Goal: Task Accomplishment & Management: Complete application form

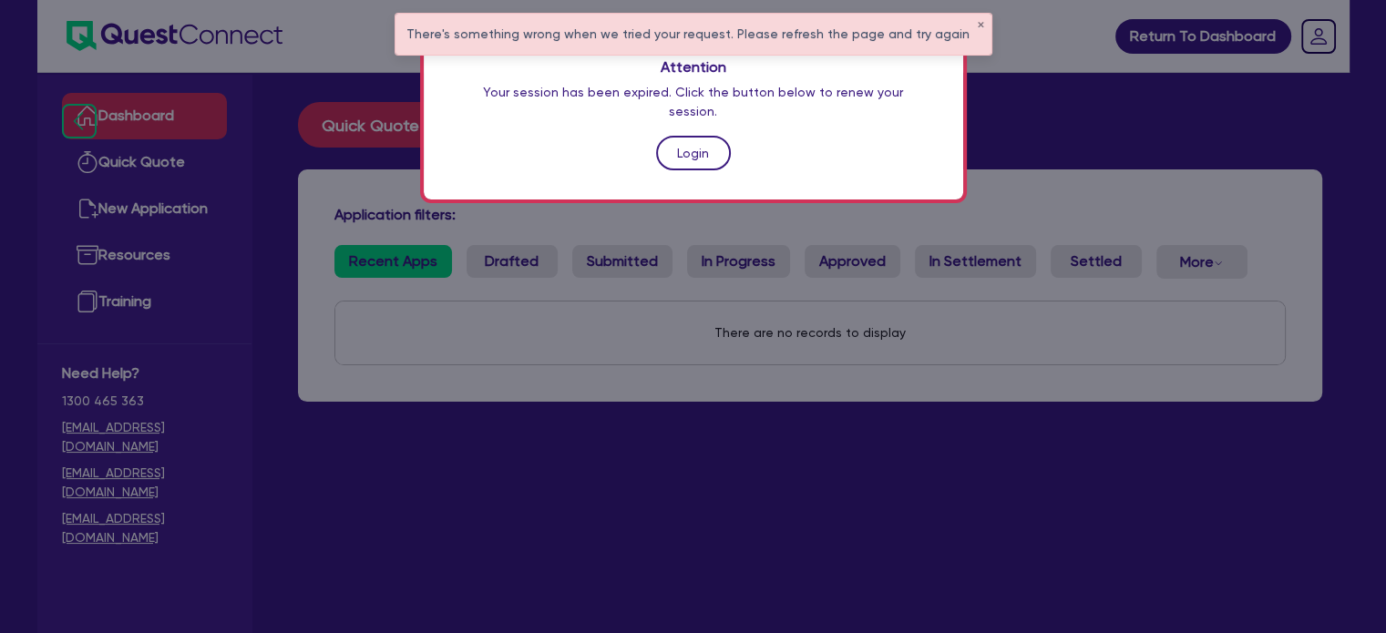
click at [672, 138] on link "Login" at bounding box center [693, 153] width 75 height 35
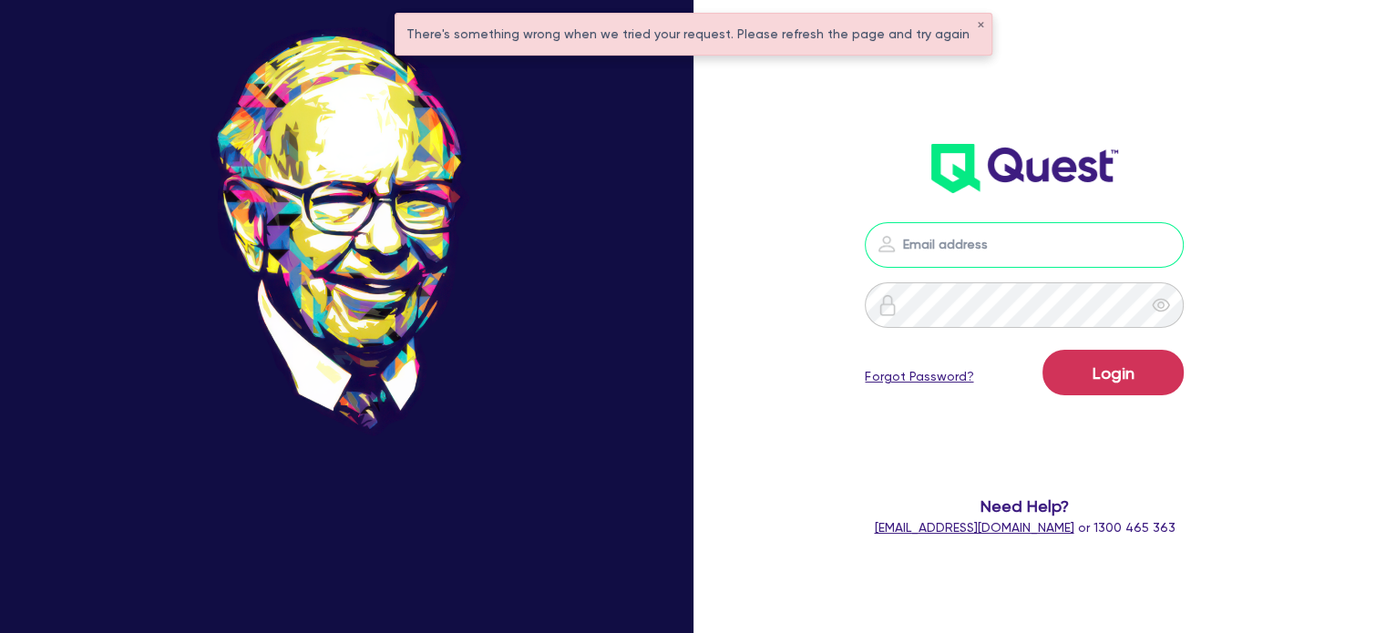
click at [928, 251] on input "email" at bounding box center [1024, 245] width 319 height 46
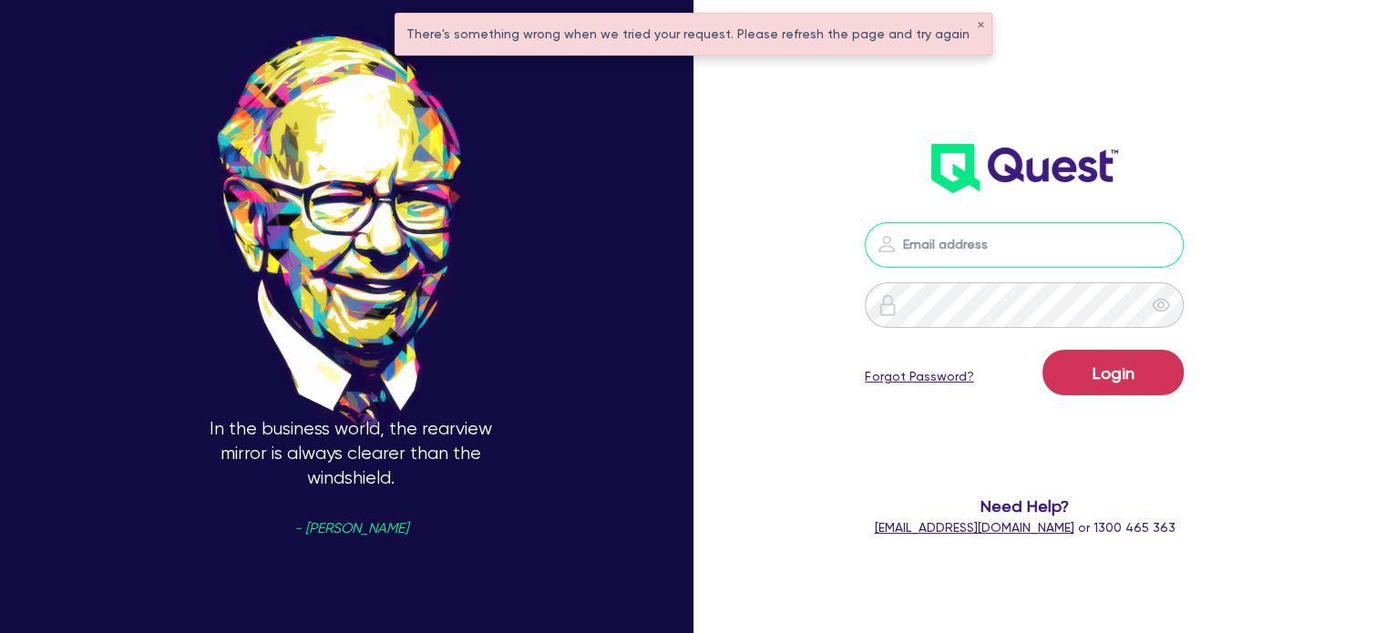
type input "alyssa.baird@quest.finance"
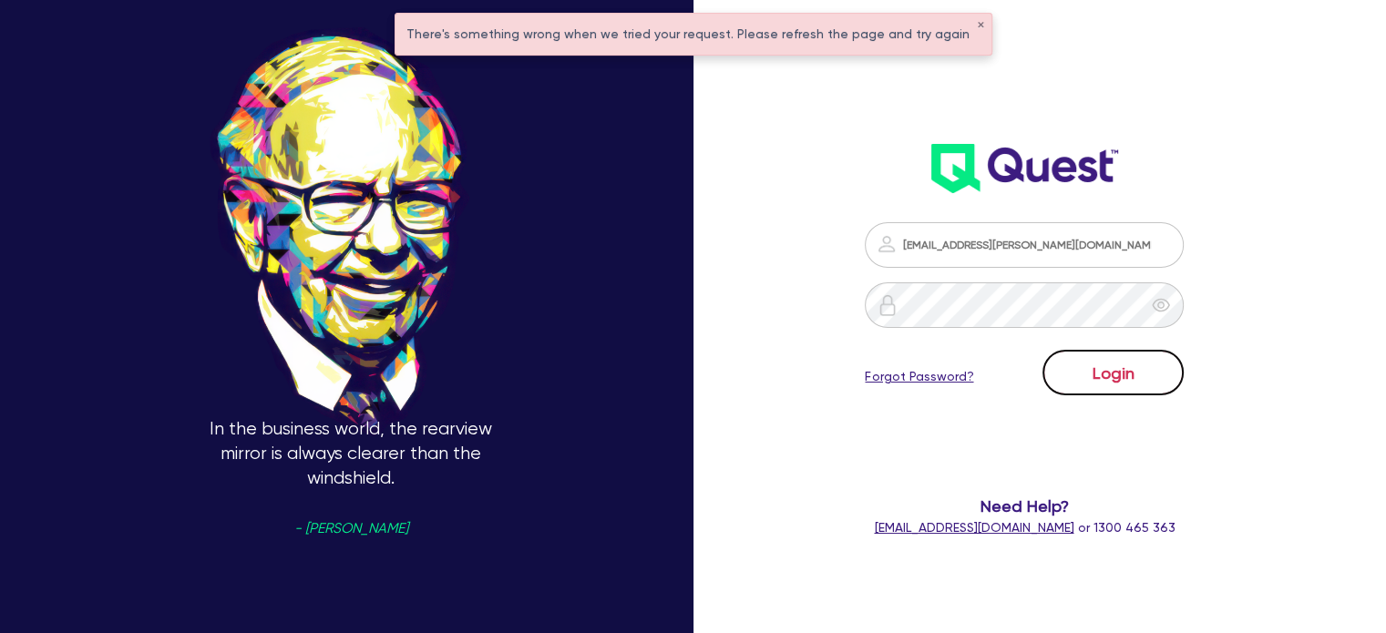
click at [1092, 374] on button "Login" at bounding box center [1112, 373] width 141 height 46
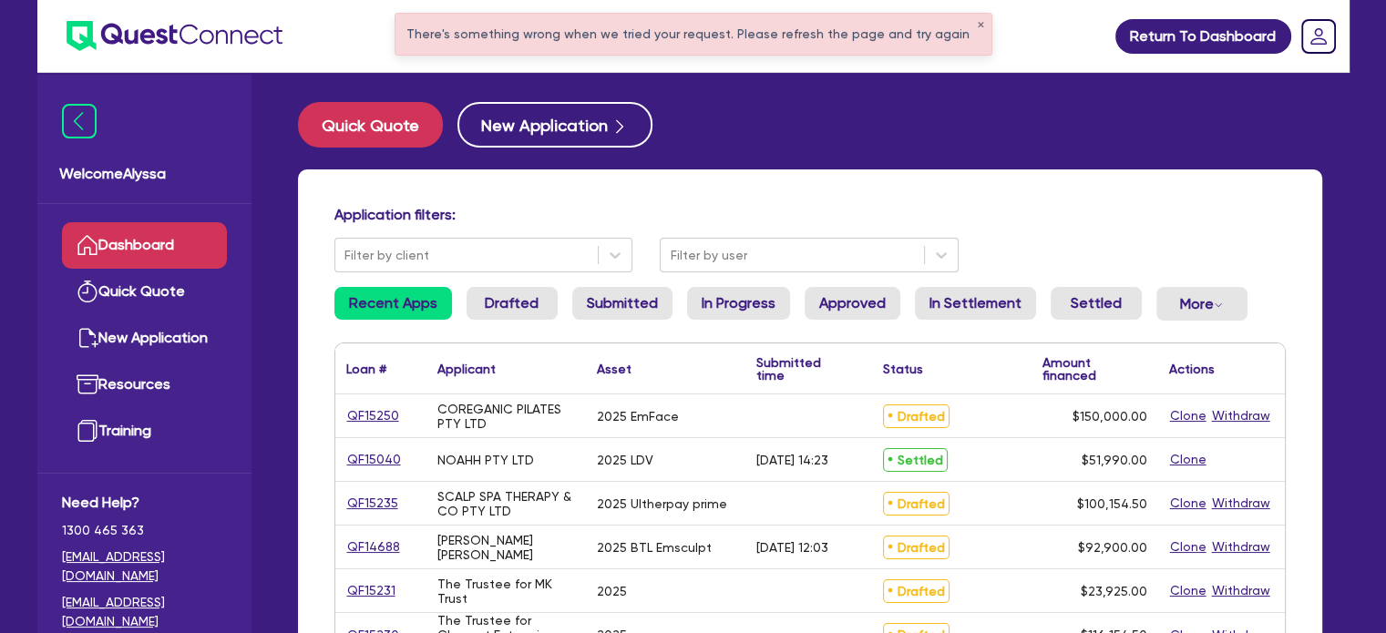
click at [970, 26] on div "There's something wrong when we tried your request. Please refresh the page and…" at bounding box center [693, 34] width 596 height 41
click at [977, 21] on button "✕" at bounding box center [980, 25] width 7 height 9
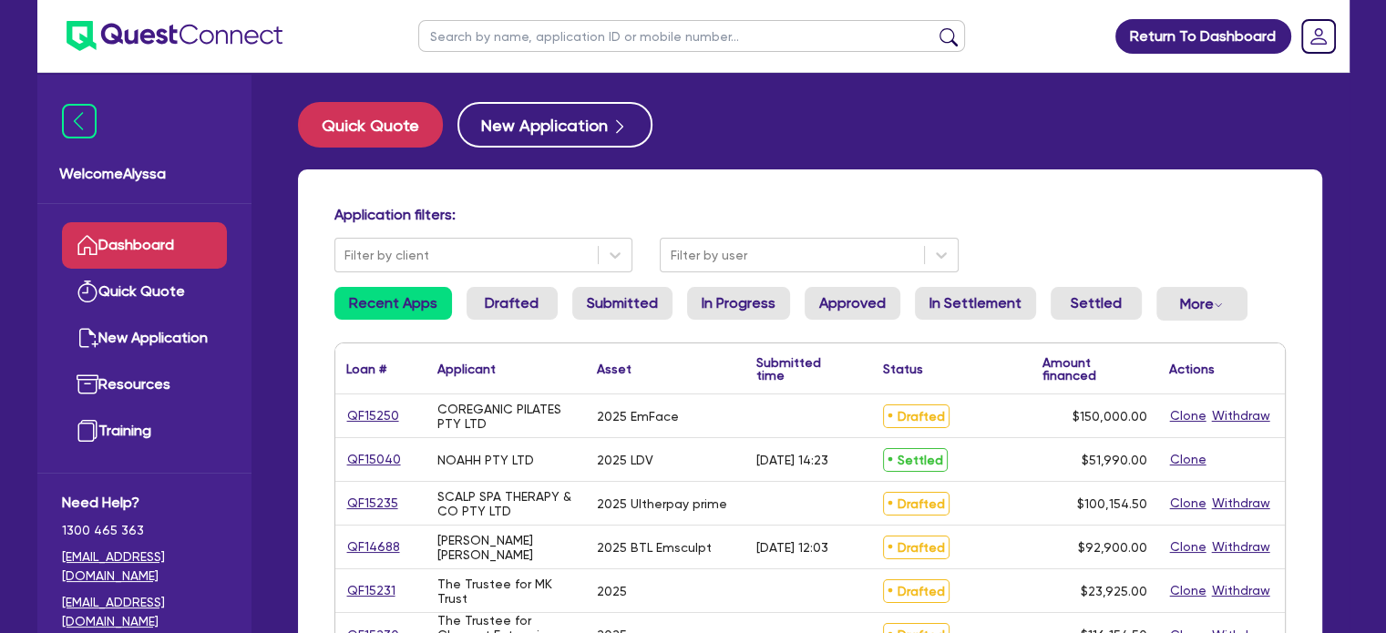
click at [754, 30] on input "text" at bounding box center [691, 36] width 547 height 32
type input "renew"
click at [934, 27] on button "submit" at bounding box center [948, 40] width 29 height 26
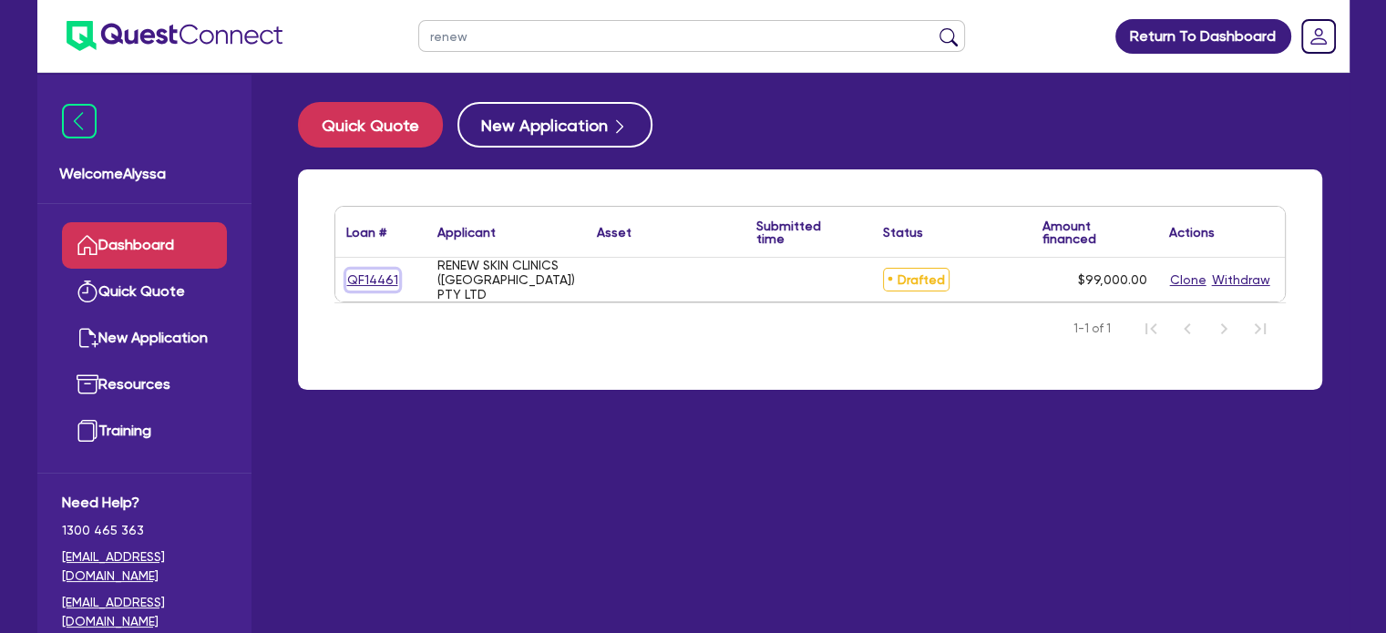
click at [373, 279] on link "QF14461" at bounding box center [372, 280] width 53 height 21
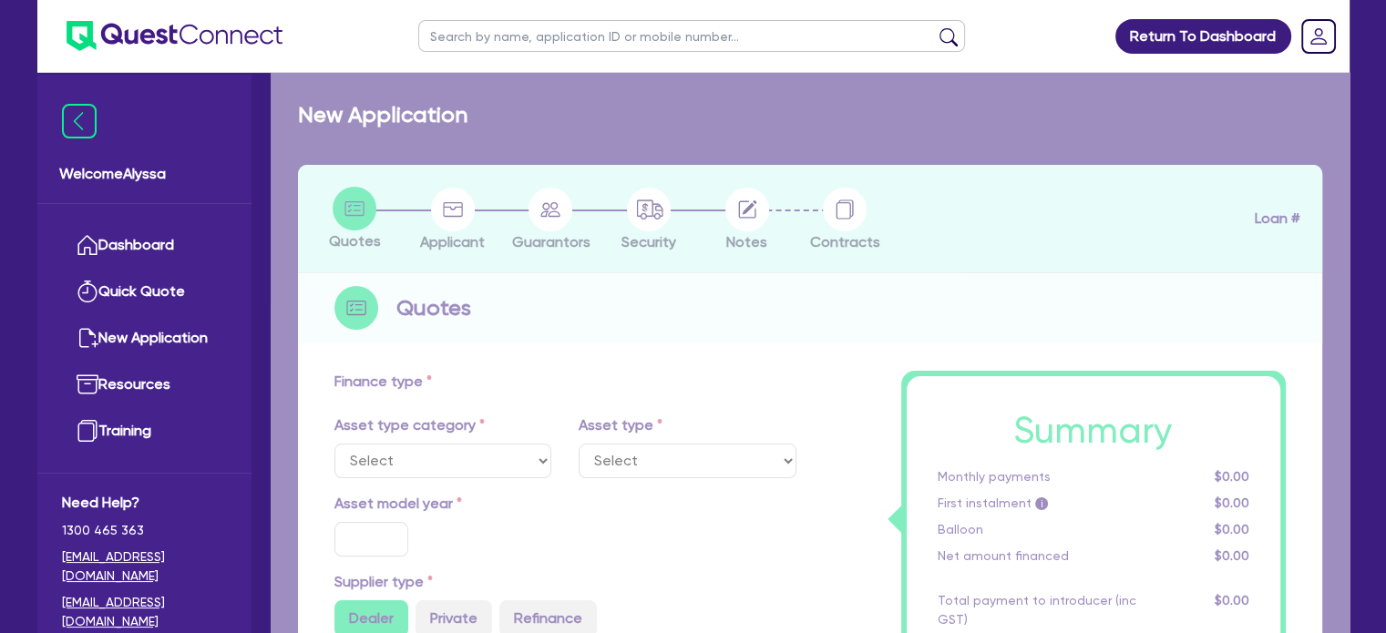
type input "99,000"
type input "4"
type input "3,960"
type input "10.5"
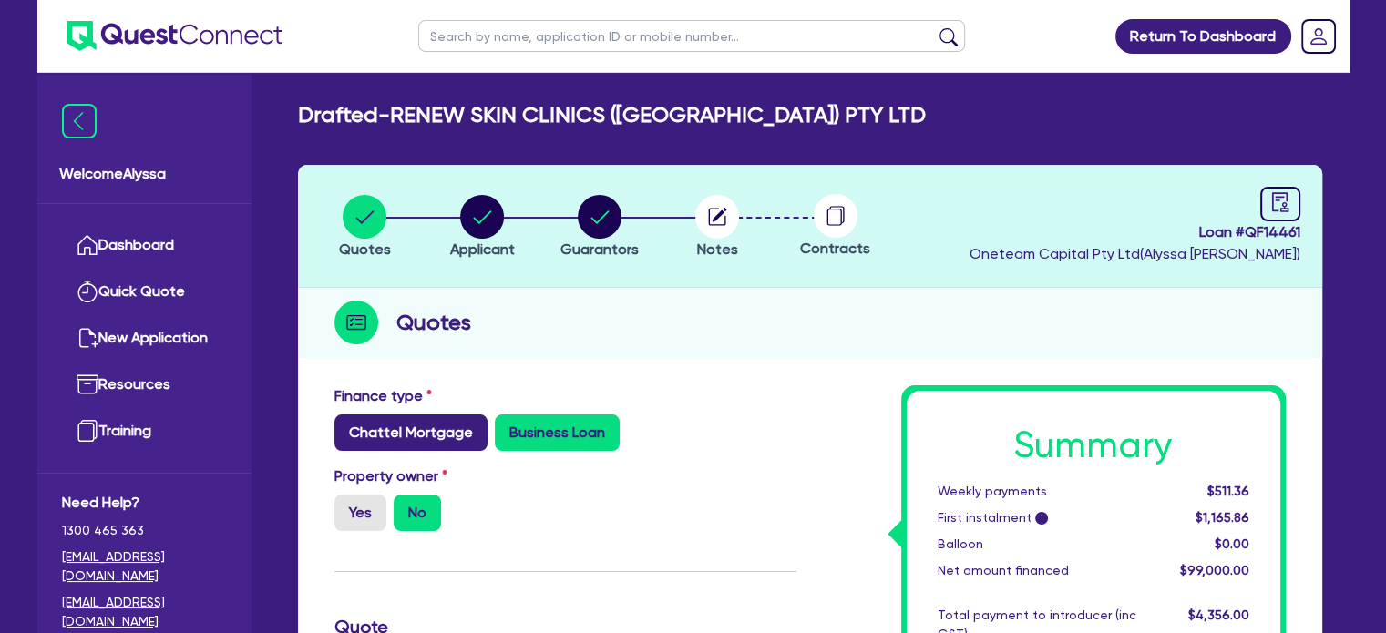
click at [373, 429] on label "Chattel Mortgage" at bounding box center [410, 433] width 153 height 36
click at [346, 426] on input "Chattel Mortgage" at bounding box center [340, 421] width 12 height 12
radio input "true"
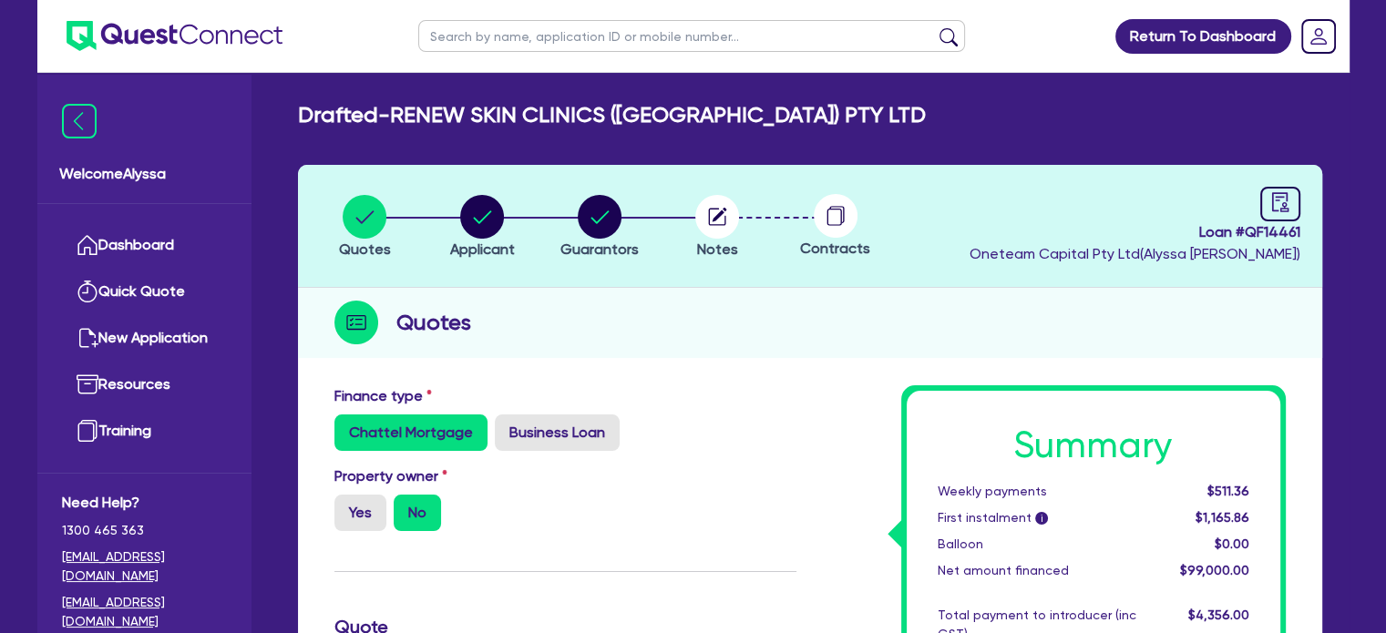
type input "99,000"
type input "3,960"
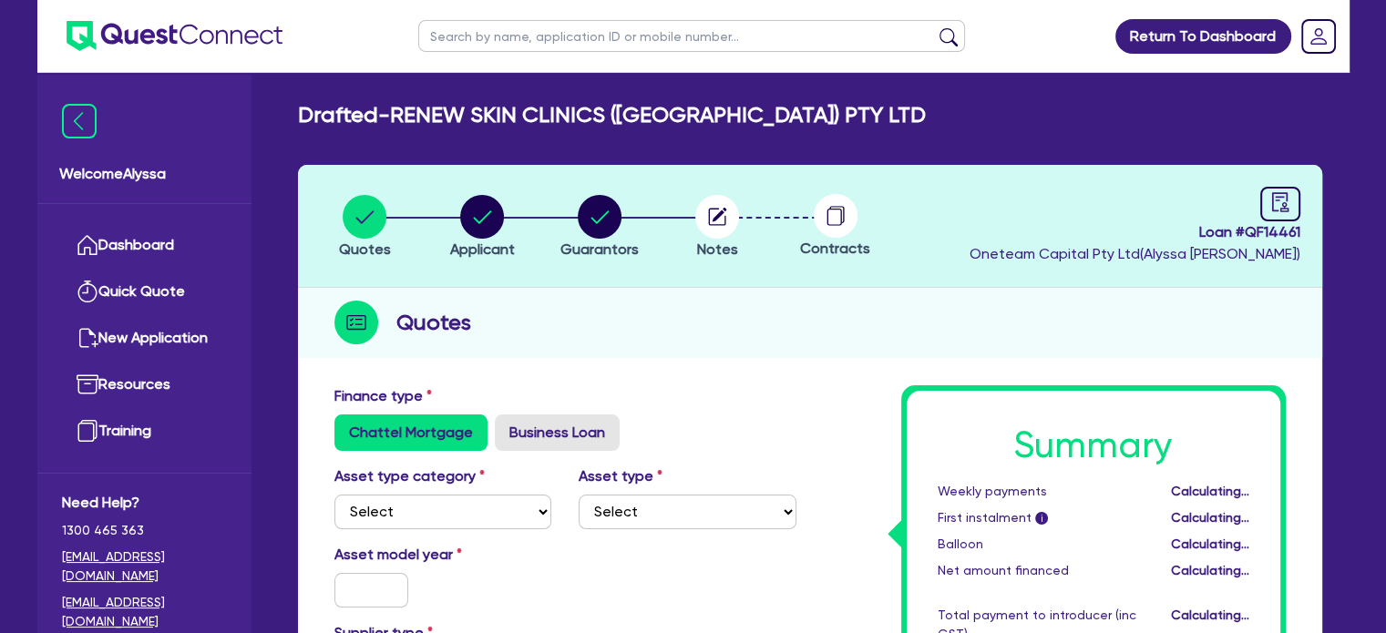
type input "99,000"
type input "3,960"
click at [461, 508] on select "Select Cars and light trucks Primary assets Secondary assets Tertiary assets" at bounding box center [443, 512] width 218 height 35
select select "TERTIARY_ASSETS"
click at [334, 495] on select "Select Cars and light trucks Primary assets Secondary assets Tertiary assets" at bounding box center [443, 512] width 218 height 35
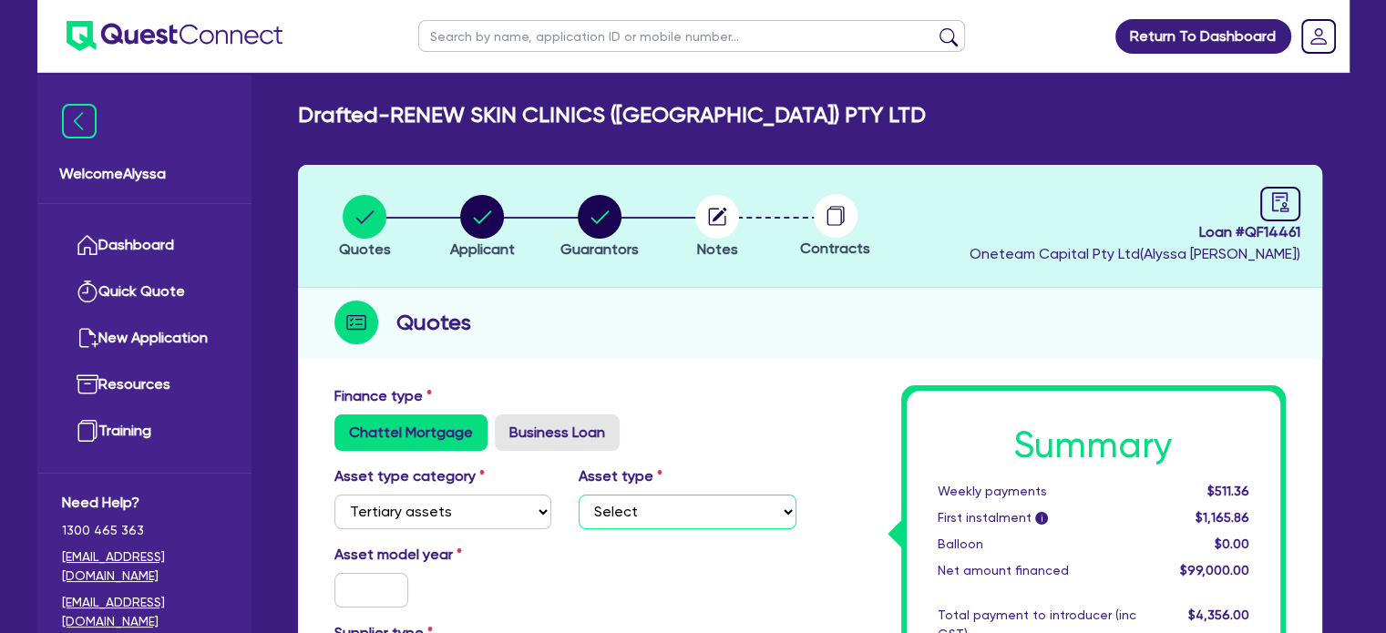
click at [614, 508] on select "Select Beauty equipment IT equipment IT software Watercraft Other" at bounding box center [688, 512] width 218 height 35
select select "BEAUTY_EQUIPMENT"
click at [579, 495] on select "Select Beauty equipment IT equipment IT software Watercraft Other" at bounding box center [688, 512] width 218 height 35
type input "99,000"
type input "3,960"
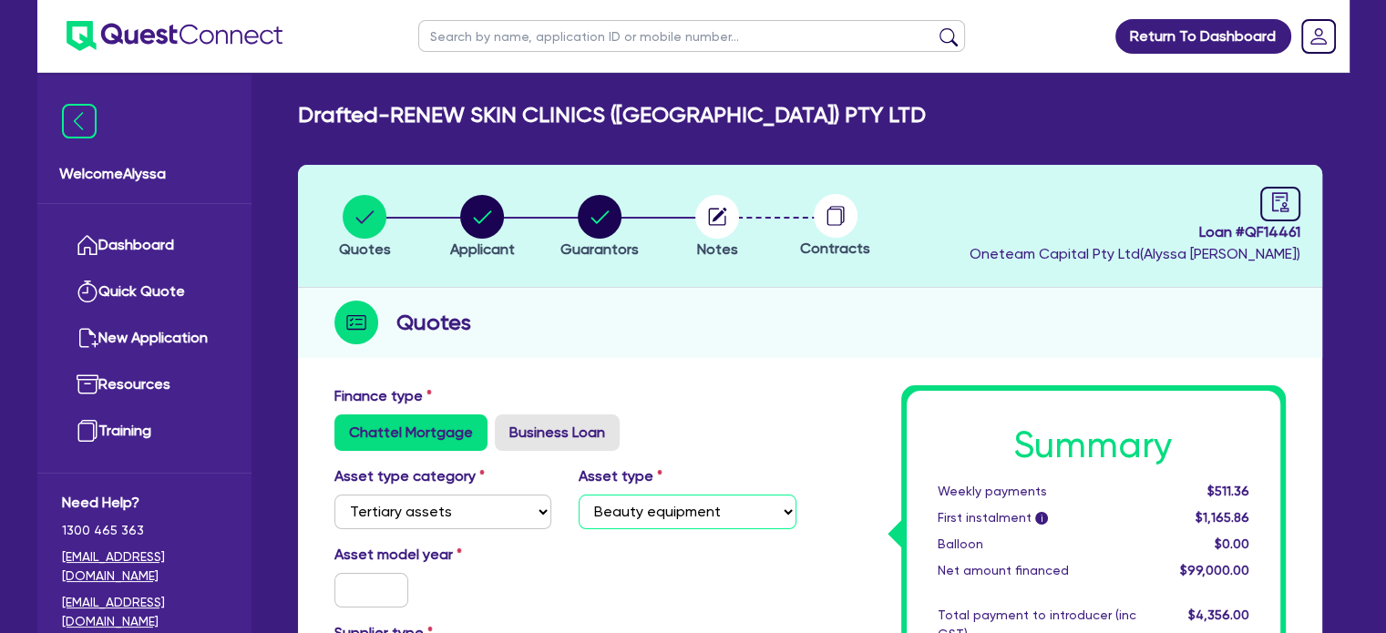
type input "99,000"
type input "3,960"
click at [360, 580] on input "text" at bounding box center [371, 590] width 75 height 35
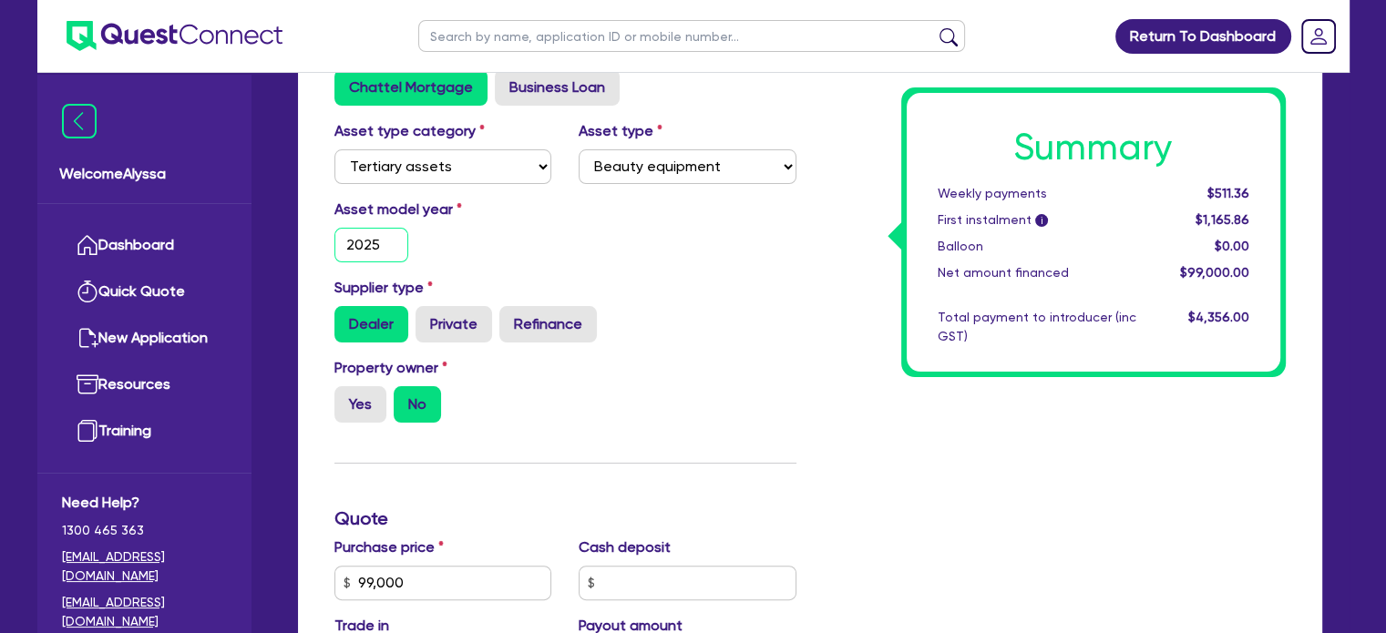
scroll to position [349, 0]
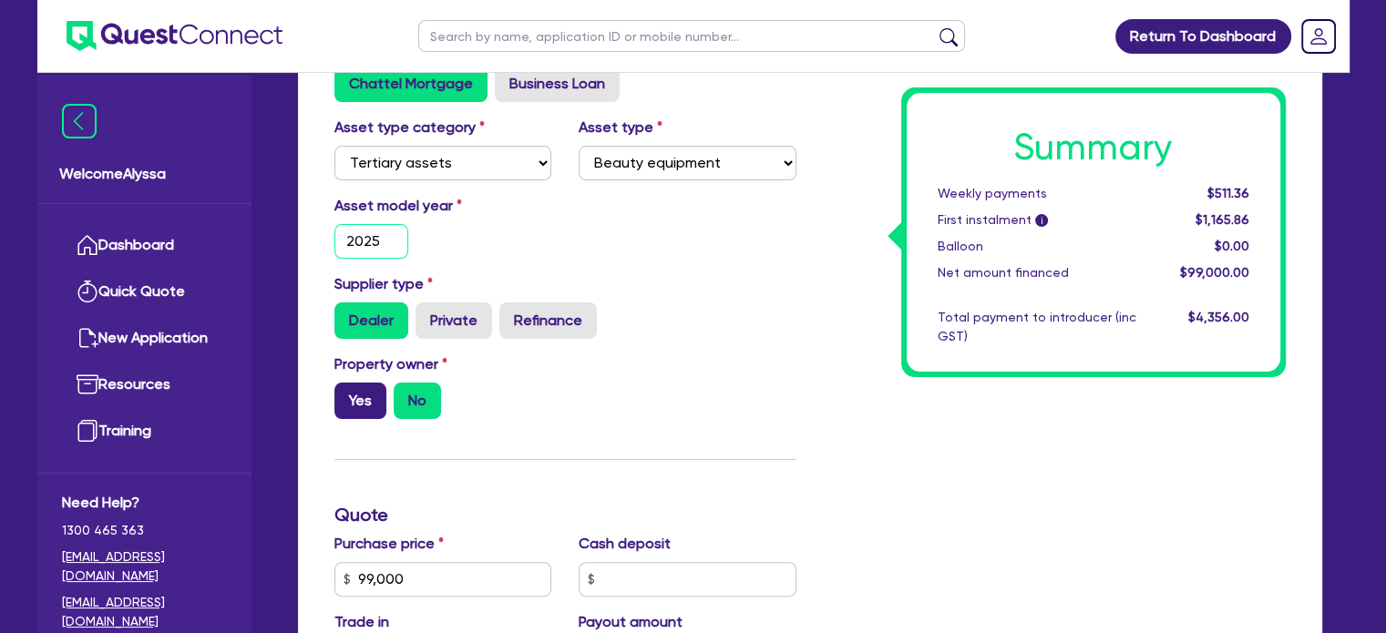
type input "2025"
type input "99,000"
type input "3,960"
click at [361, 410] on label "Yes" at bounding box center [360, 401] width 52 height 36
click at [346, 395] on input "Yes" at bounding box center [340, 389] width 12 height 12
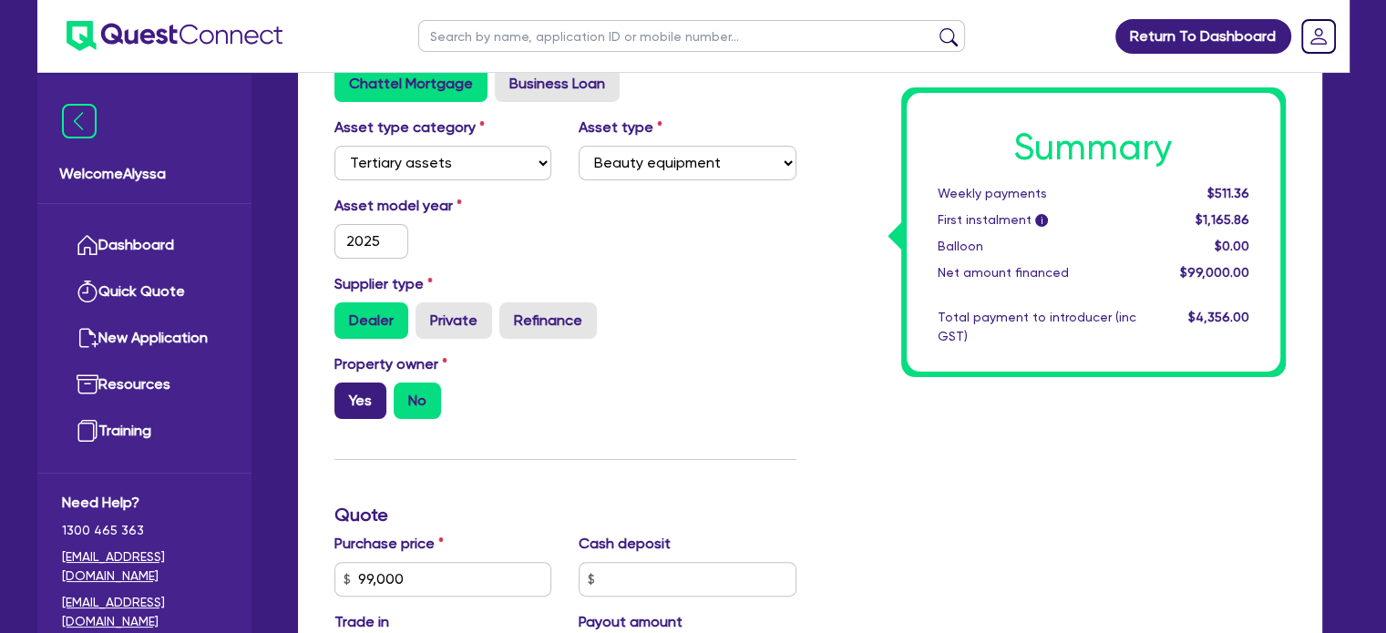
radio input "true"
type input "99,000"
type input "3,960"
type input "99,000"
type input "3,960"
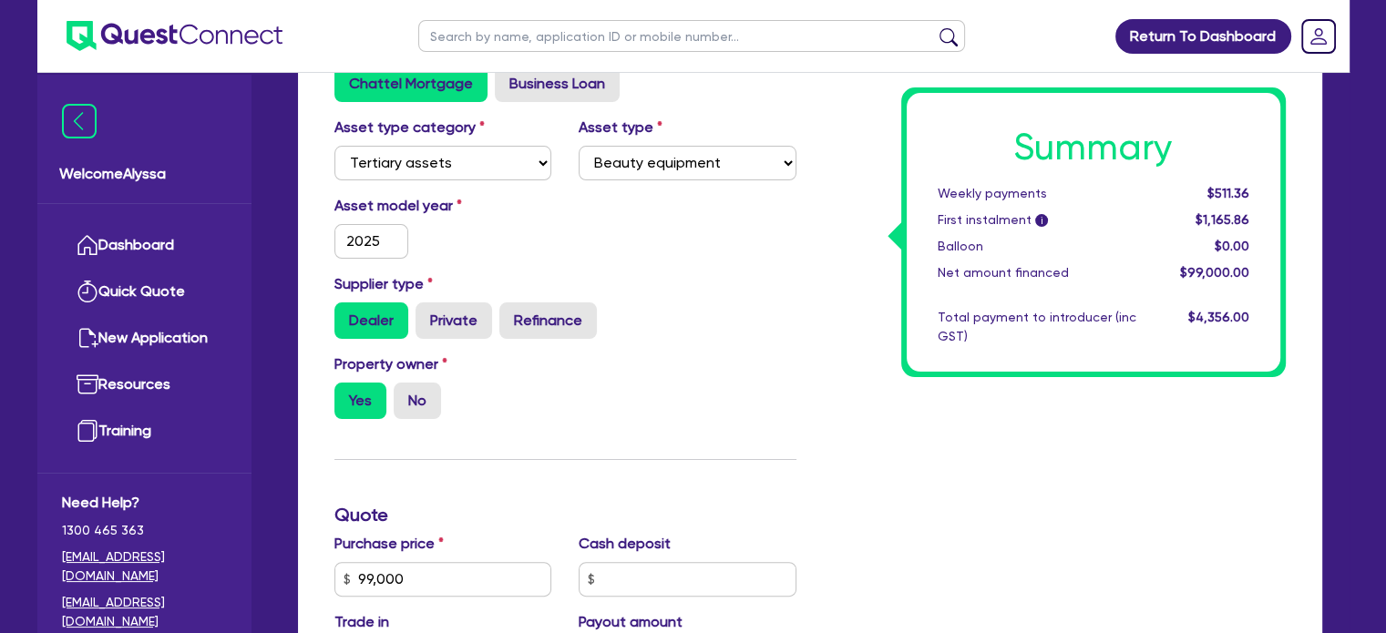
scroll to position [0, 0]
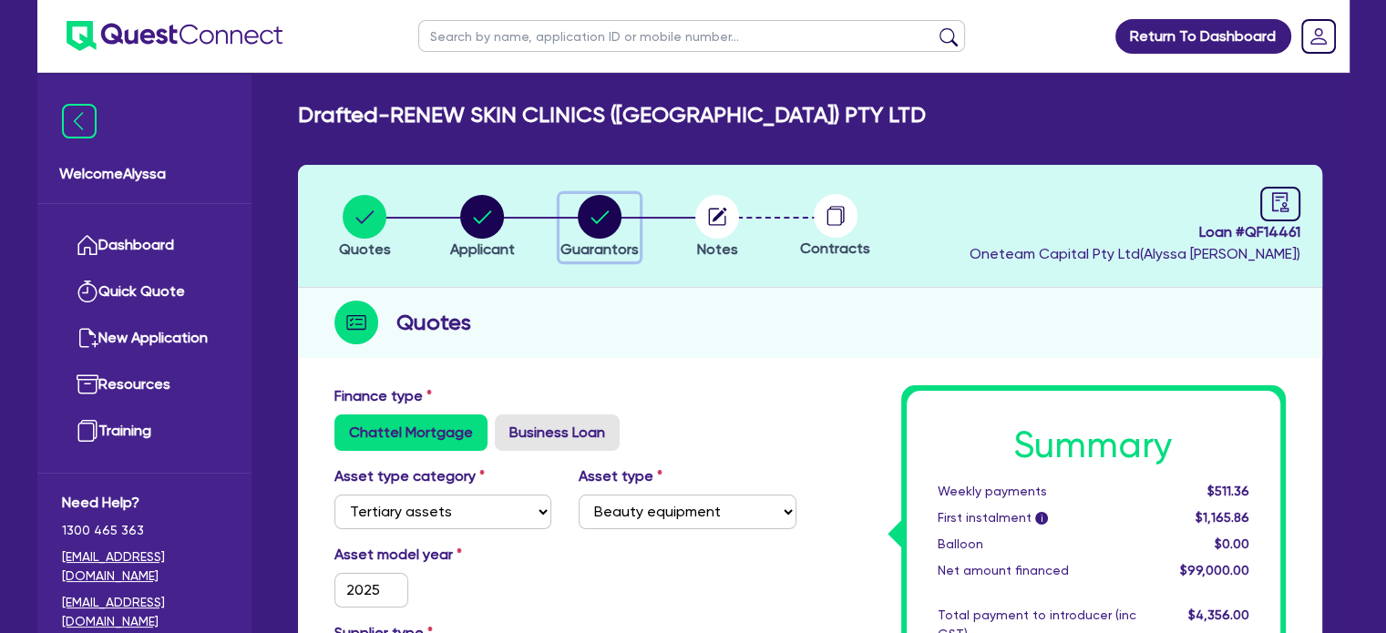
click at [593, 229] on circle "button" at bounding box center [600, 217] width 44 height 44
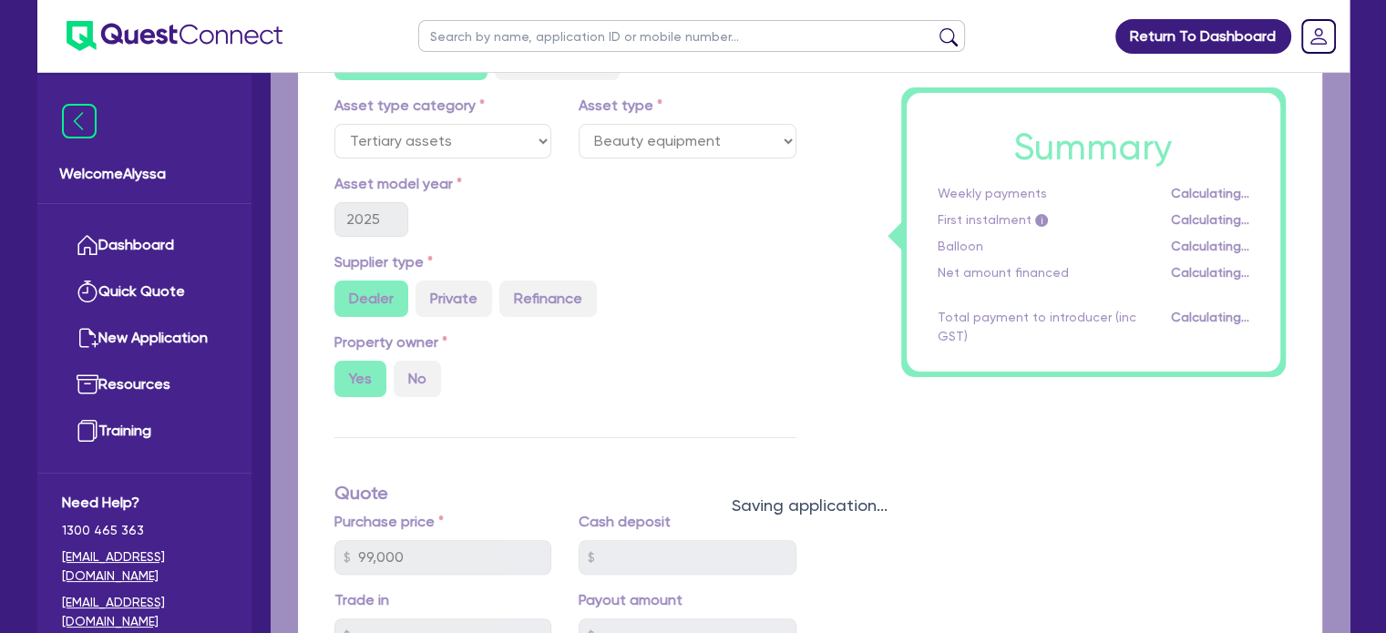
select select "MRS"
select select "VIC"
select select "MARRIED"
select select "PROPERTY"
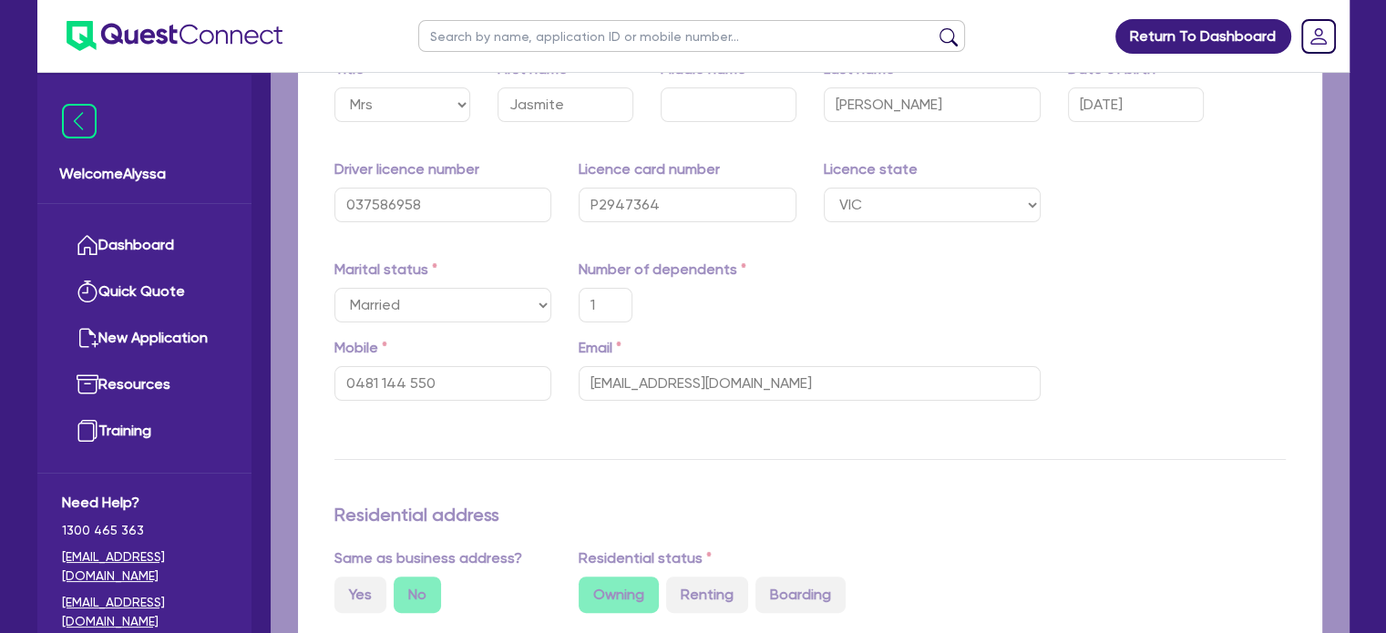
type input "1"
type input "0481 144 550"
type input "890,000"
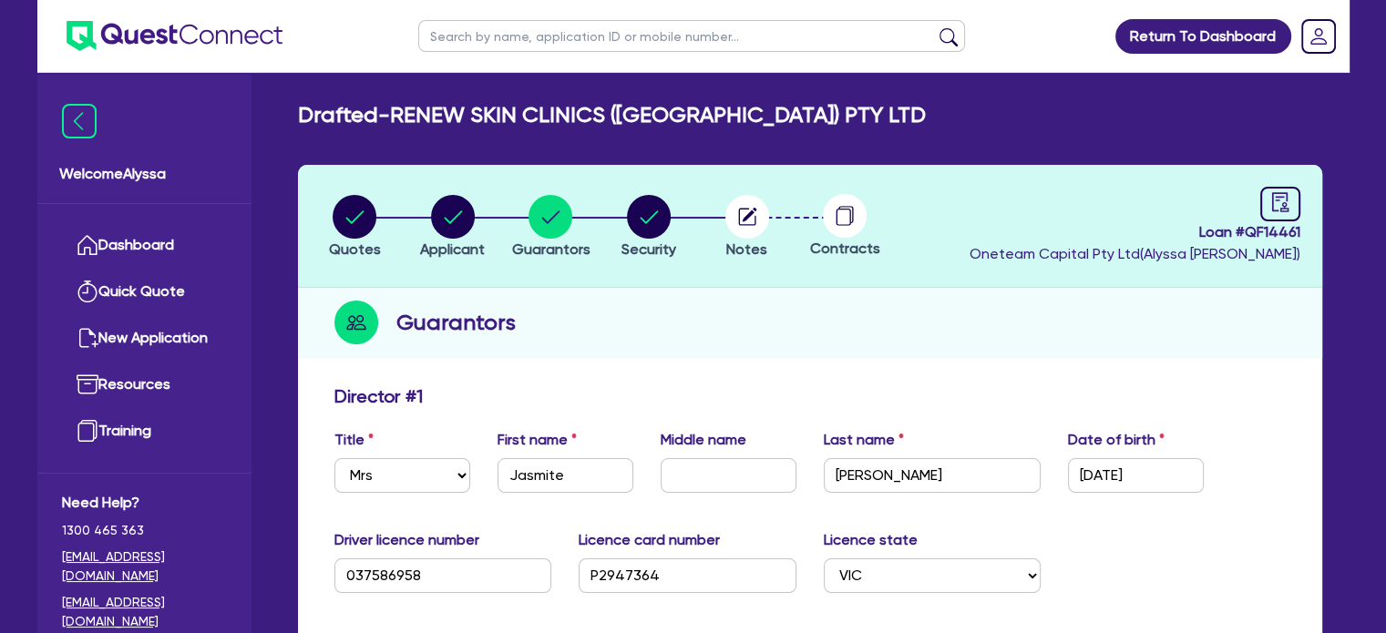
scroll to position [197, 0]
click at [1264, 207] on link at bounding box center [1280, 204] width 40 height 35
select select "DRAFTED_NEW"
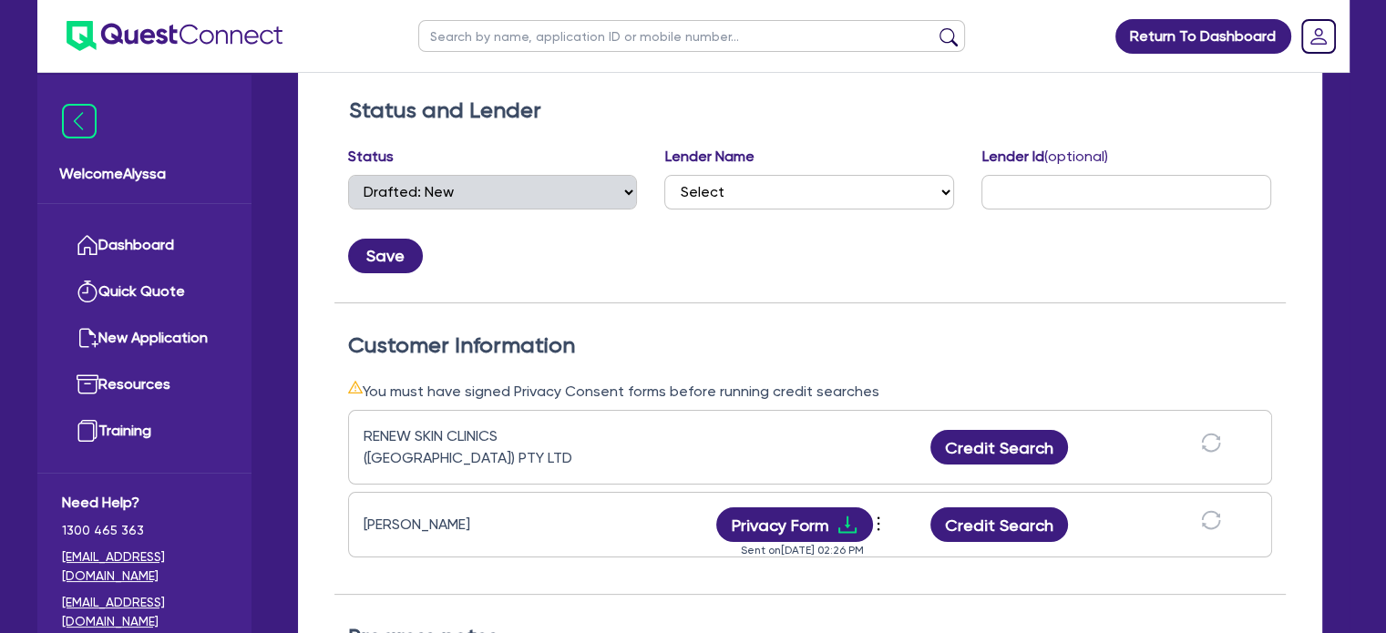
scroll to position [287, 0]
click at [966, 528] on button "Credit Search" at bounding box center [999, 525] width 138 height 35
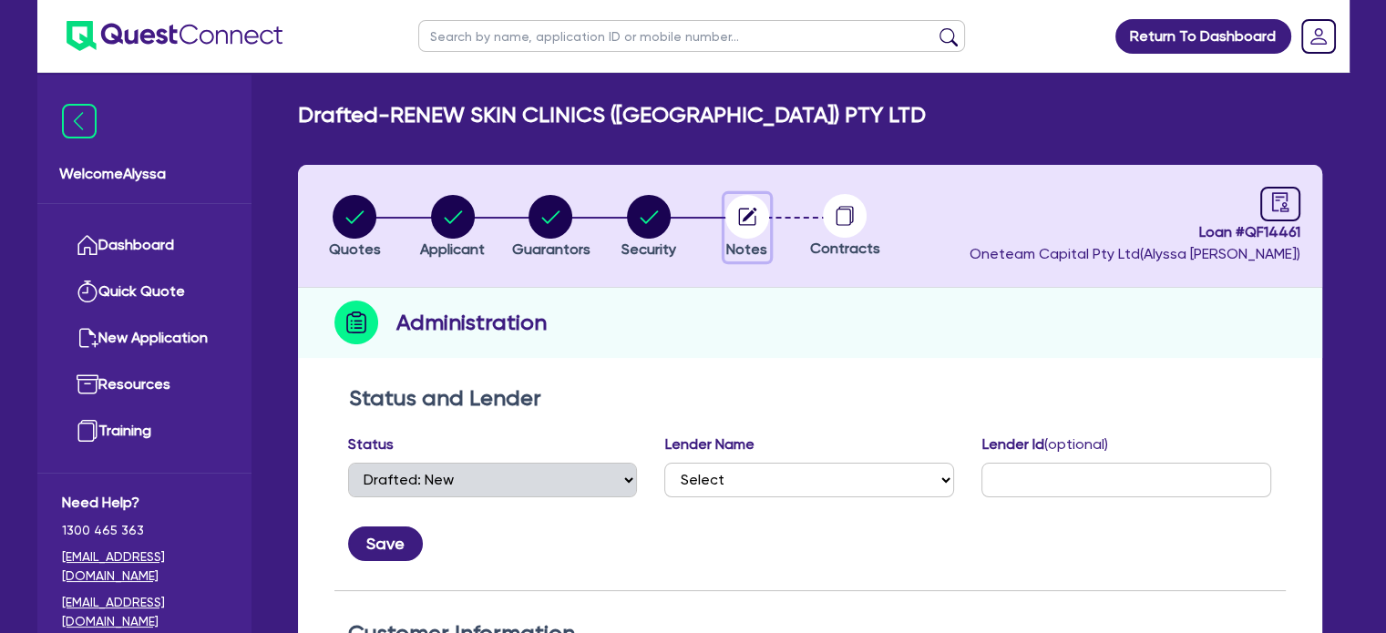
click at [757, 227] on circle "button" at bounding box center [747, 217] width 44 height 44
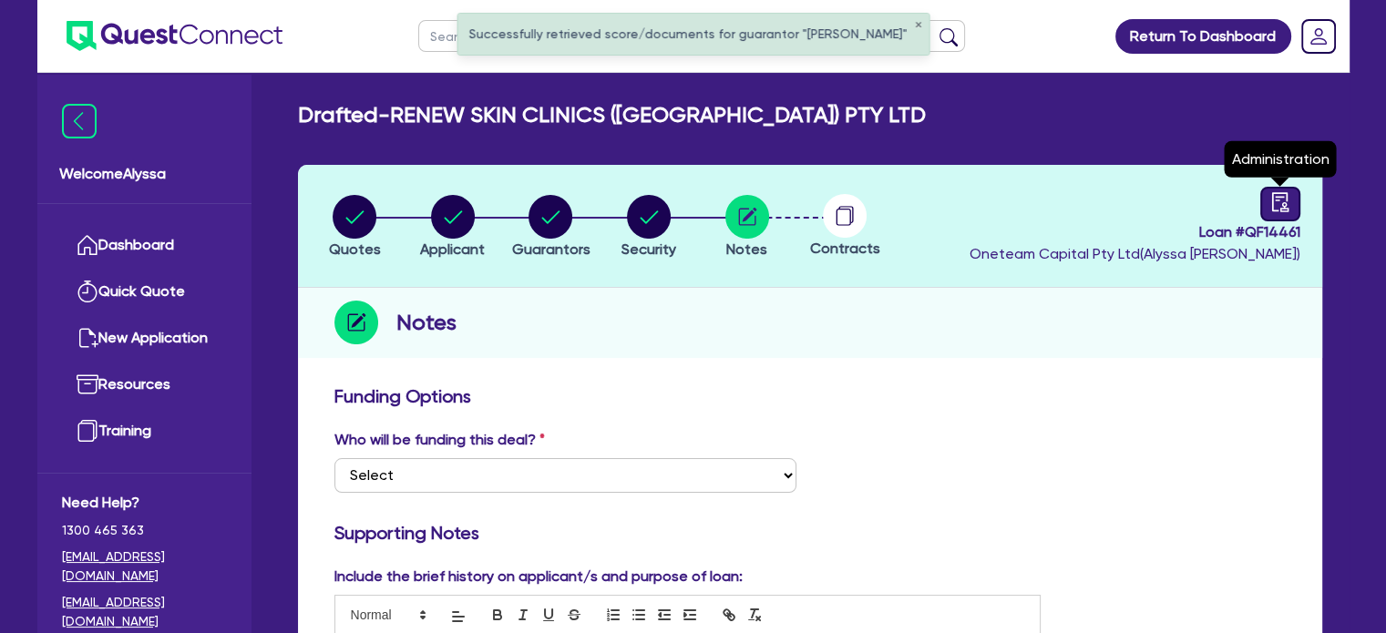
click at [1282, 214] on link at bounding box center [1280, 204] width 40 height 35
select select "DRAFTED_NEW"
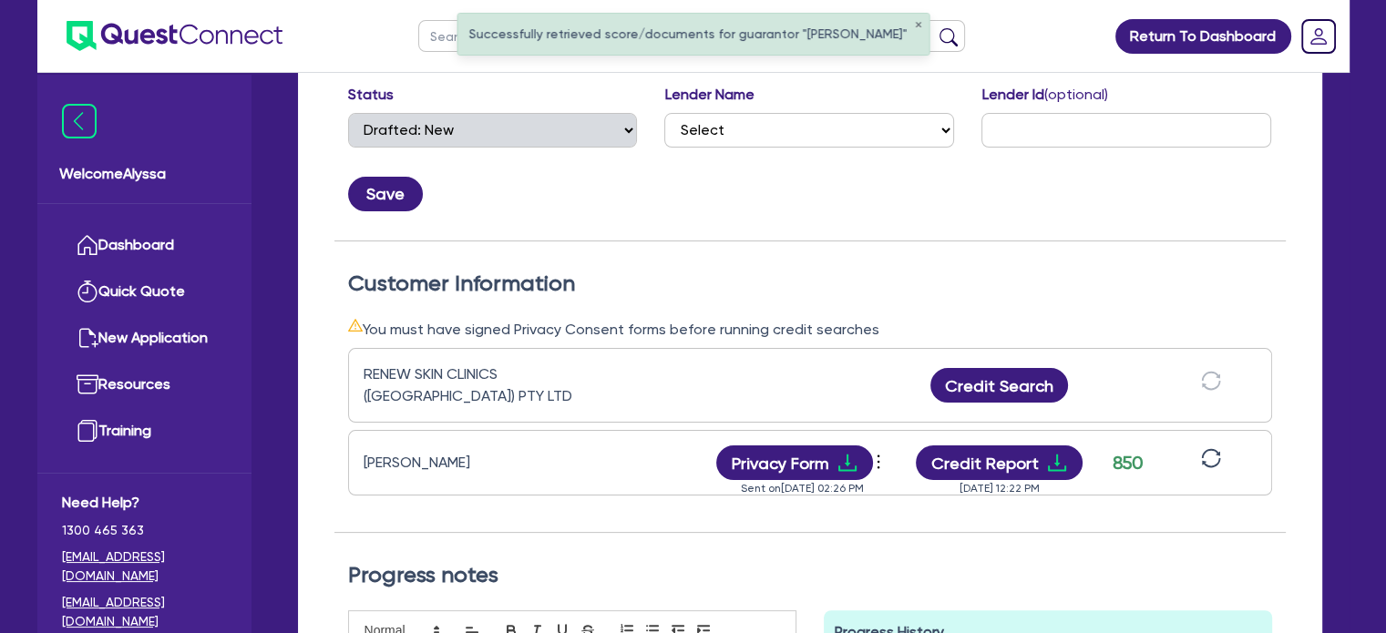
scroll to position [350, 0]
click at [961, 469] on button "Credit Report" at bounding box center [999, 463] width 167 height 35
click at [1006, 374] on button "Credit Search" at bounding box center [999, 385] width 138 height 35
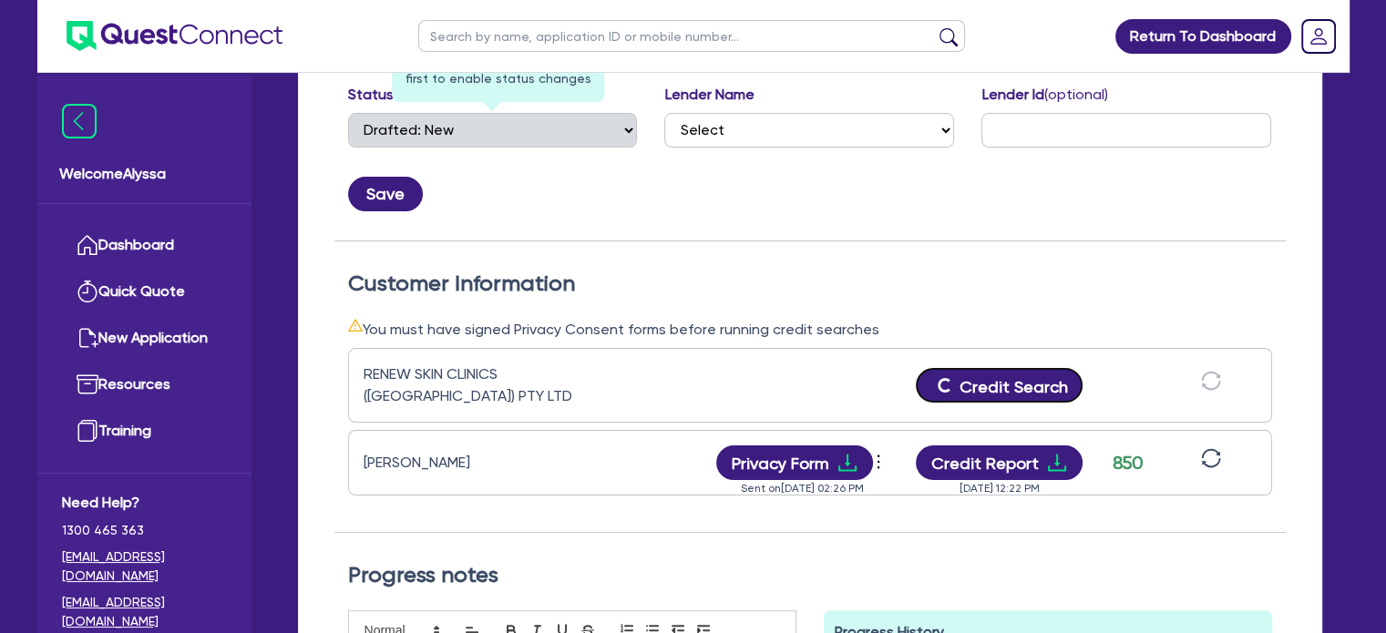
scroll to position [0, 0]
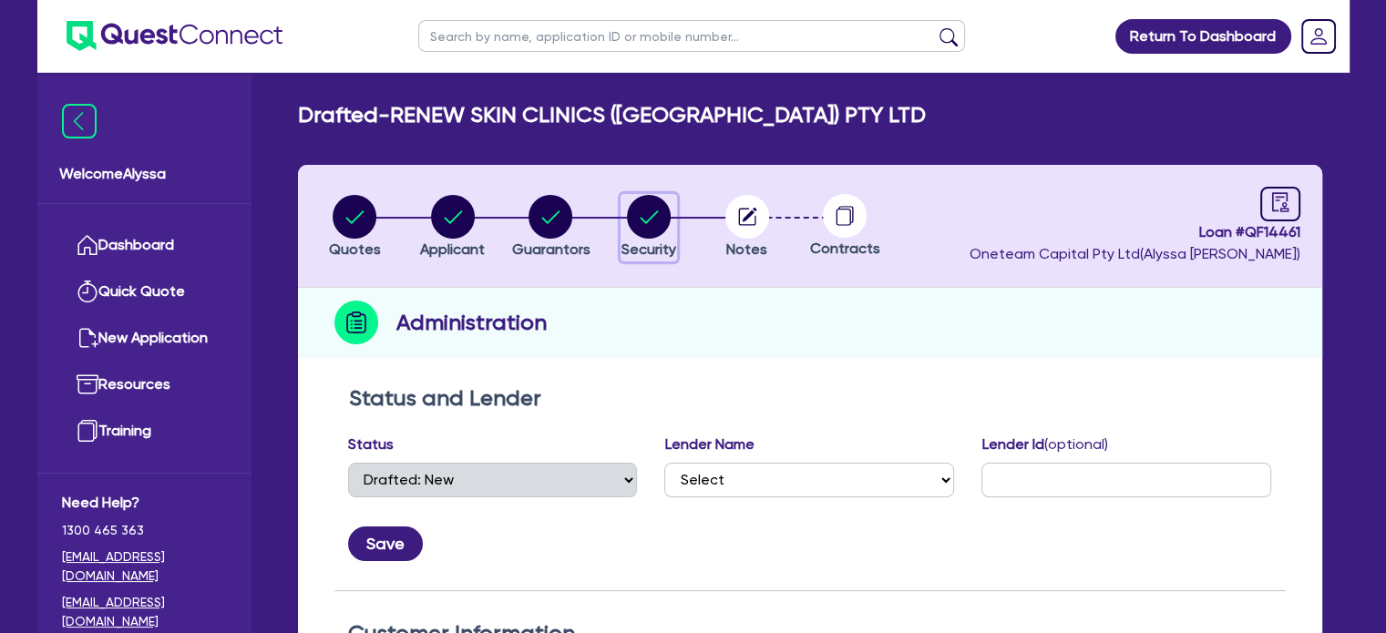
click at [649, 218] on icon "button" at bounding box center [650, 216] width 18 height 13
select select "TERTIARY_ASSETS"
select select "BEAUTY_EQUIPMENT"
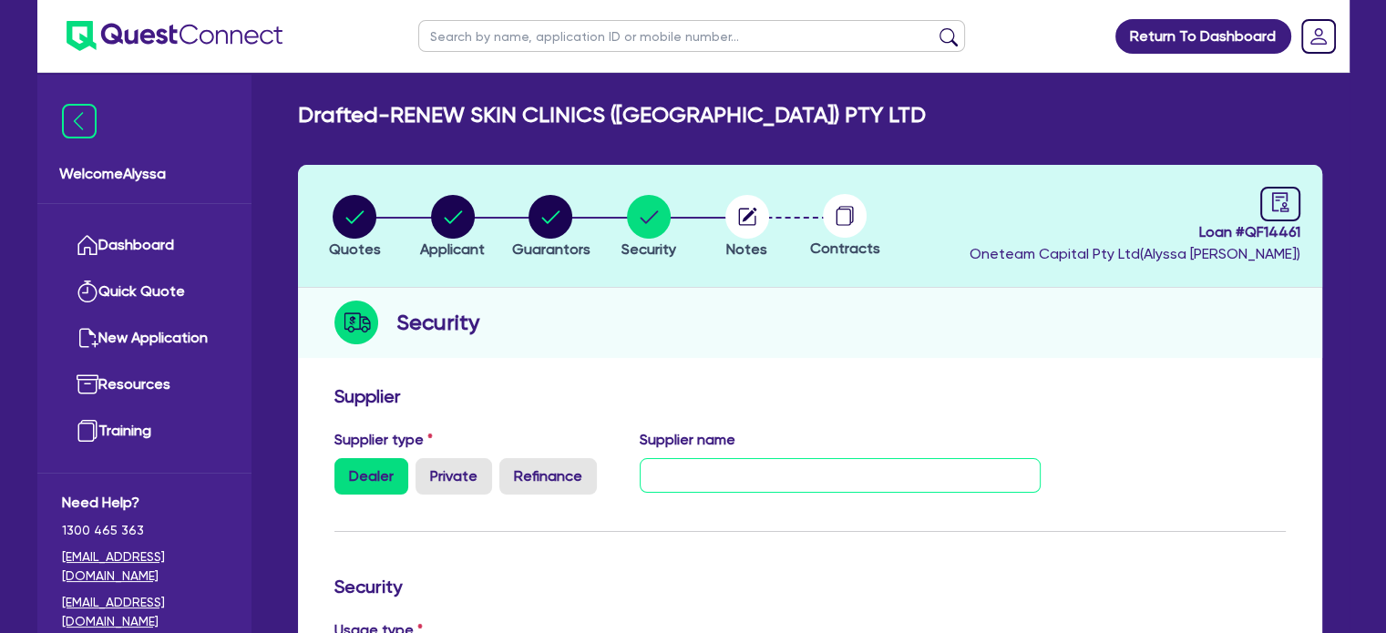
click at [656, 471] on input "text" at bounding box center [840, 475] width 401 height 35
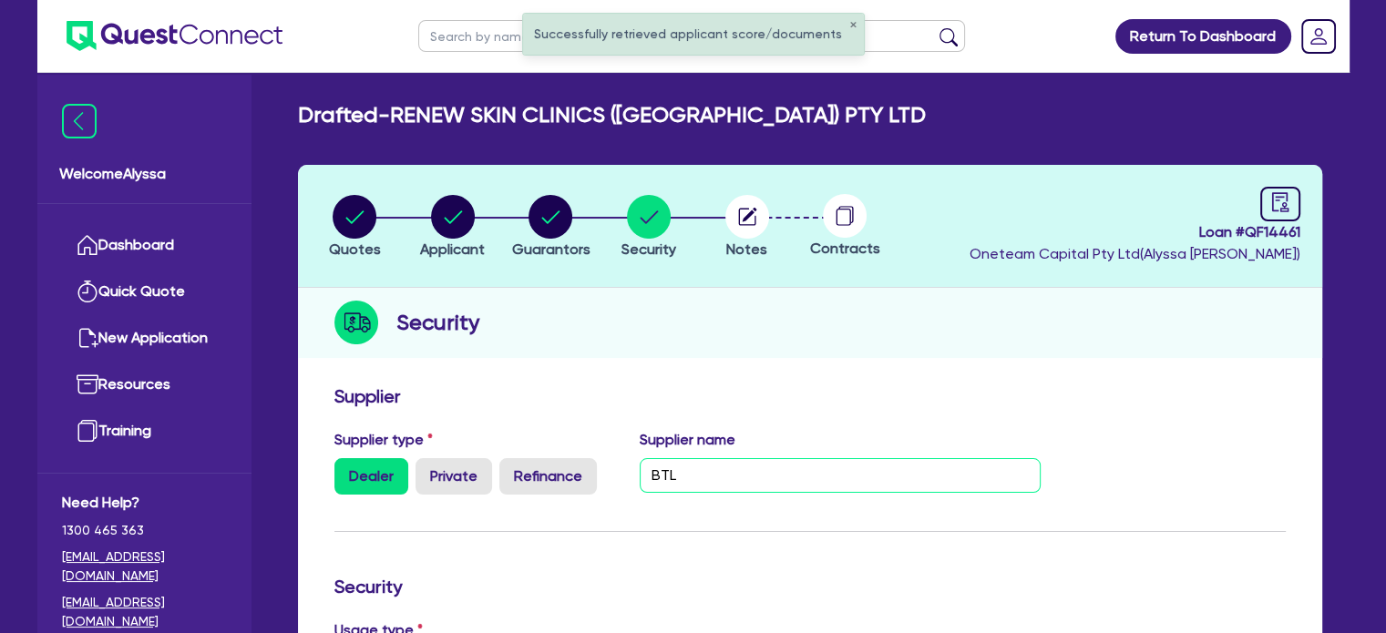
type input "BTL"
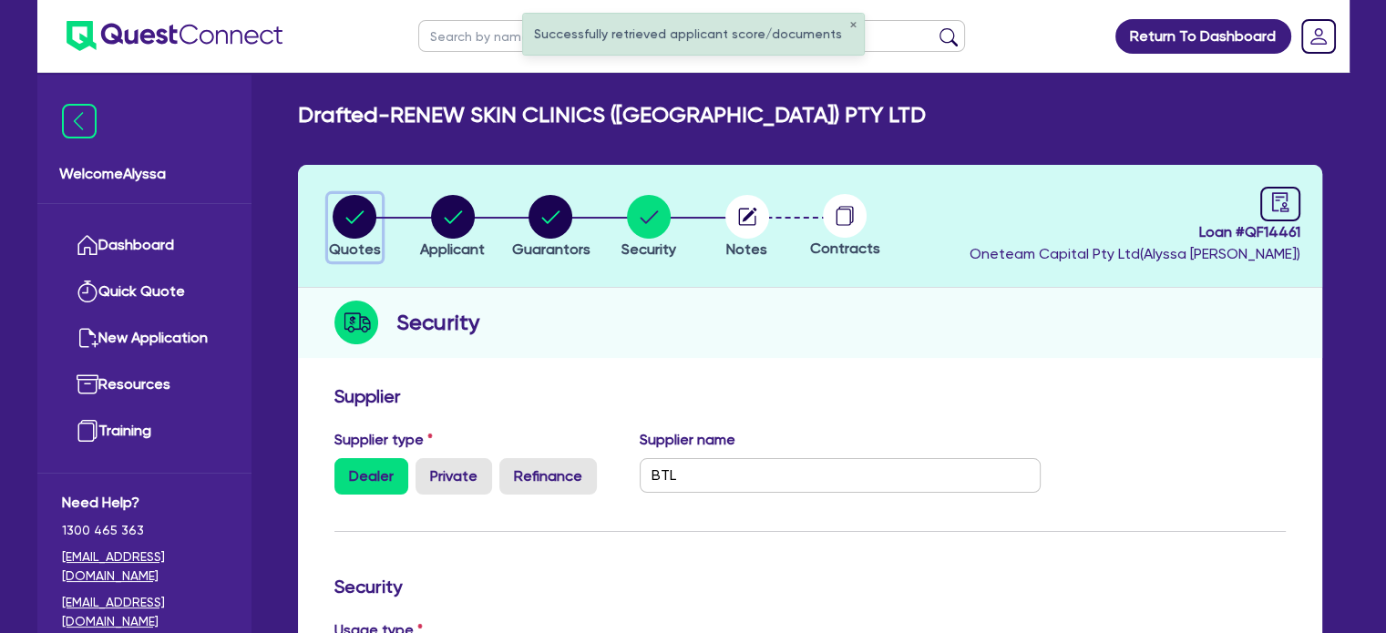
click at [357, 221] on circle "button" at bounding box center [355, 217] width 44 height 44
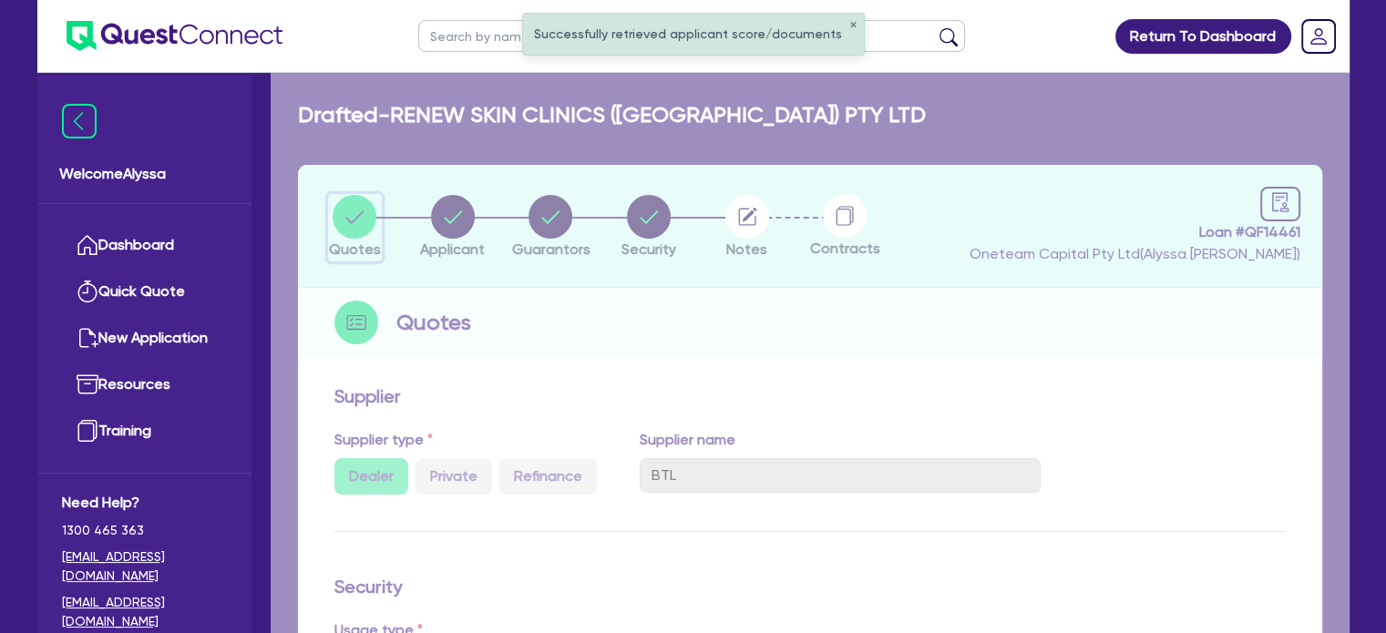
select select "TERTIARY_ASSETS"
select select "BEAUTY_EQUIPMENT"
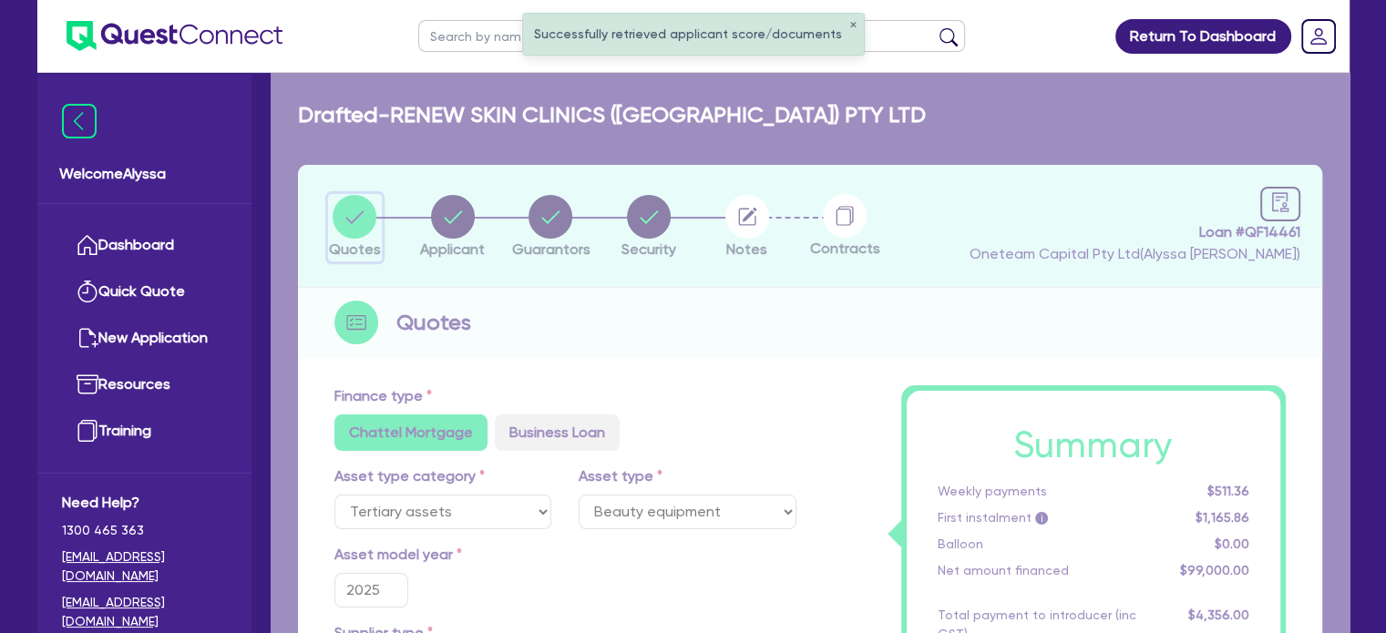
type input "99,000"
type input "3,960"
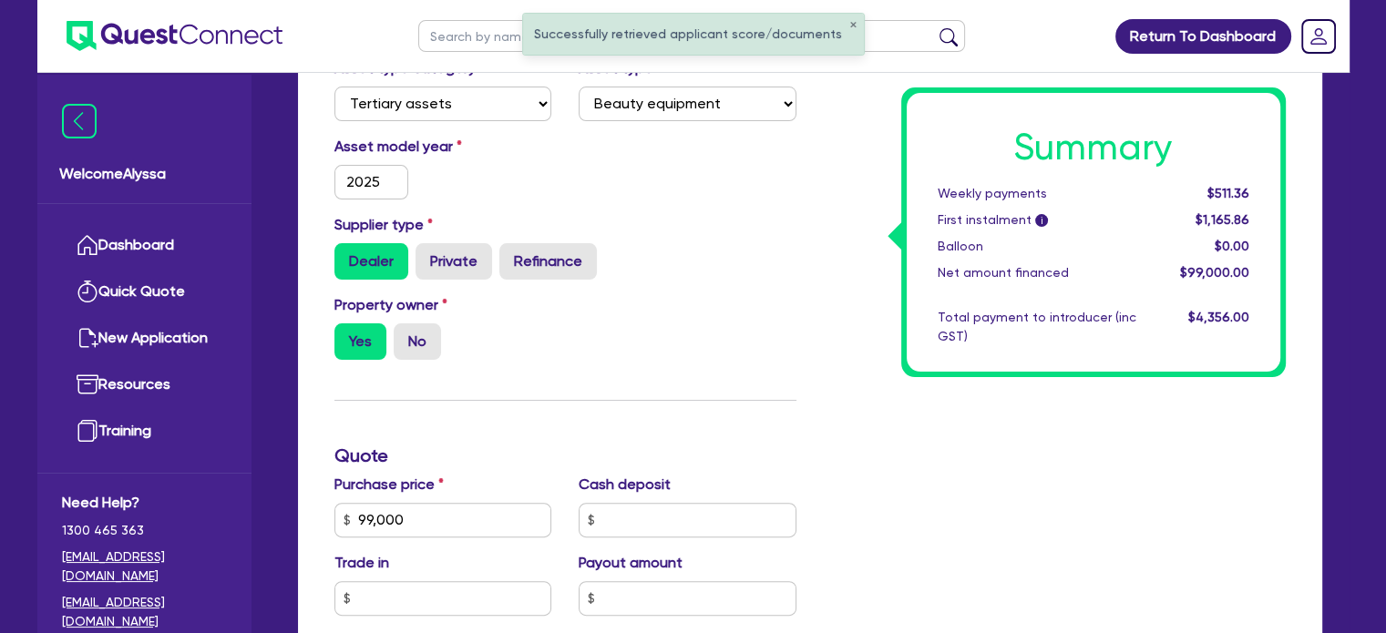
scroll to position [412, 0]
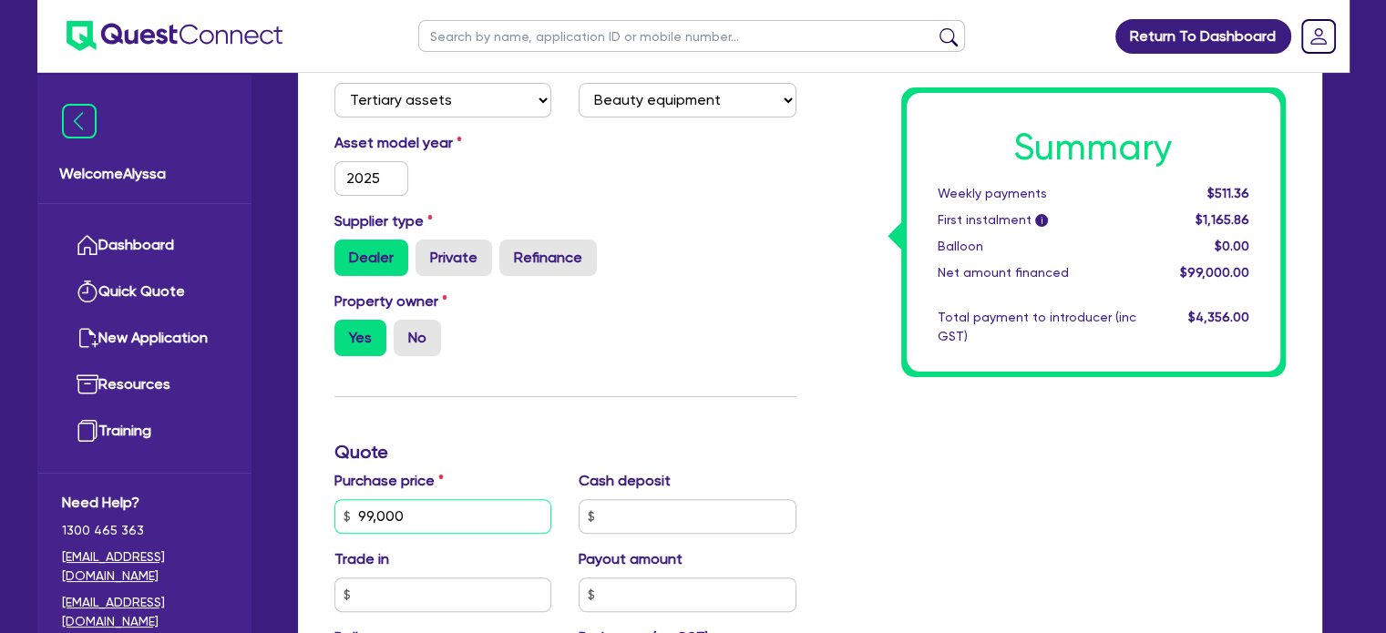
drag, startPoint x: 434, startPoint y: 521, endPoint x: 255, endPoint y: 509, distance: 179.0
click at [255, 509] on div "Welcome Alyssa Dashboard Quick Quote New Application Ref Company Ref Salesperso…" at bounding box center [693, 415] width 1312 height 1655
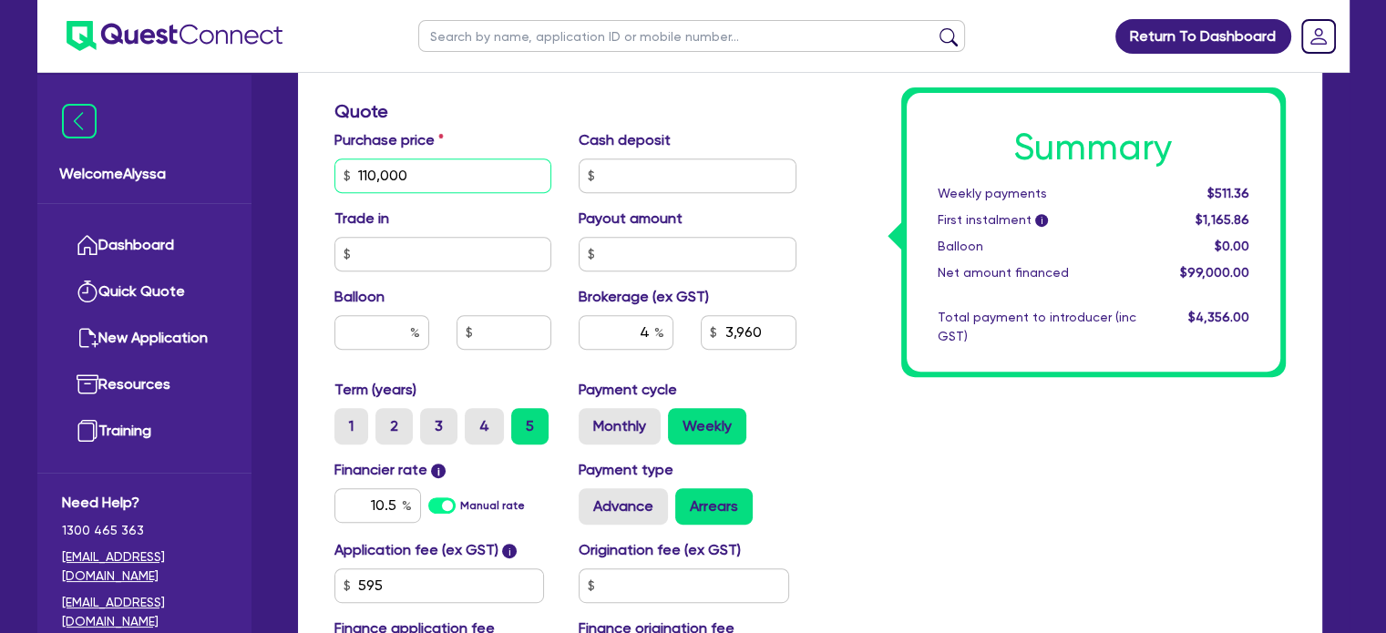
scroll to position [773, 0]
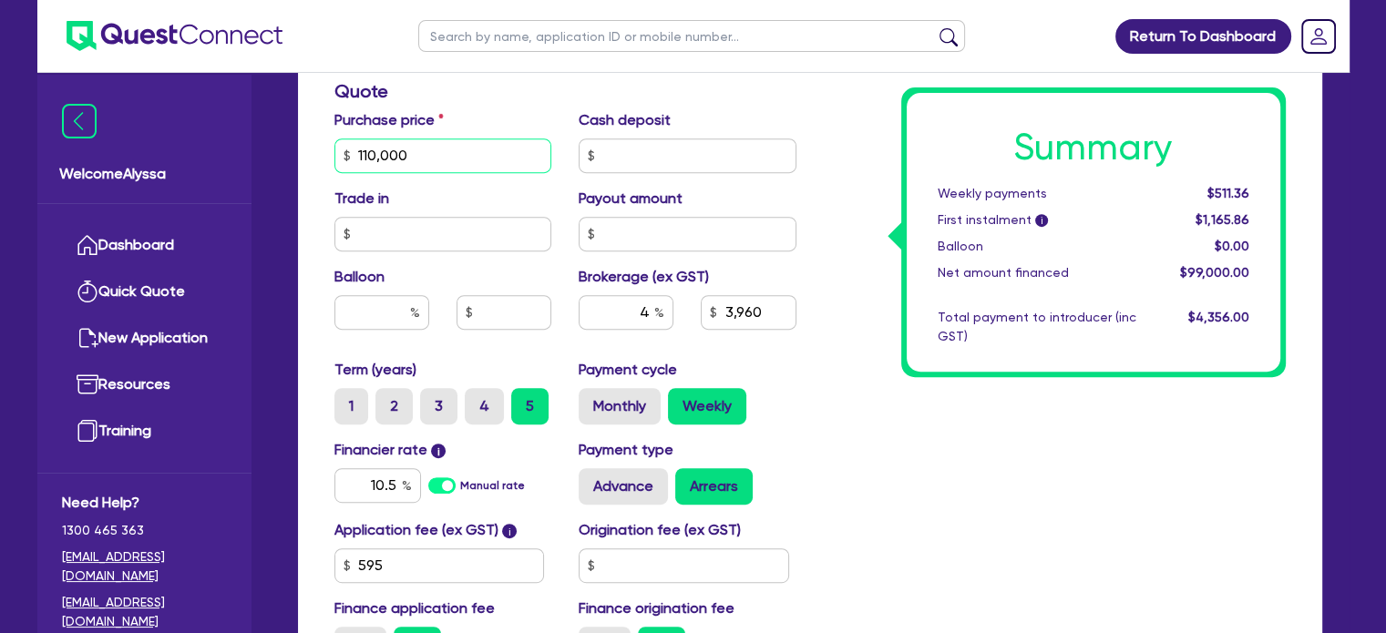
type input "110,000"
type input "4,400"
click at [902, 378] on div "Summary Weekly payments Calculating... First instalment i Calculating... Balloo…" at bounding box center [1054, 145] width 489 height 1065
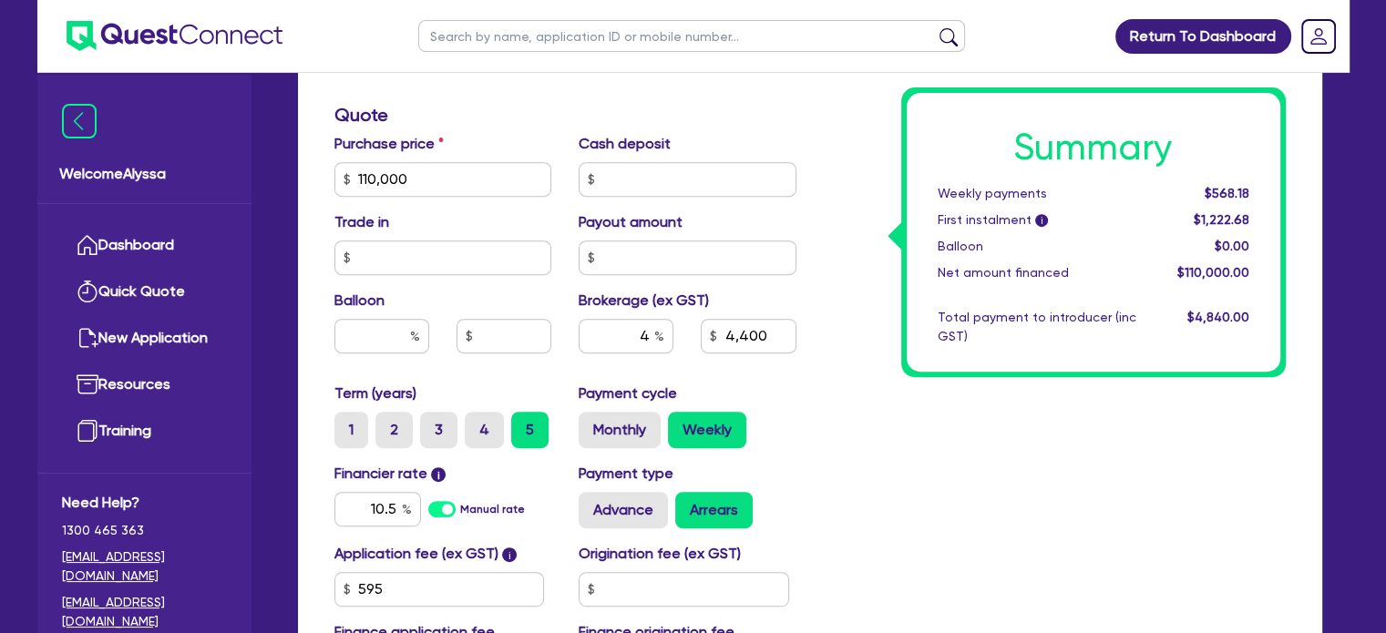
scroll to position [747, 0]
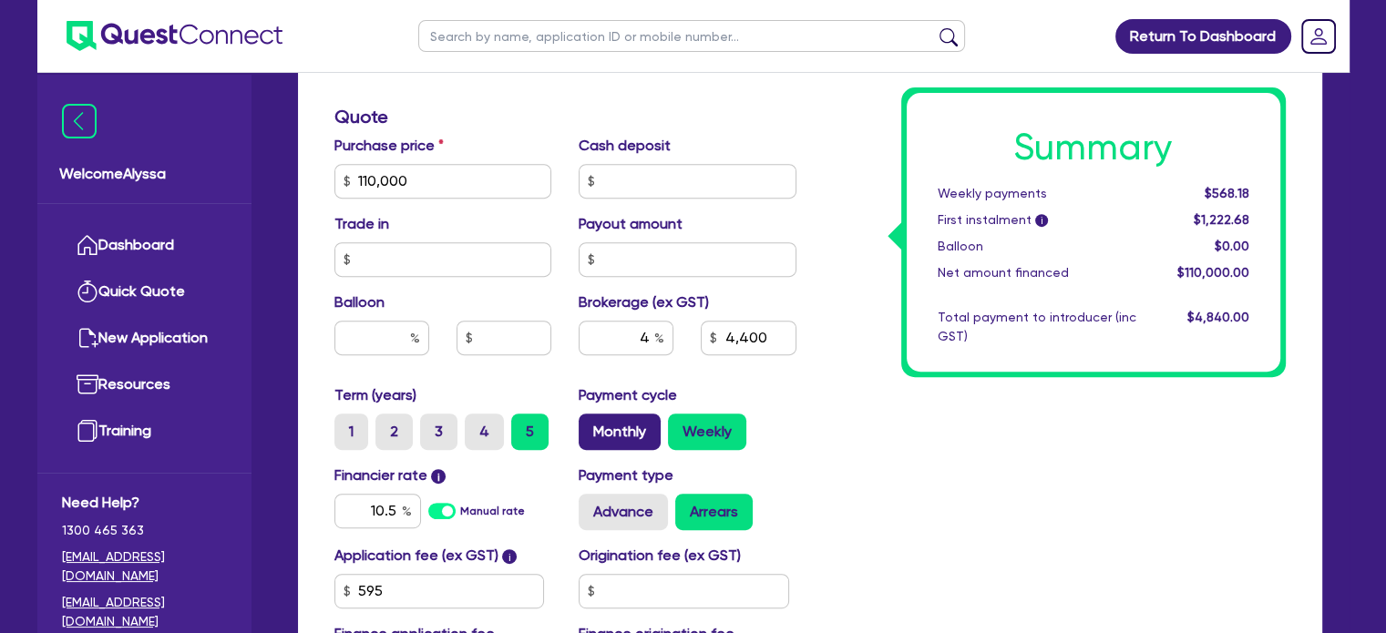
click at [595, 426] on label "Monthly" at bounding box center [620, 432] width 82 height 36
click at [590, 426] on input "Monthly" at bounding box center [585, 420] width 12 height 12
radio input "true"
type input "4,400"
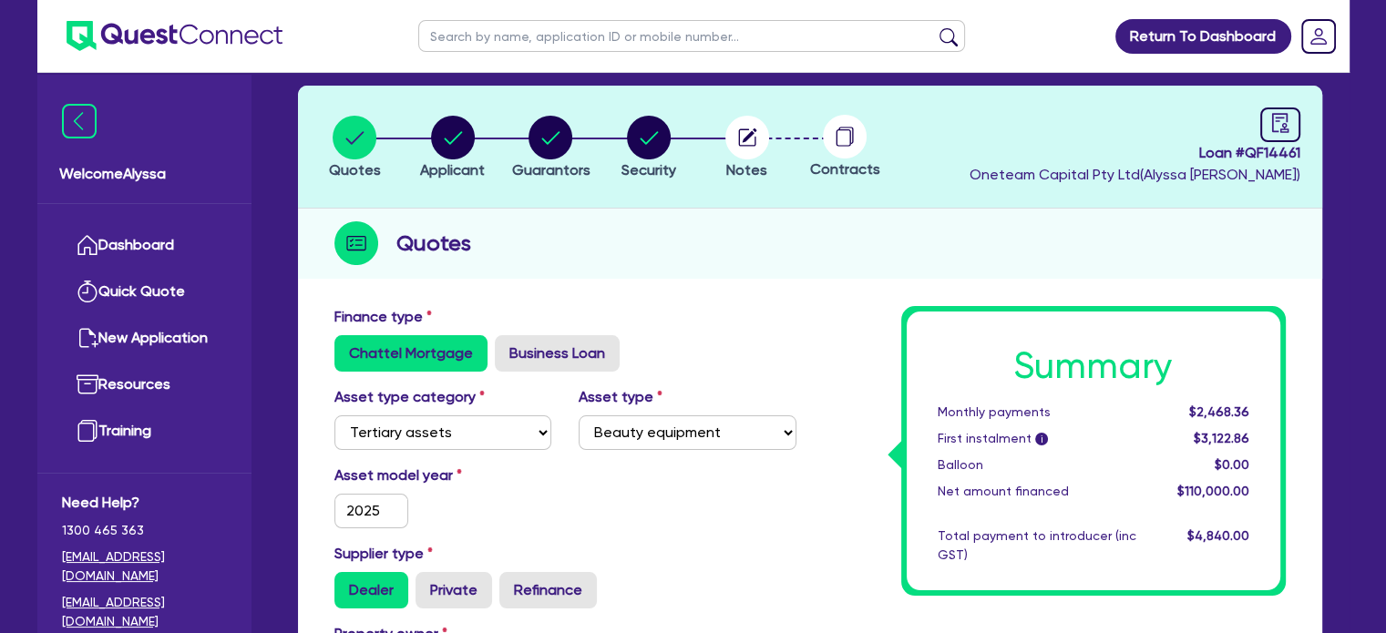
scroll to position [55, 0]
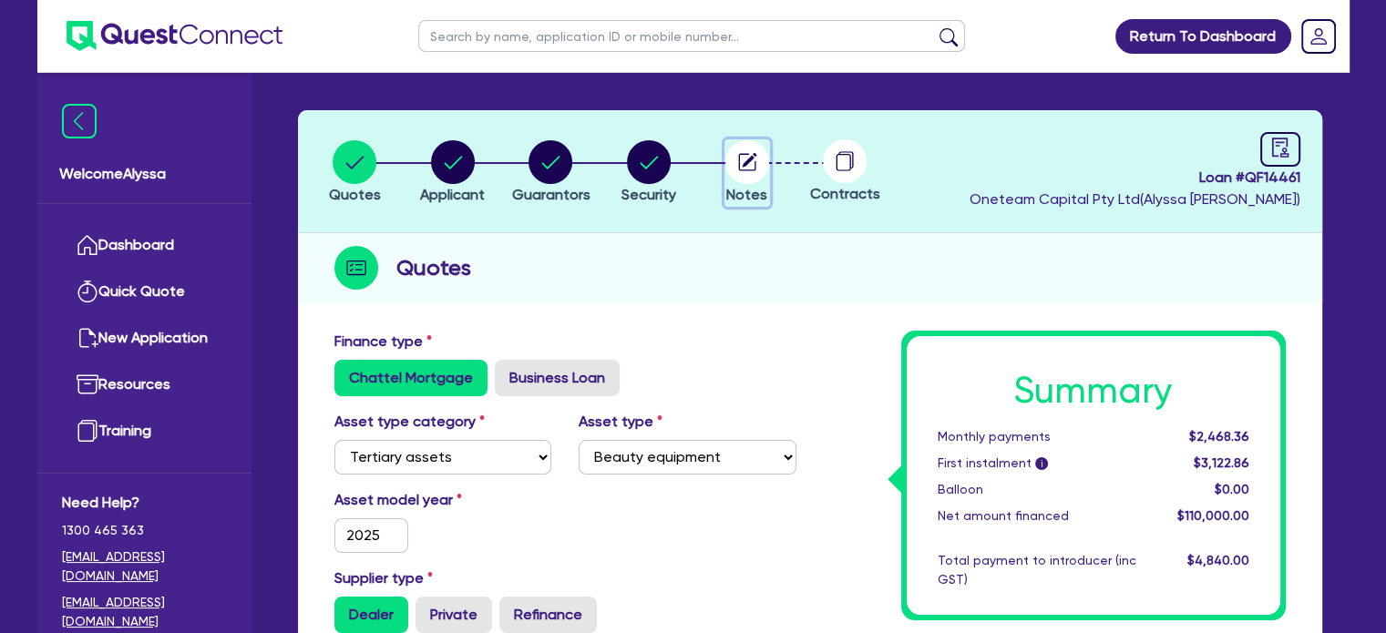
click at [755, 169] on circle "button" at bounding box center [747, 162] width 44 height 44
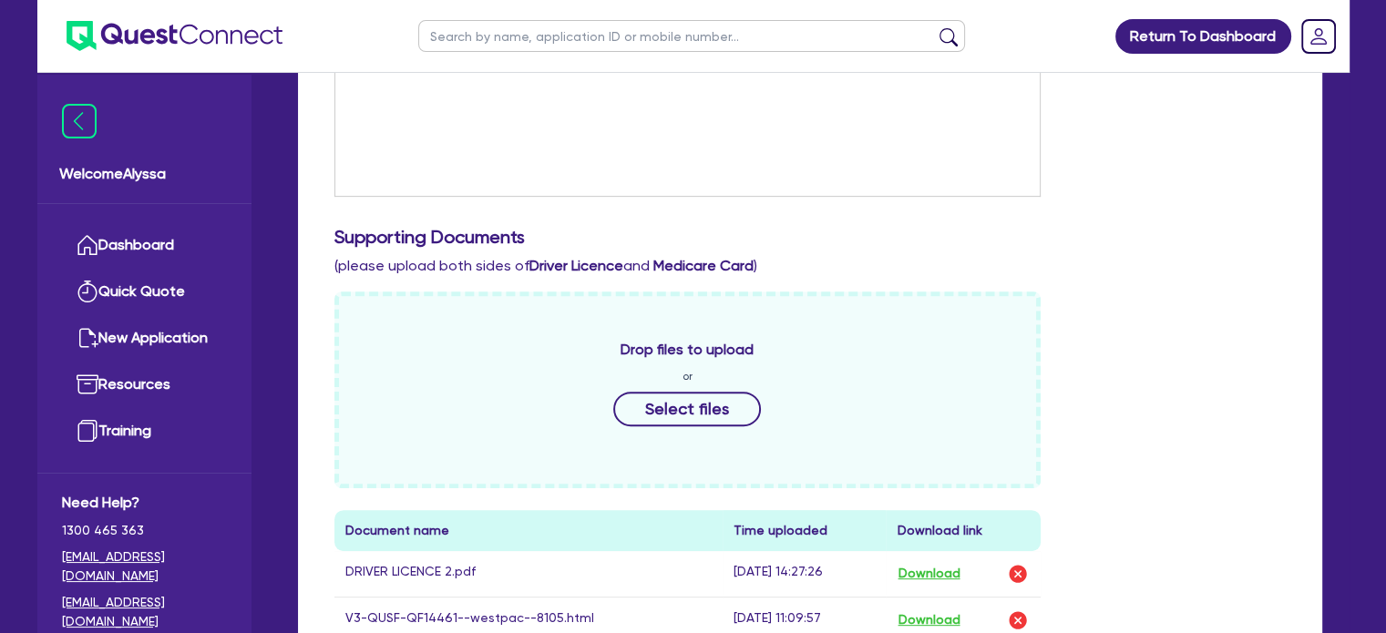
scroll to position [393, 0]
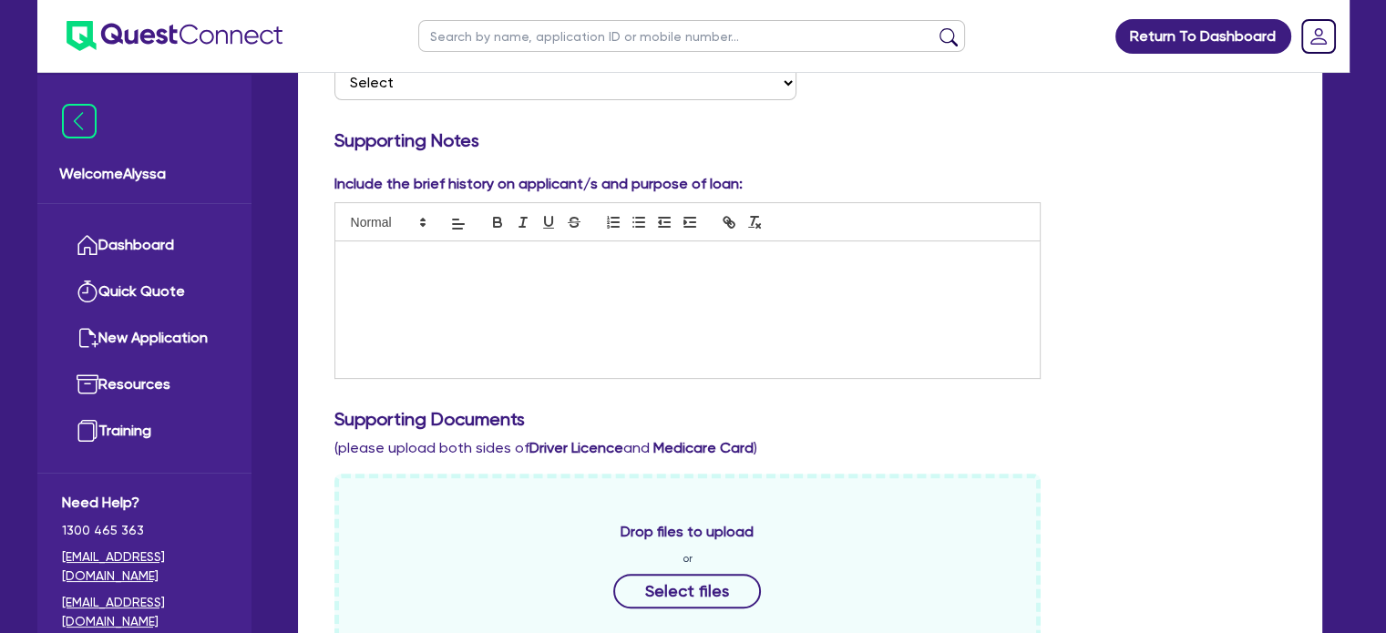
click at [441, 288] on div at bounding box center [687, 309] width 705 height 137
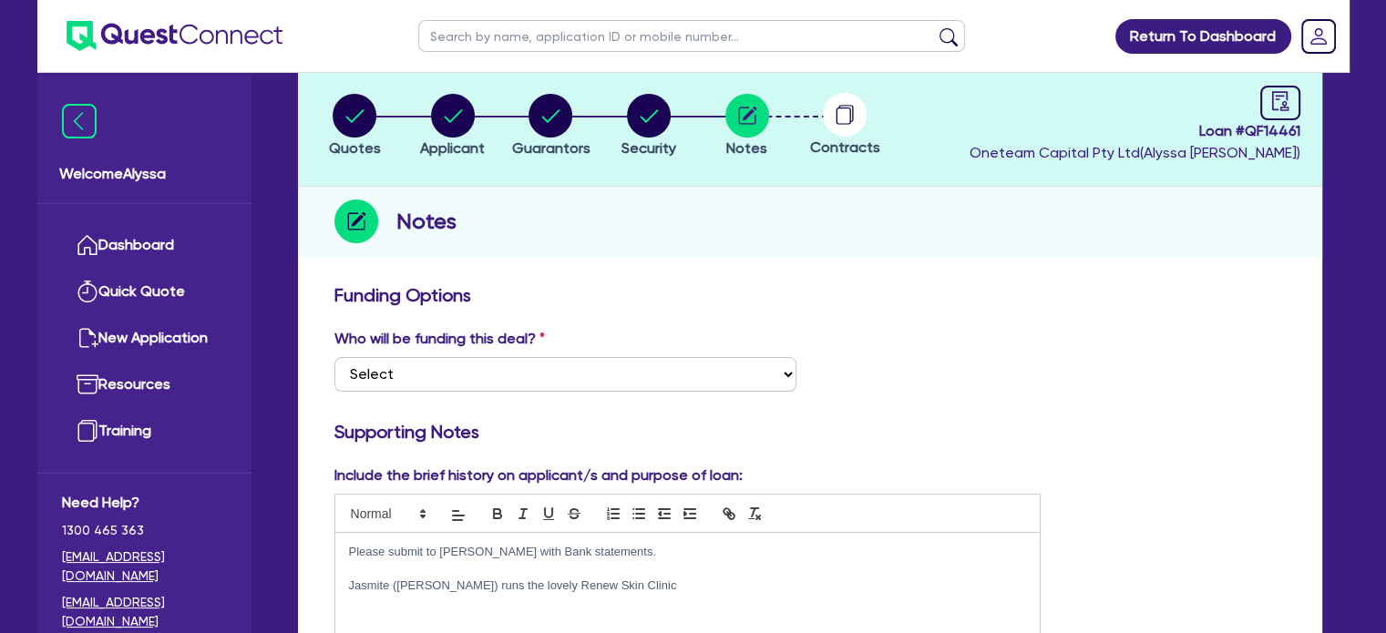
scroll to position [56, 0]
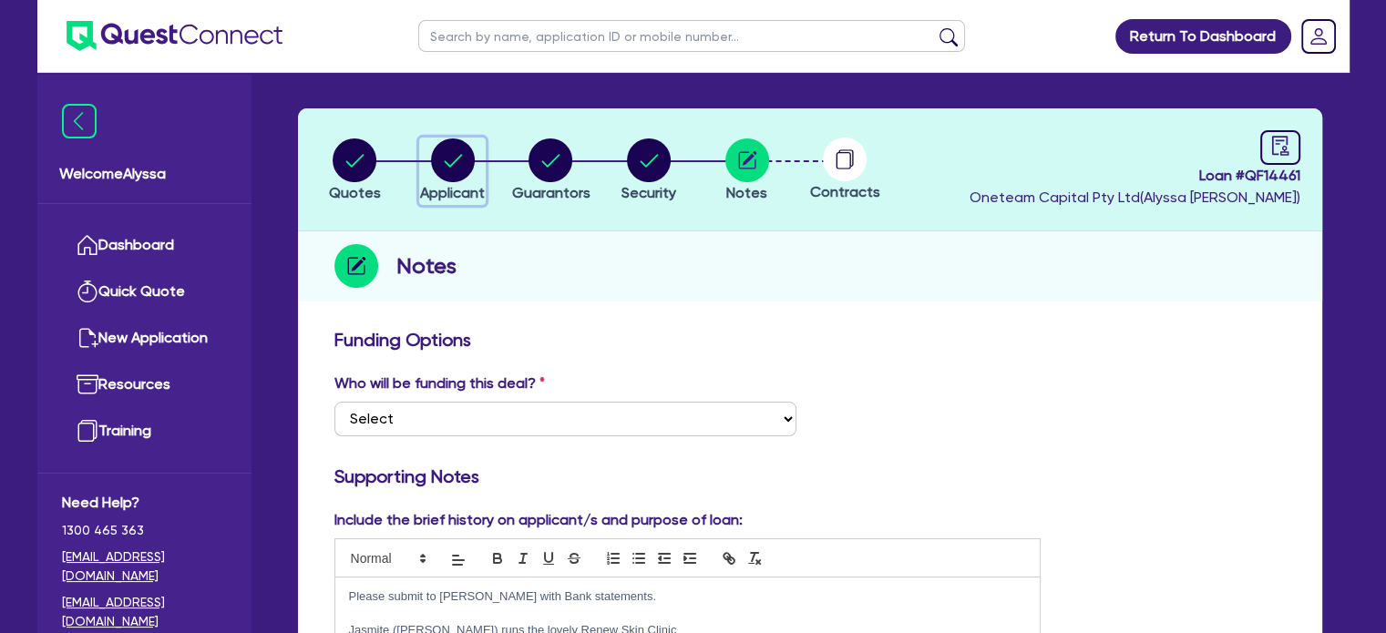
click at [459, 167] on circle "button" at bounding box center [453, 160] width 44 height 44
select select "COMPANY"
select select "HEALTH_BEAUTY"
select select "HAIR_BEAUTY_SALONS"
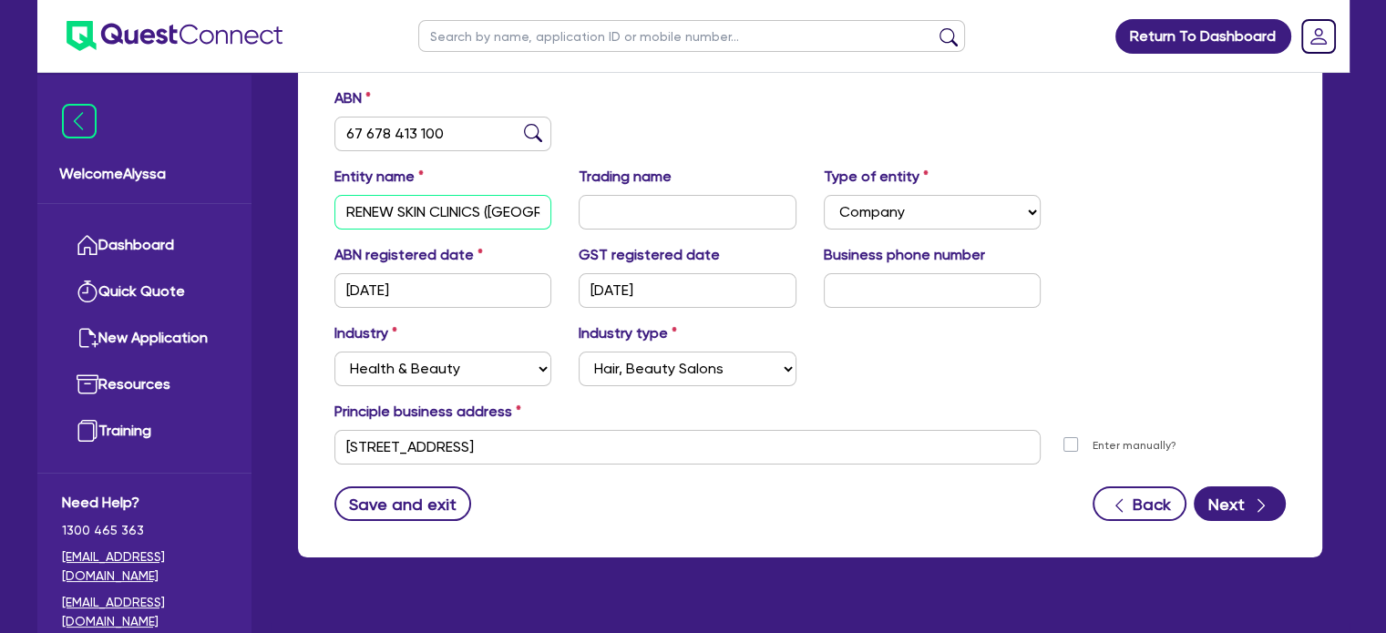
scroll to position [0, 38]
drag, startPoint x: 344, startPoint y: 207, endPoint x: 562, endPoint y: 221, distance: 219.2
click at [562, 221] on div "Entity name RENEW SKIN CLINICS (VIC) PTY LTD" at bounding box center [443, 198] width 245 height 64
drag, startPoint x: 627, startPoint y: 451, endPoint x: 321, endPoint y: 429, distance: 306.9
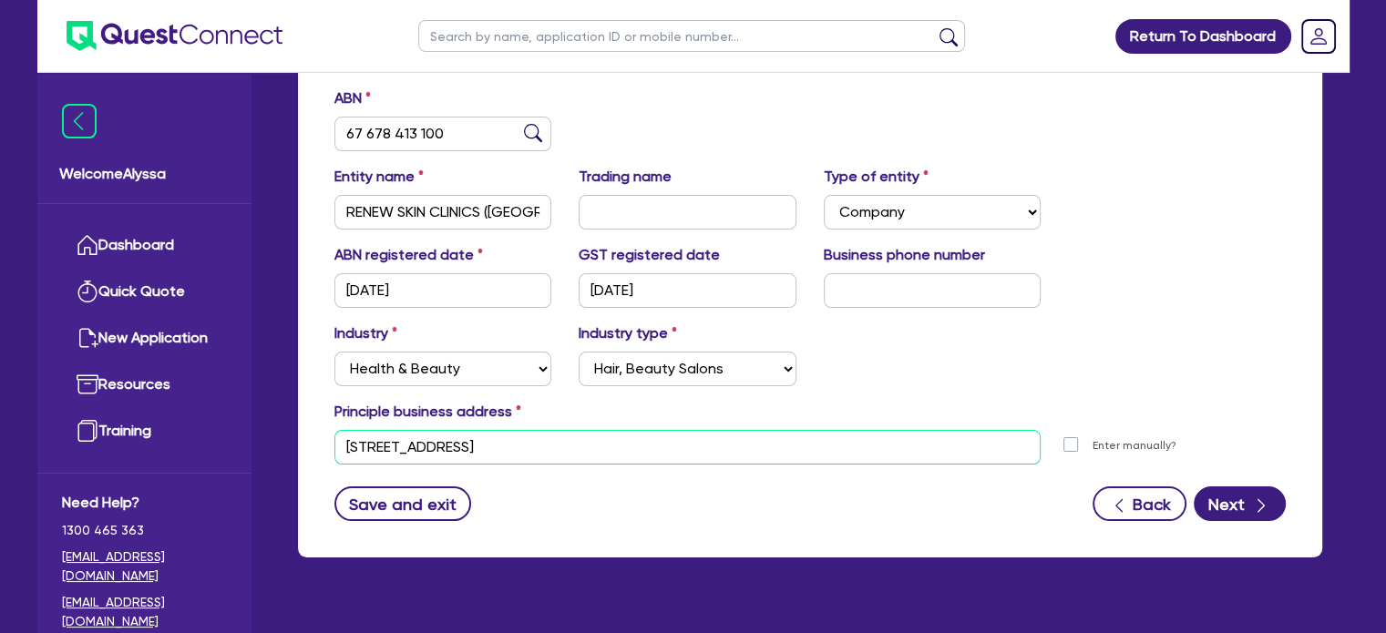
click at [321, 430] on div "10 Burnley St Richmond VIC 3121" at bounding box center [688, 447] width 734 height 35
paste input "6 Grimshaw St, Greensborough VIC 3088"
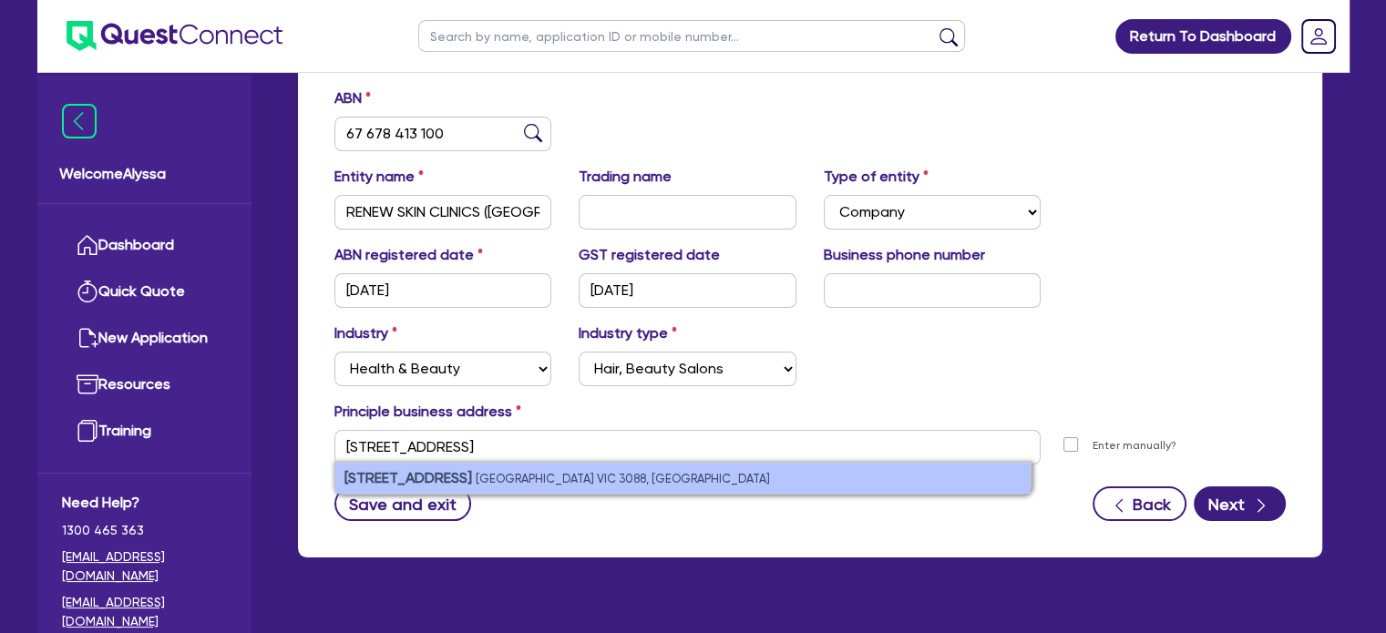
click at [510, 481] on small "Greensborough VIC 3088, Australia" at bounding box center [623, 479] width 294 height 14
type input "[STREET_ADDRESS]"
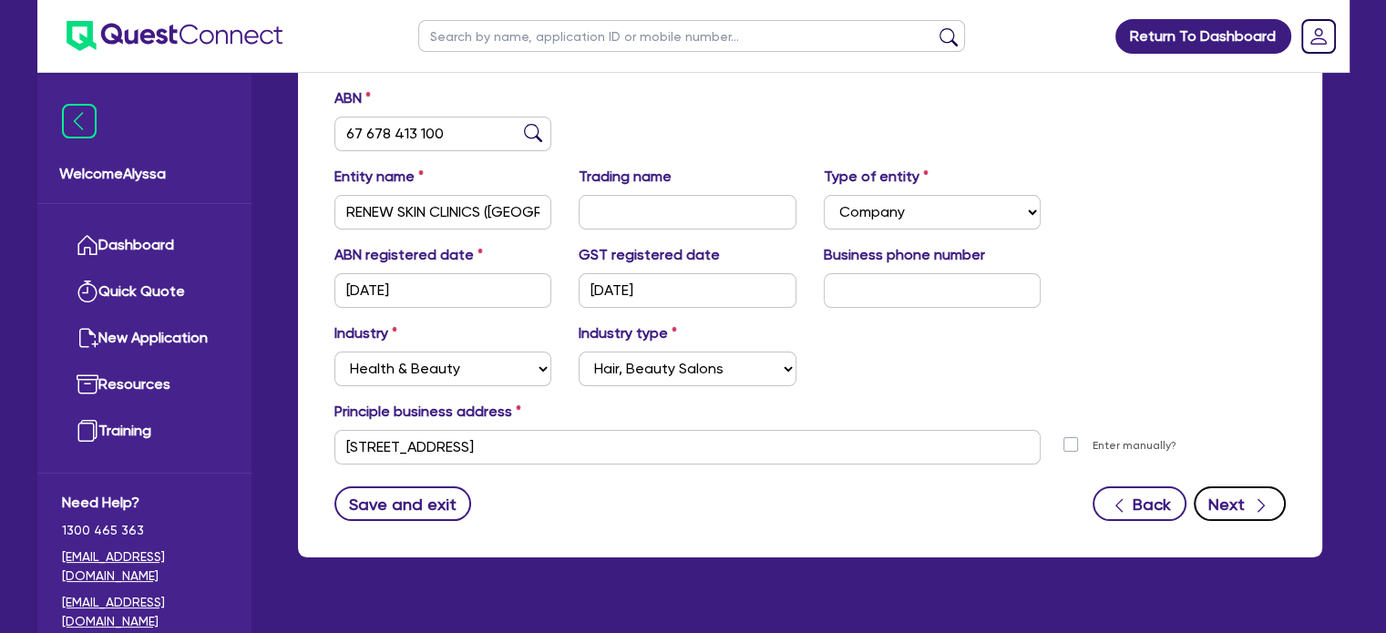
click at [1258, 514] on button "Next" at bounding box center [1240, 504] width 92 height 35
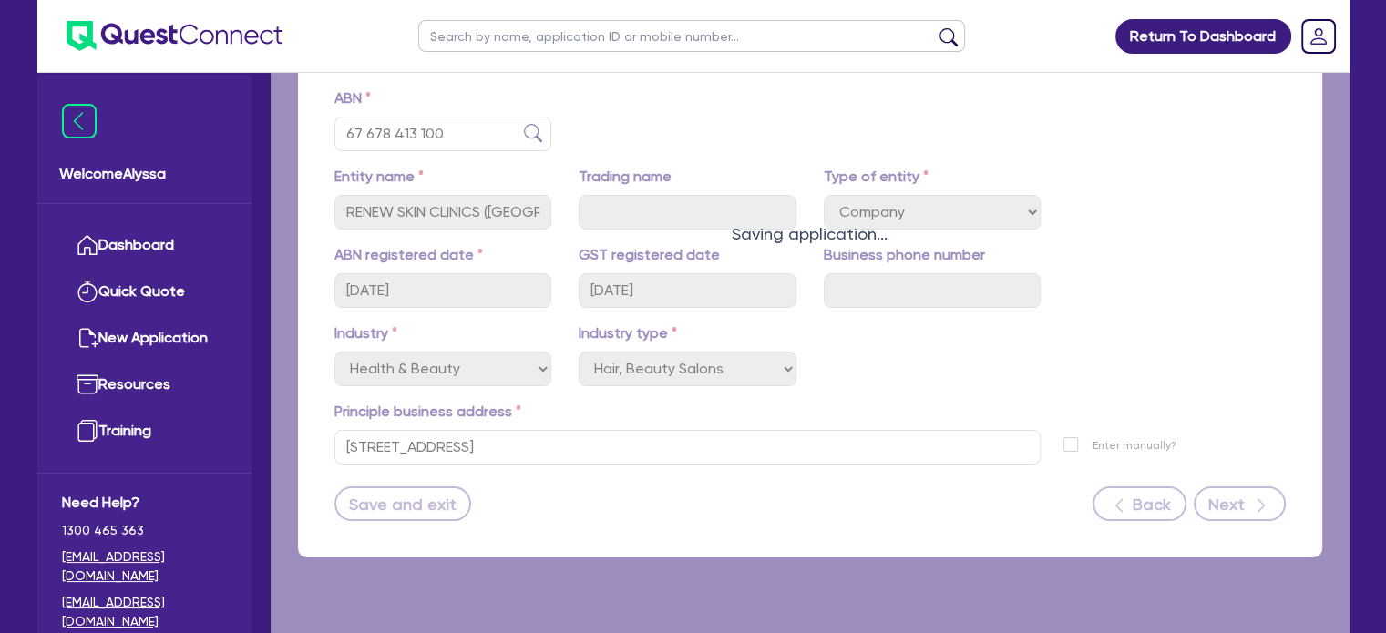
select select "MRS"
select select "VIC"
select select "MARRIED"
select select "PROPERTY"
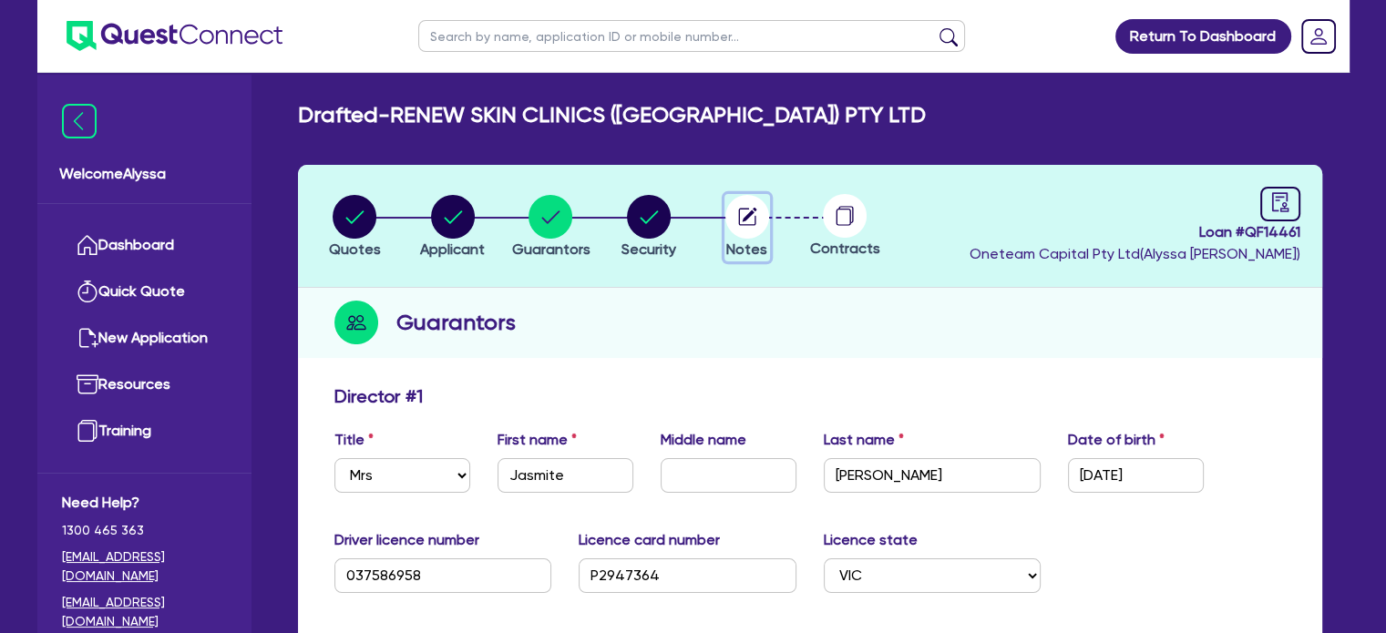
click at [747, 221] on circle "button" at bounding box center [747, 217] width 44 height 44
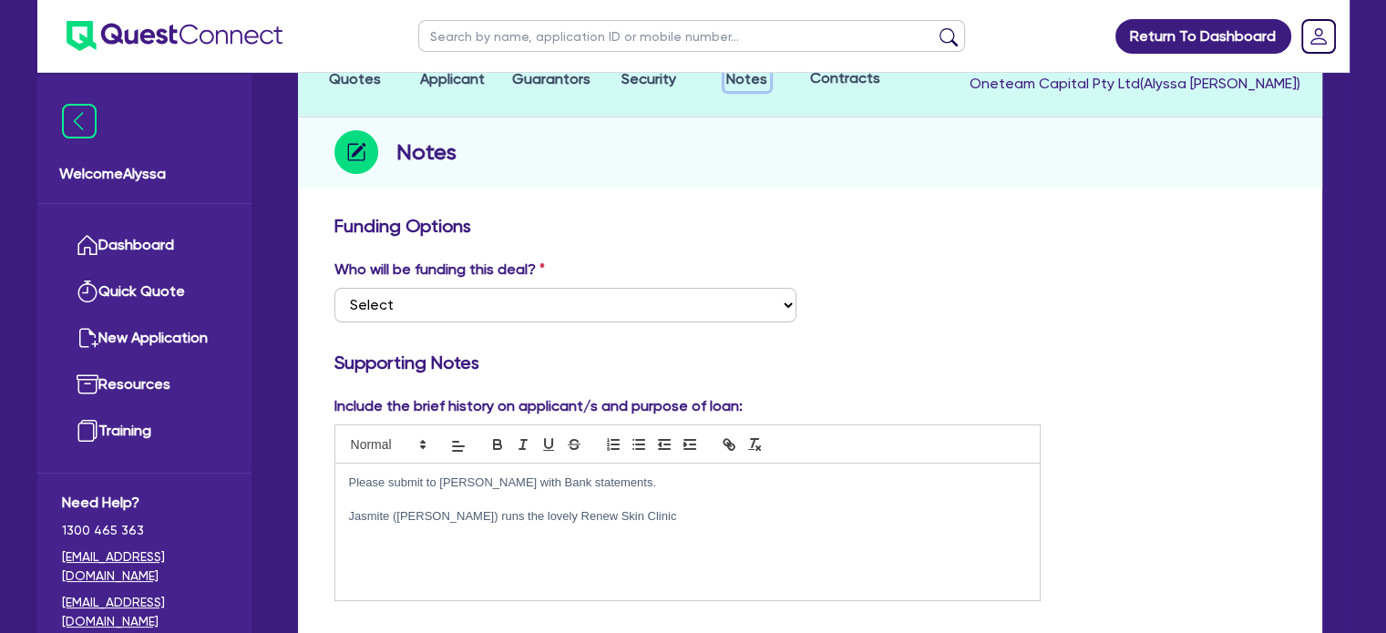
scroll to position [171, 0]
click at [621, 521] on p "Jasmite (Jas) runs the lovely Renew Skin Clinic" at bounding box center [688, 516] width 678 height 16
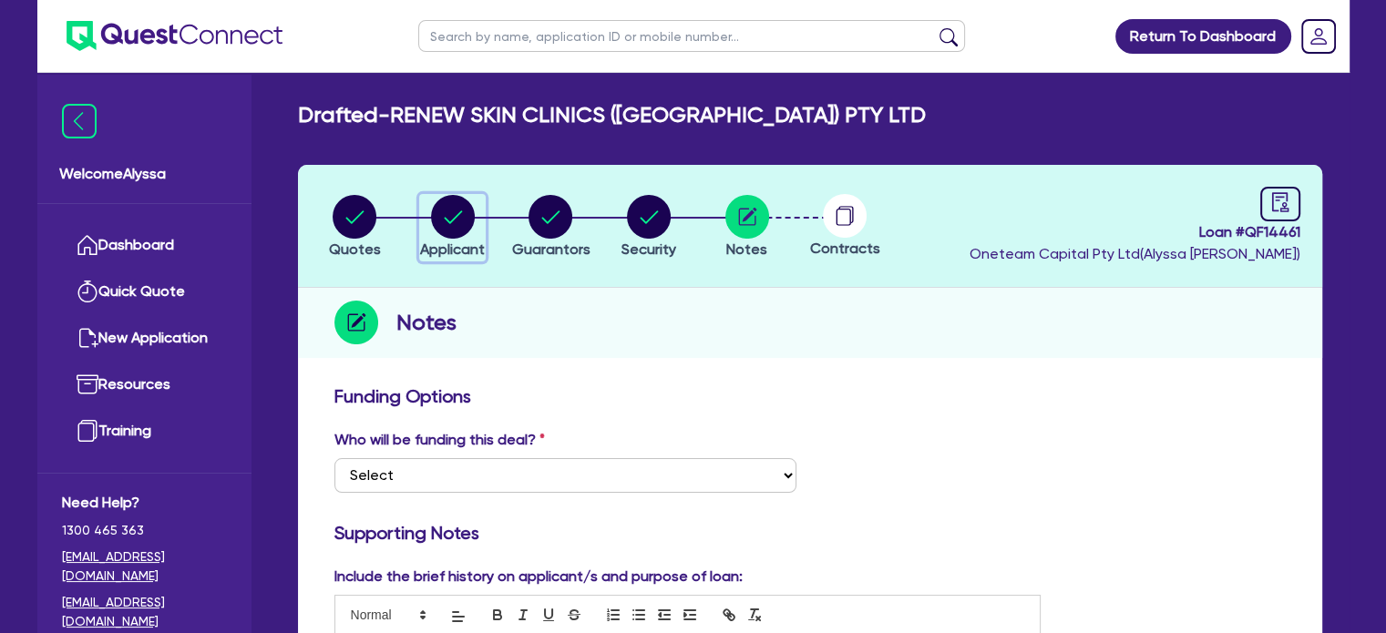
click at [455, 220] on circle "button" at bounding box center [453, 217] width 44 height 44
select select "COMPANY"
select select "HEALTH_BEAUTY"
select select "HAIR_BEAUTY_SALONS"
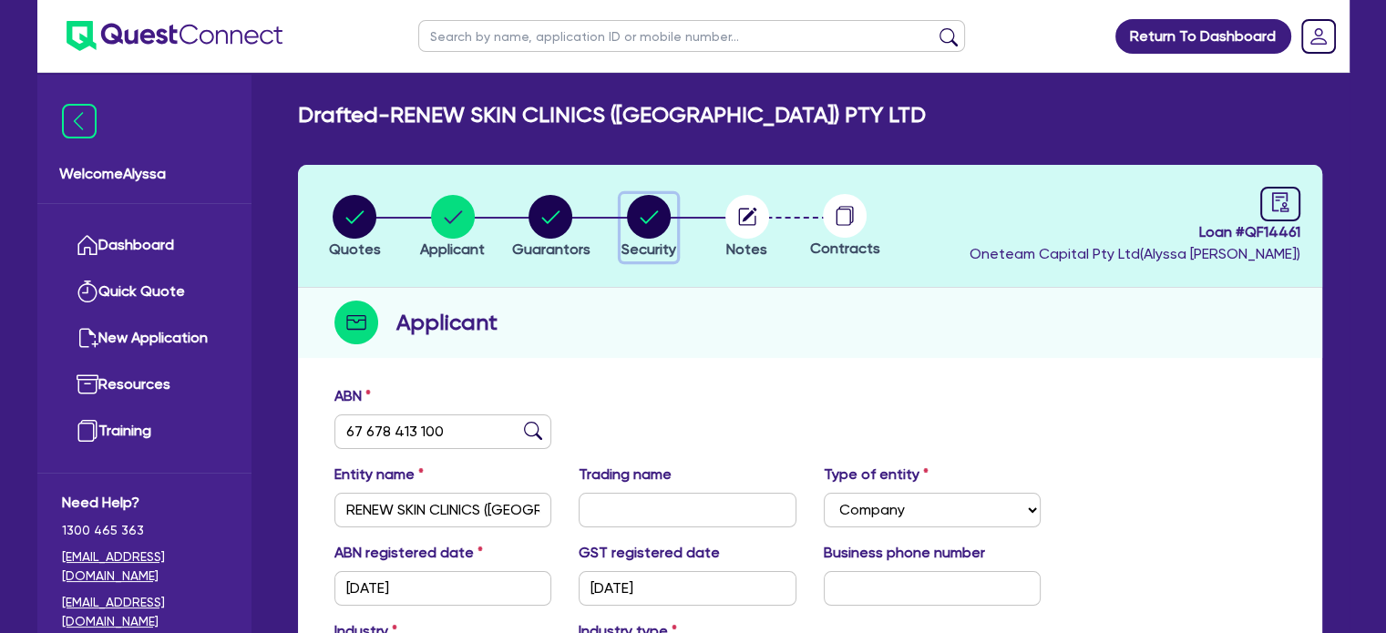
click at [652, 211] on circle "button" at bounding box center [649, 217] width 44 height 44
select select "TERTIARY_ASSETS"
select select "BEAUTY_EQUIPMENT"
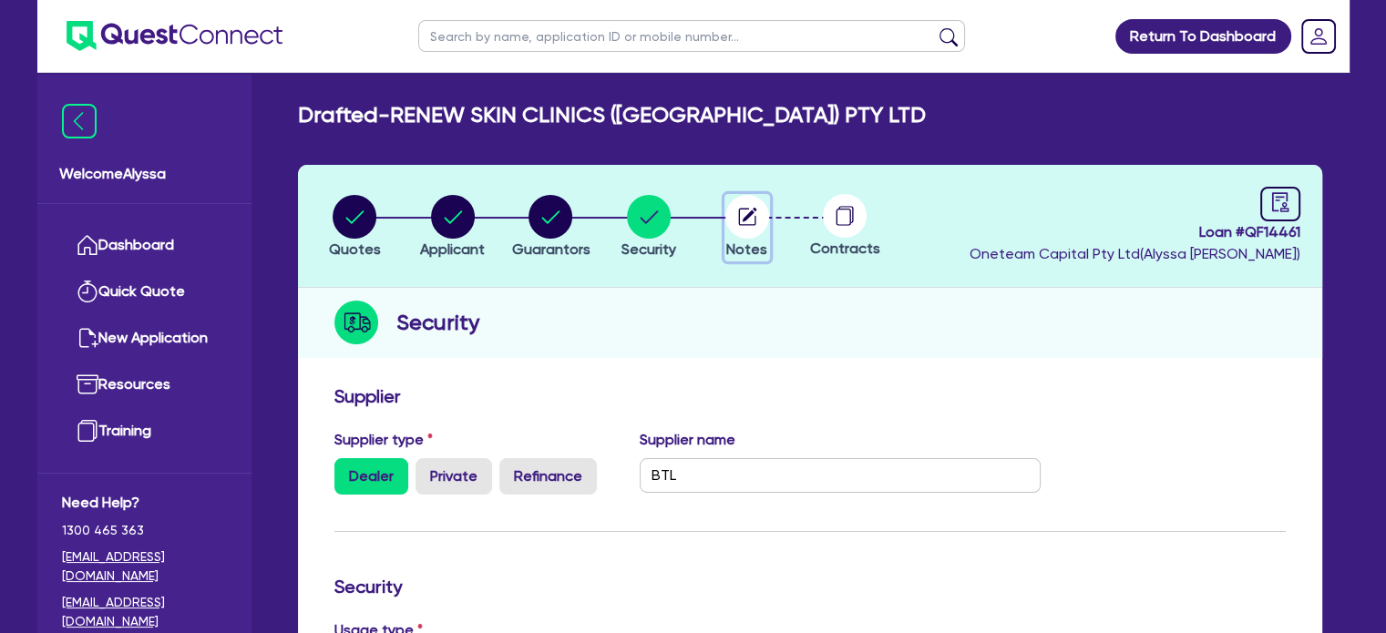
click at [754, 225] on circle "button" at bounding box center [747, 217] width 44 height 44
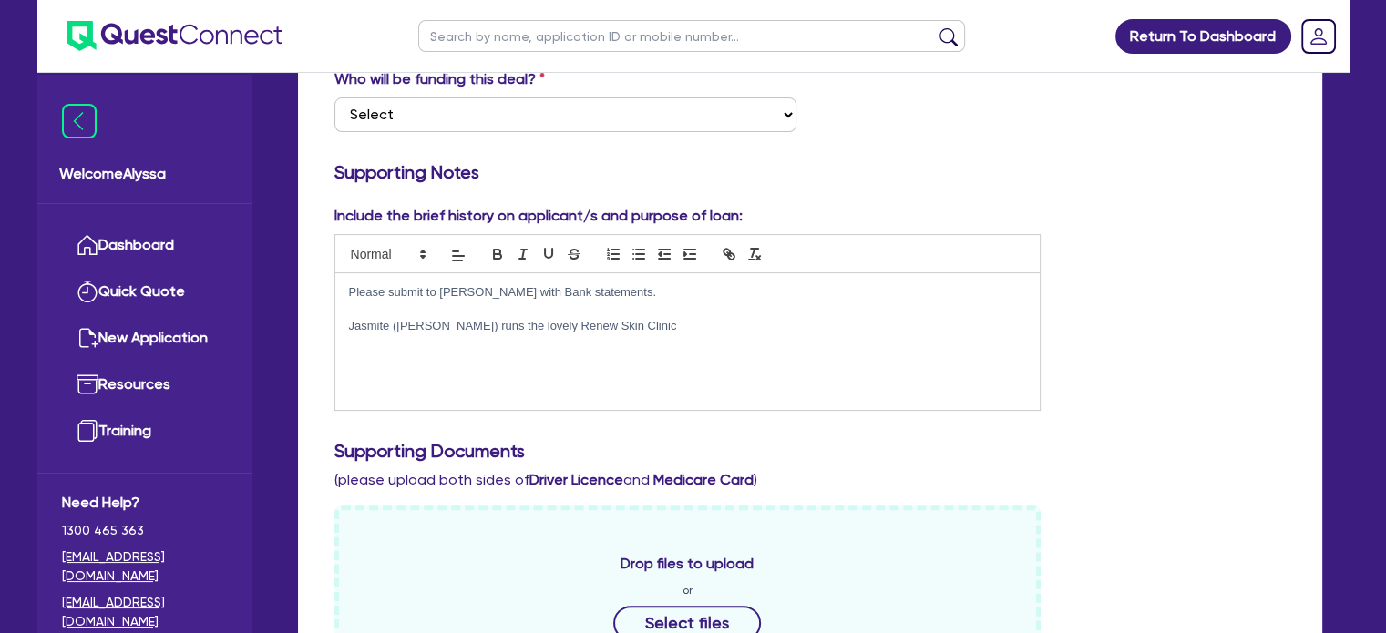
scroll to position [361, 0]
click at [610, 325] on p "Jasmite (Jas) runs the lovely Renew Skin Clinic" at bounding box center [688, 326] width 678 height 16
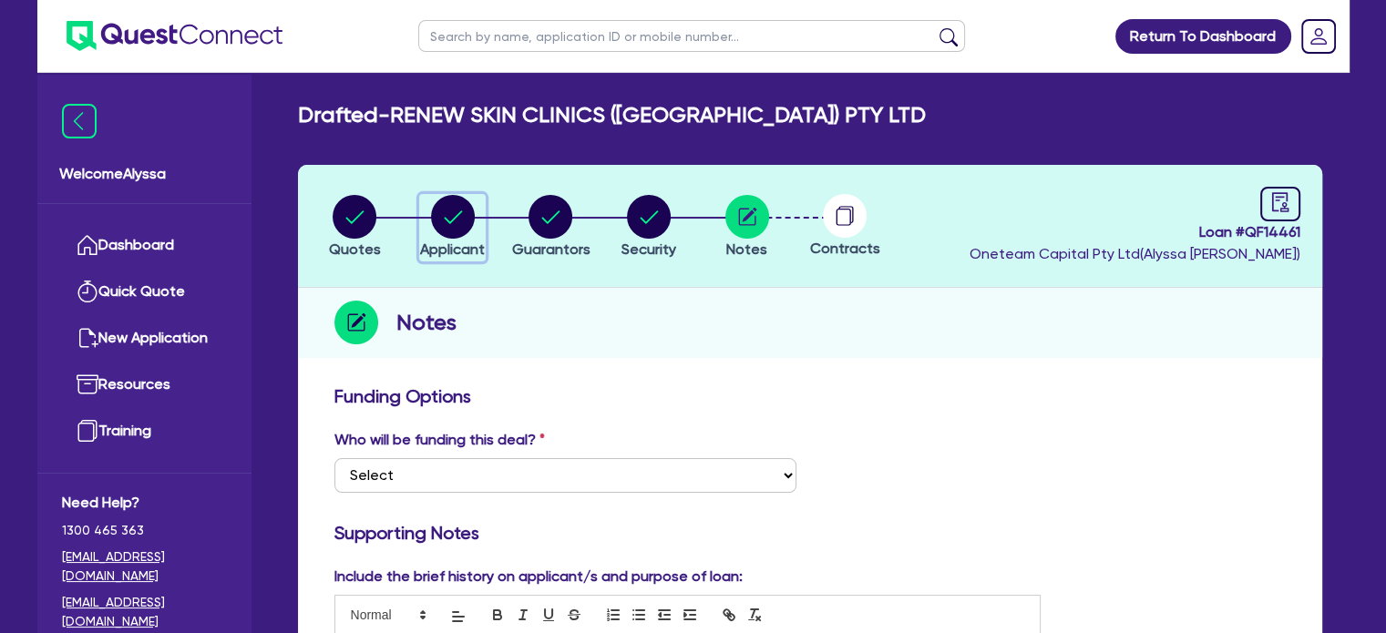
click at [437, 205] on circle "button" at bounding box center [453, 217] width 44 height 44
select select "COMPANY"
select select "HEALTH_BEAUTY"
select select "HAIR_BEAUTY_SALONS"
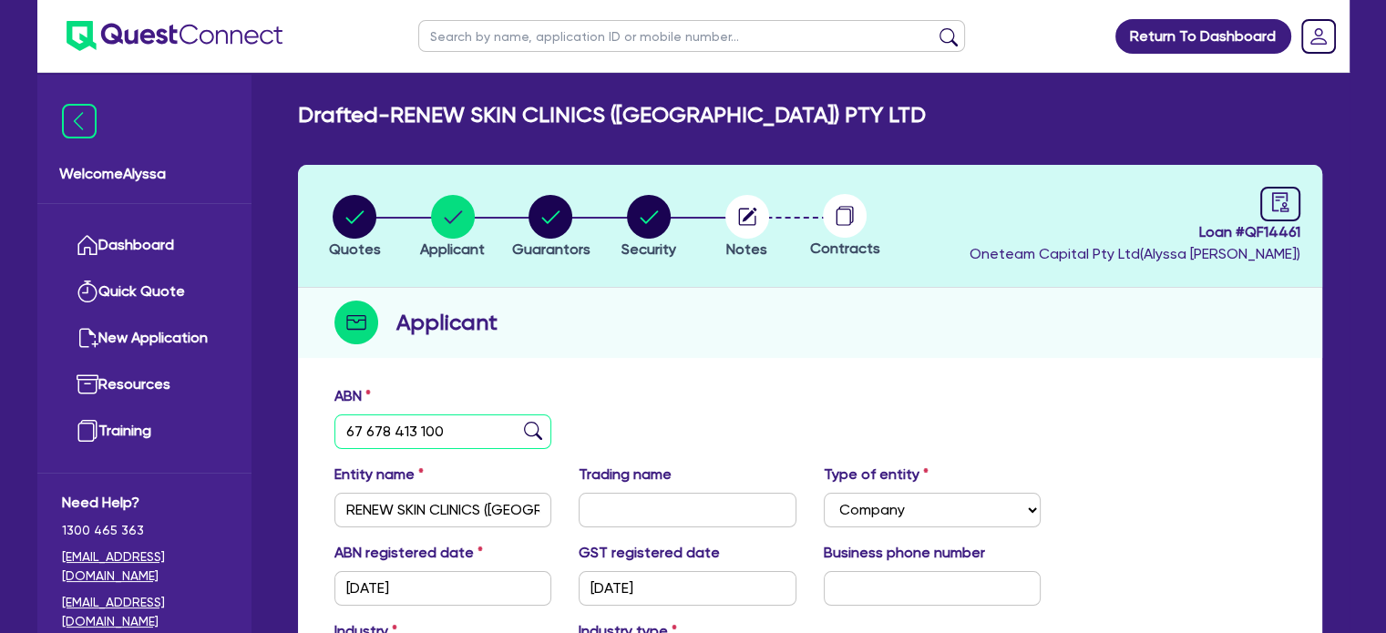
drag, startPoint x: 458, startPoint y: 427, endPoint x: 353, endPoint y: 422, distance: 105.8
click at [353, 422] on input "67 678 413 100" at bounding box center [443, 432] width 218 height 35
click at [746, 219] on circle "button" at bounding box center [747, 217] width 44 height 44
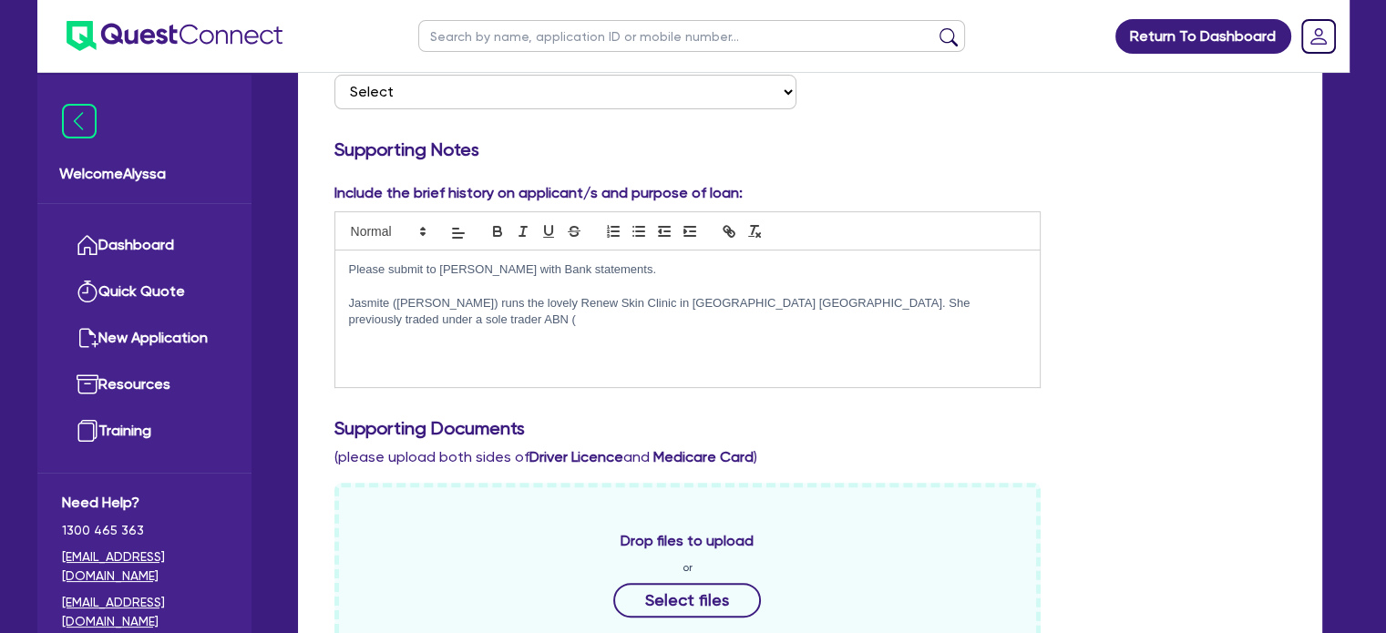
scroll to position [383, 0]
click at [1005, 300] on p "Jasmite (Jas) runs the lovely Renew Skin Clinic in Greensborough Victoria. She …" at bounding box center [688, 313] width 678 height 34
paste div
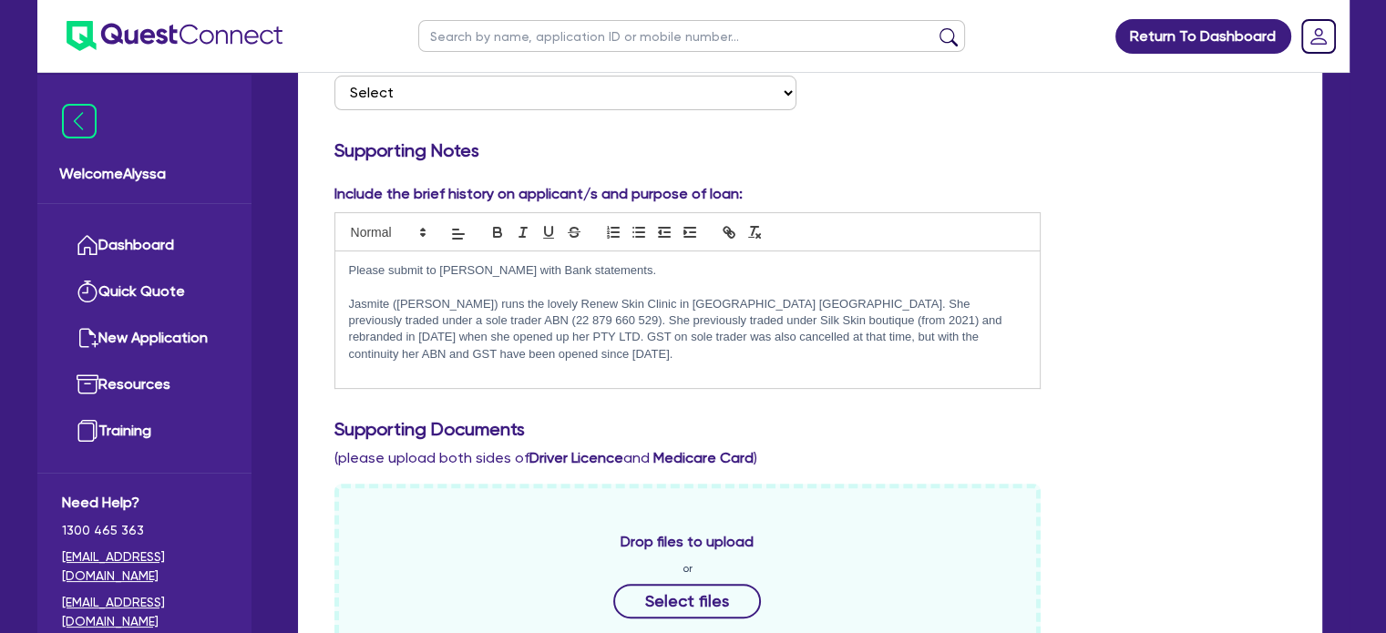
click at [1027, 335] on p "Jasmite ([PERSON_NAME]) runs the lovely Renew Skin Clinic in [GEOGRAPHIC_DATA] …" at bounding box center [688, 329] width 678 height 67
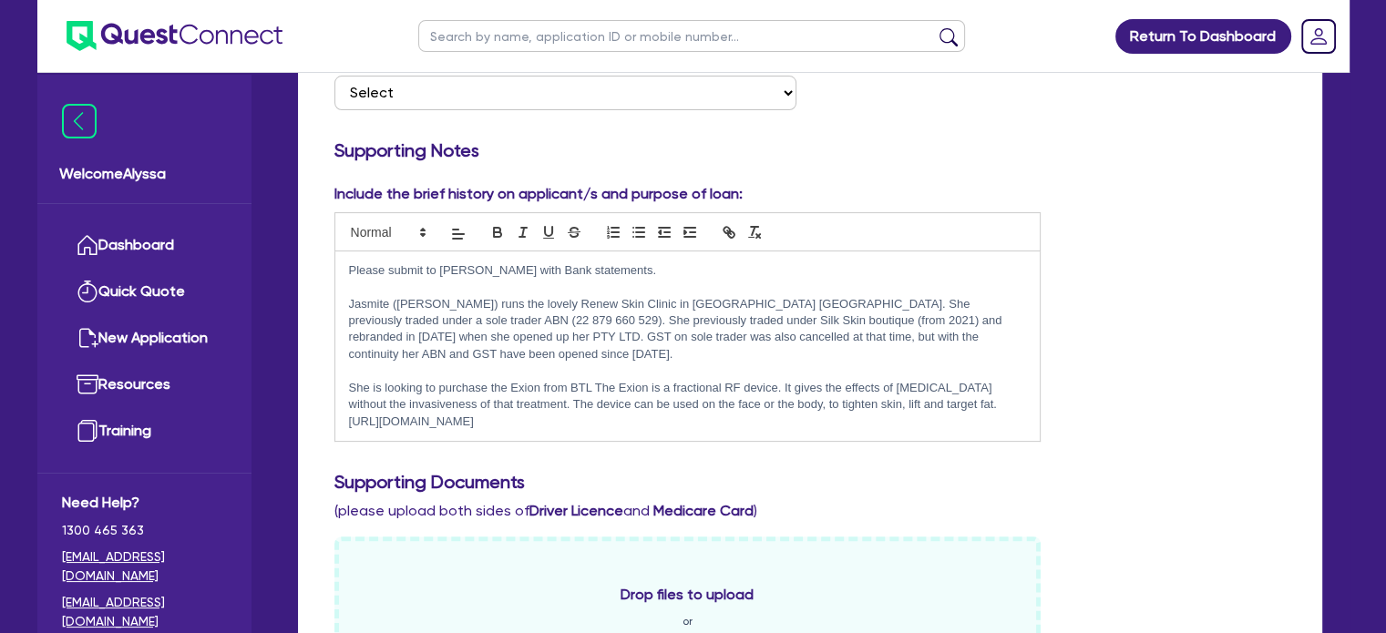
click at [591, 380] on p "She is looking to purchase the Exion from BTL The Exion is a fractional RF devi…" at bounding box center [688, 405] width 678 height 50
click at [658, 392] on p "She is looking to purchase the Exion from BTL. The Exion is a fractional RF dev…" at bounding box center [688, 405] width 678 height 50
click at [660, 402] on p "She is looking to purchase the Exion from BTL. The Exion is a fractional RF dev…" at bounding box center [688, 405] width 678 height 50
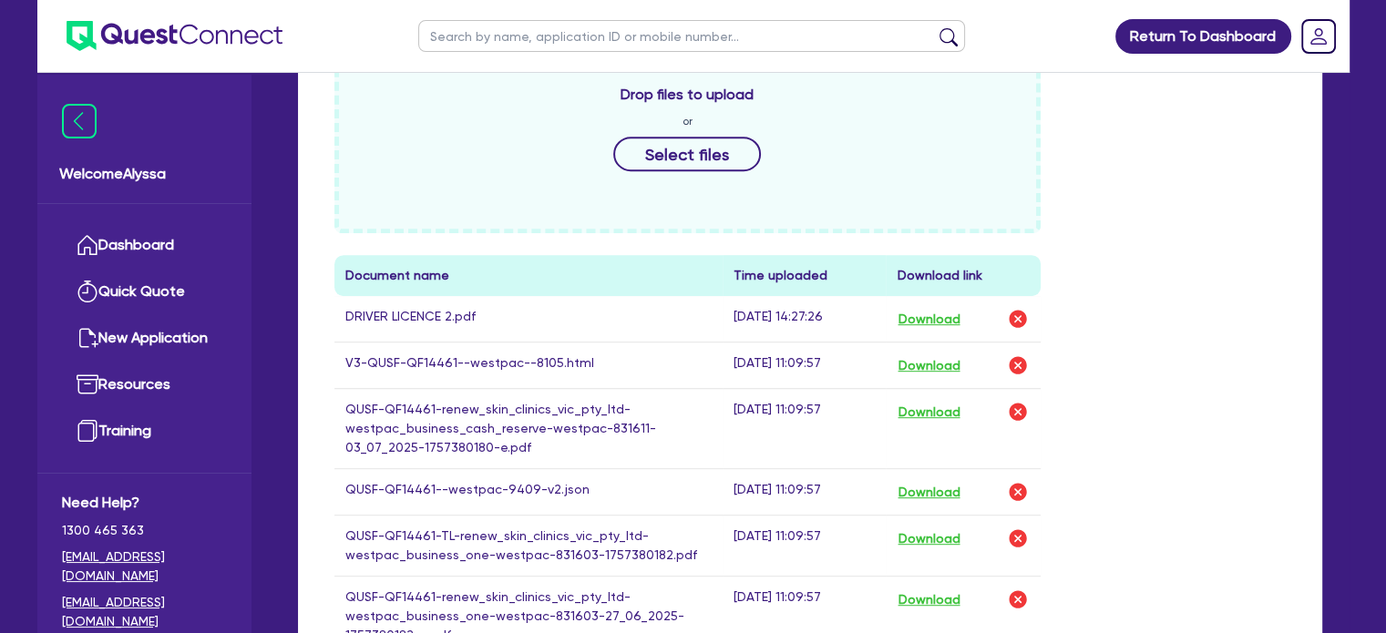
scroll to position [916, 0]
click at [933, 354] on button "Download" at bounding box center [929, 366] width 64 height 24
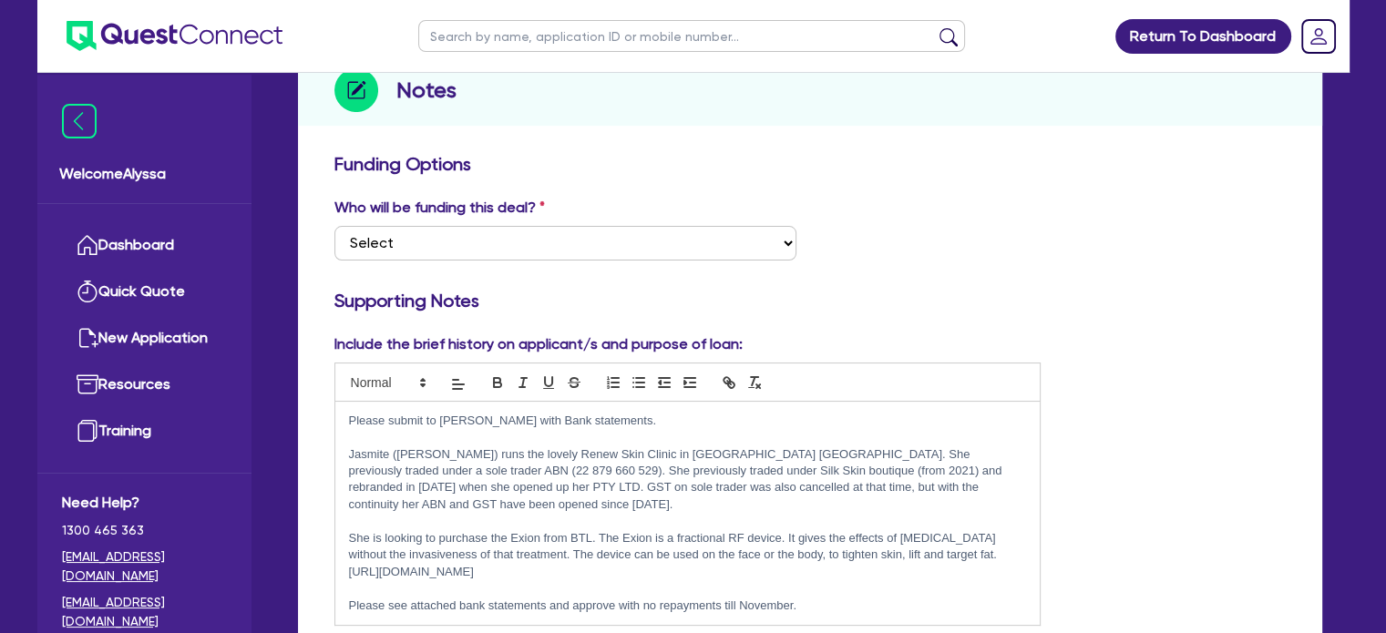
scroll to position [476, 0]
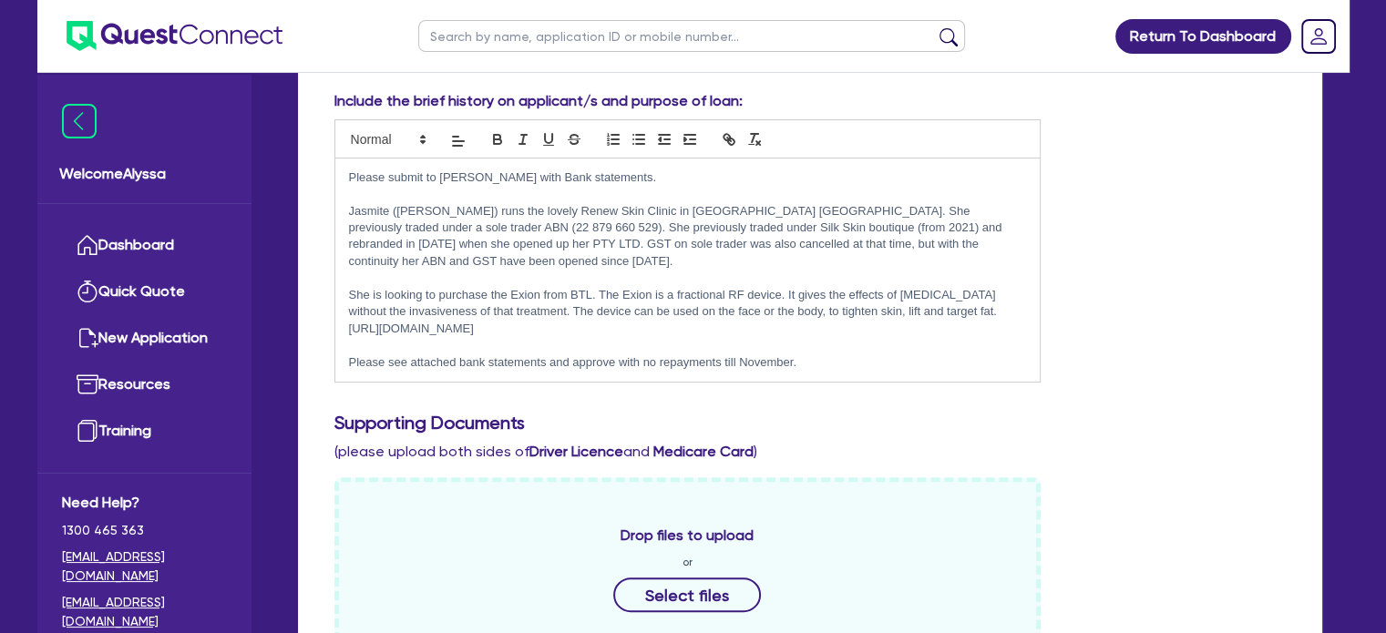
drag, startPoint x: 816, startPoint y: 349, endPoint x: 309, endPoint y: 352, distance: 507.5
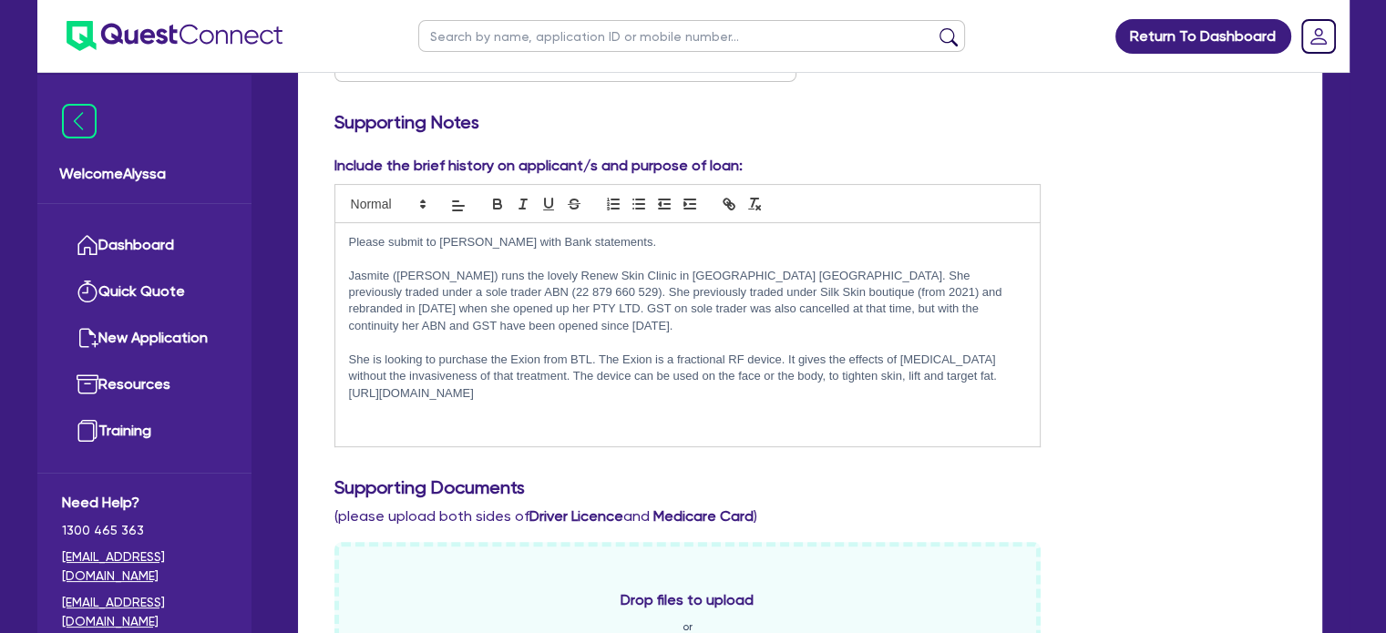
scroll to position [410, 0]
drag, startPoint x: 605, startPoint y: 240, endPoint x: 316, endPoint y: 235, distance: 288.9
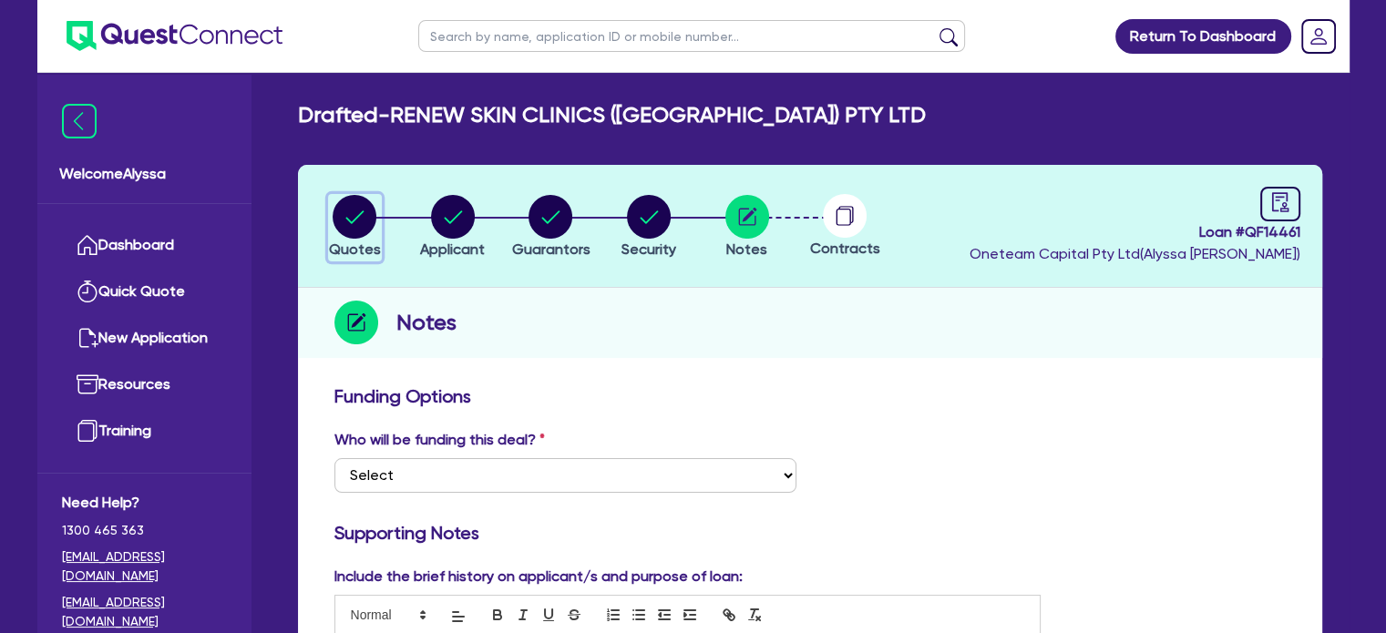
click at [355, 218] on icon "button" at bounding box center [355, 216] width 18 height 13
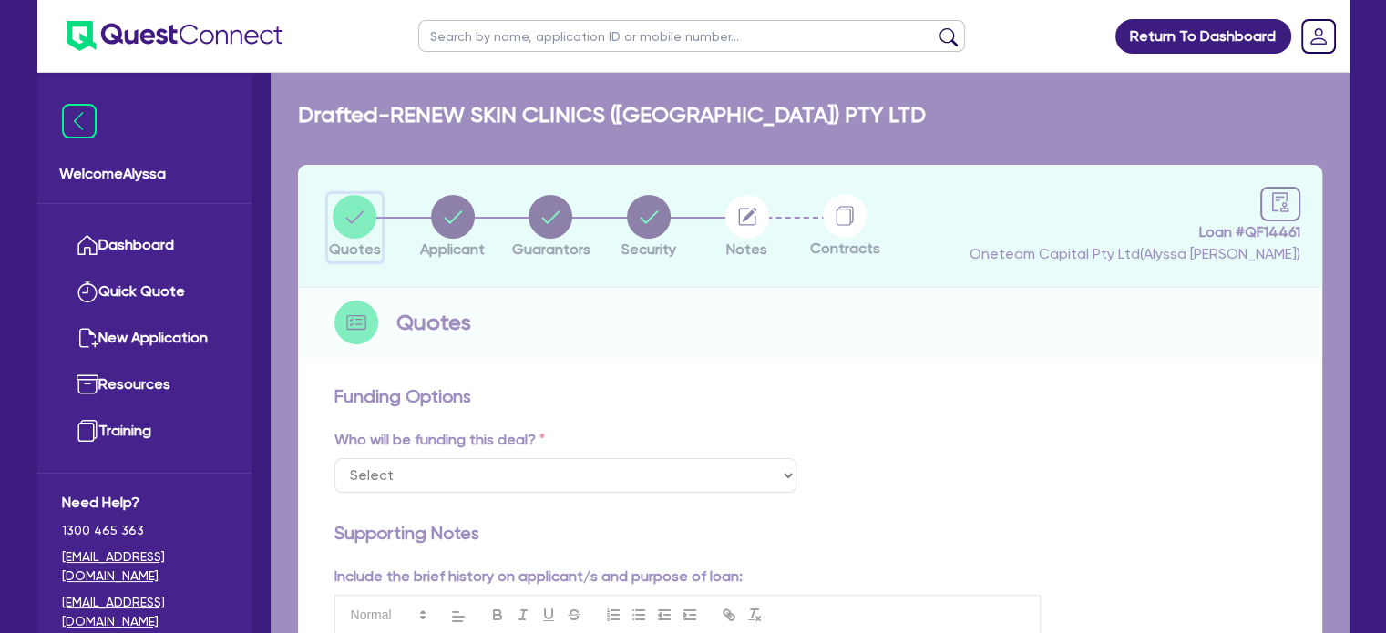
select select "TERTIARY_ASSETS"
select select "BEAUTY_EQUIPMENT"
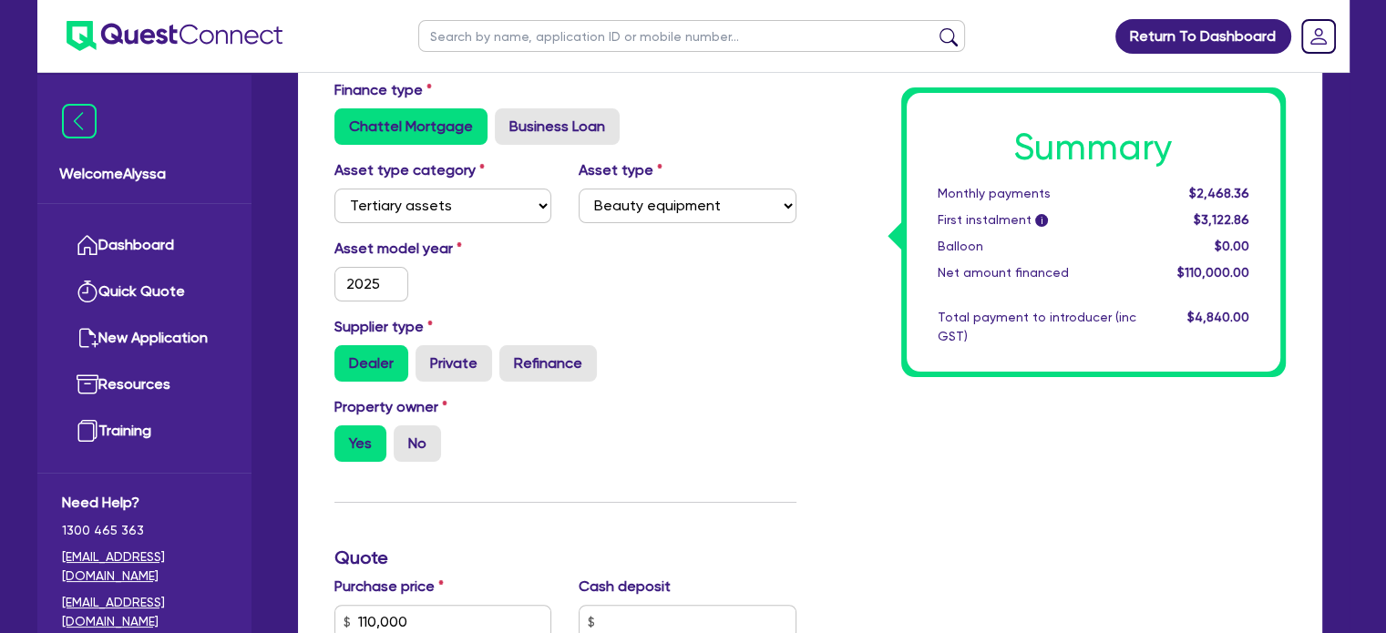
scroll to position [379, 0]
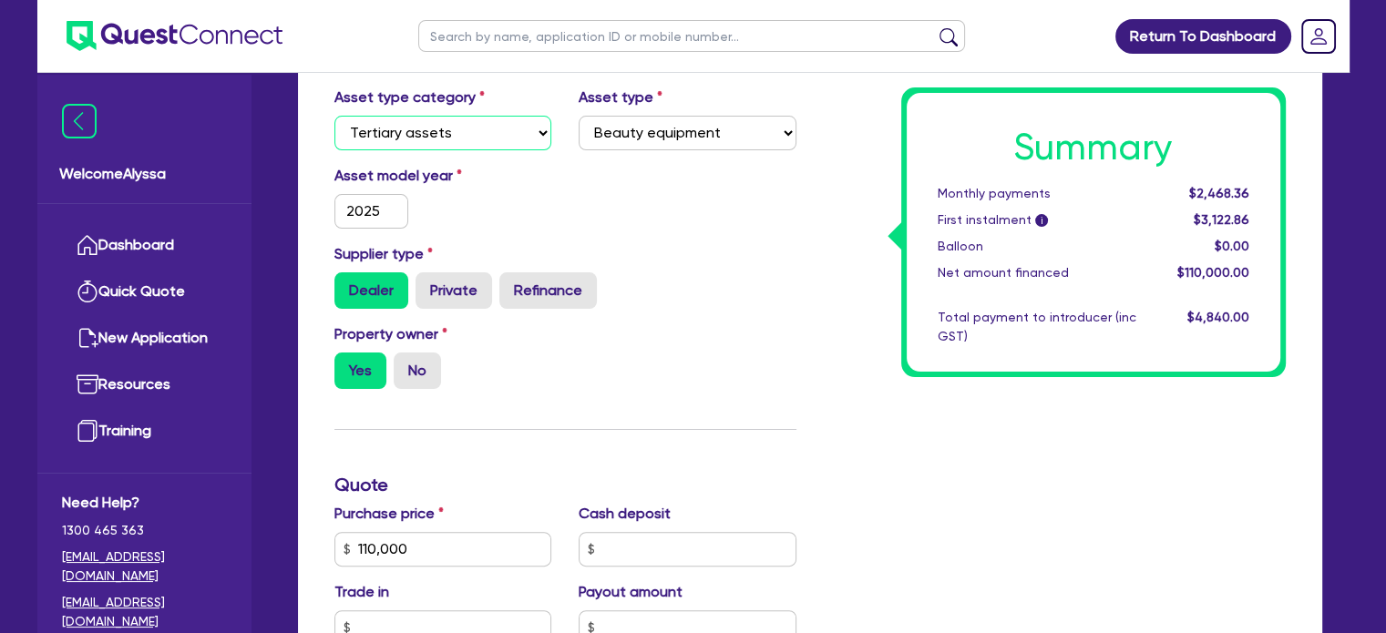
click at [423, 140] on select "Select Cars and light trucks Primary assets Secondary assets Tertiary assets" at bounding box center [443, 133] width 218 height 35
select select "SECONDARY_ASSETS"
click at [334, 116] on select "Select Cars and light trucks Primary assets Secondary assets Tertiary assets" at bounding box center [443, 133] width 218 height 35
click at [609, 139] on select "Select Generators and compressors Engineering and toolmaking Woodworking and me…" at bounding box center [688, 133] width 218 height 35
select select "MEDICAL_DENTAL_LABORATORY_EQUIPMENT"
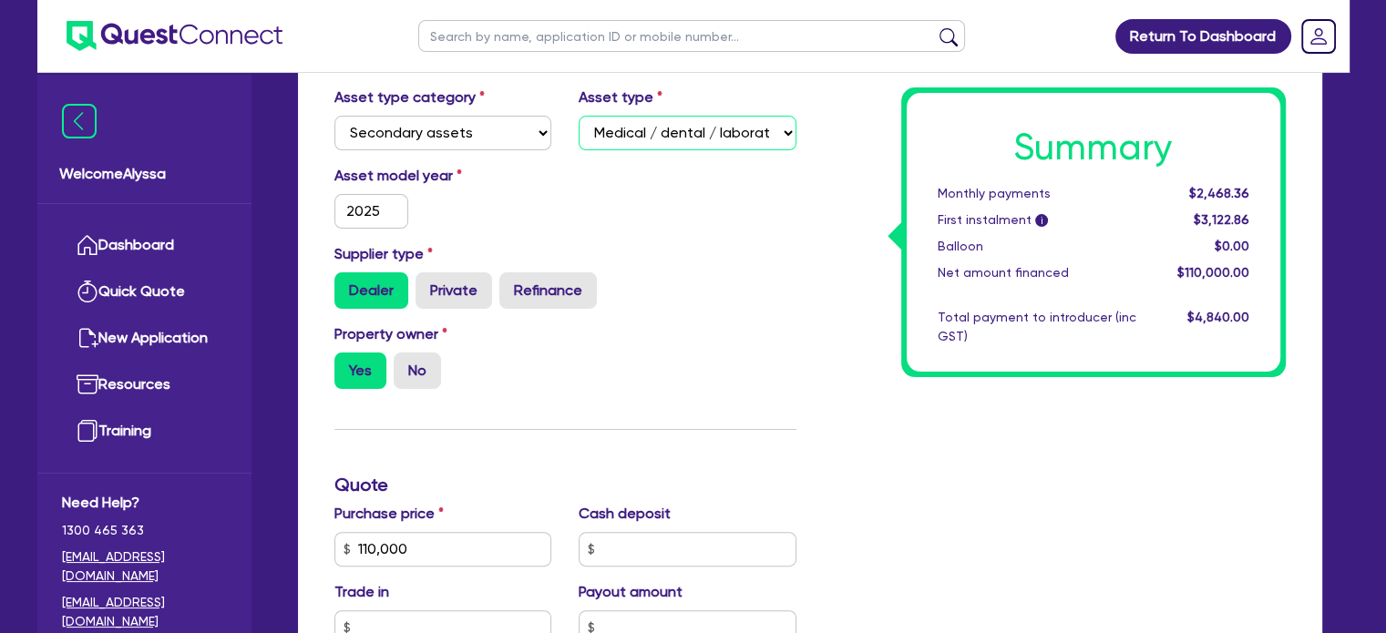
click at [579, 116] on select "Select Generators and compressors Engineering and toolmaking Woodworking and me…" at bounding box center [688, 133] width 218 height 35
type input "110,000"
type input "4,400"
type input "110,000"
type input "4,400"
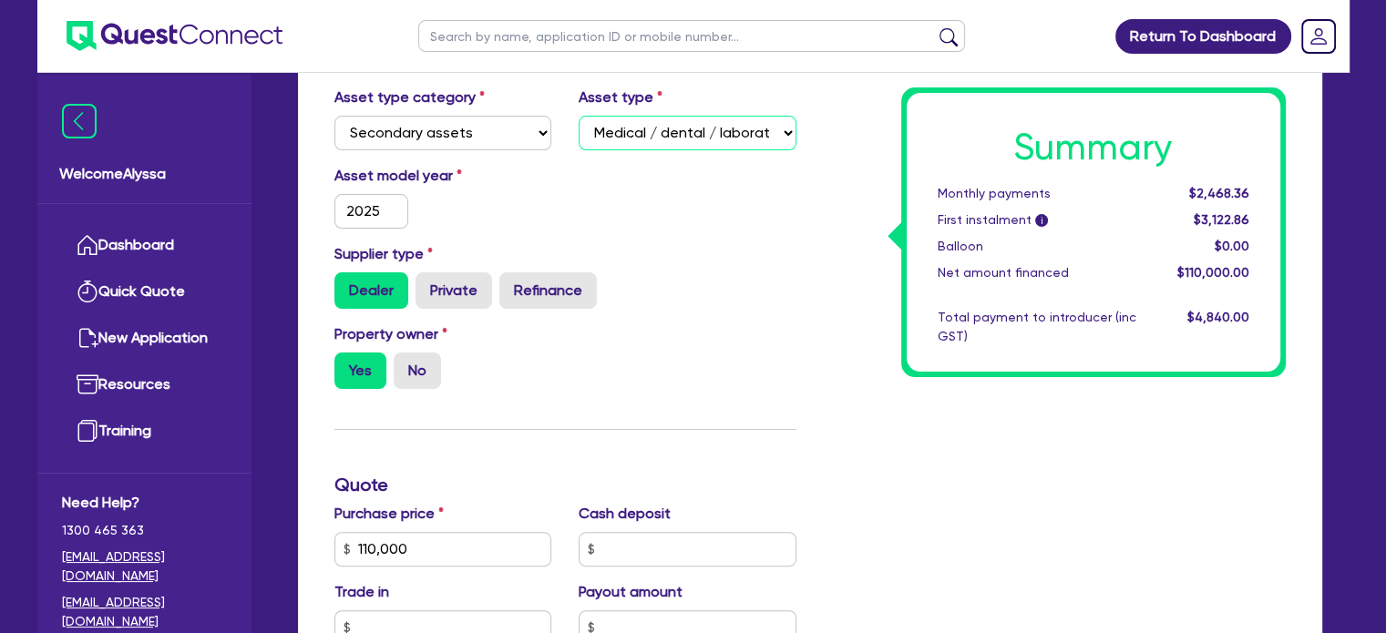
scroll to position [0, 0]
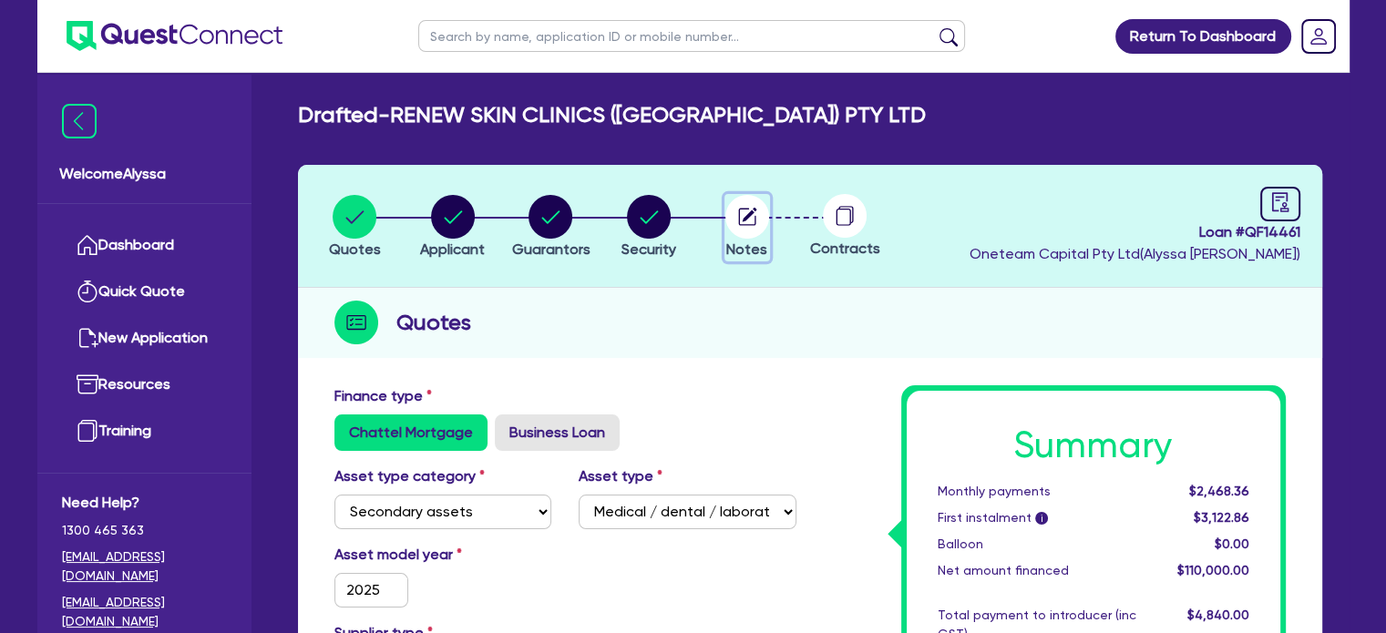
click at [752, 204] on circle "button" at bounding box center [747, 217] width 44 height 44
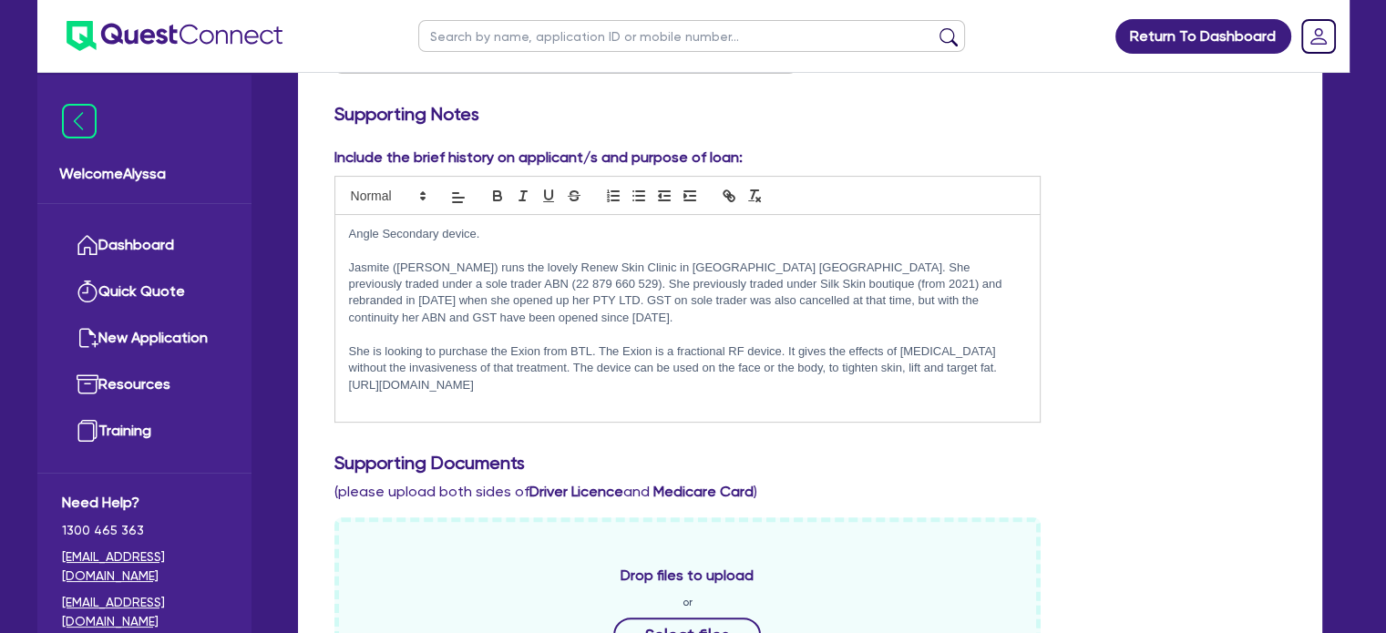
scroll to position [419, 0]
click at [1013, 298] on p "Jasmite ([PERSON_NAME]) runs the lovely Renew Skin Clinic in [GEOGRAPHIC_DATA] …" at bounding box center [688, 293] width 678 height 67
click at [1016, 298] on p "Jasmite ([PERSON_NAME]) runs the lovely Renew Skin Clinic in [GEOGRAPHIC_DATA] …" at bounding box center [688, 293] width 678 height 67
click at [1028, 297] on div "Angle Secondary device. Jasmite (Jas) runs the lovely Renew Skin Clinic in Gree…" at bounding box center [687, 318] width 705 height 207
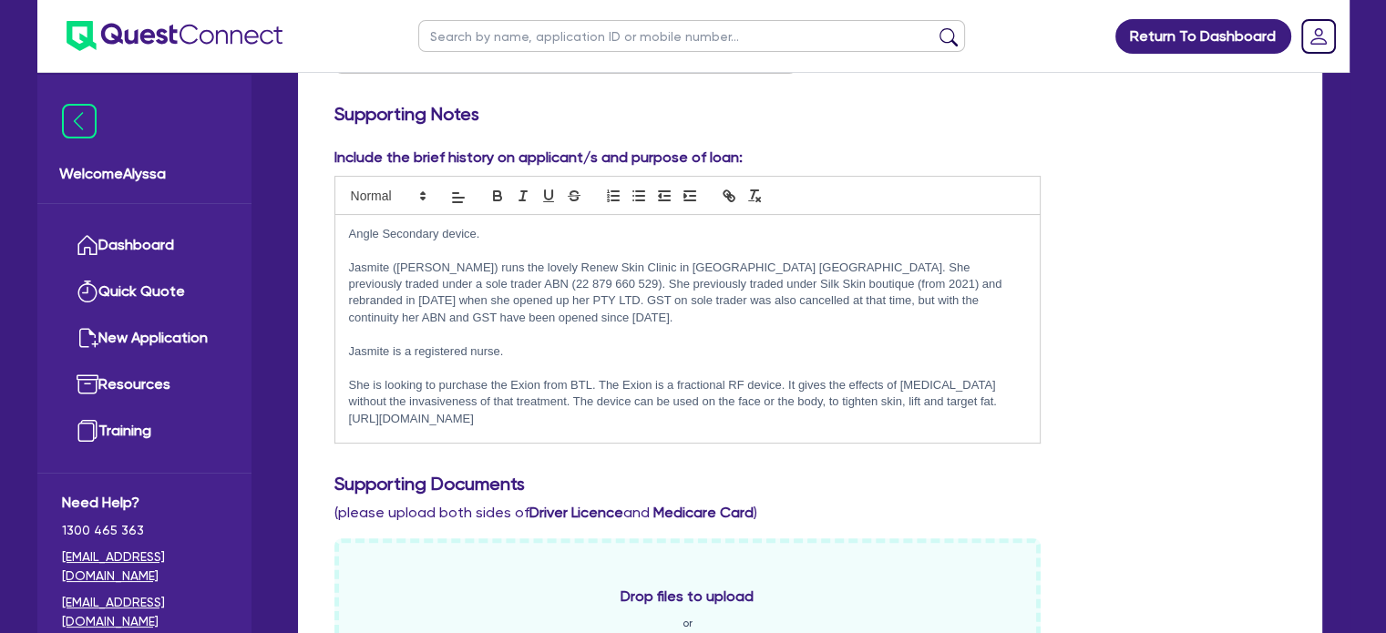
click at [558, 344] on p "Jasmite is a registered nurse." at bounding box center [688, 352] width 678 height 16
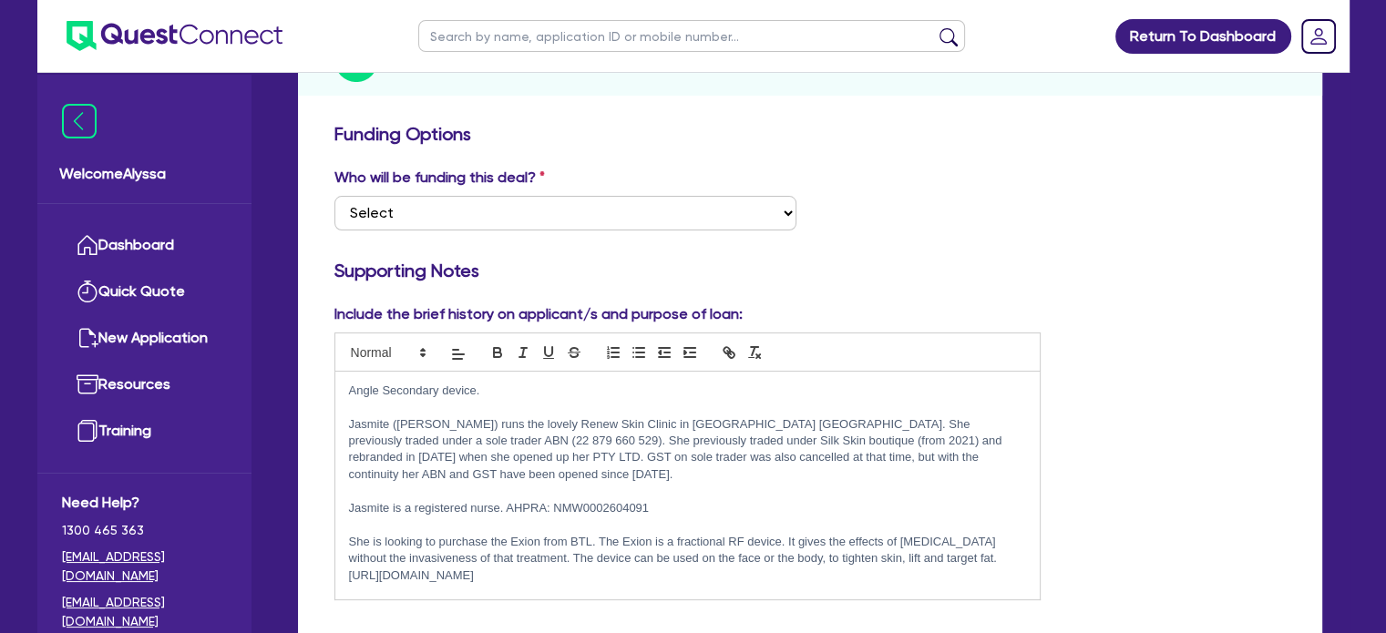
scroll to position [264, 0]
drag, startPoint x: 660, startPoint y: 477, endPoint x: 554, endPoint y: 484, distance: 105.9
click at [554, 484] on div "Angle Secondary device. Jasmite (Jas) runs the lovely Renew Skin Clinic in Gree…" at bounding box center [687, 484] width 705 height 228
drag, startPoint x: 702, startPoint y: 489, endPoint x: 556, endPoint y: 491, distance: 145.8
click at [556, 498] on p "Jasmite is a registered nurse. AHPRA: NMW0002604091" at bounding box center [688, 506] width 678 height 16
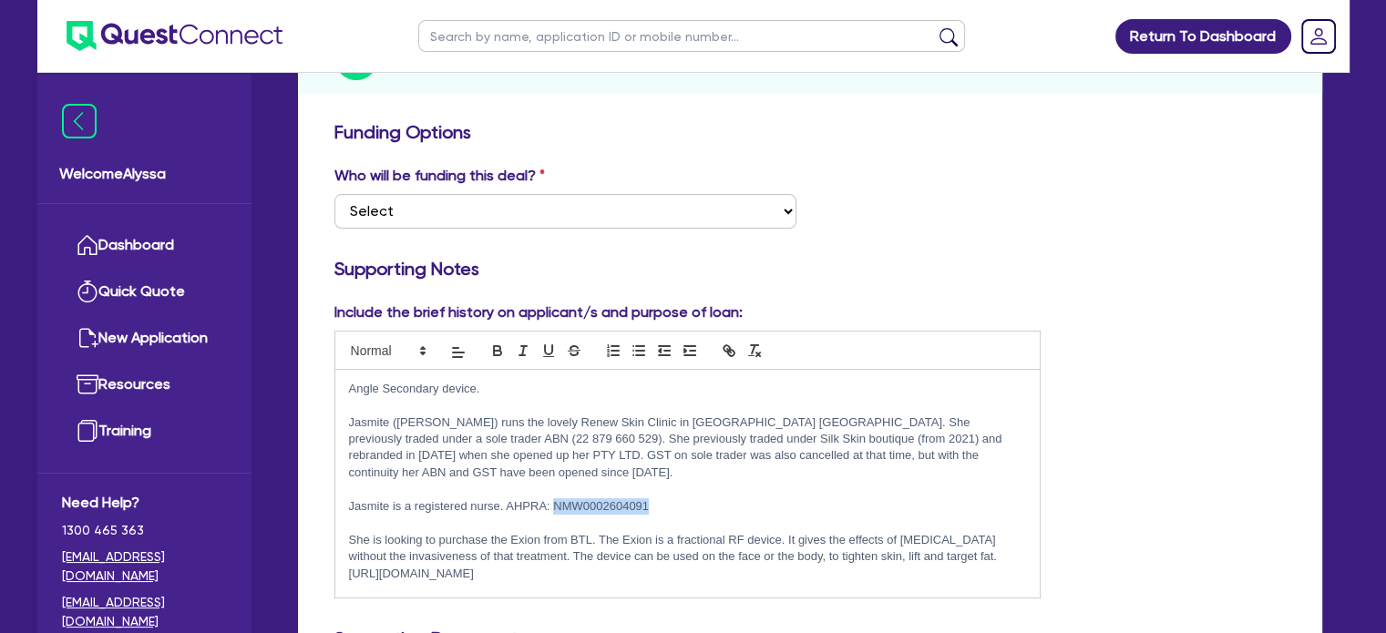
copy p "NMW0002604091"
click at [410, 436] on p "Jasmite (Jas) runs the lovely Renew Skin Clinic in Greensborough Victoria. She …" at bounding box center [688, 448] width 678 height 67
drag, startPoint x: 415, startPoint y: 436, endPoint x: 997, endPoint y: 423, distance: 582.4
click at [997, 423] on p "Jasmite (Jas) runs the lovely Renew Skin Clinic in Greensborough Victoria. She …" at bounding box center [688, 448] width 678 height 67
copy p "22 879 660 529"
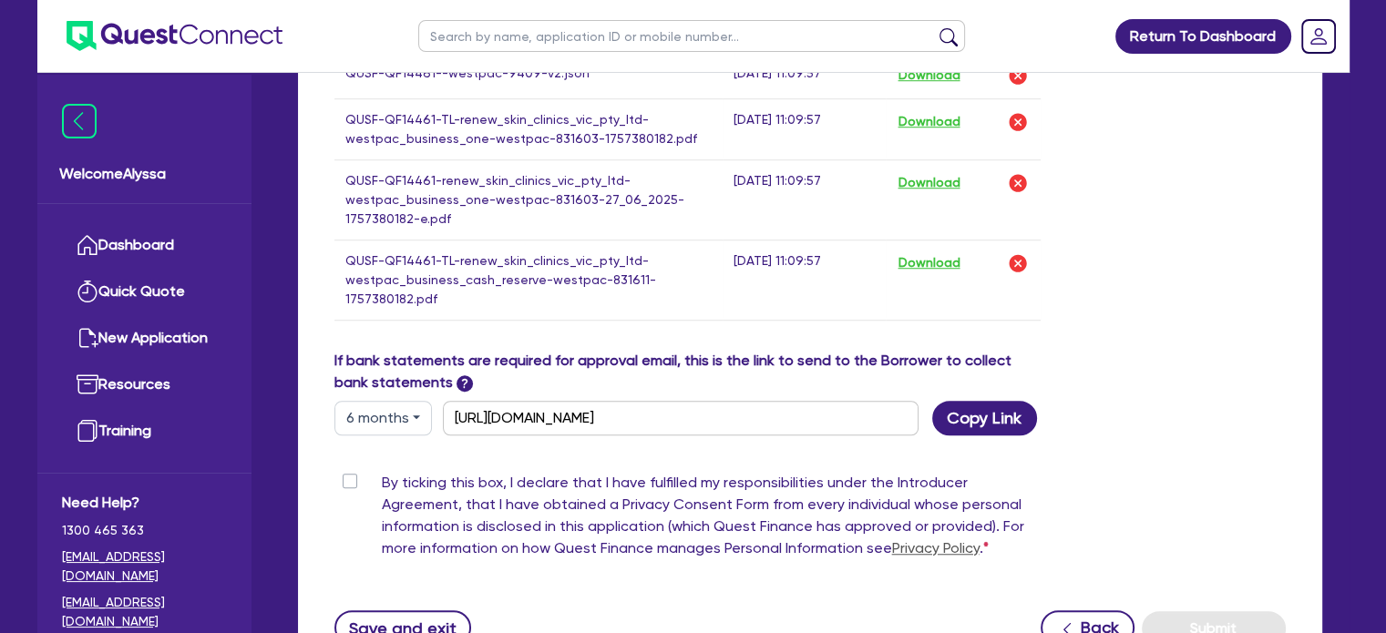
scroll to position [1489, 0]
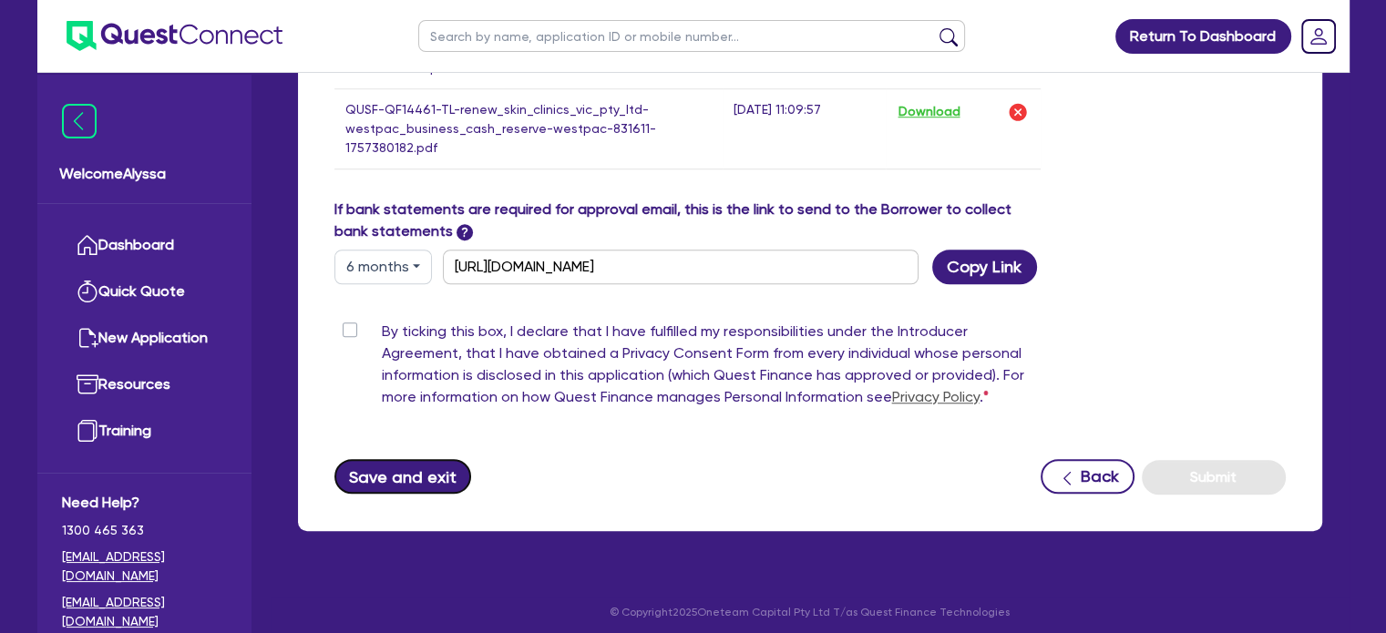
click at [368, 475] on button "Save and exit" at bounding box center [403, 476] width 138 height 35
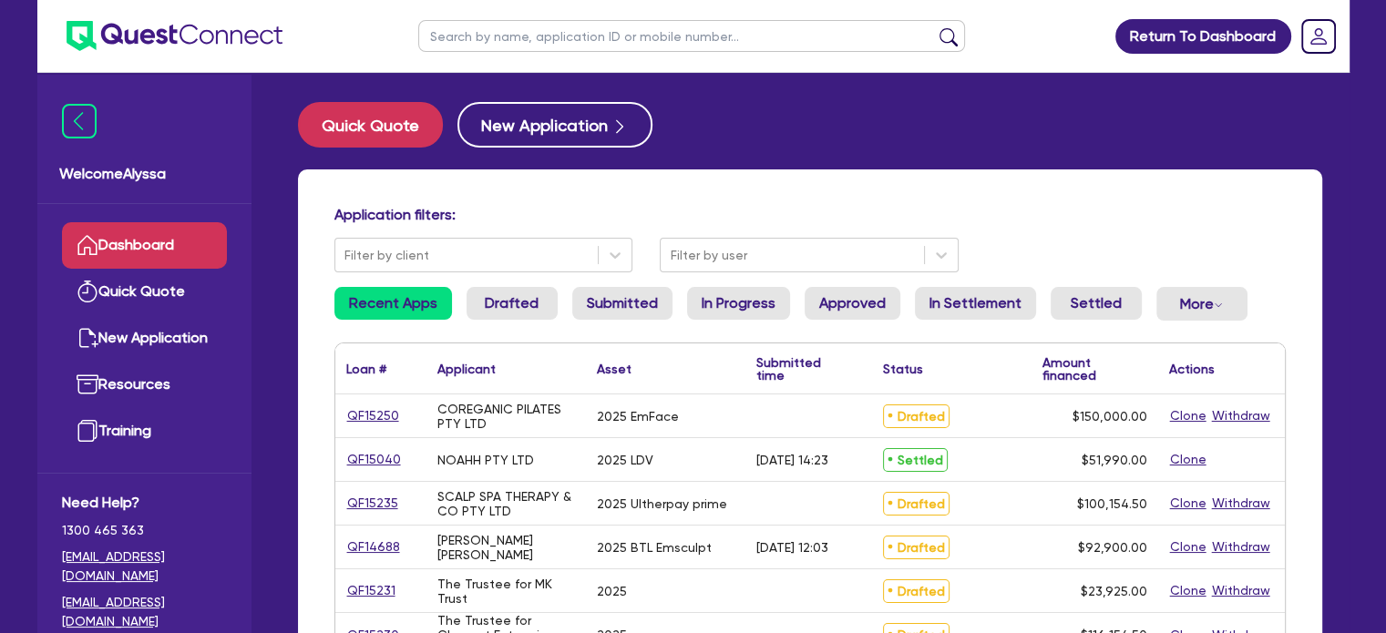
click at [468, 35] on input "text" at bounding box center [691, 36] width 547 height 32
type input "jasmite"
click at [934, 27] on button "submit" at bounding box center [948, 40] width 29 height 26
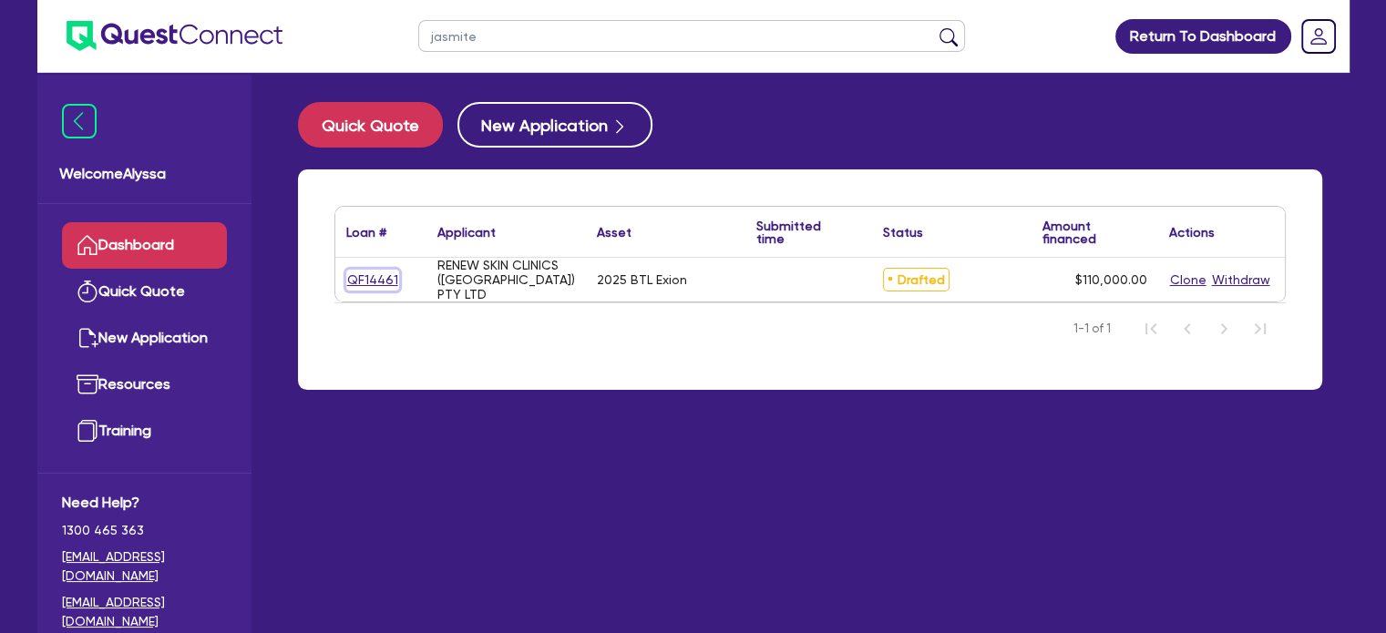
click at [381, 276] on link "QF14461" at bounding box center [372, 280] width 53 height 21
select select "SECONDARY_ASSETS"
select select "MEDICAL_DENTAL_LABORATORY_EQUIPMENT"
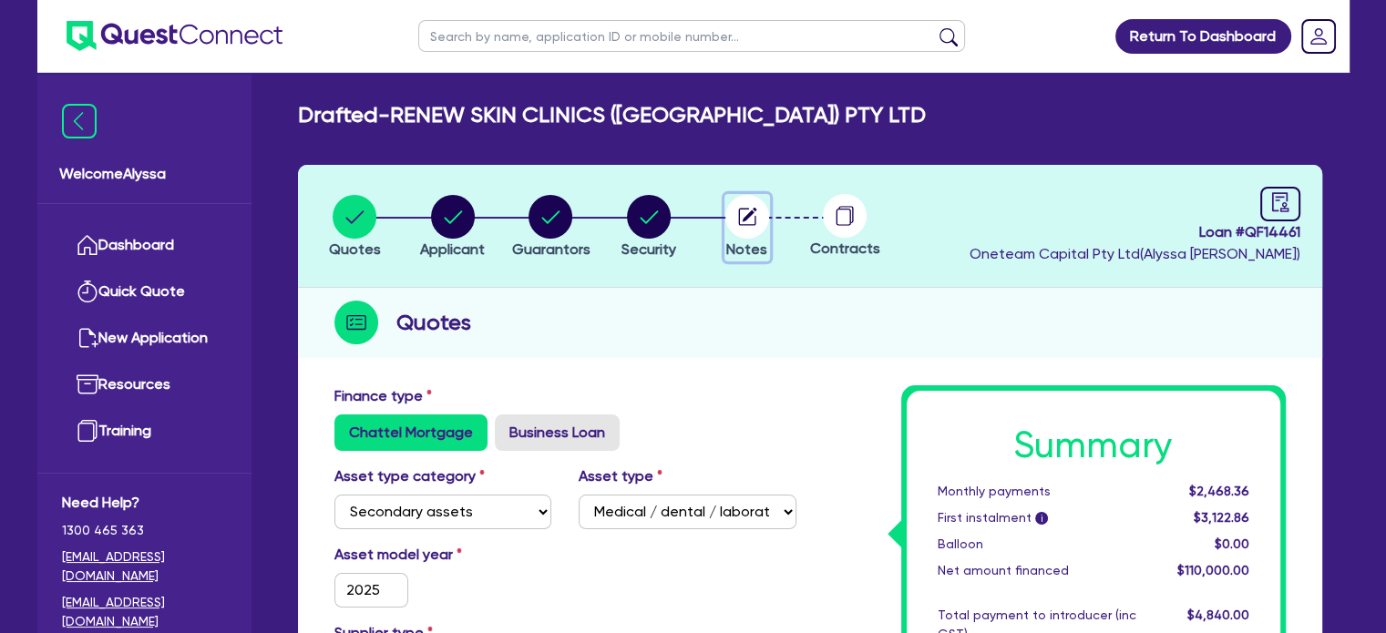
click at [746, 229] on circle "button" at bounding box center [747, 217] width 44 height 44
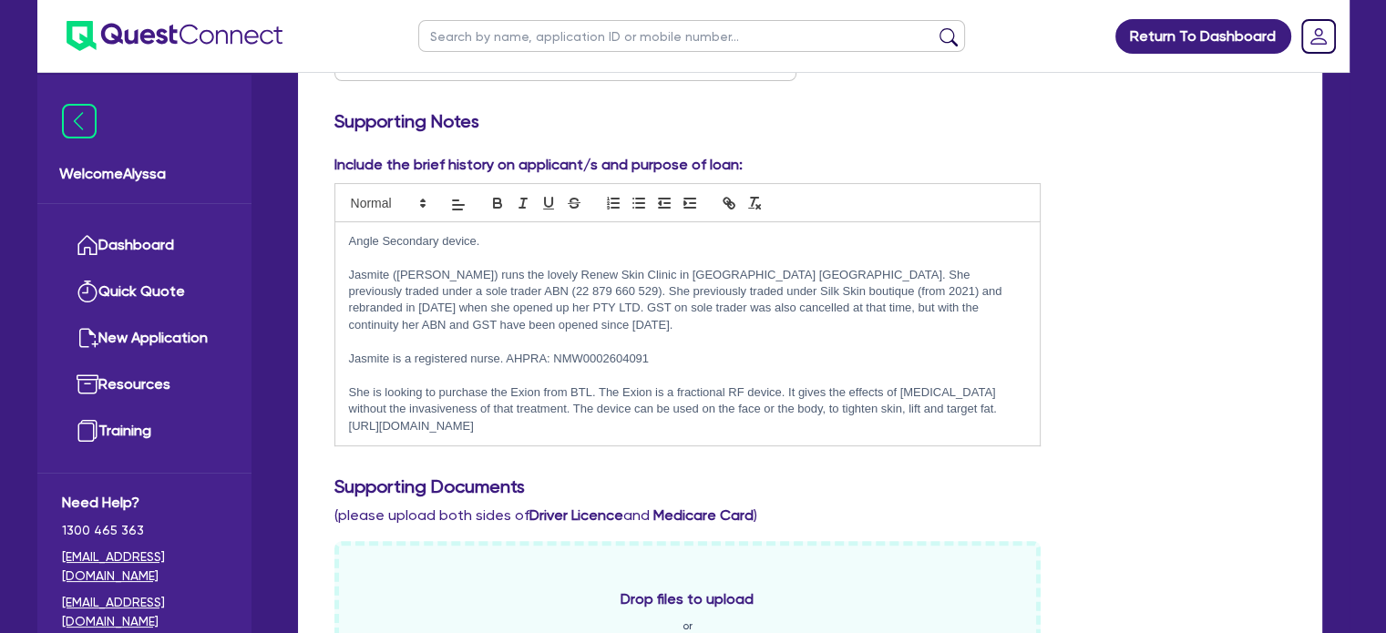
scroll to position [412, 0]
drag, startPoint x: 662, startPoint y: 412, endPoint x: 339, endPoint y: 272, distance: 351.4
click at [339, 272] on div "Angle Secondary device. Jasmite (Jas) runs the lovely Renew Skin Clinic in Gree…" at bounding box center [687, 333] width 705 height 223
copy div "Jasmite (Jas) runs the lovely Renew Skin Clinic in Greensborough Victoria. She …"
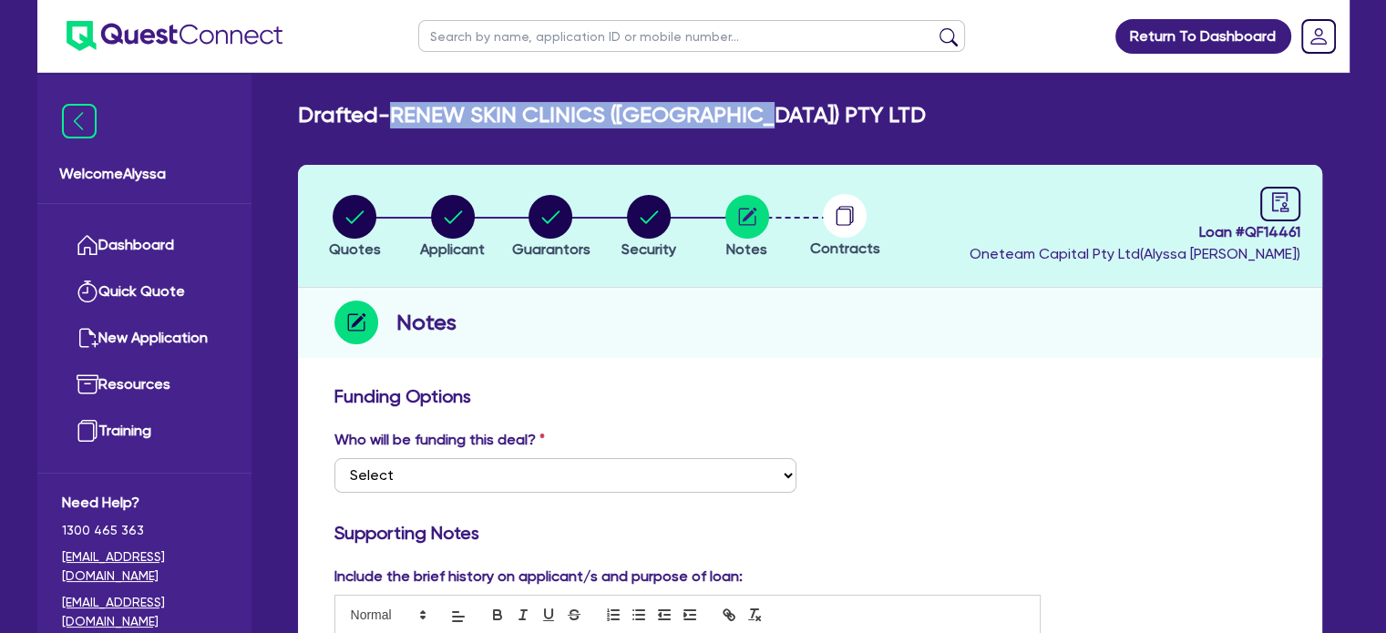
drag, startPoint x: 769, startPoint y: 107, endPoint x: 399, endPoint y: 110, distance: 370.0
click at [399, 110] on div "Drafted - RENEW SKIN CLINICS (VIC) PTY LTD" at bounding box center [809, 115] width 1051 height 26
copy h2 "RENEW SKIN CLINICS ([GEOGRAPHIC_DATA]) PTY LTD"
click at [359, 214] on icon "button" at bounding box center [355, 216] width 18 height 13
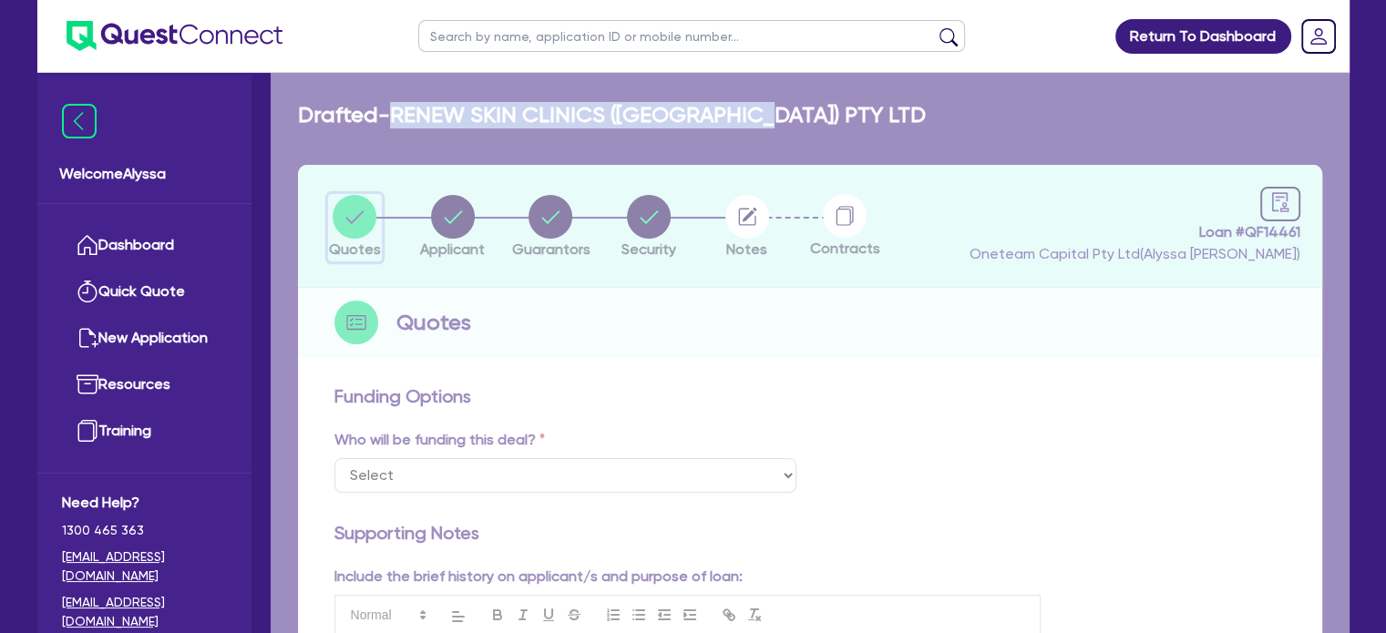
select select "SECONDARY_ASSETS"
select select "MEDICAL_DENTAL_LABORATORY_EQUIPMENT"
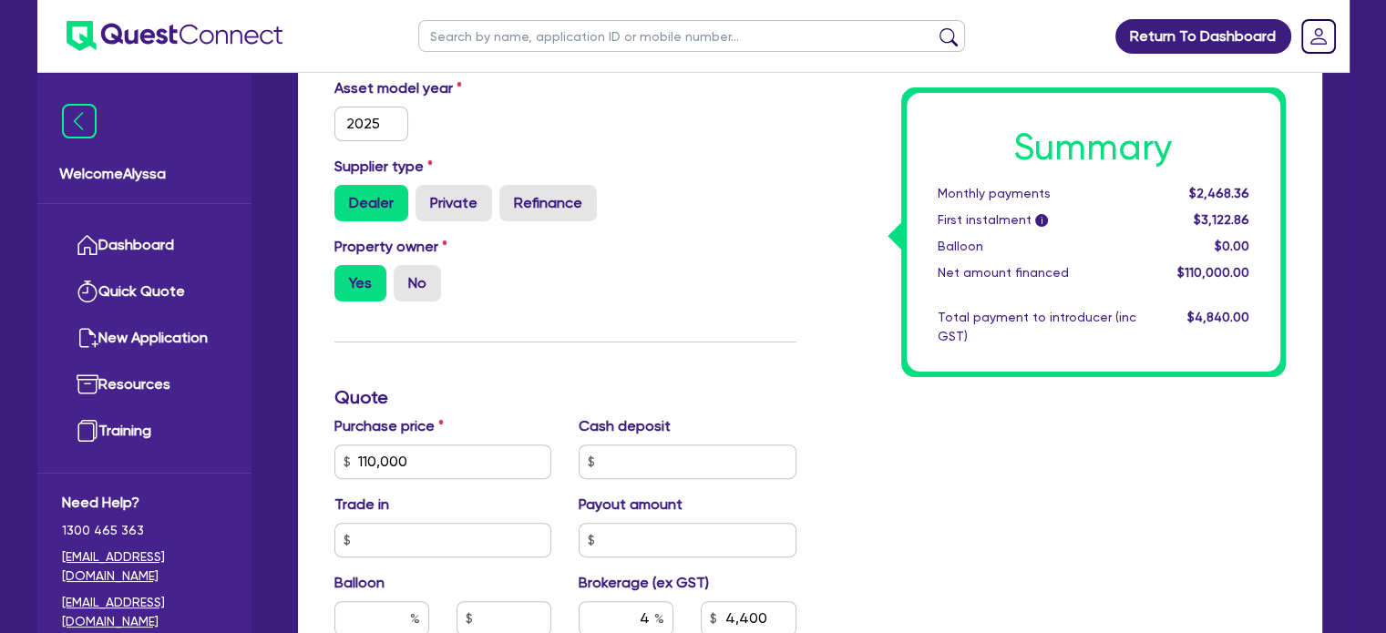
scroll to position [754, 0]
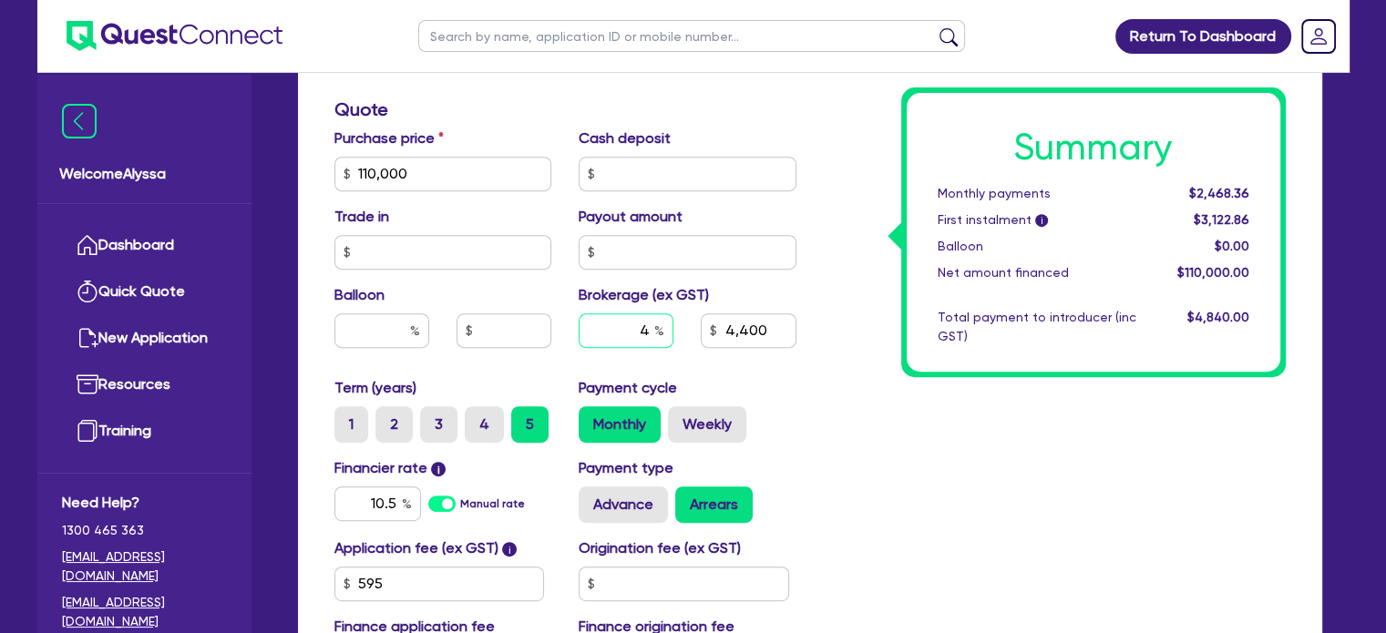
click at [631, 328] on input "4" at bounding box center [626, 330] width 95 height 35
type input "5"
type input "110,000"
type input "4,400"
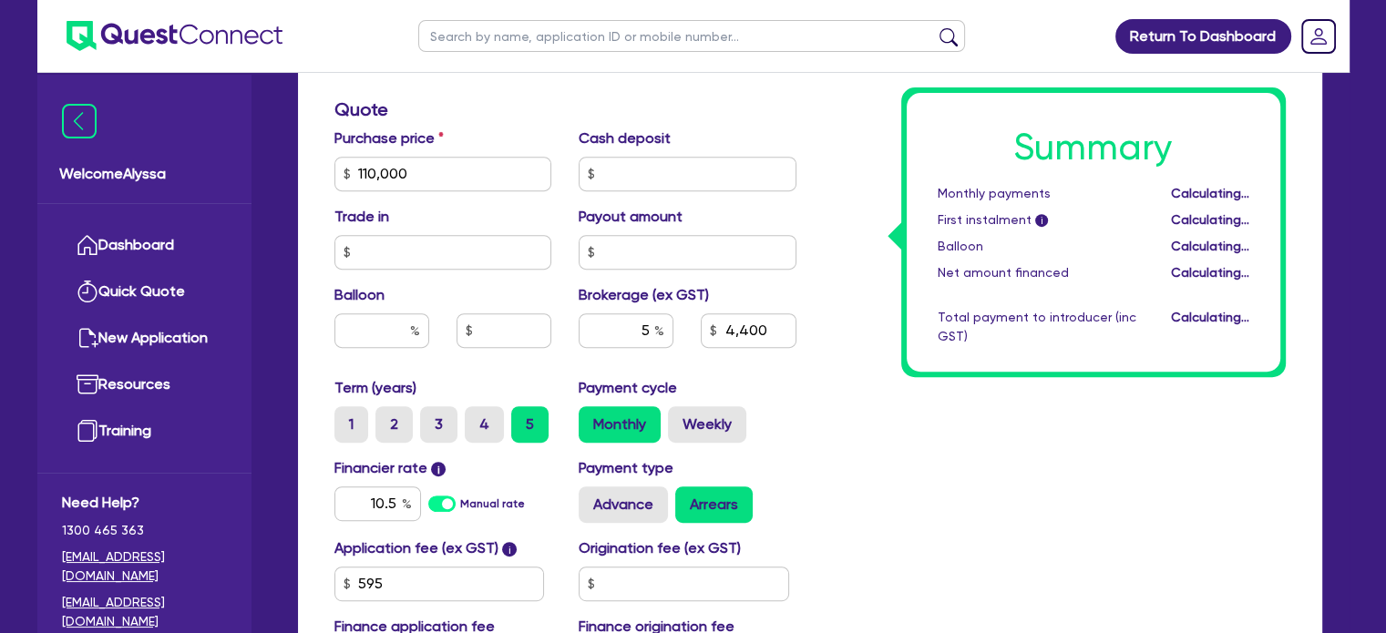
type input "110,000"
type input "5,500"
click at [773, 385] on div "Payment cycle Monthly Weekly" at bounding box center [687, 410] width 245 height 66
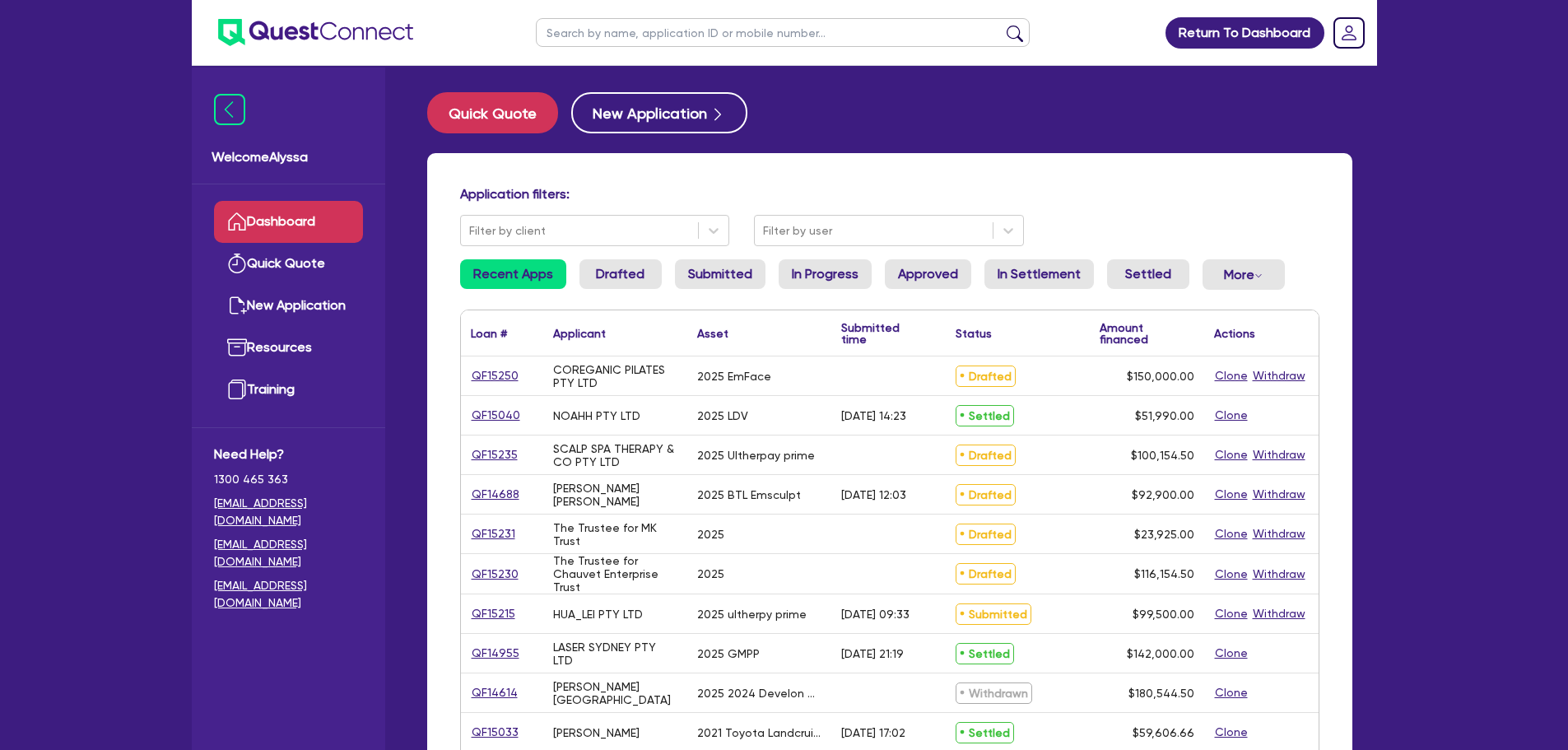
click at [579, 33] on input "text" at bounding box center [782, 33] width 494 height 29
type input "jasmite"
click at [1002, 24] on button "submit" at bounding box center [1014, 36] width 26 height 23
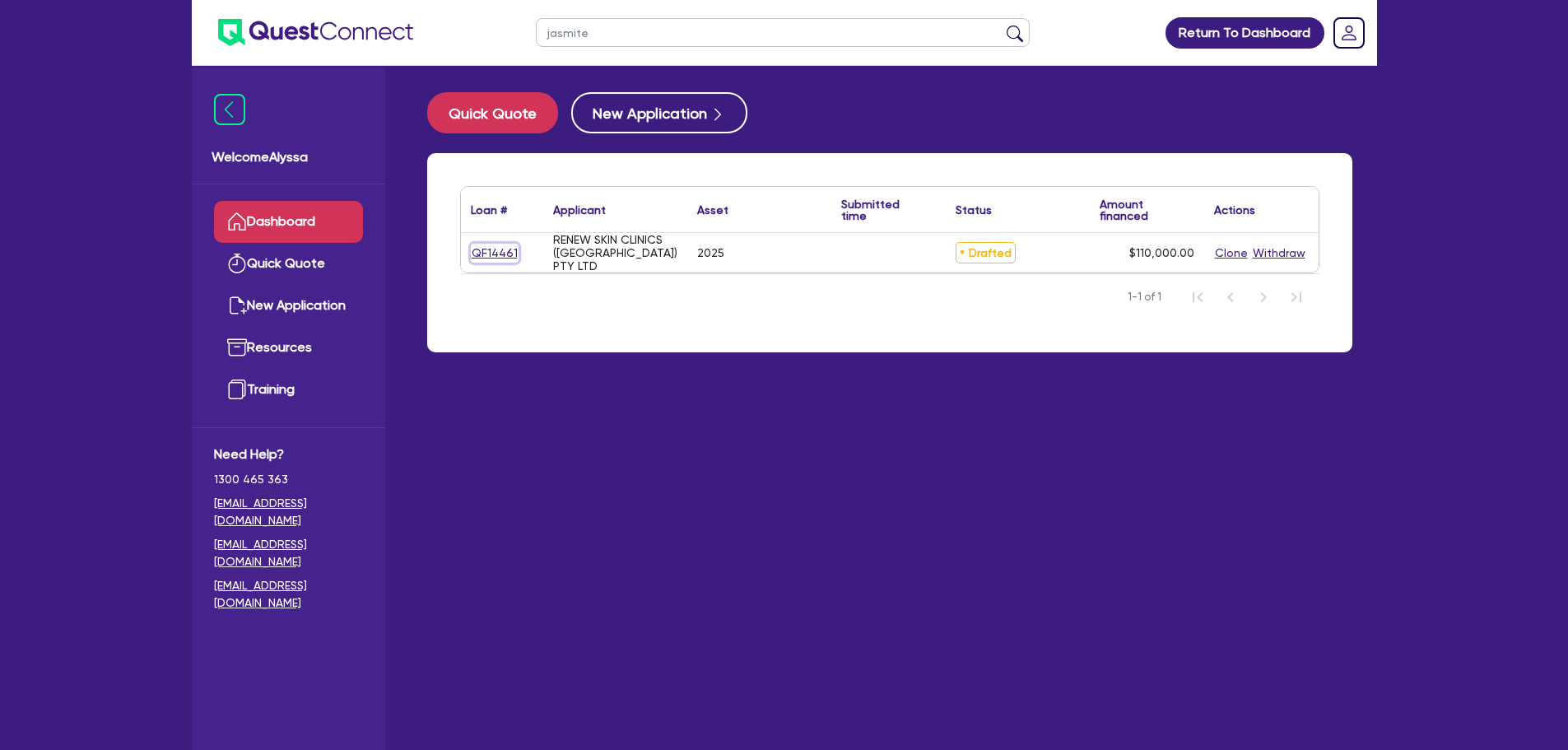
click at [487, 247] on link "QF14461" at bounding box center [494, 253] width 48 height 19
select select "SECONDARY_ASSETS"
select select "MEDICAL_DENTAL_LABORATORY_EQUIPMENT"
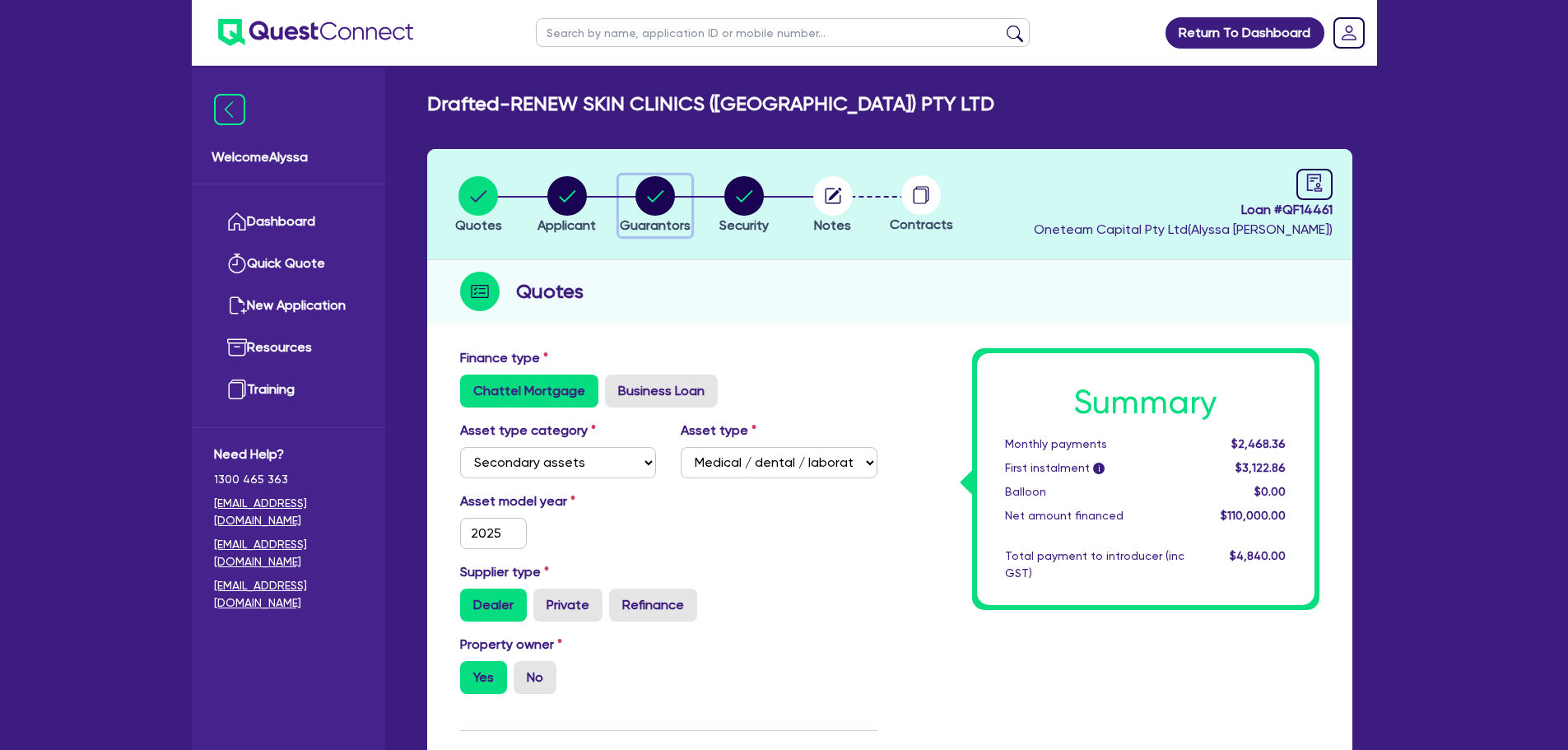
click at [653, 194] on circle "button" at bounding box center [655, 196] width 40 height 40
select select "MRS"
select select "VIC"
select select "MARRIED"
select select "PROPERTY"
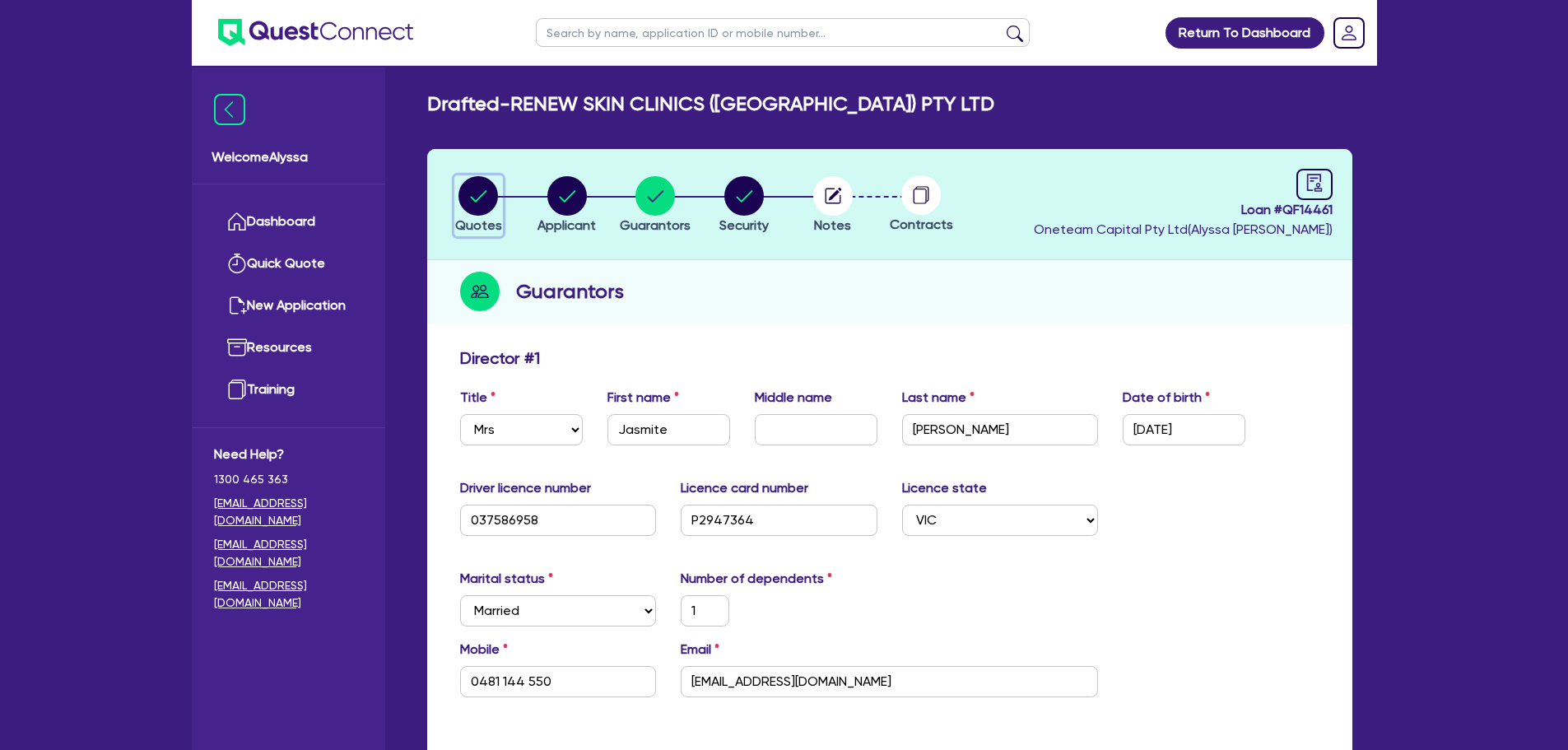
click at [470, 211] on circle "button" at bounding box center [479, 196] width 40 height 40
select select "SECONDARY_ASSETS"
select select "MEDICAL_DENTAL_LABORATORY_EQUIPMENT"
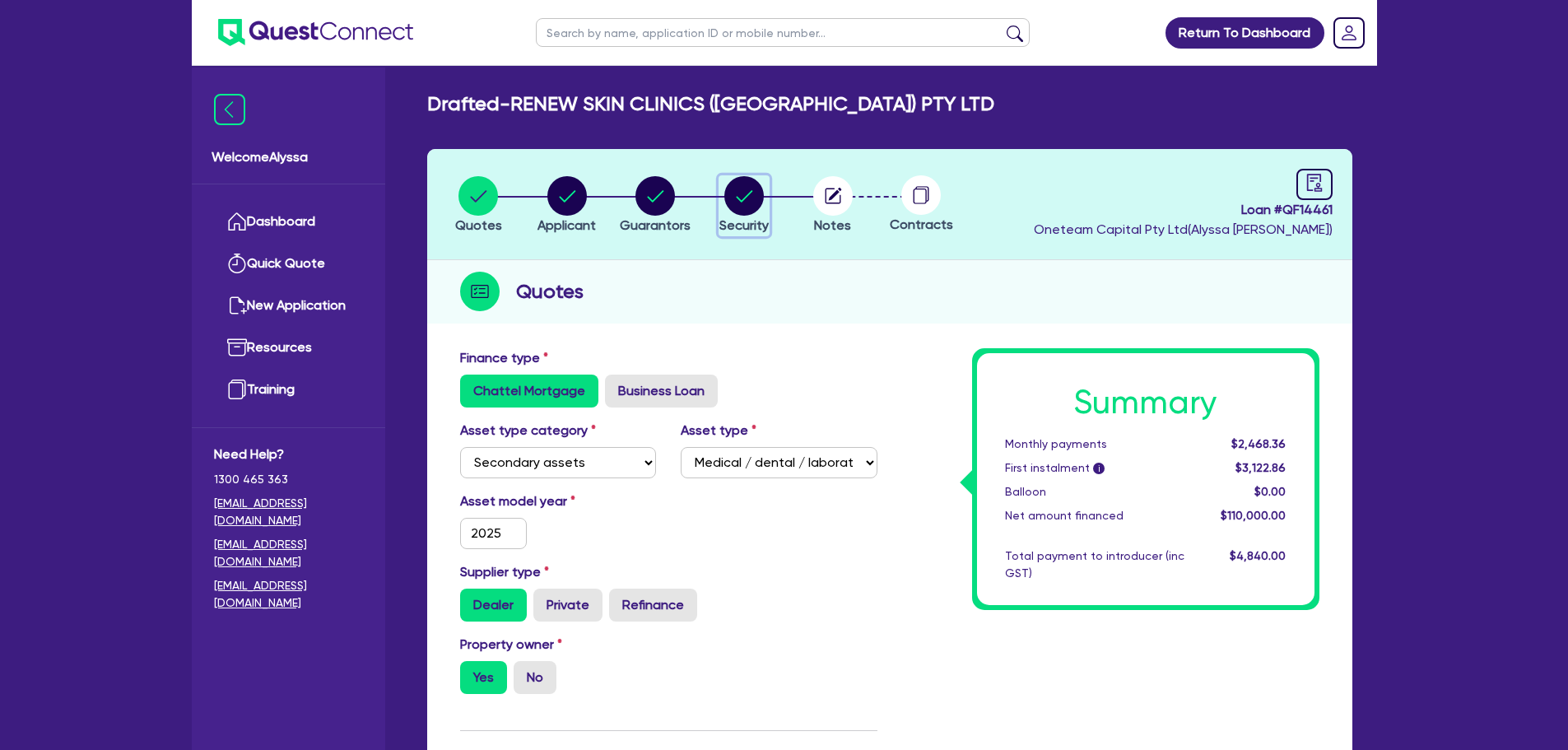
click at [751, 202] on circle "button" at bounding box center [744, 196] width 40 height 40
select select "SECONDARY_ASSETS"
select select "MEDICAL_DENTAL_LABORATORY_EQUIPMENT"
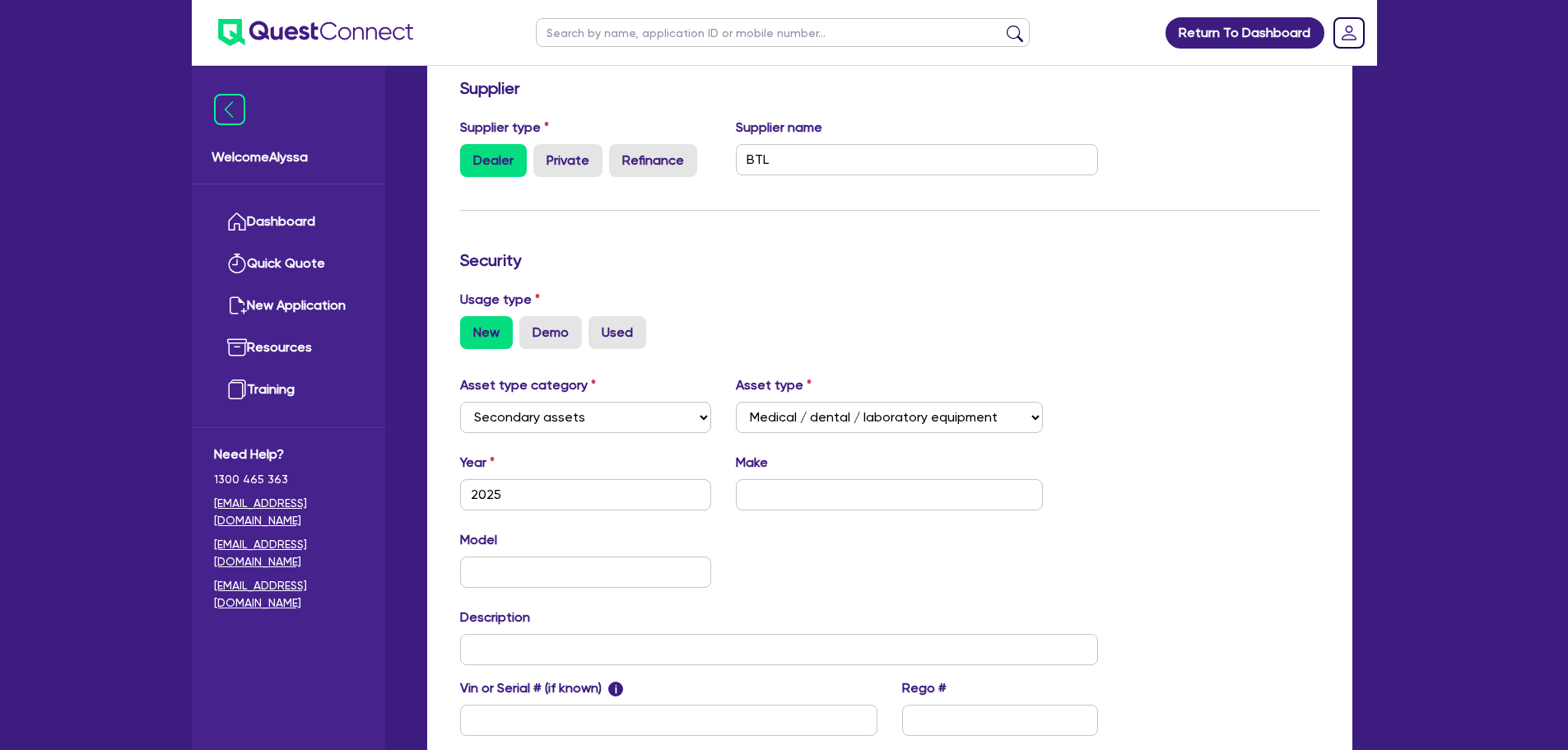
scroll to position [268, 0]
click at [785, 498] on input "text" at bounding box center [890, 496] width 307 height 32
click at [785, 498] on input "btl" at bounding box center [890, 496] width 307 height 32
type input "b"
type input "d"
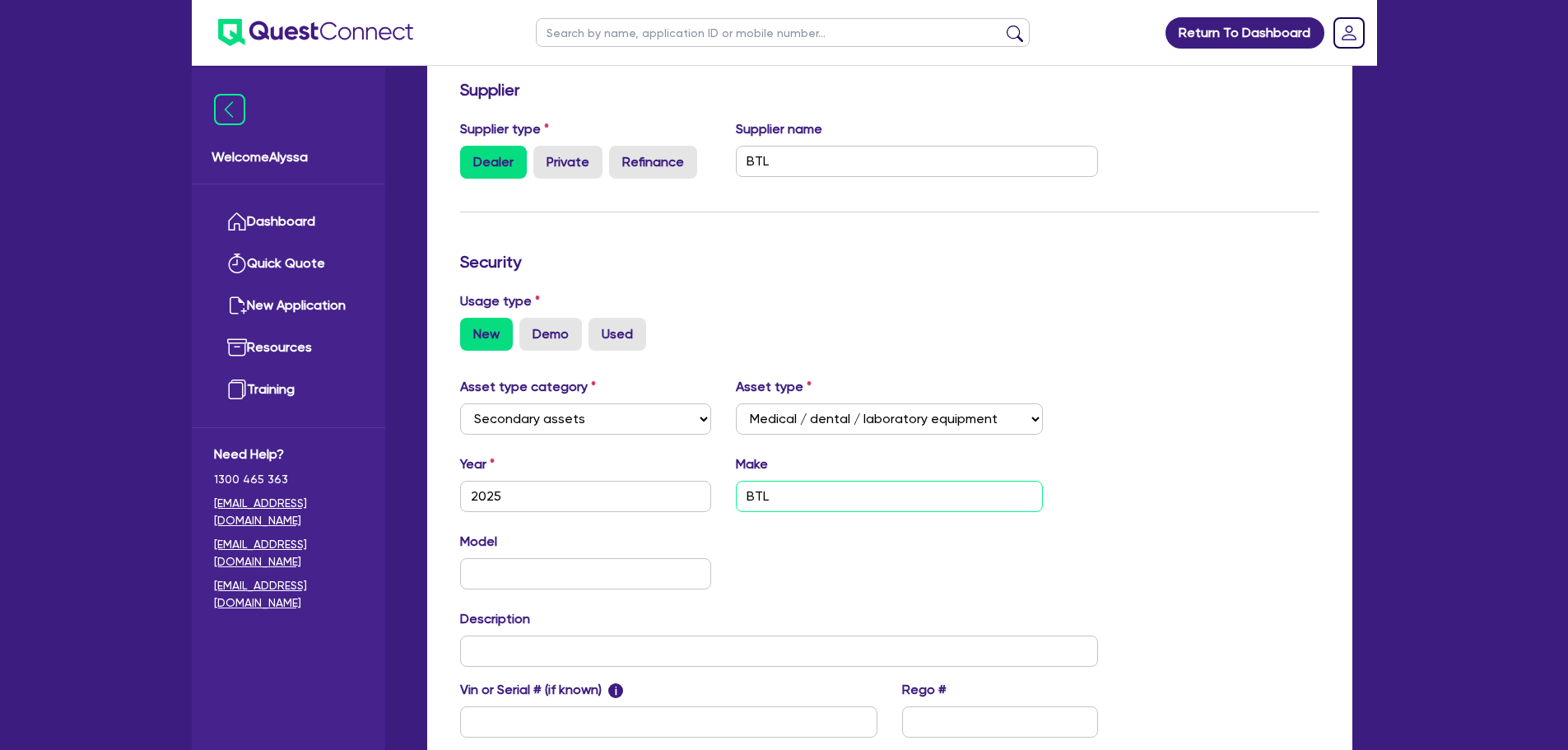
type input "BTL"
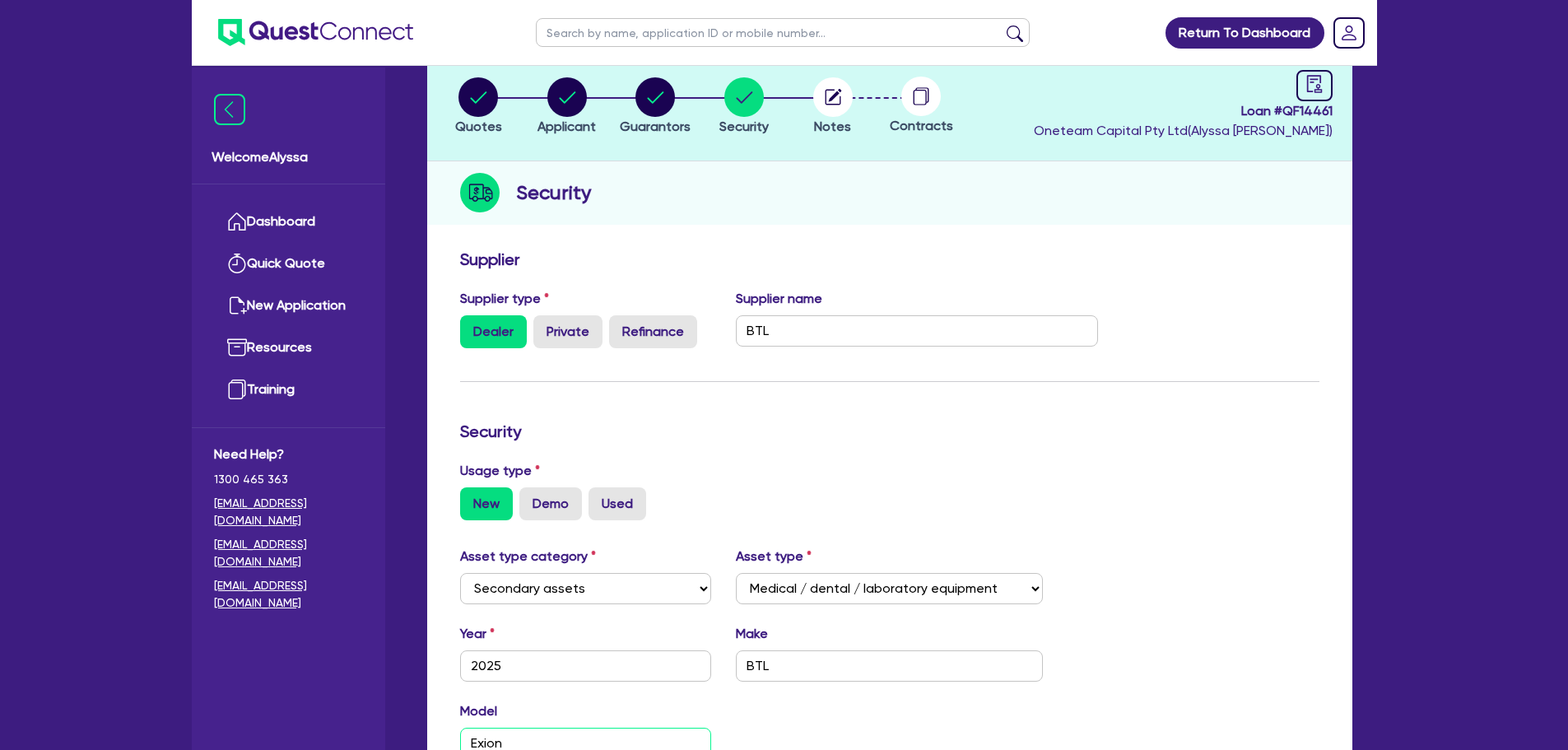
scroll to position [0, 0]
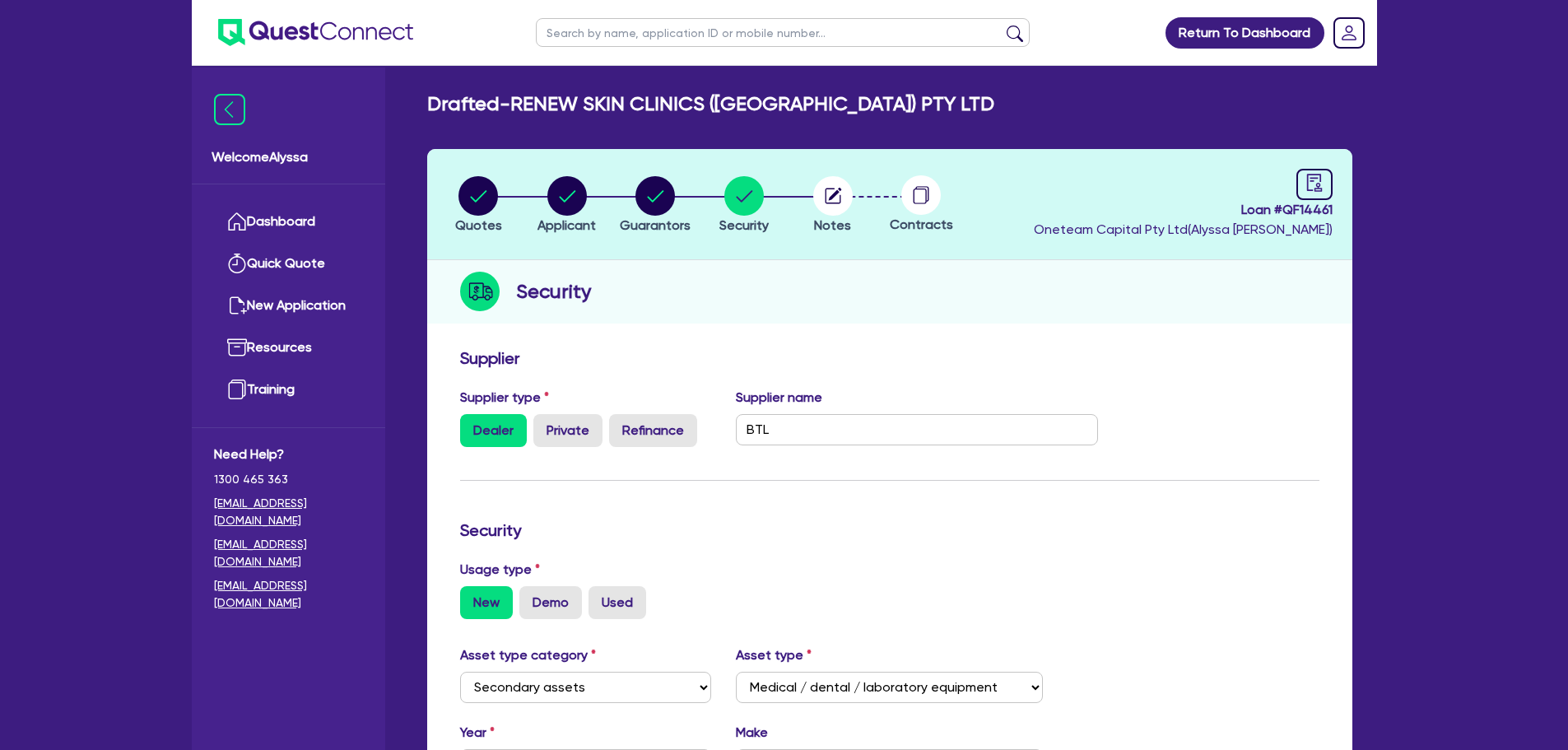
type input "Exion"
click at [835, 191] on circle "button" at bounding box center [833, 196] width 40 height 40
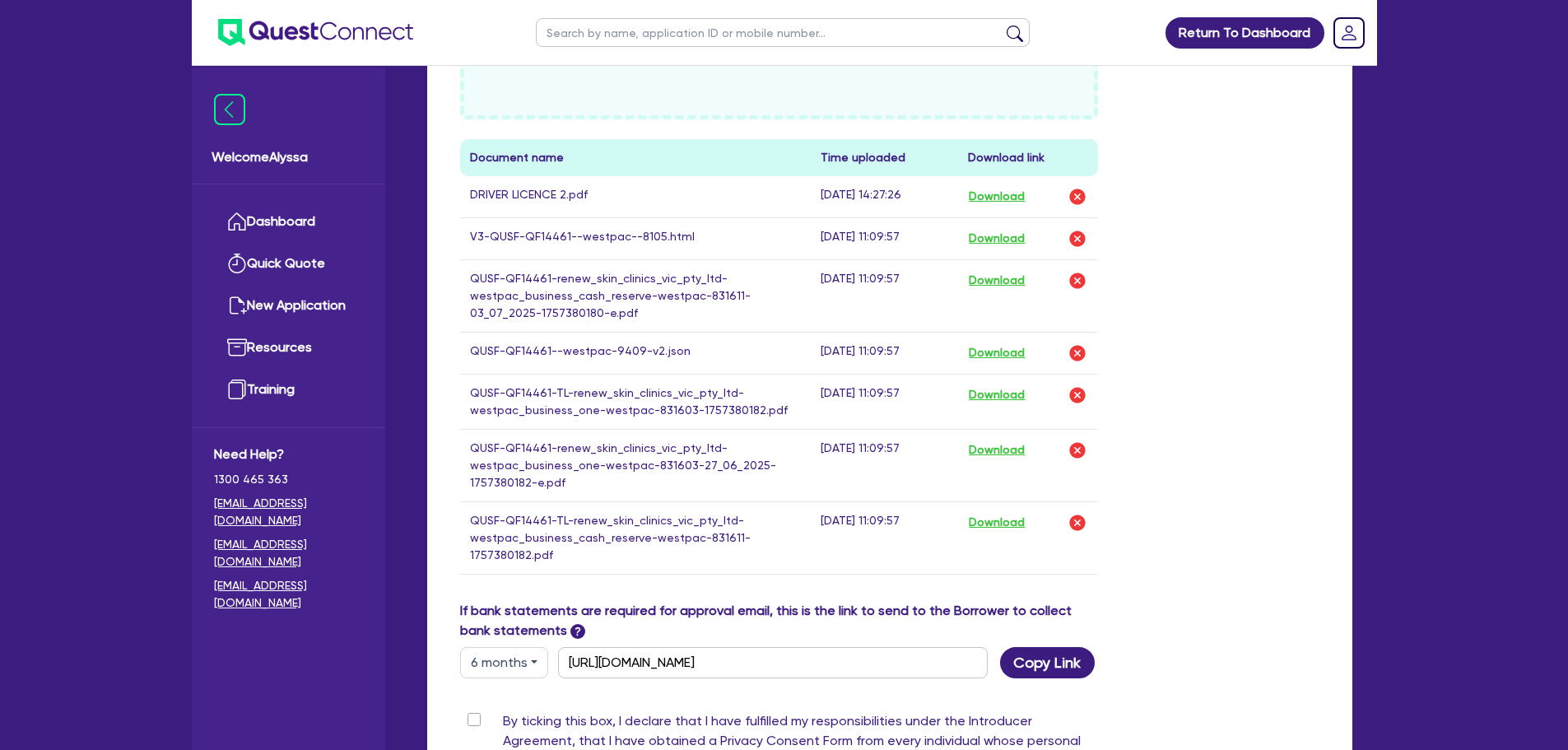
scroll to position [1141, 0]
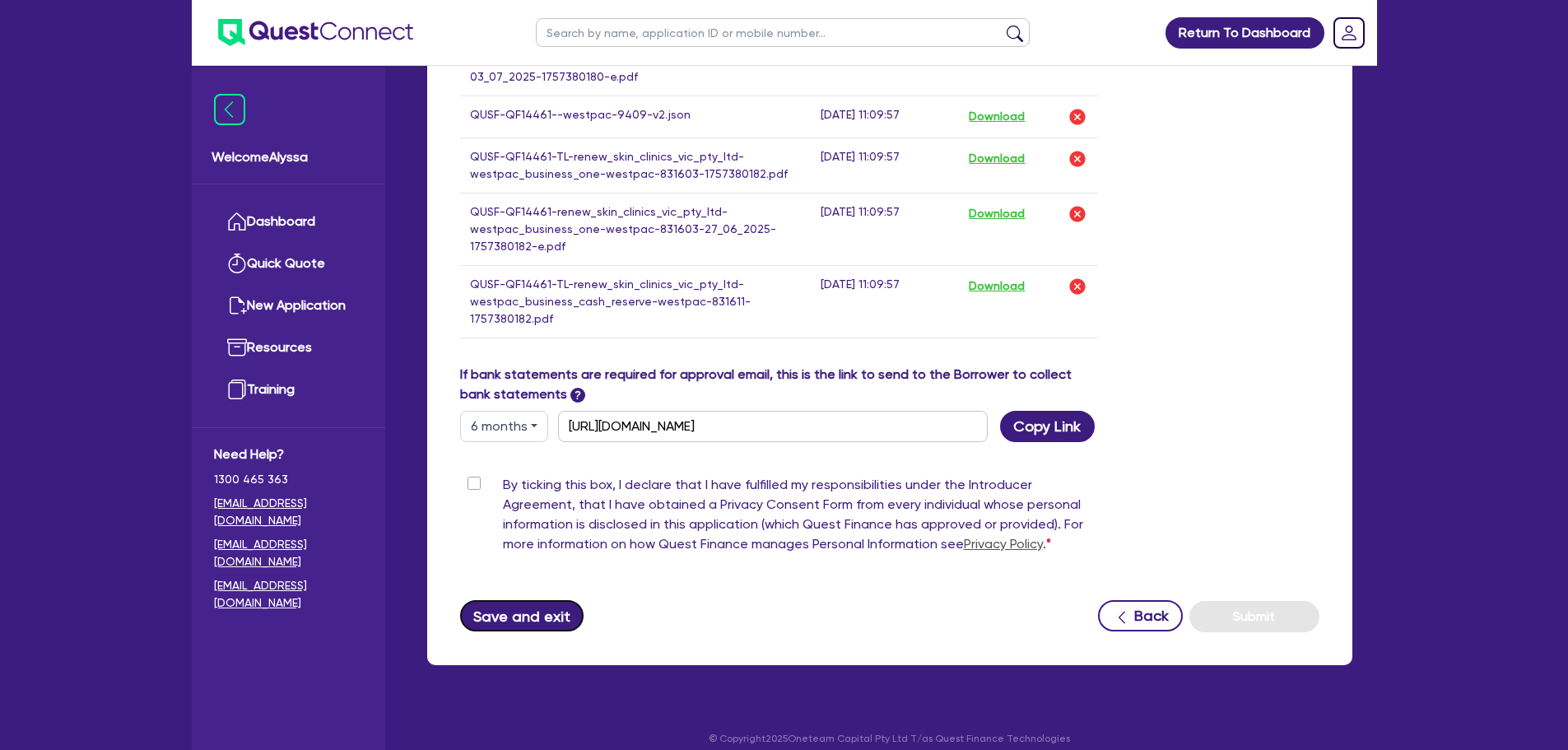
click at [540, 600] on button "Save and exit" at bounding box center [522, 615] width 125 height 32
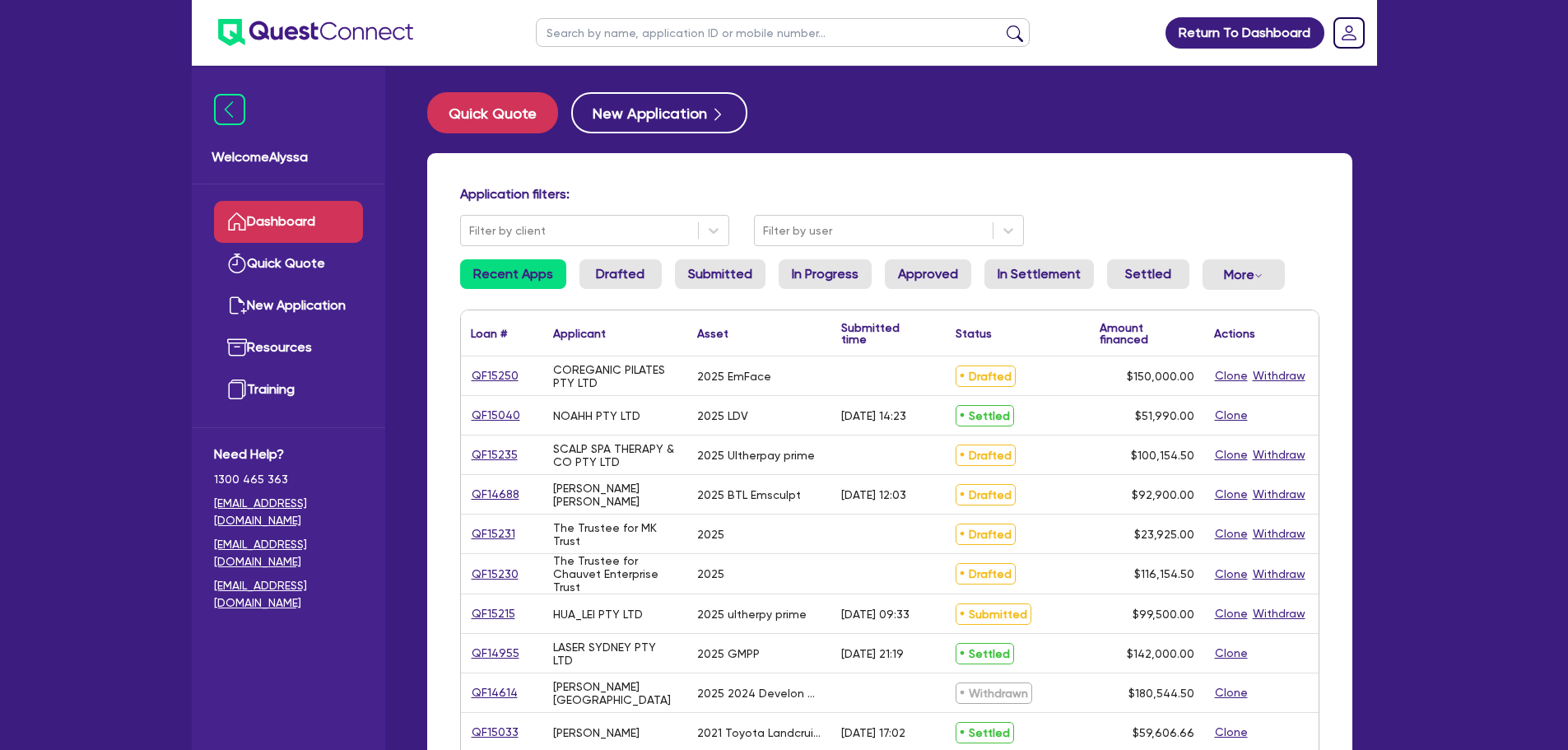
click at [598, 42] on input "text" at bounding box center [782, 33] width 494 height 29
type input "jasmite"
click at [1002, 24] on button "submit" at bounding box center [1014, 36] width 26 height 23
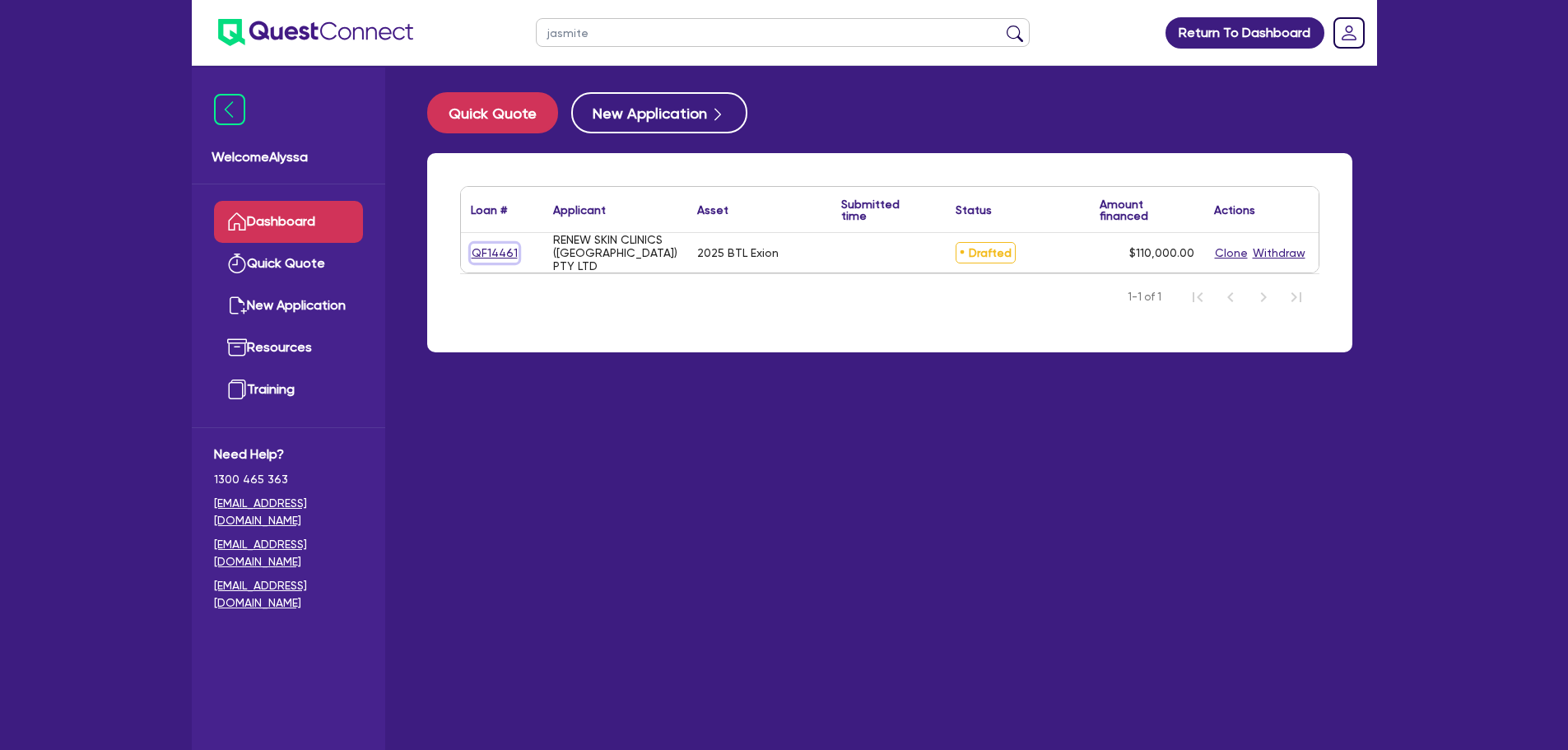
click at [491, 246] on link "QF14461" at bounding box center [494, 253] width 48 height 19
select select "SECONDARY_ASSETS"
select select "MEDICAL_DENTAL_LABORATORY_EQUIPMENT"
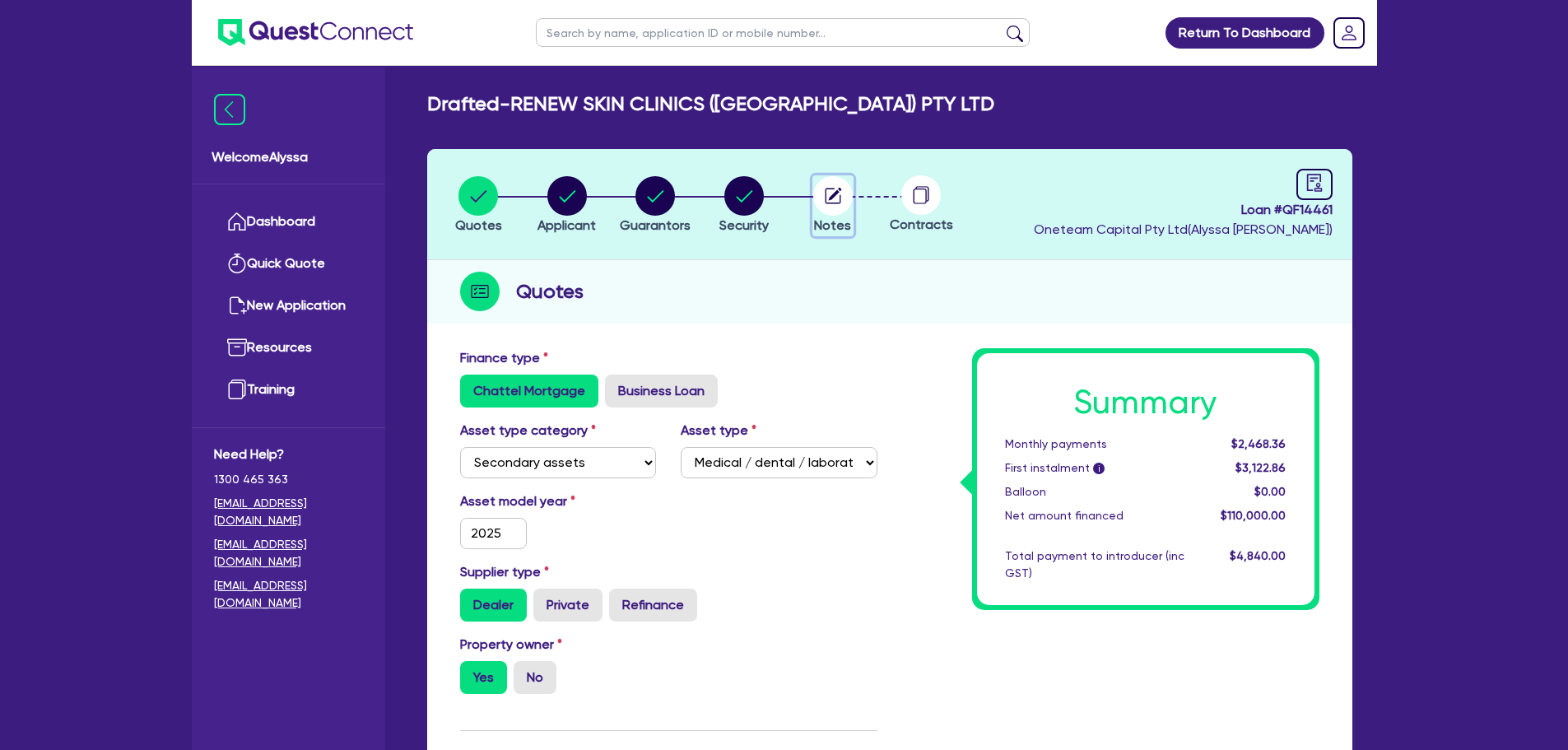
click at [844, 202] on circle "button" at bounding box center [833, 196] width 40 height 40
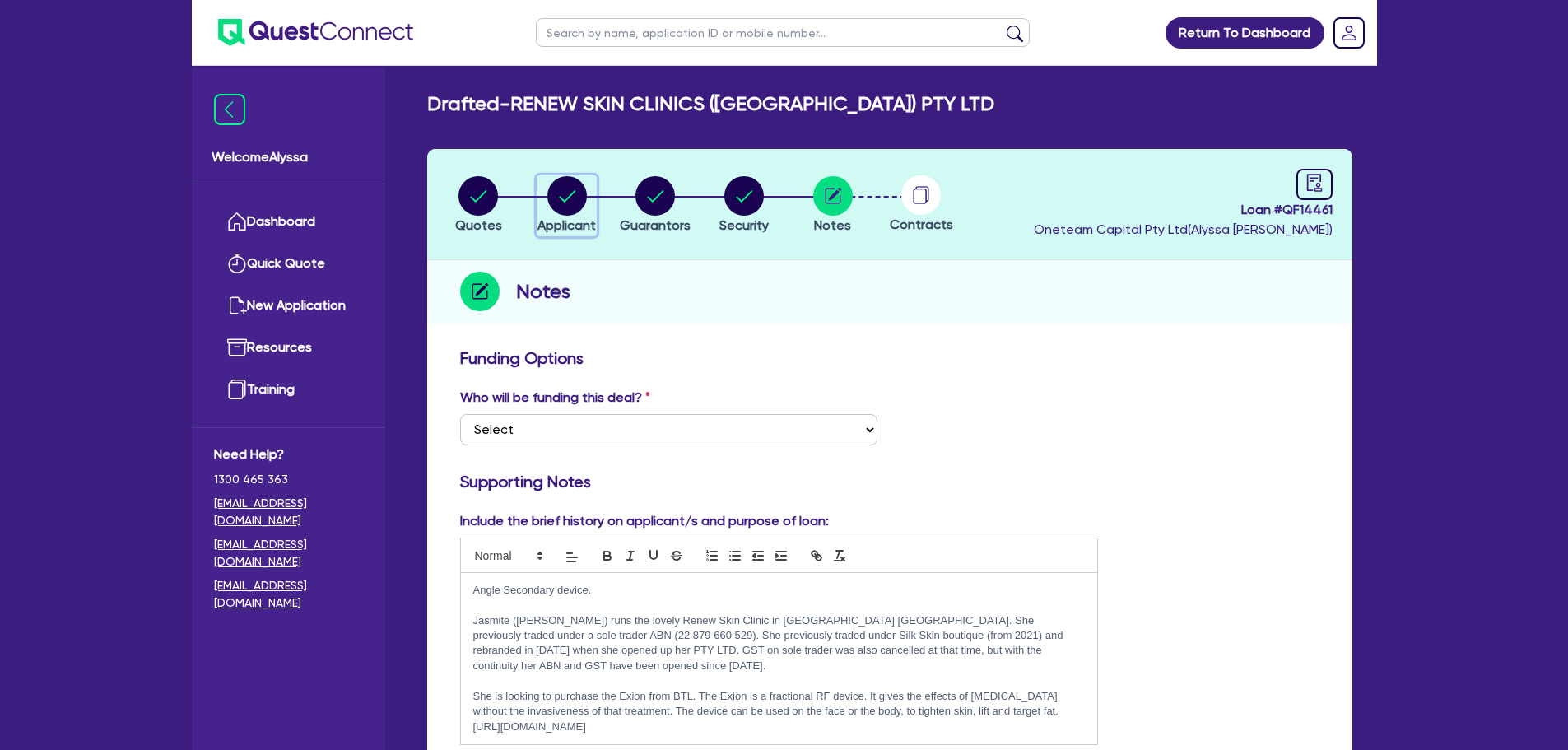
click at [555, 192] on circle "button" at bounding box center [567, 196] width 40 height 40
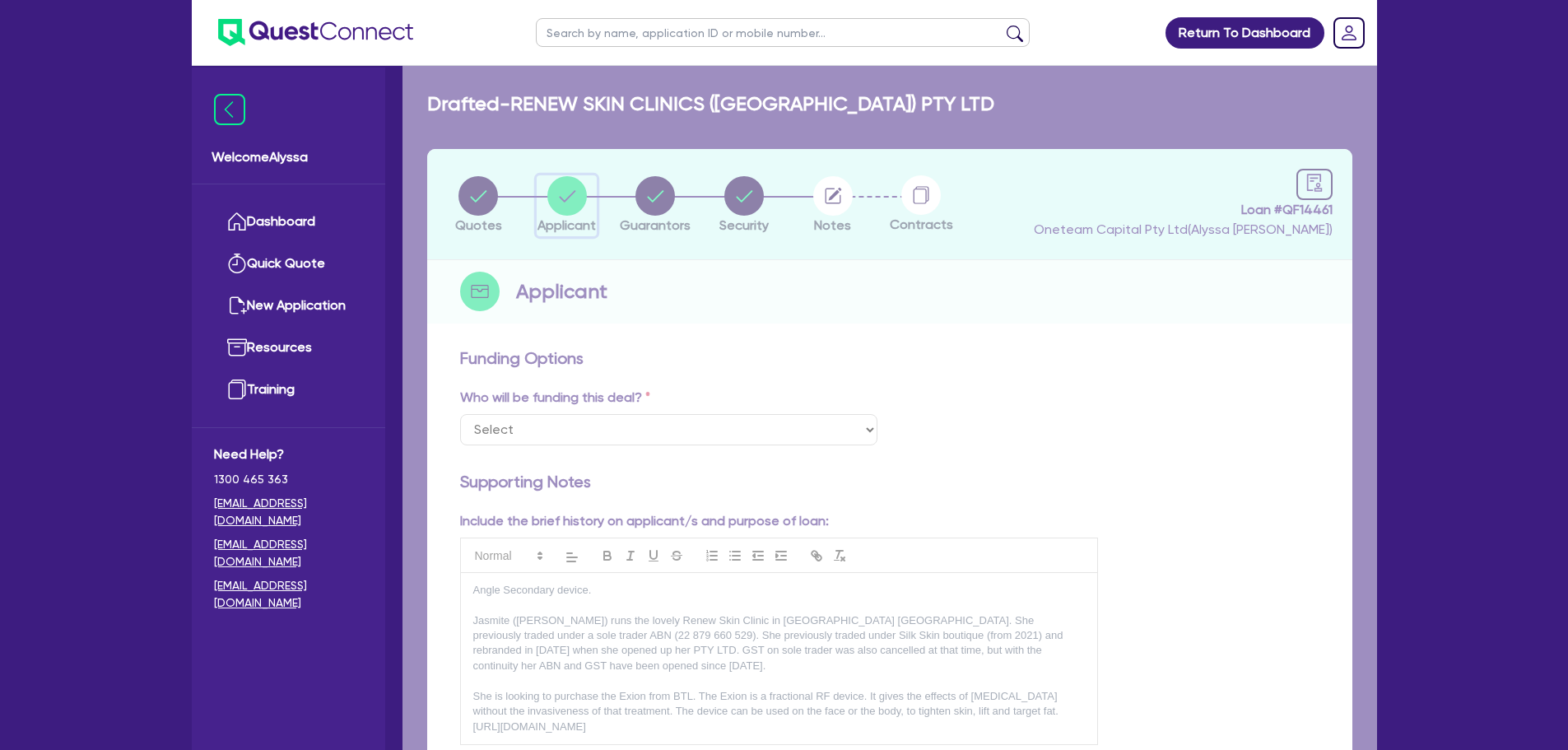
select select "COMPANY"
select select "HEALTH_BEAUTY"
select select "HAIR_BEAUTY_SALONS"
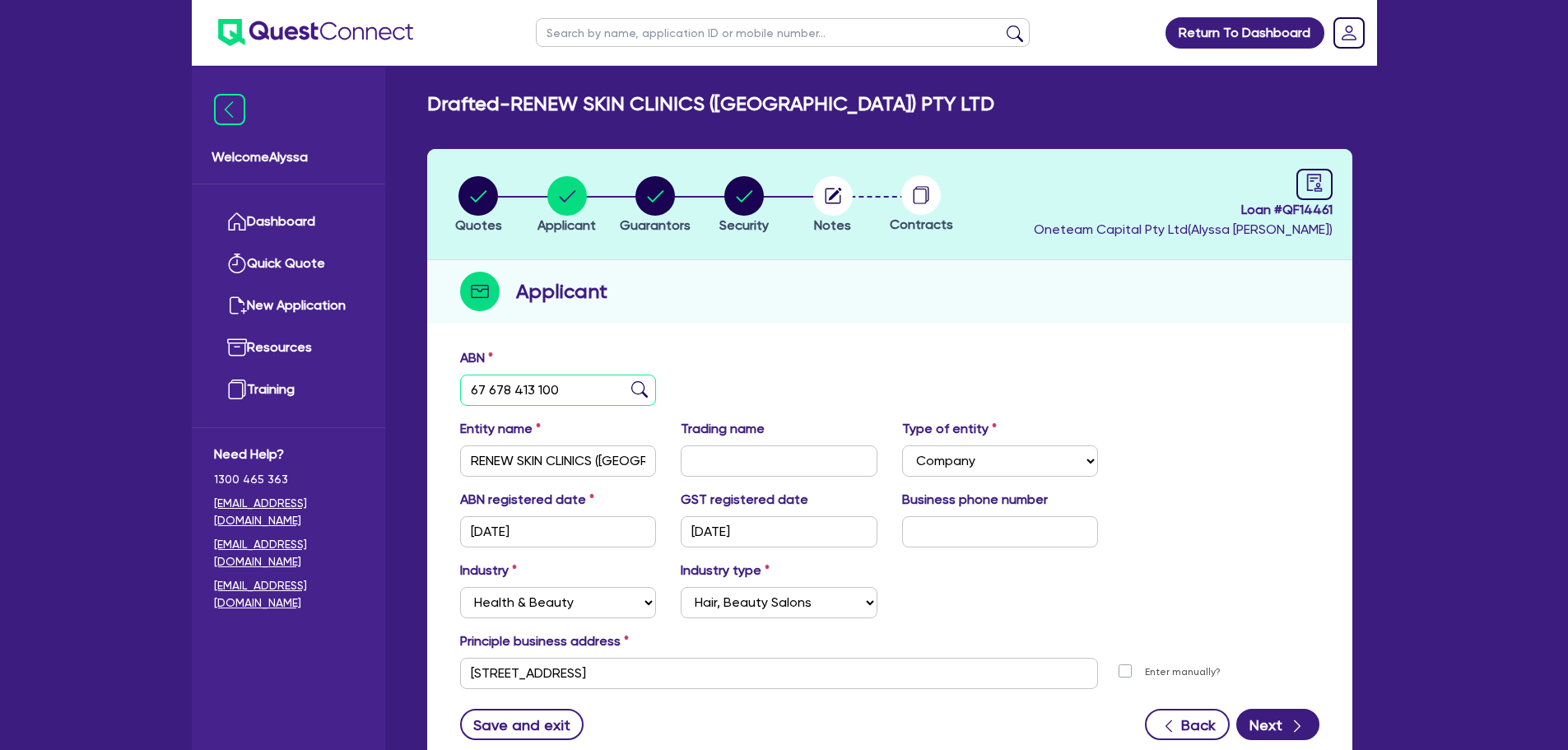
drag, startPoint x: 546, startPoint y: 388, endPoint x: 427, endPoint y: 363, distance: 121.6
click at [427, 363] on div "ABN 67 678 413 100 Entity name RENEW SKIN CLINICS ([GEOGRAPHIC_DATA]) PTY LTD T…" at bounding box center [890, 556] width 925 height 433
click at [747, 213] on circle "button" at bounding box center [744, 196] width 40 height 40
select select "SECONDARY_ASSETS"
select select "MEDICAL_DENTAL_LABORATORY_EQUIPMENT"
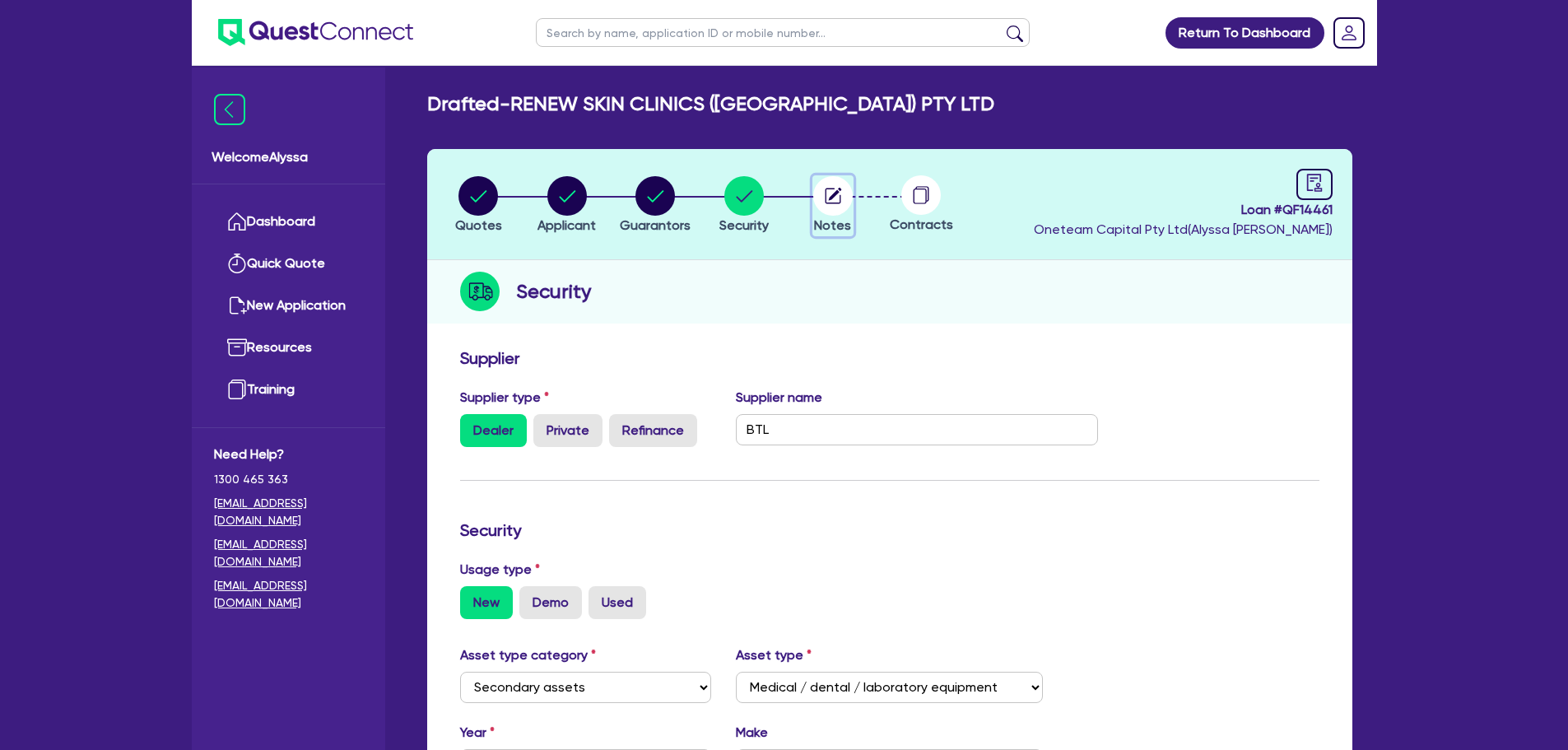
click at [833, 216] on button "Notes" at bounding box center [833, 205] width 42 height 61
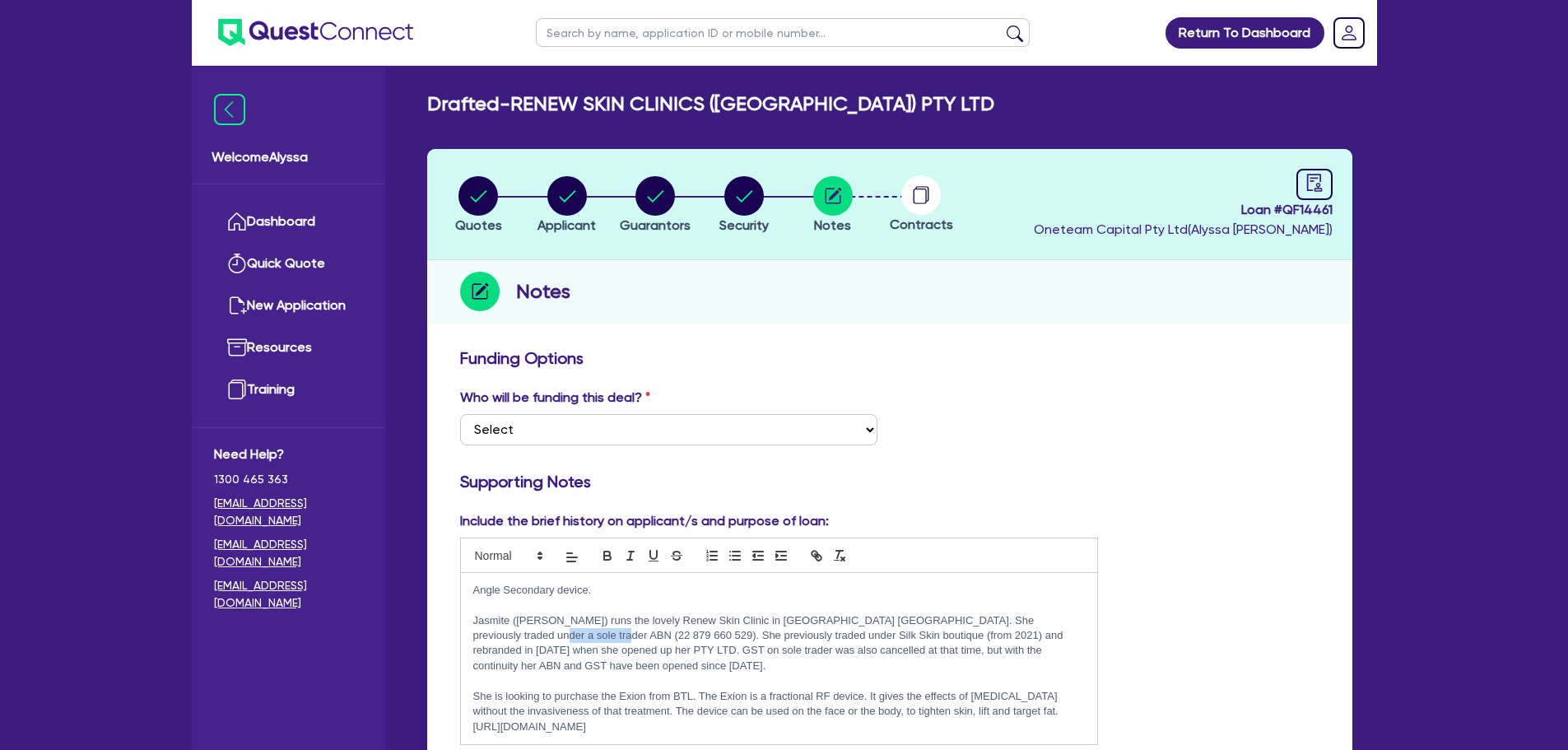
drag, startPoint x: 530, startPoint y: 635, endPoint x: 1059, endPoint y: 618, distance: 529.3
click at [1059, 618] on p "Jasmite ([PERSON_NAME]) runs the lovely Renew Skin Clinic in [GEOGRAPHIC_DATA] …" at bounding box center [779, 643] width 612 height 61
copy p "22 879 660 529"
click at [921, 204] on circle at bounding box center [921, 195] width 40 height 40
click at [651, 200] on icon "button" at bounding box center [656, 195] width 16 height 12
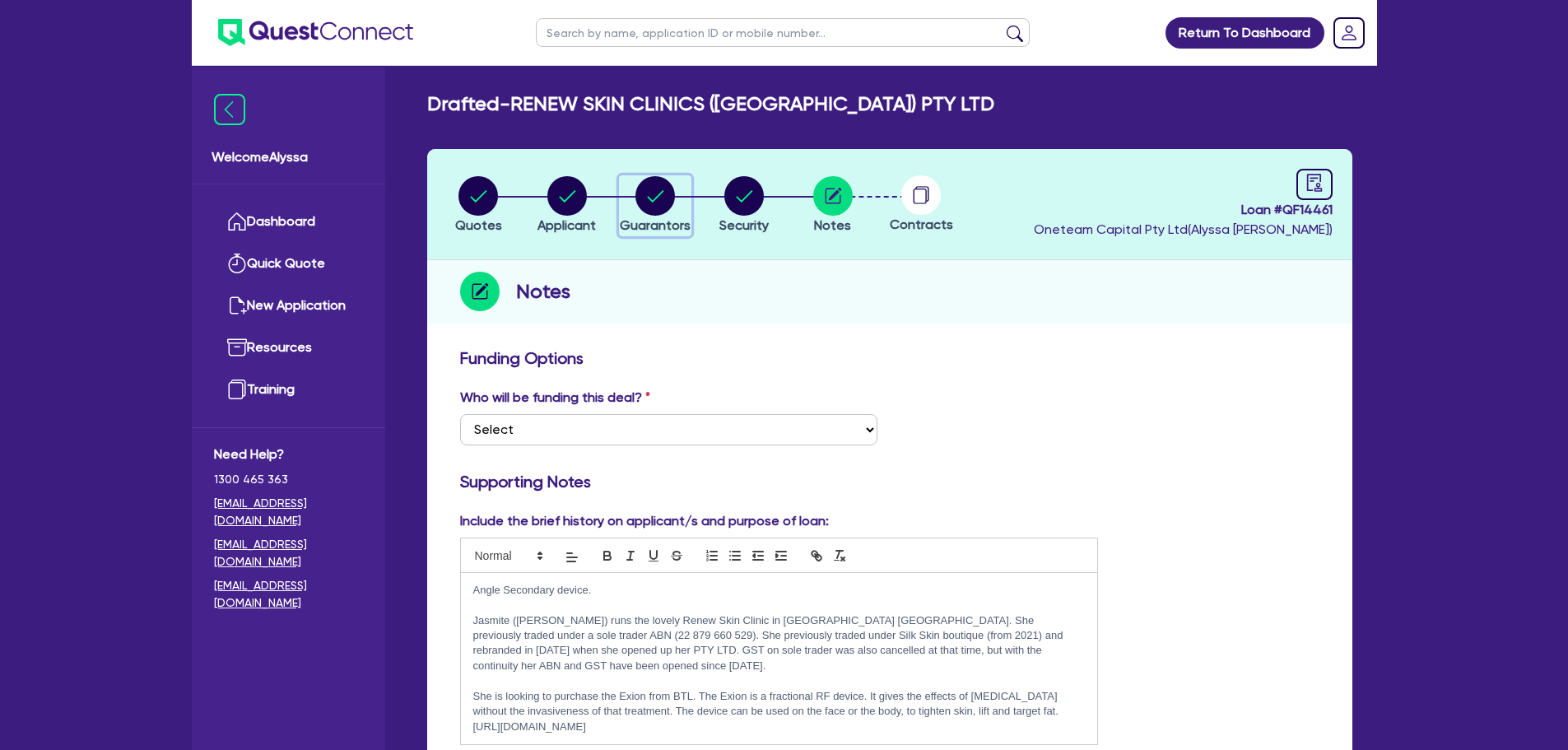
select select "MRS"
select select "VIC"
select select "MARRIED"
select select "PROPERTY"
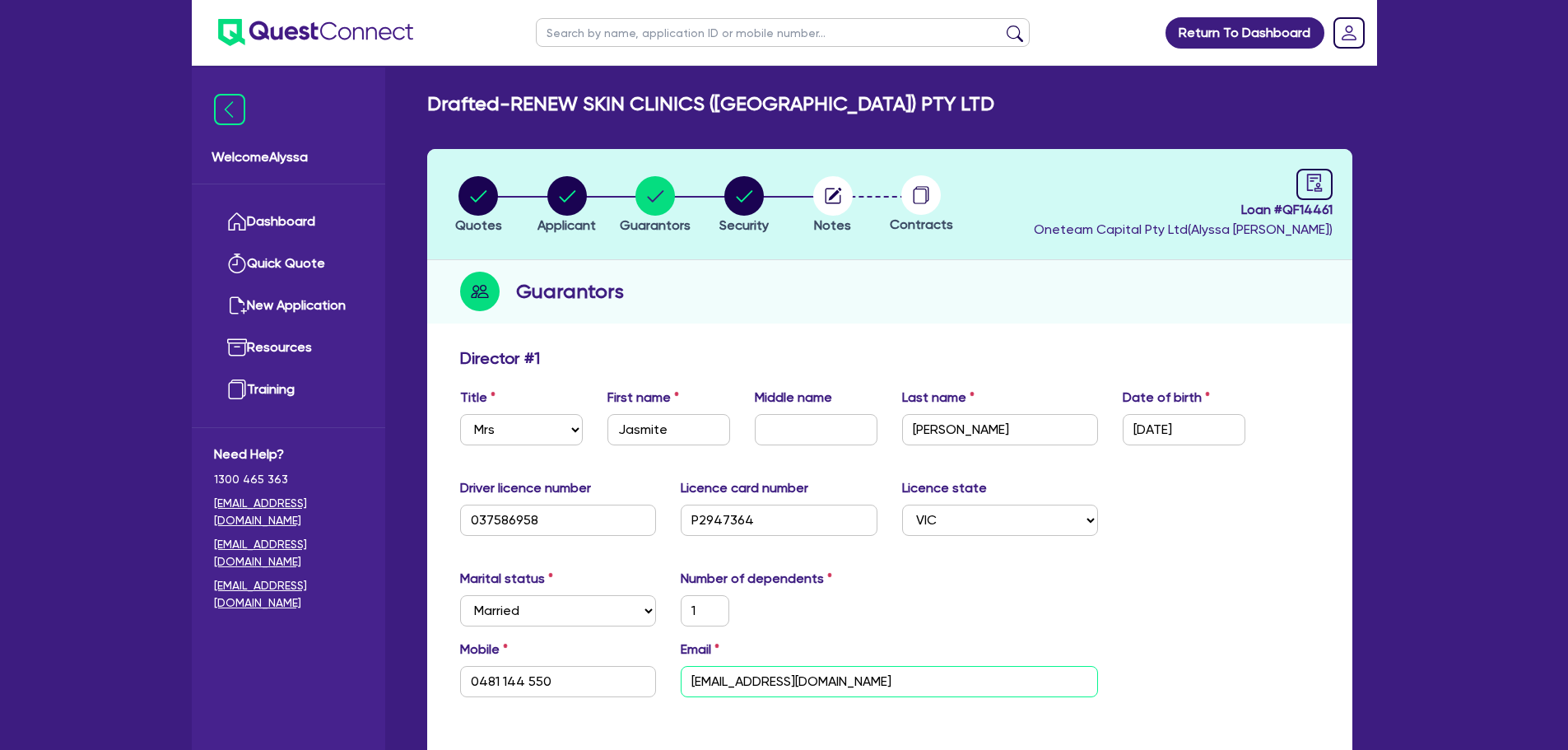
drag, startPoint x: 879, startPoint y: 681, endPoint x: 676, endPoint y: 695, distance: 203.5
click at [676, 695] on div "Email [EMAIL_ADDRESS][DOMAIN_NAME]" at bounding box center [889, 669] width 442 height 58
click at [826, 212] on circle "button" at bounding box center [833, 196] width 40 height 40
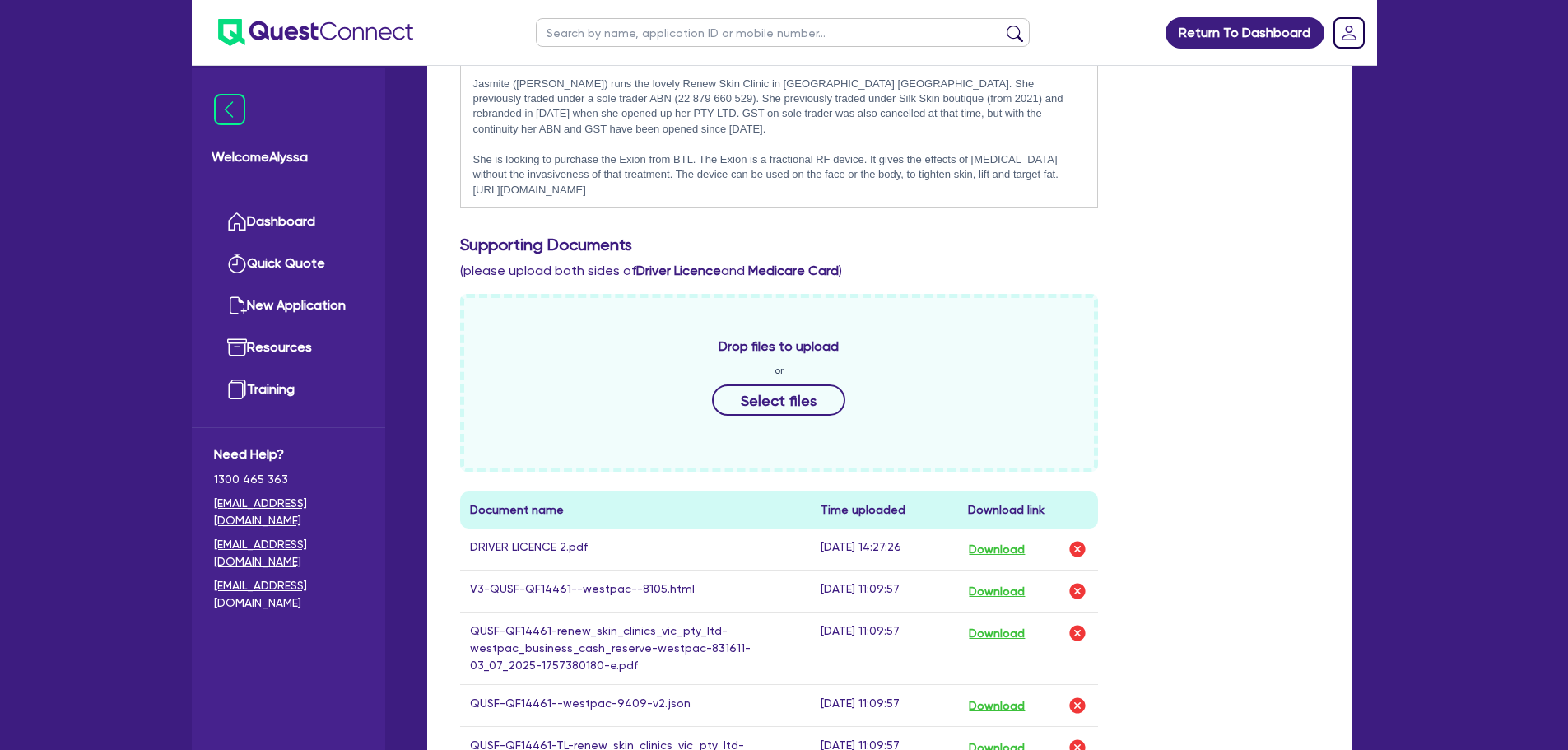
scroll to position [732, 0]
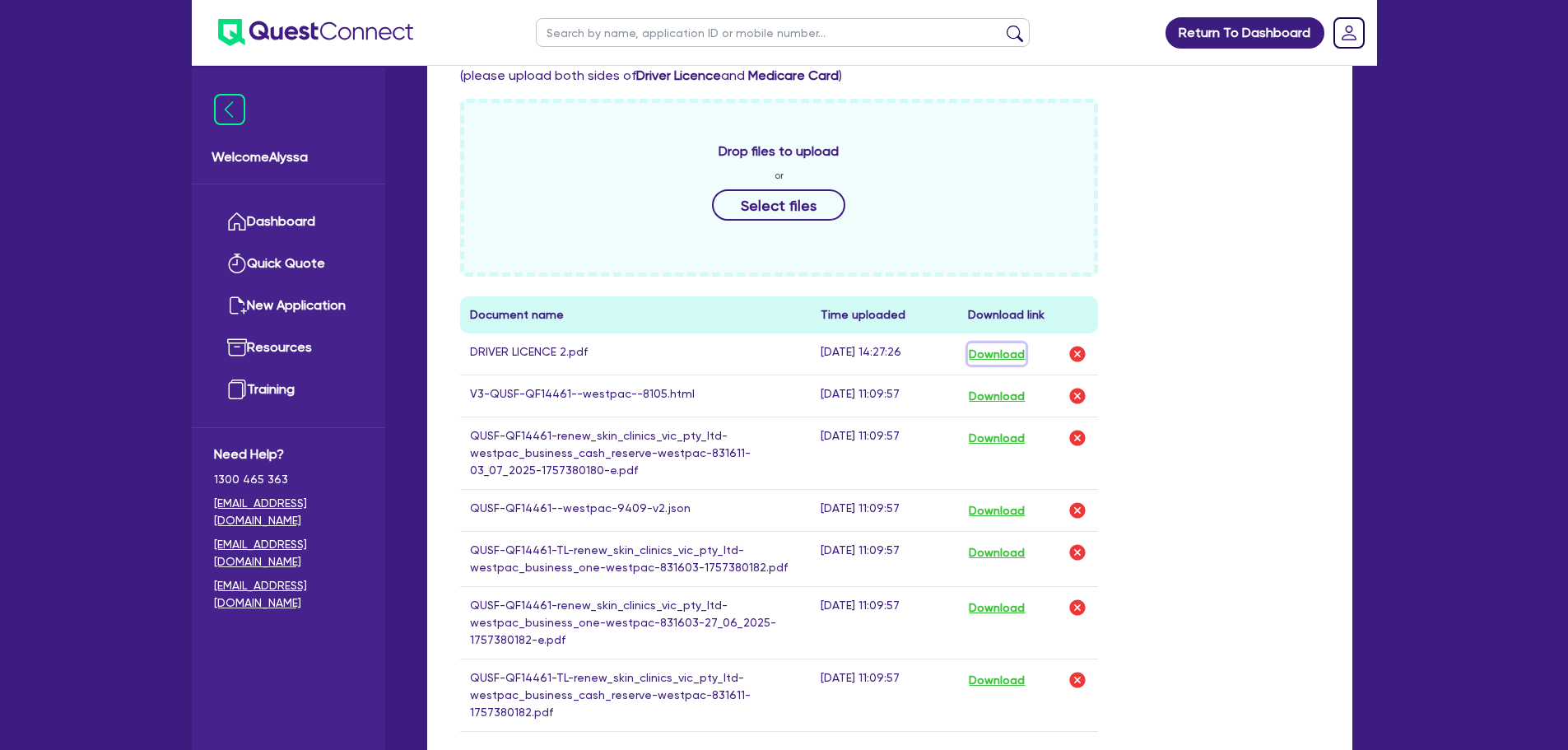
click at [1001, 343] on button "Download" at bounding box center [997, 354] width 58 height 22
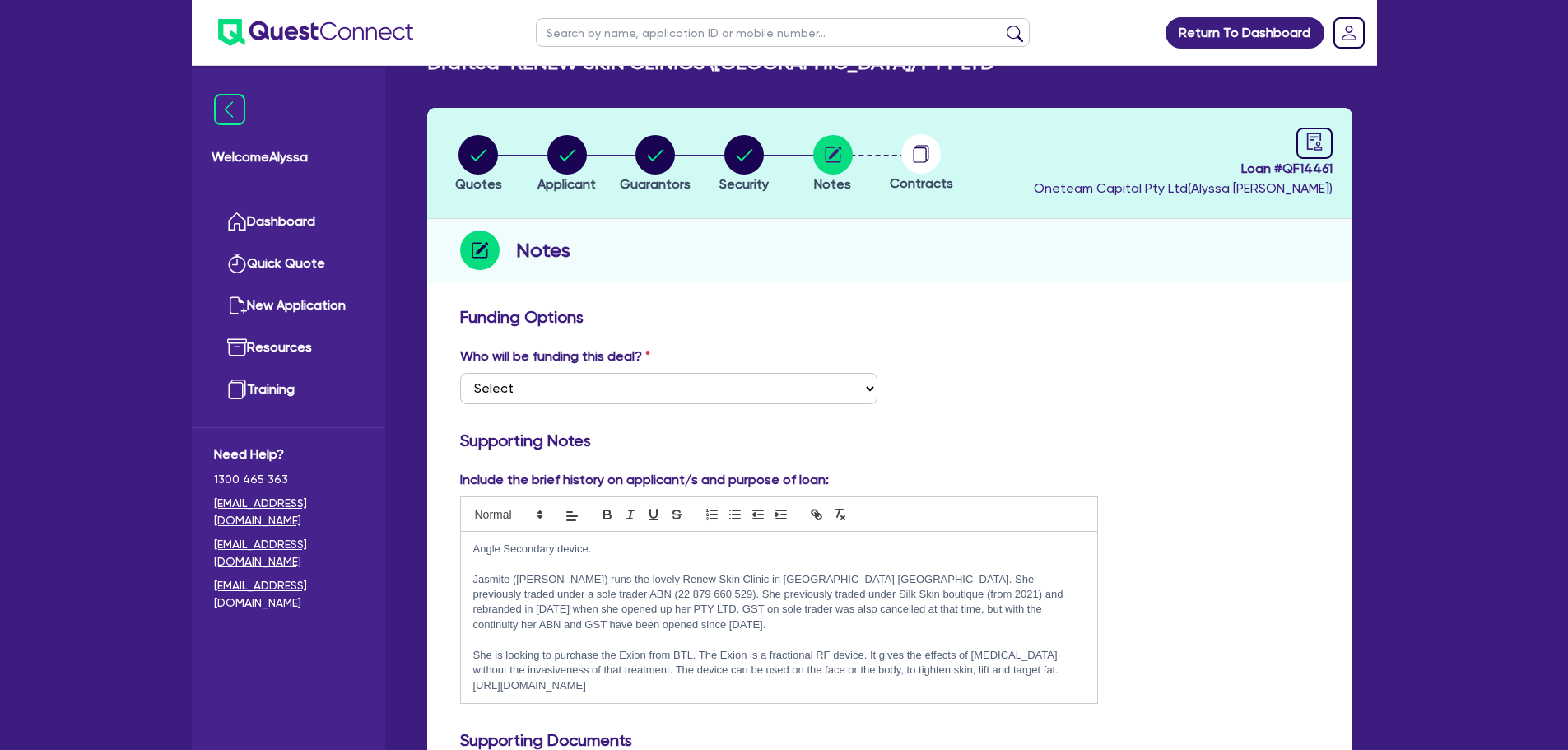
scroll to position [0, 0]
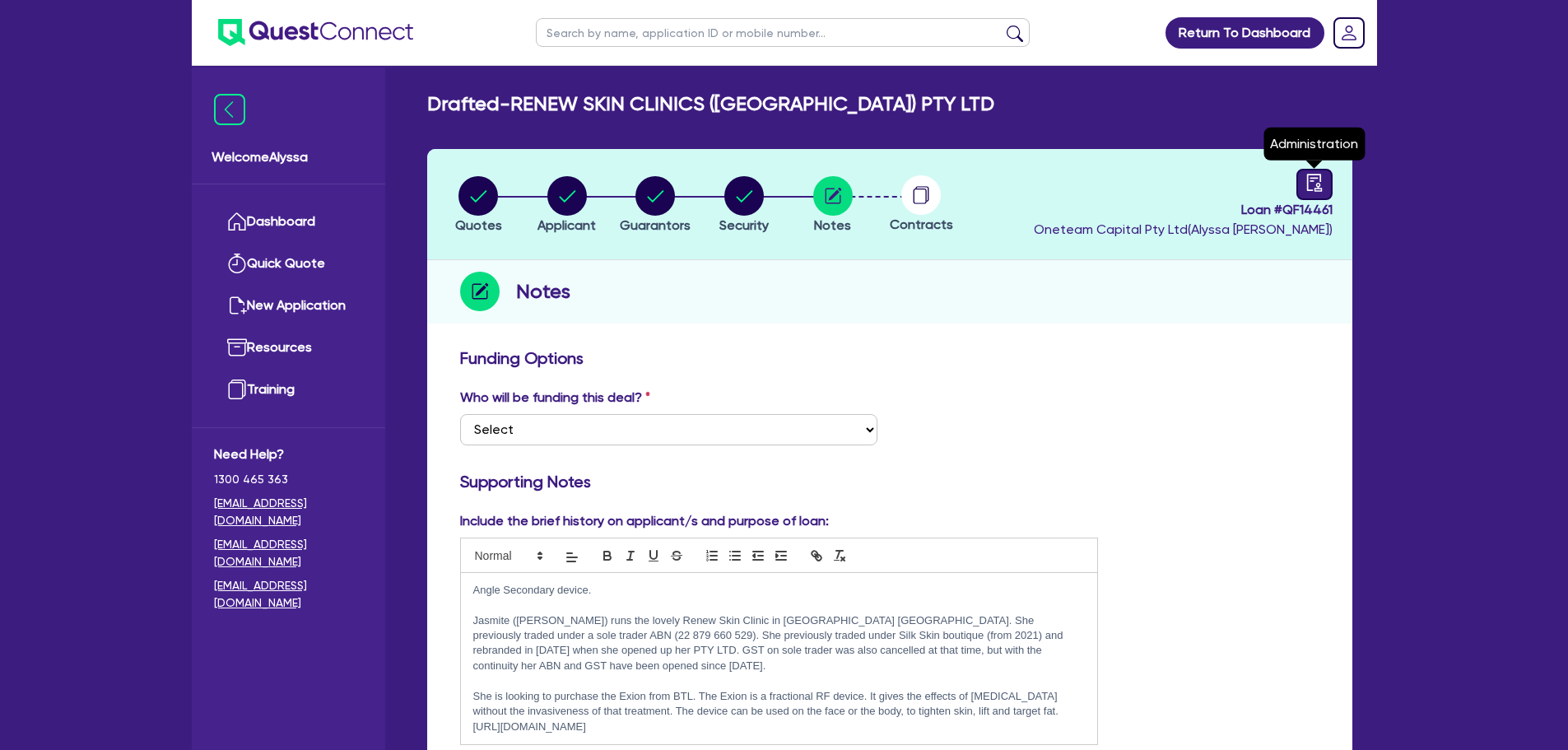
click at [1307, 183] on icon "audit" at bounding box center [1313, 182] width 14 height 17
select select "DRAFTED_NEW"
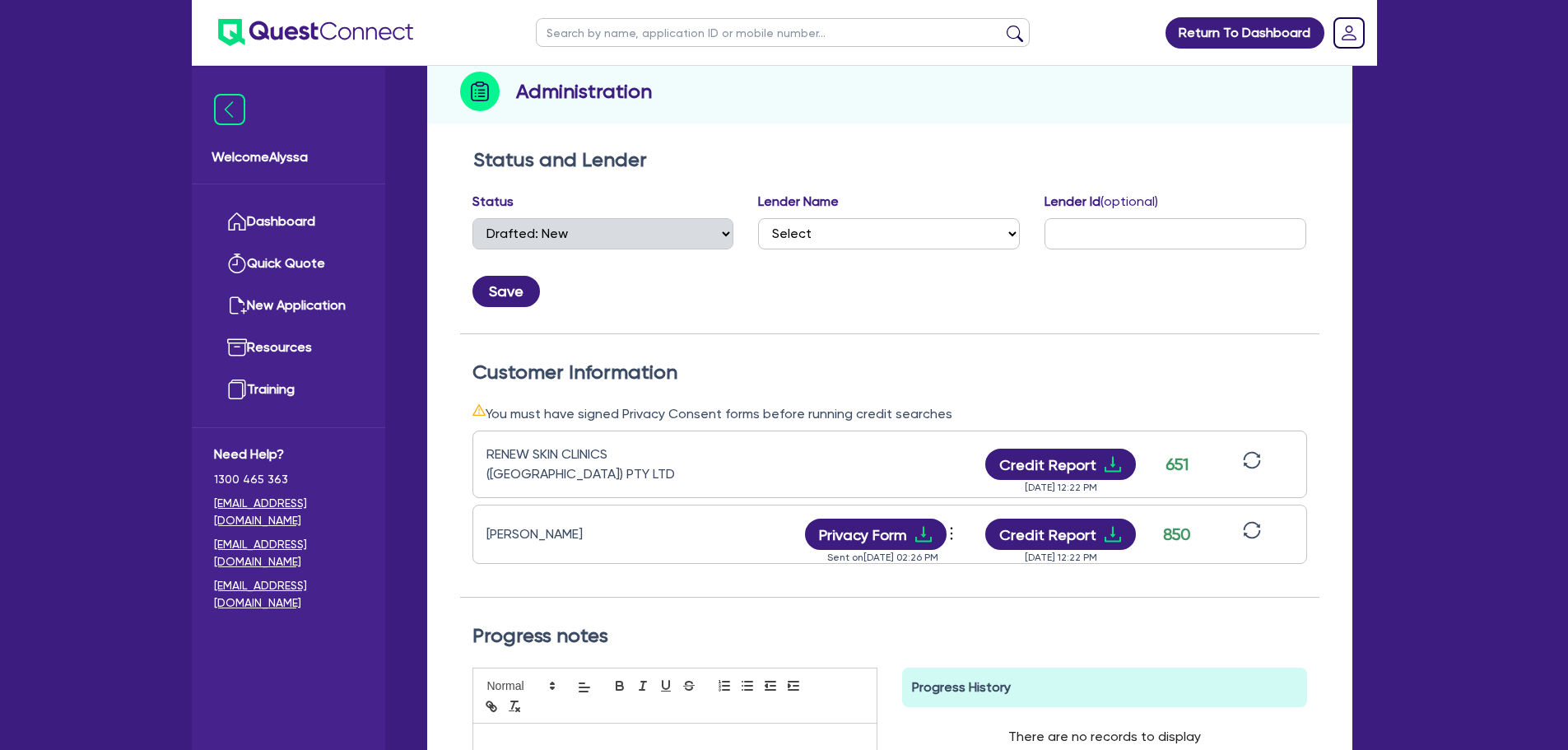
scroll to position [201, 0]
click at [875, 539] on button "Privacy Form" at bounding box center [875, 533] width 142 height 32
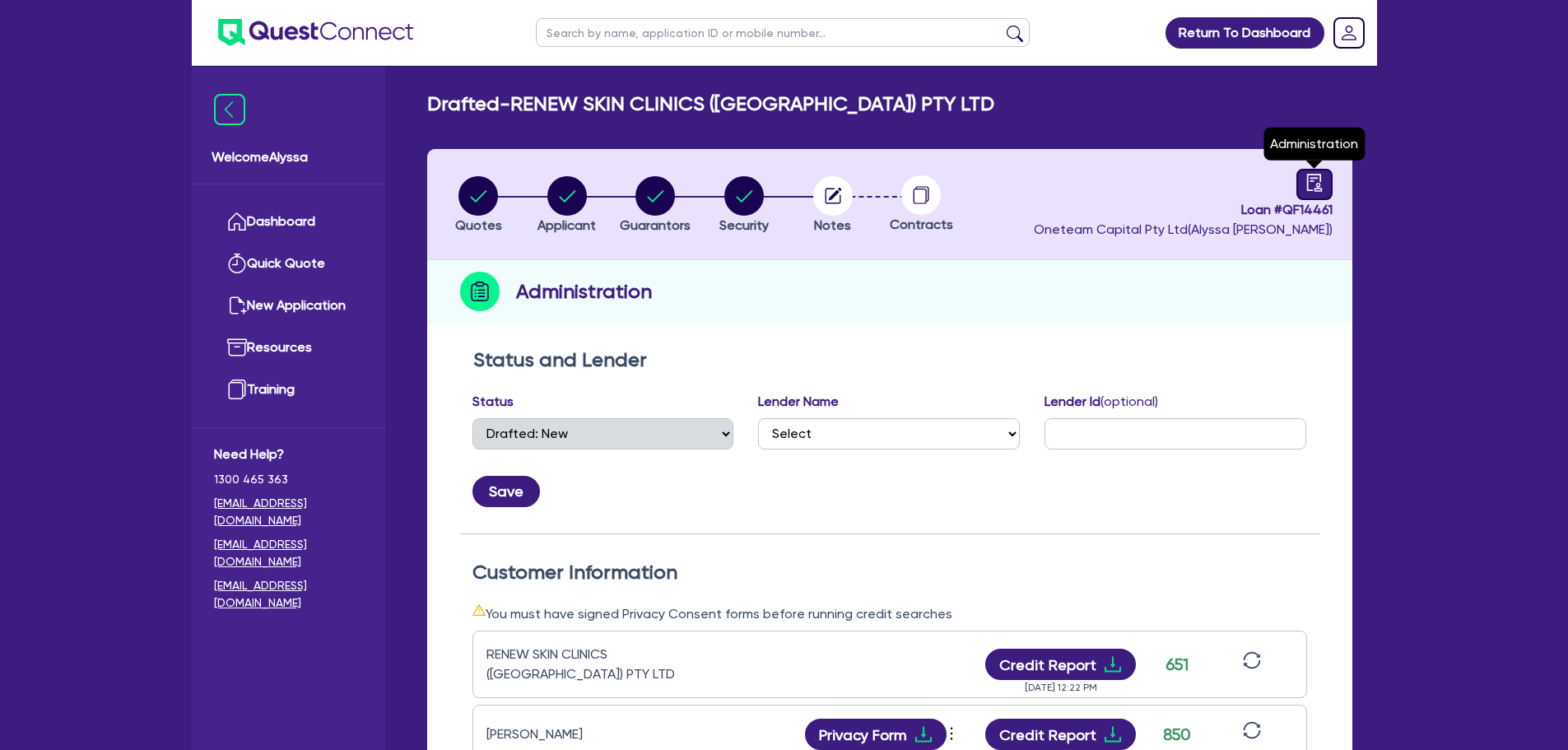
click at [1320, 181] on icon "audit" at bounding box center [1313, 182] width 14 height 17
click at [662, 188] on circle "button" at bounding box center [655, 196] width 40 height 40
select select "MRS"
select select "VIC"
select select "MARRIED"
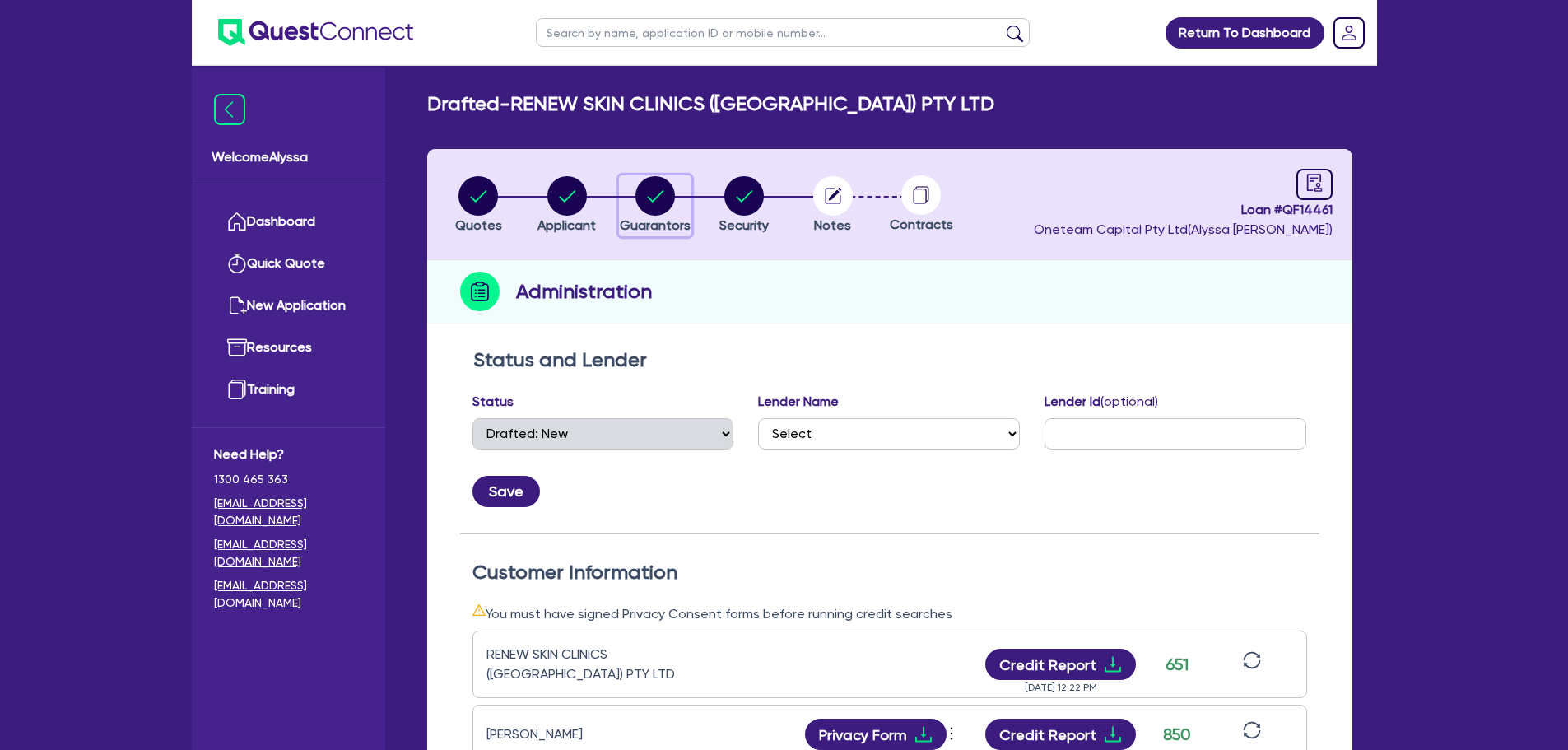
select select "PROPERTY"
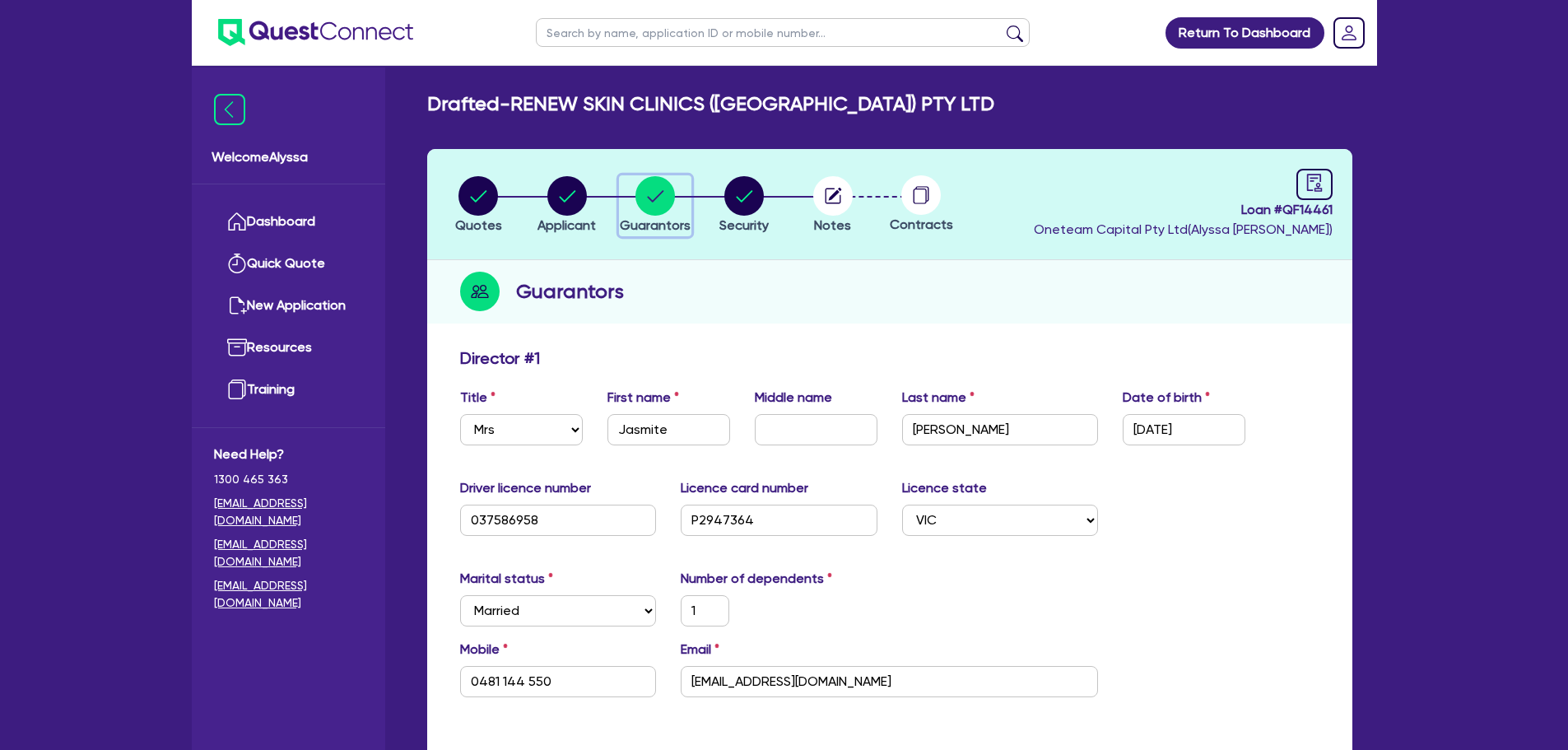
scroll to position [348, 0]
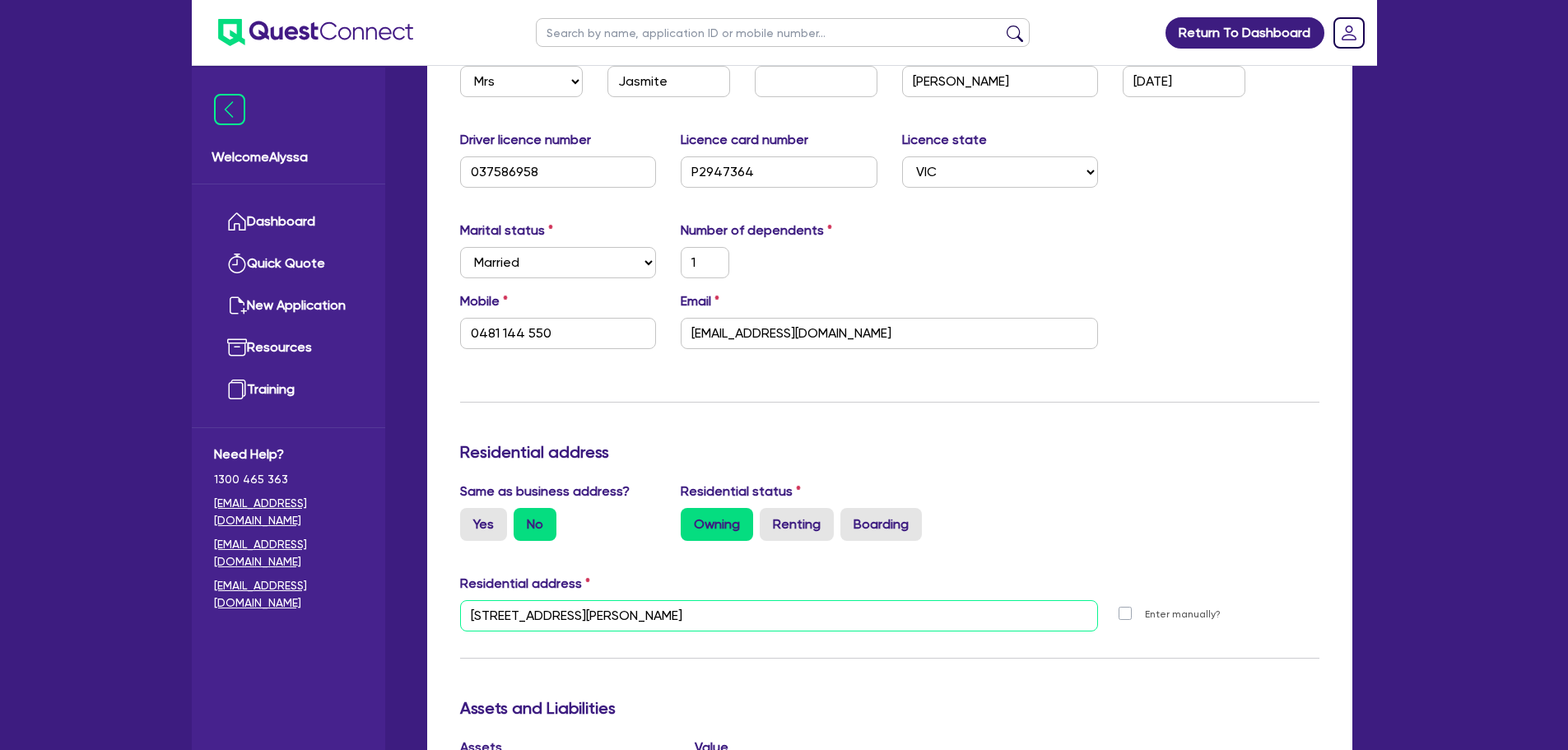
drag, startPoint x: 677, startPoint y: 618, endPoint x: 384, endPoint y: 644, distance: 294.2
click at [384, 644] on div "Welcome Alyssa Dashboard Quick Quote New Application Ref Company Ref Salesperso…" at bounding box center [784, 613] width 1185 height 1922
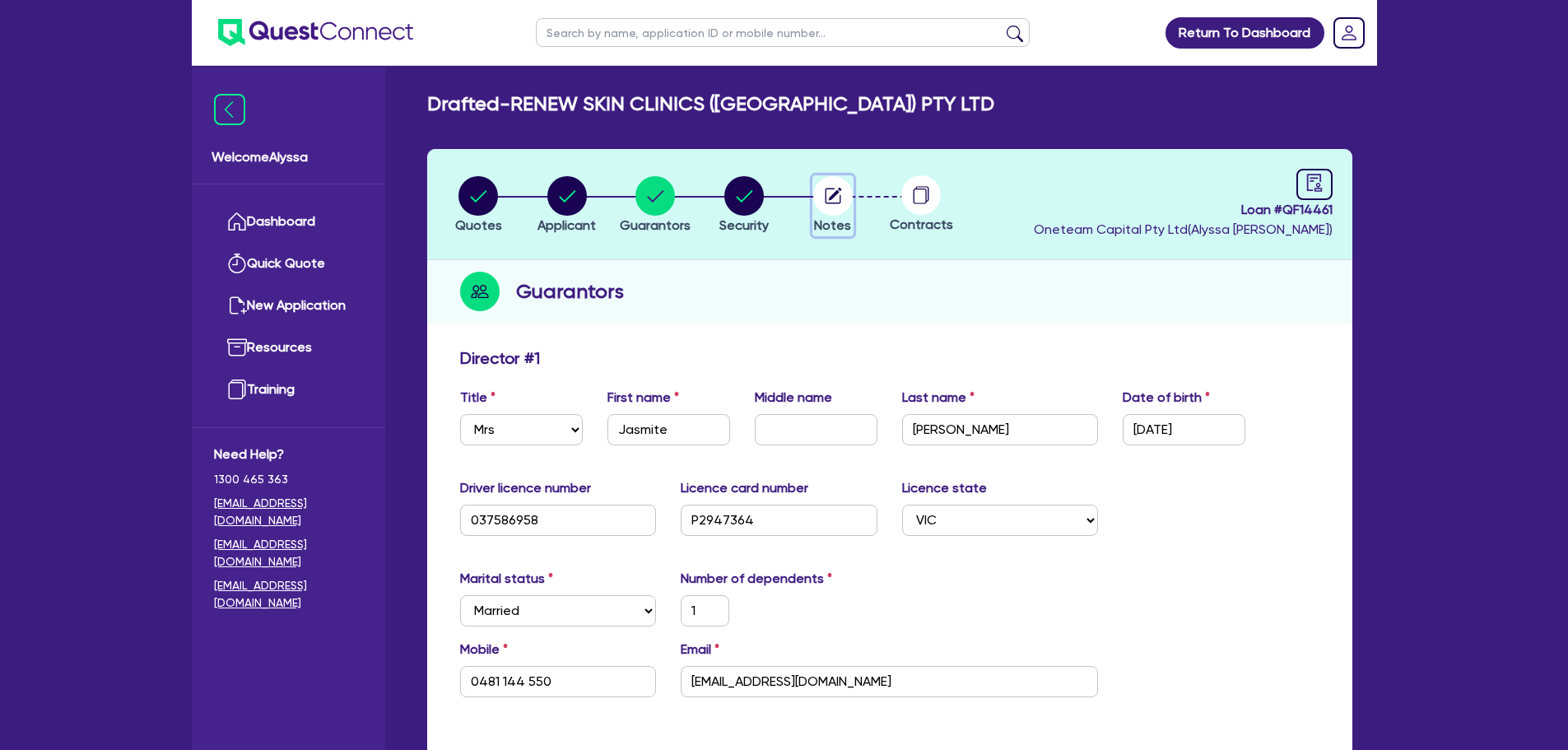
click at [826, 228] on span "Notes" at bounding box center [832, 225] width 37 height 15
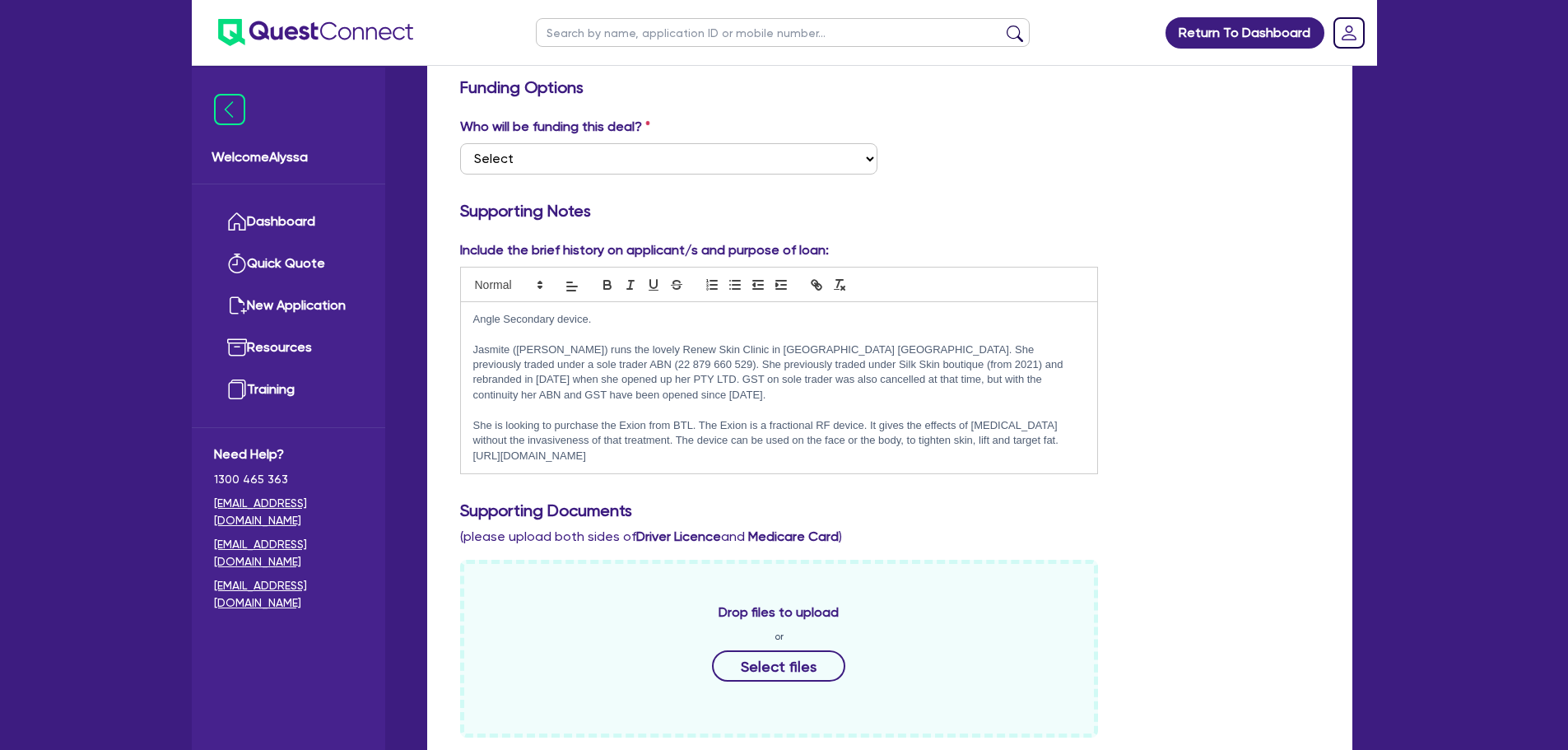
scroll to position [273, 0]
click at [763, 401] on p at bounding box center [779, 408] width 612 height 14
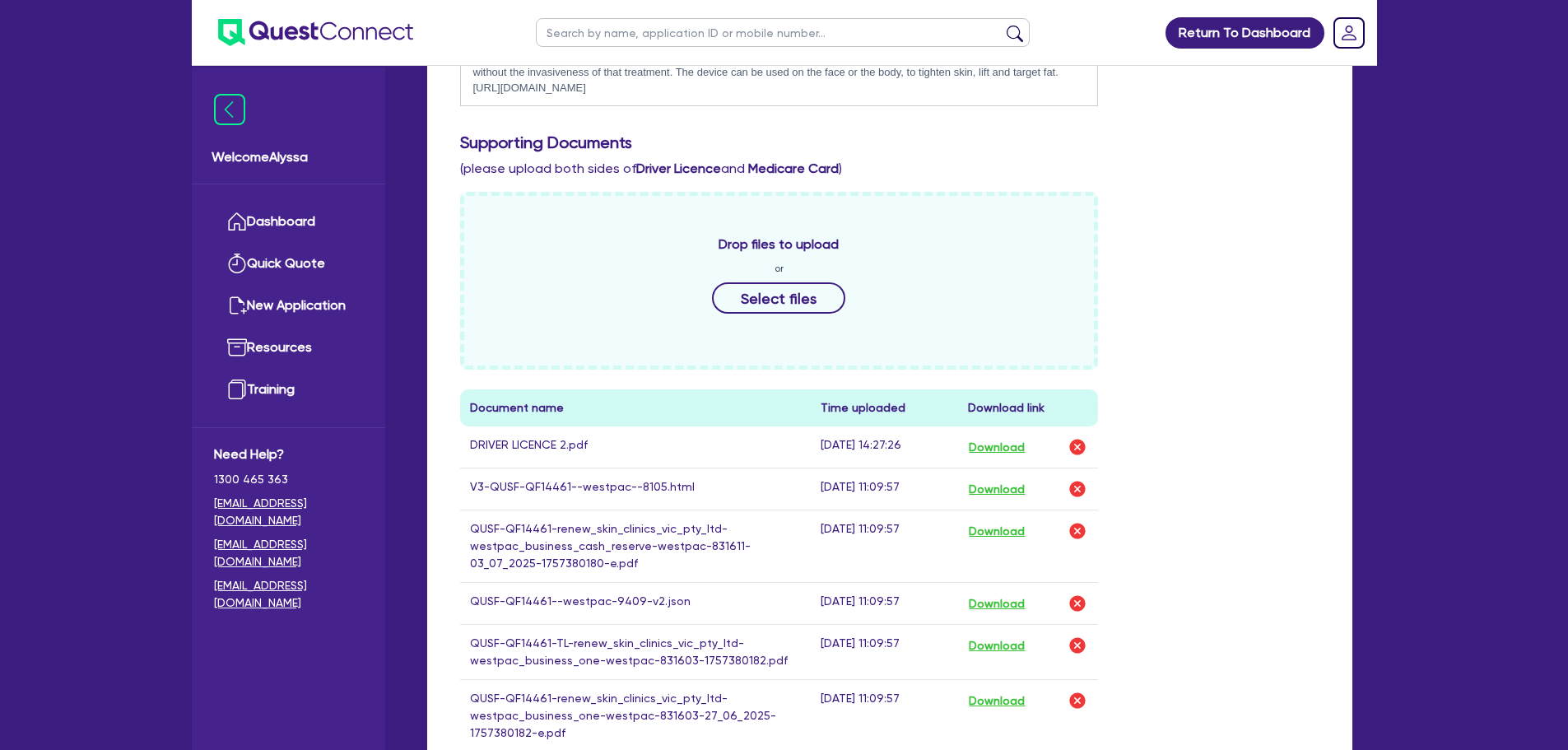
scroll to position [640, 0]
click at [635, 30] on input "text" at bounding box center [782, 33] width 494 height 29
type input "[GEOGRAPHIC_DATA]"
click button "submit" at bounding box center [1014, 36] width 26 height 23
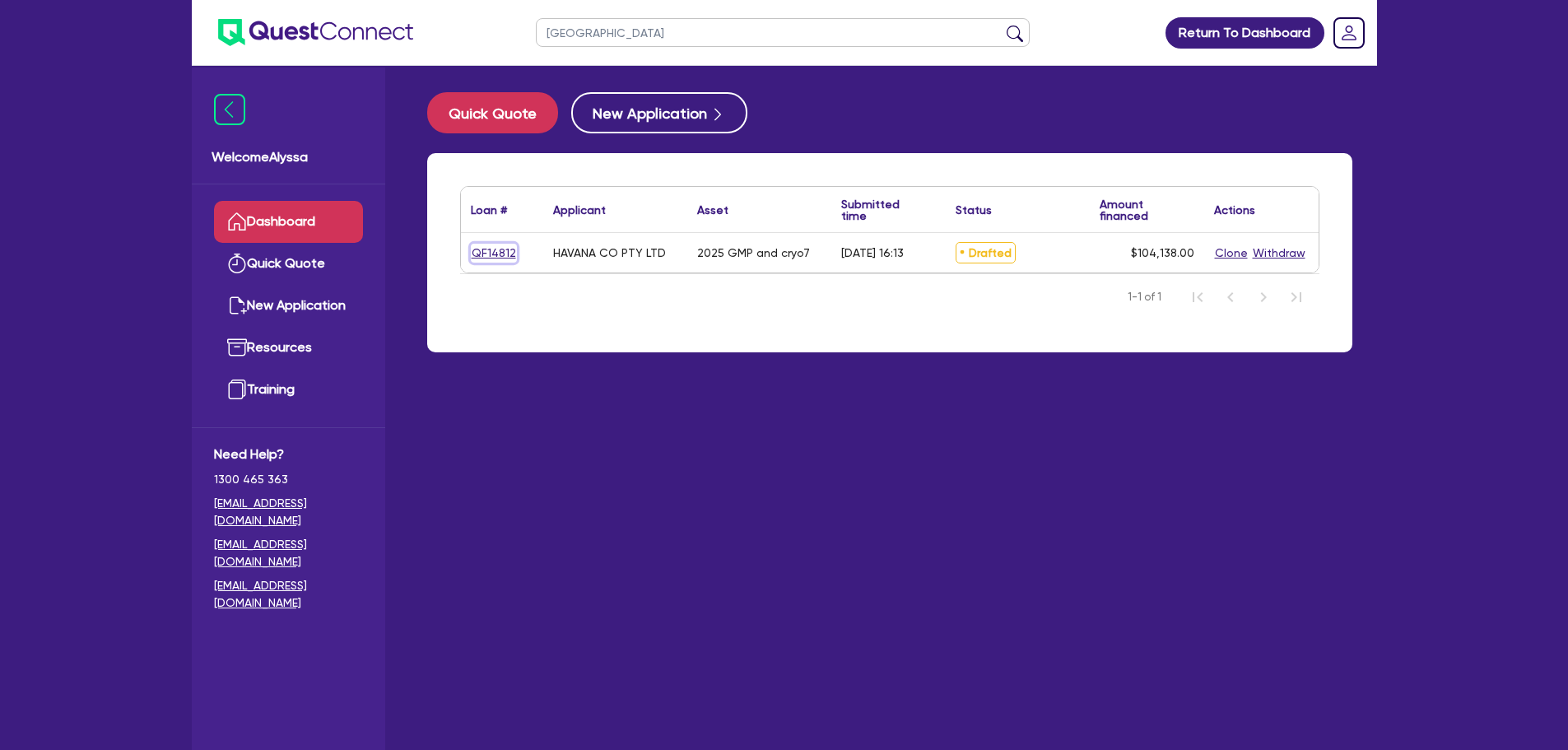
click at [487, 259] on link "QF14812" at bounding box center [493, 253] width 46 height 19
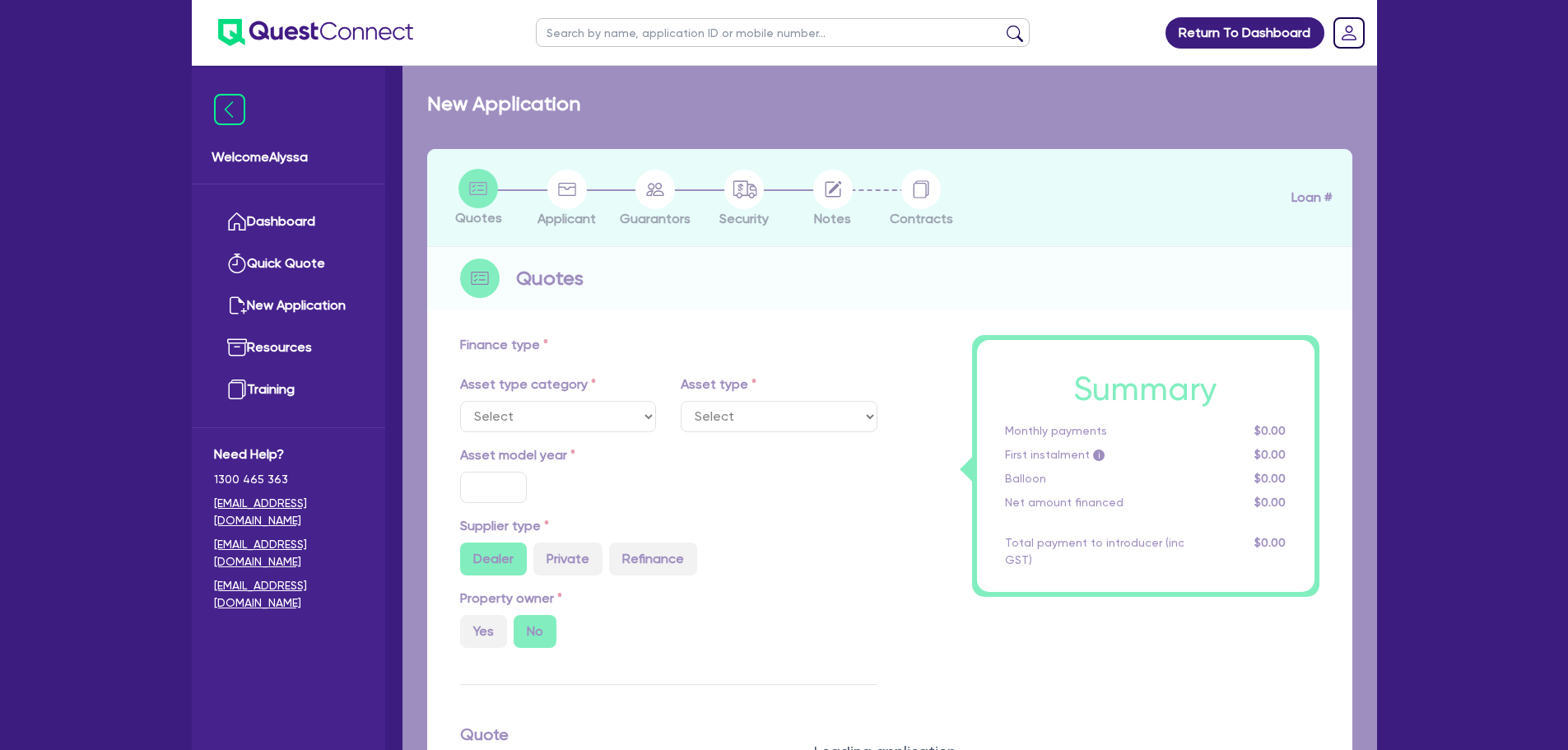
select select "TERTIARY_ASSETS"
type input "2025"
radio input "true"
type input "248,138"
type input "144,000"
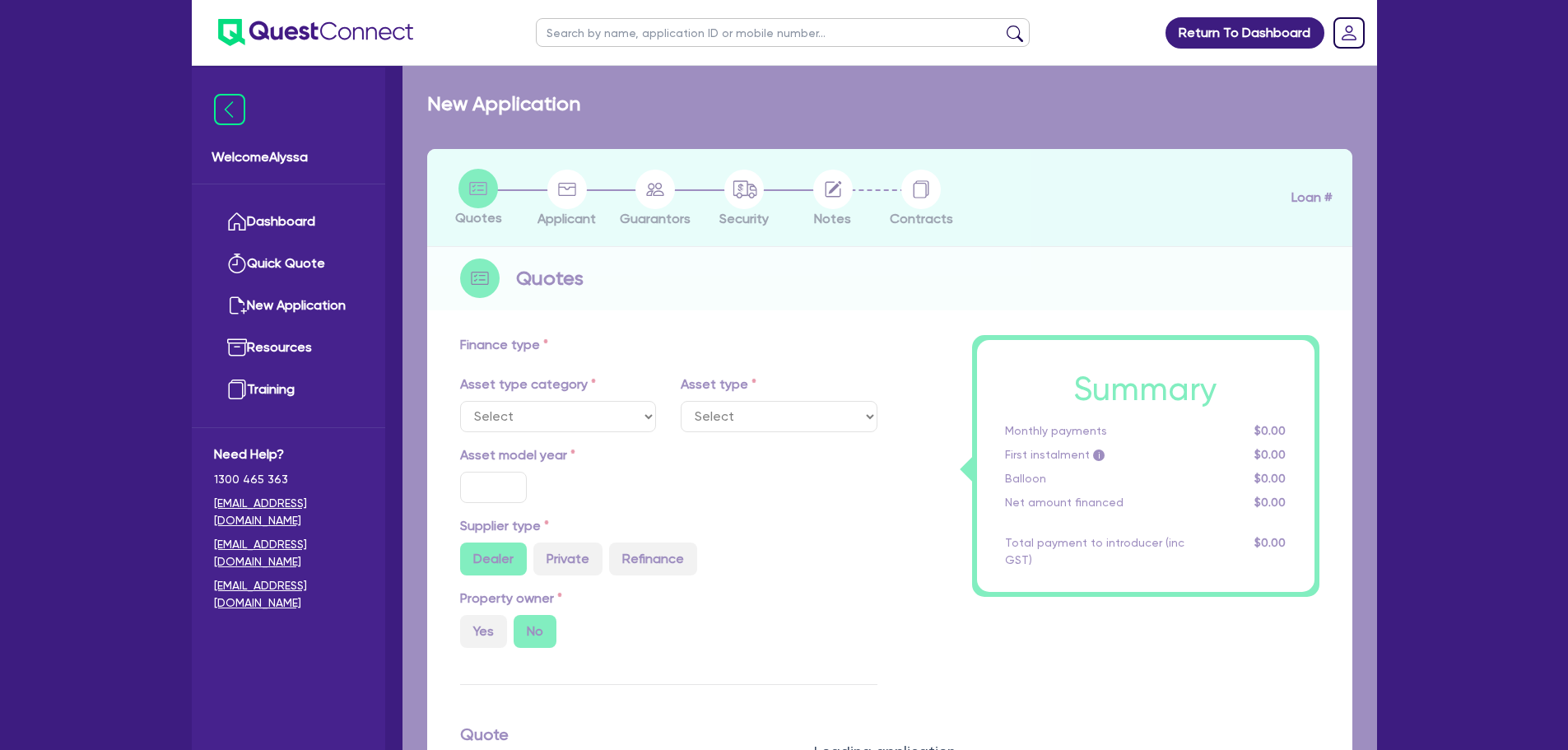
type input "4"
type input "4,165.52"
type input "17.95"
select select "BEAUTY_EQUIPMENT"
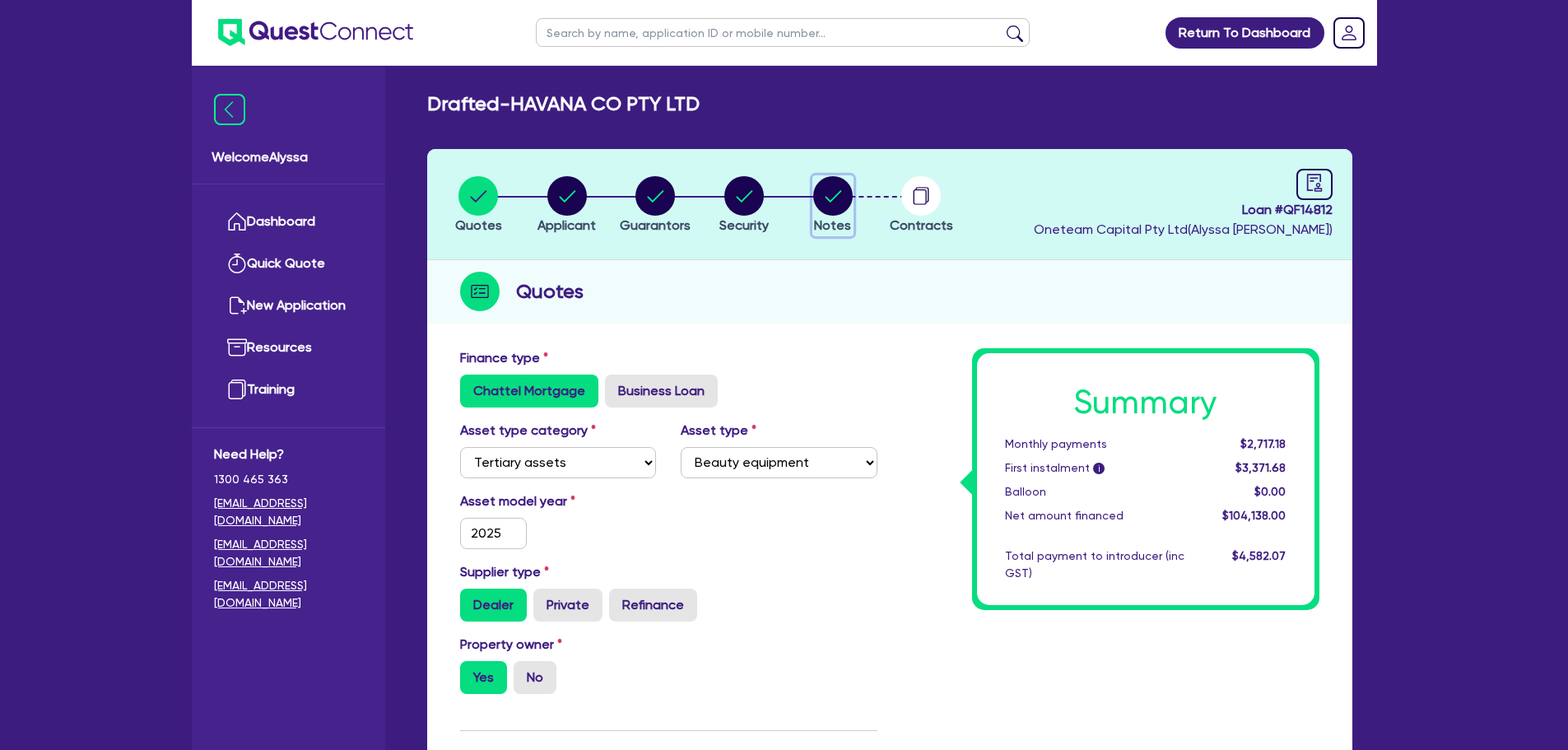
click at [820, 202] on circle "button" at bounding box center [833, 196] width 40 height 40
select select "Other"
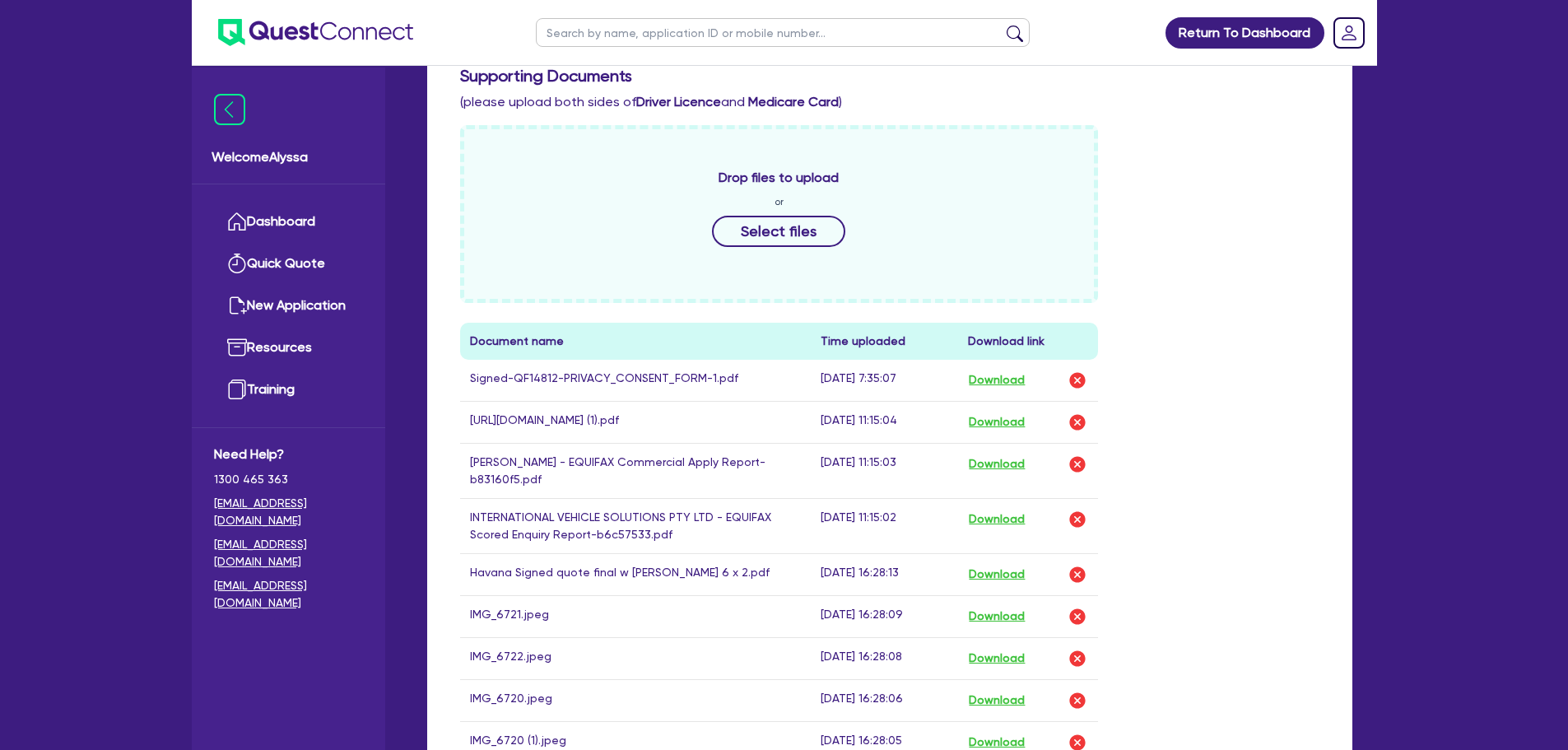
scroll to position [739, 0]
click at [590, 28] on input "text" at bounding box center [782, 33] width 494 height 29
type input "[GEOGRAPHIC_DATA]"
click button "submit" at bounding box center [1014, 36] width 26 height 23
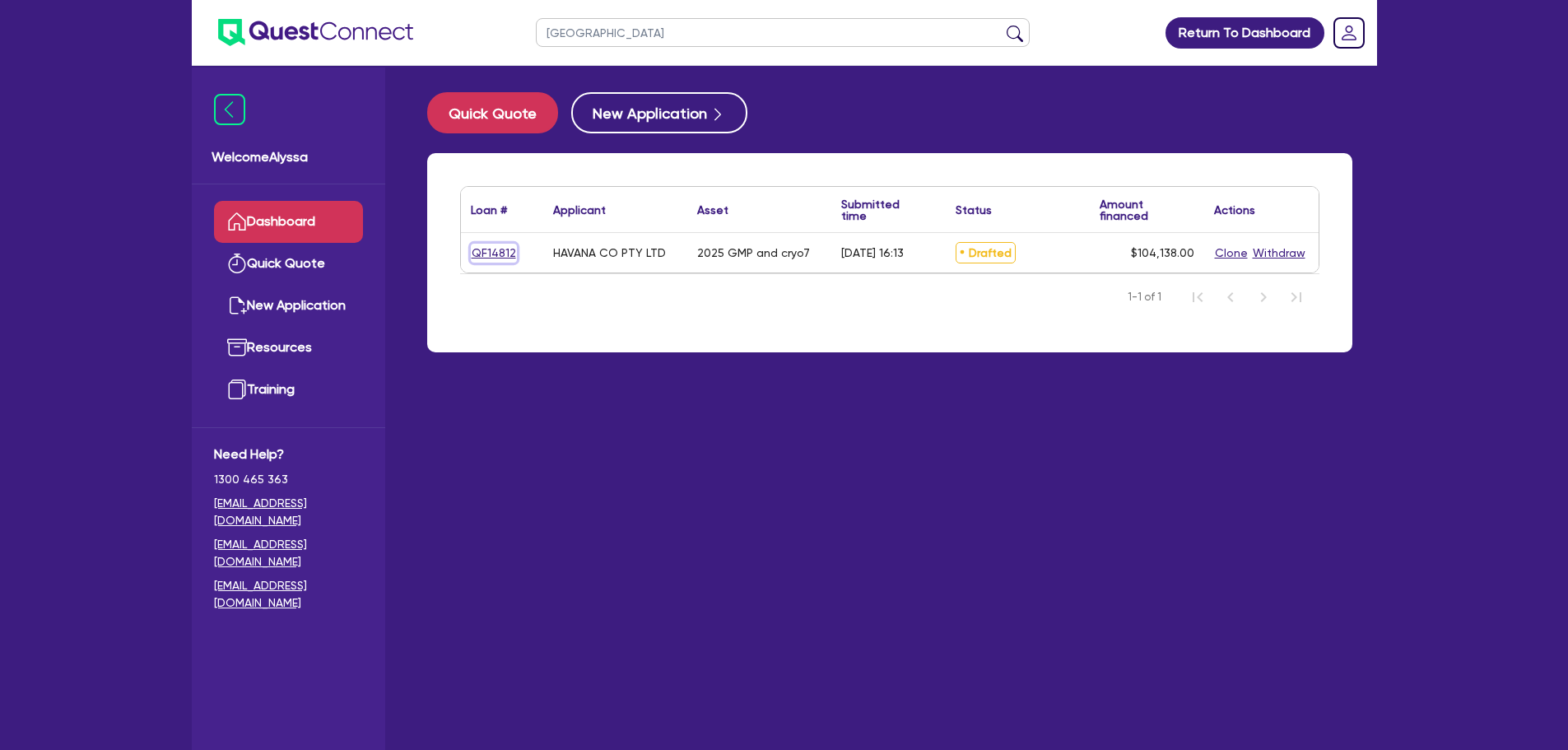
click at [491, 249] on link "QF14812" at bounding box center [493, 253] width 46 height 19
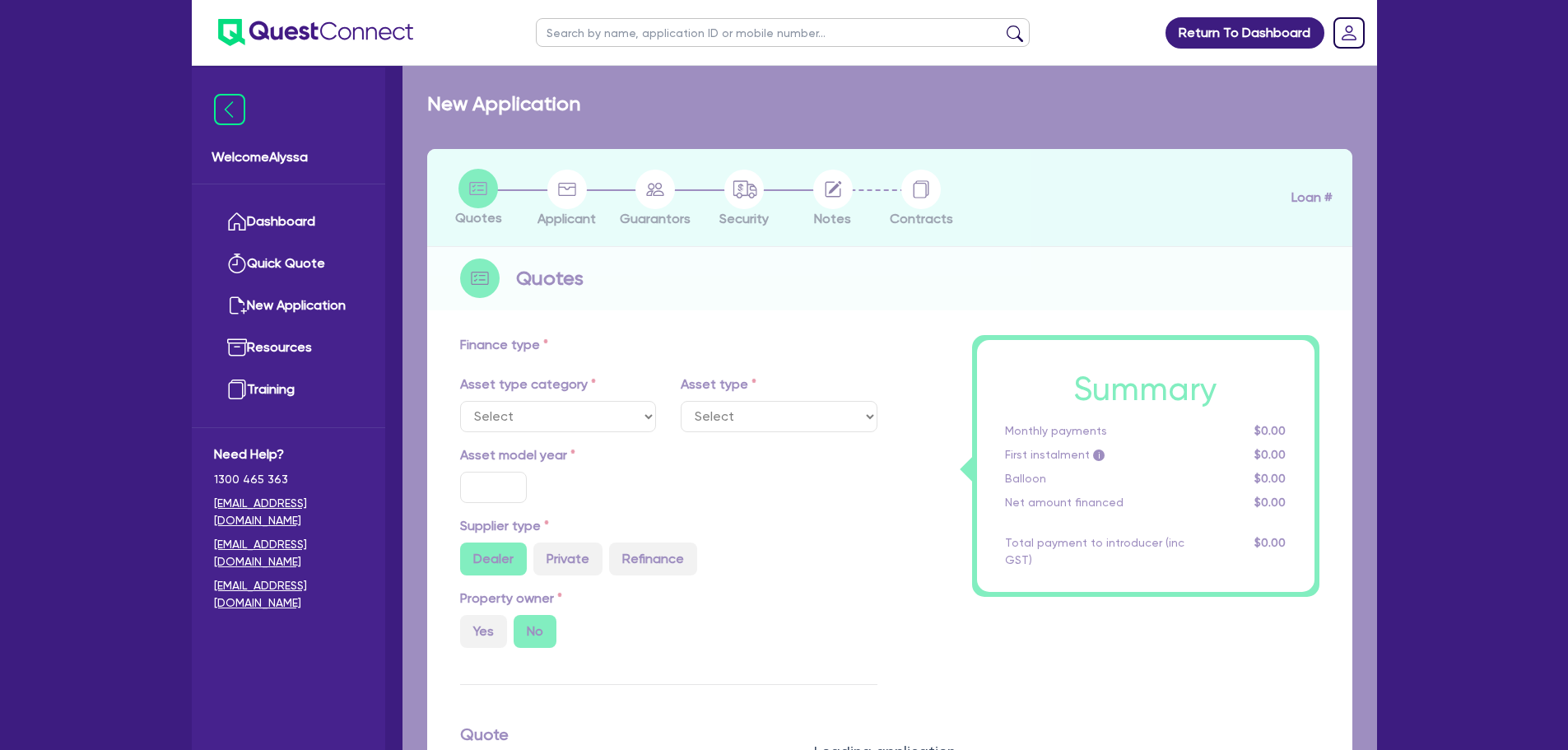
select select "TERTIARY_ASSETS"
type input "2025"
radio input "true"
type input "248,138"
type input "144,000"
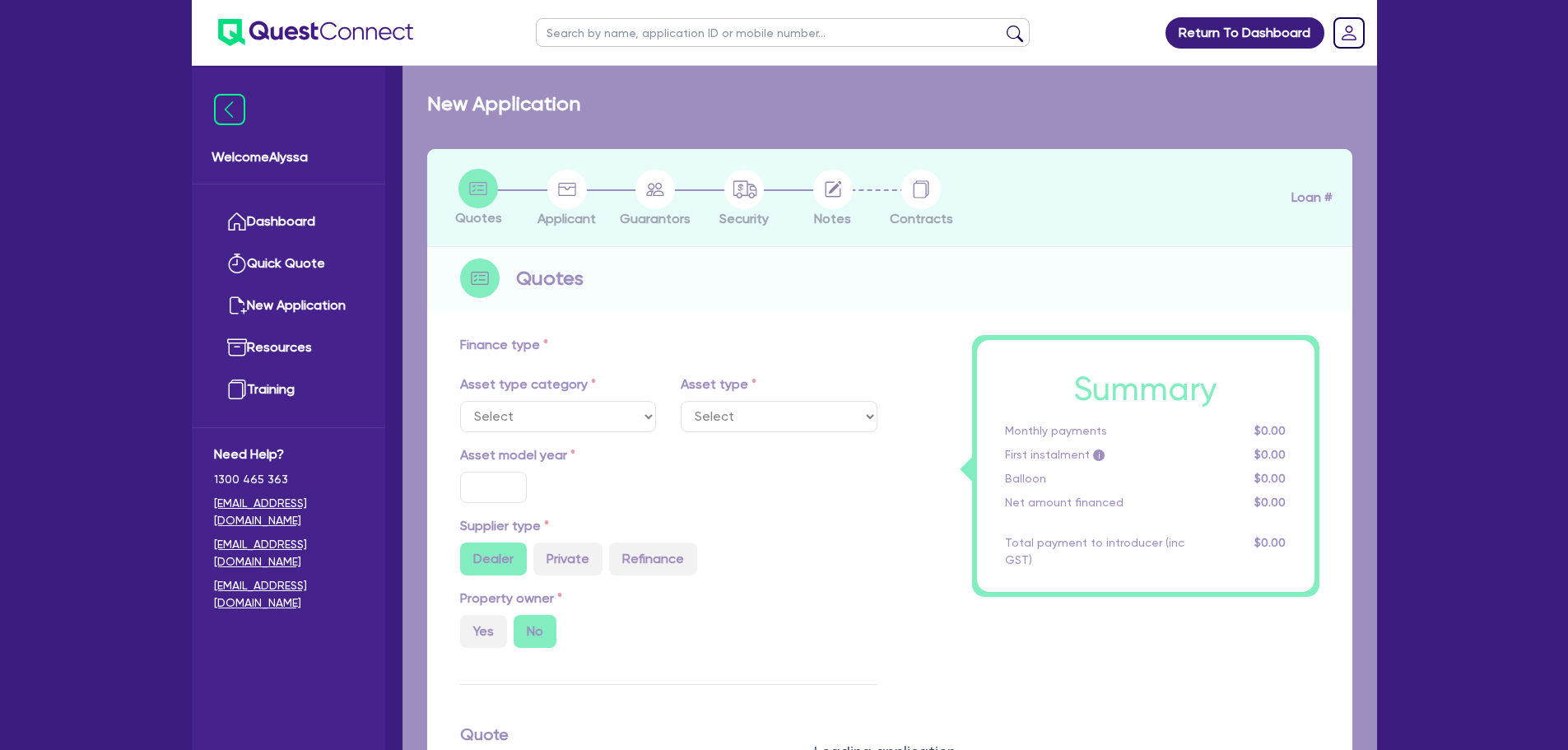
type input "4"
type input "4,165.52"
type input "17.95"
select select "BEAUTY_EQUIPMENT"
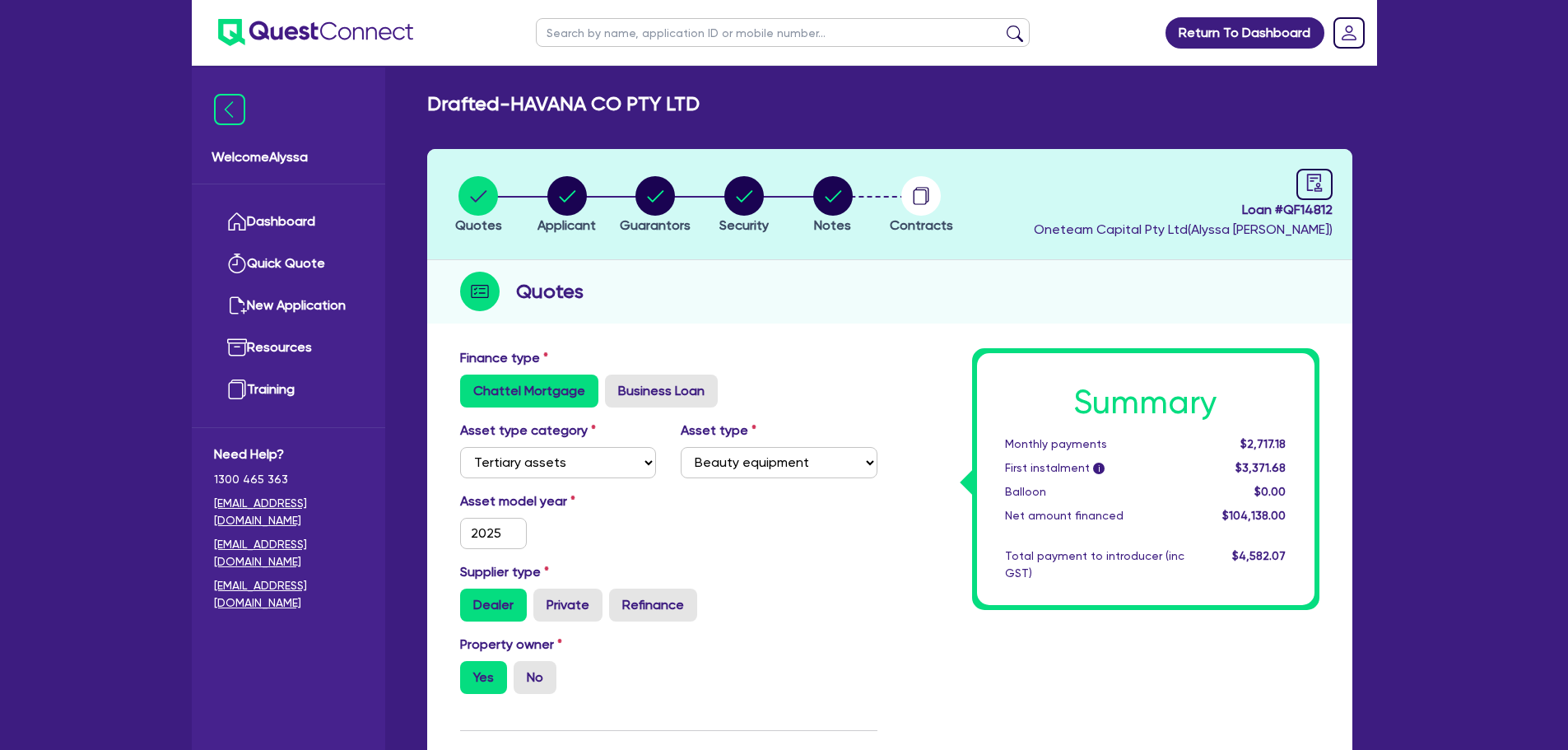
click at [697, 190] on li "Guarantors" at bounding box center [656, 204] width 89 height 58
click at [750, 196] on circle "button" at bounding box center [744, 196] width 40 height 40
select select "TERTIARY_ASSETS"
select select "BEAUTY_EQUIPMENT"
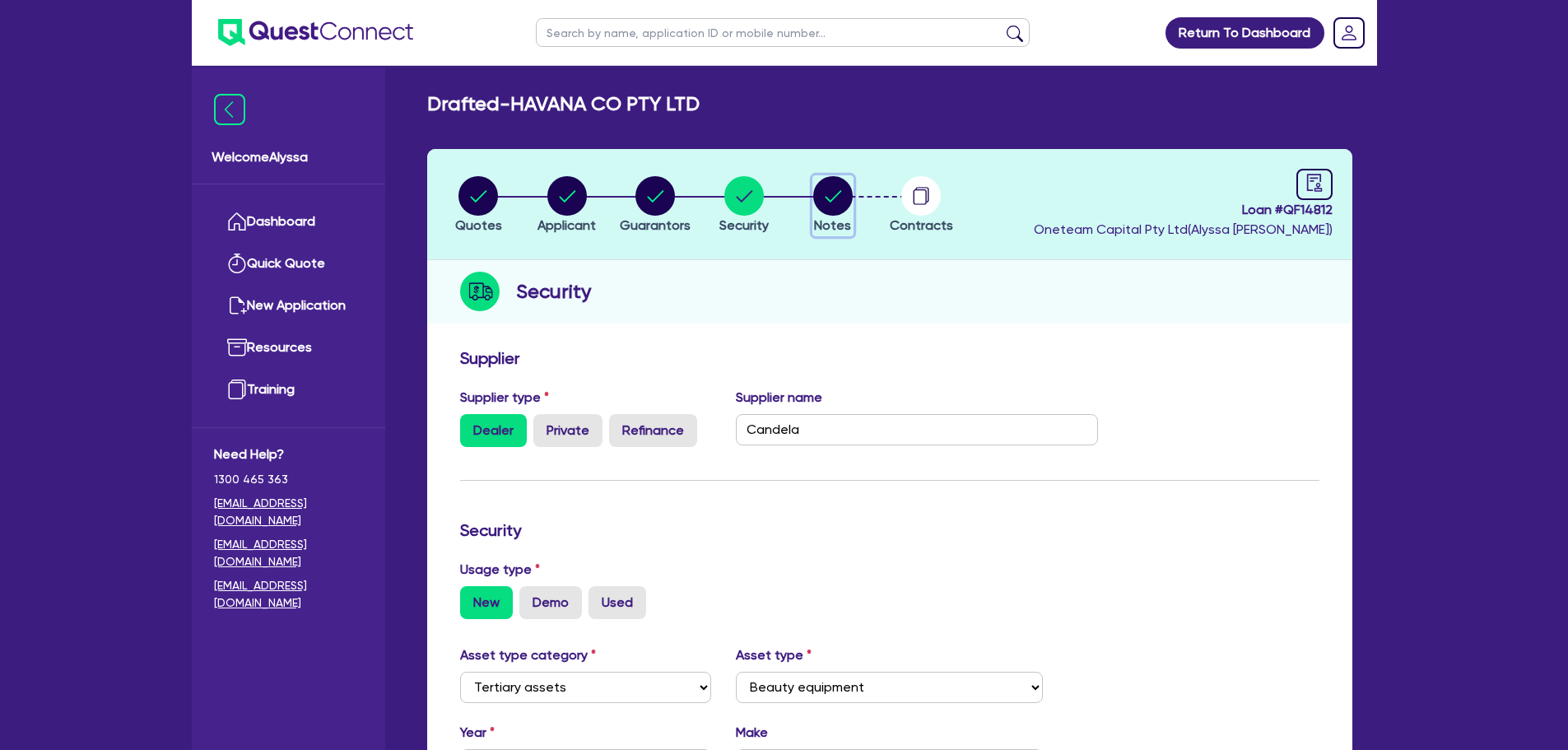
click at [834, 192] on circle "button" at bounding box center [833, 196] width 40 height 40
select select "Other"
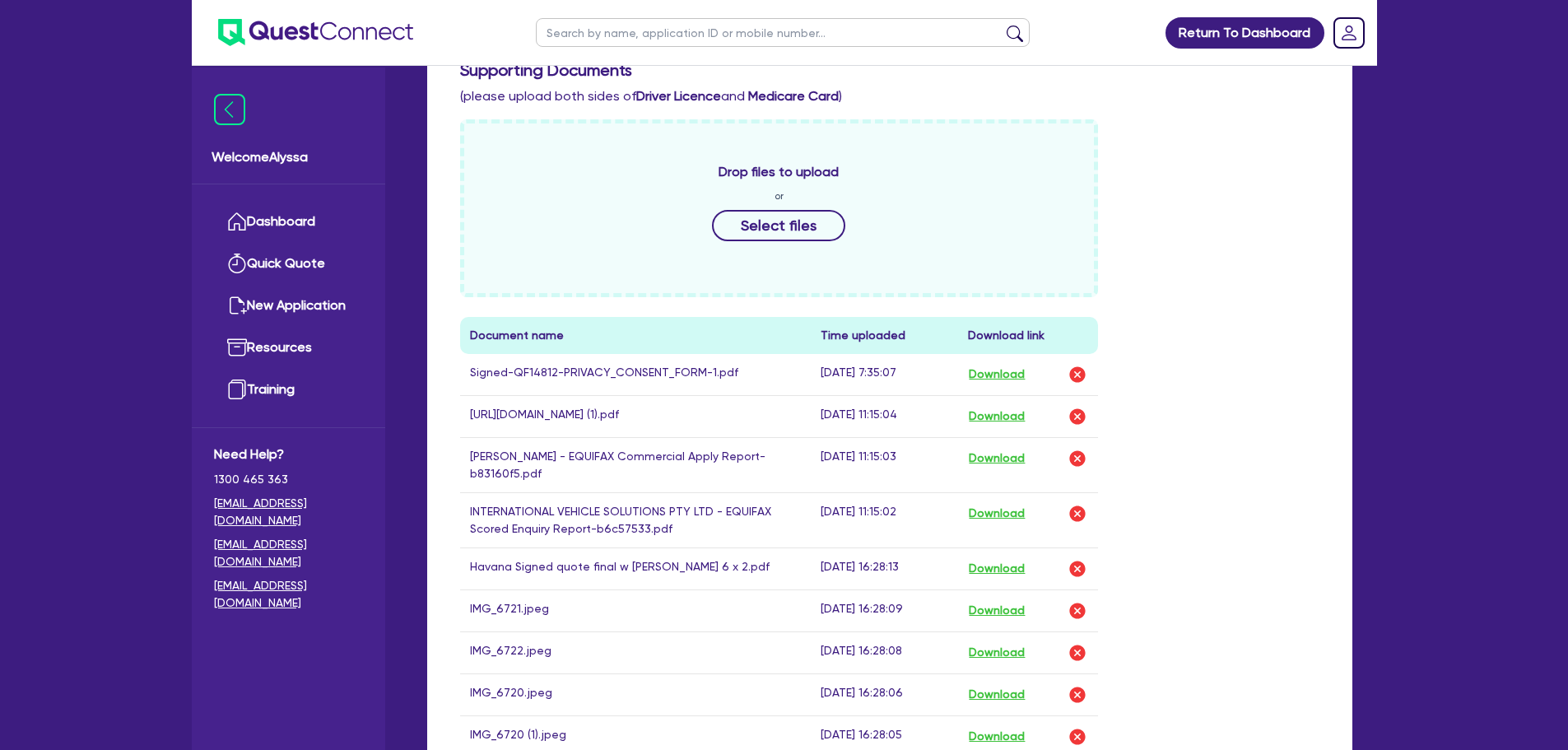
scroll to position [745, 0]
click at [799, 38] on input "text" at bounding box center [782, 33] width 494 height 29
type input "int solutions"
click at [1017, 25] on button "submit" at bounding box center [1014, 36] width 26 height 23
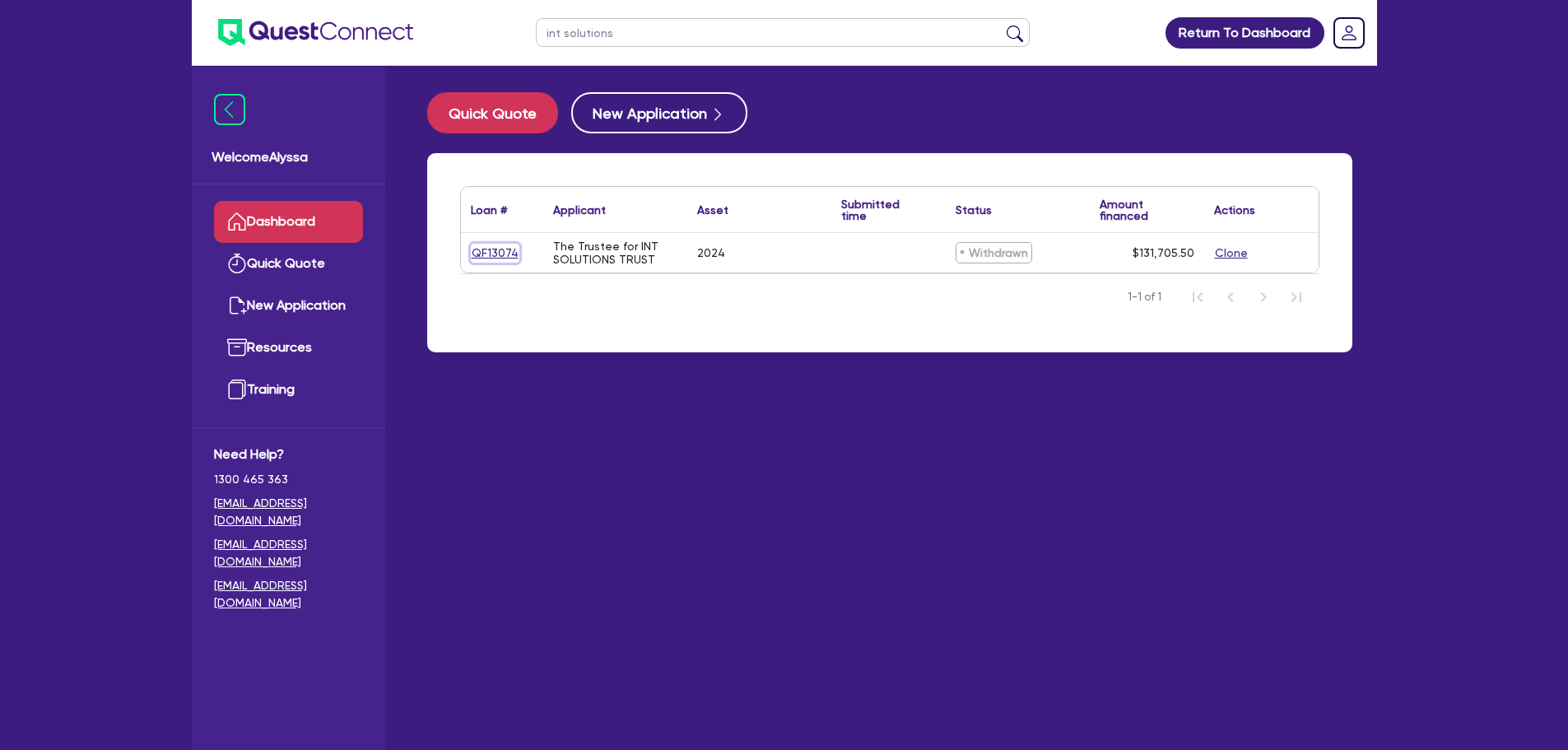
click at [477, 252] on link "QF13074" at bounding box center [495, 253] width 49 height 19
select select "TERTIARY_ASSETS"
select select "BEAUTY_EQUIPMENT"
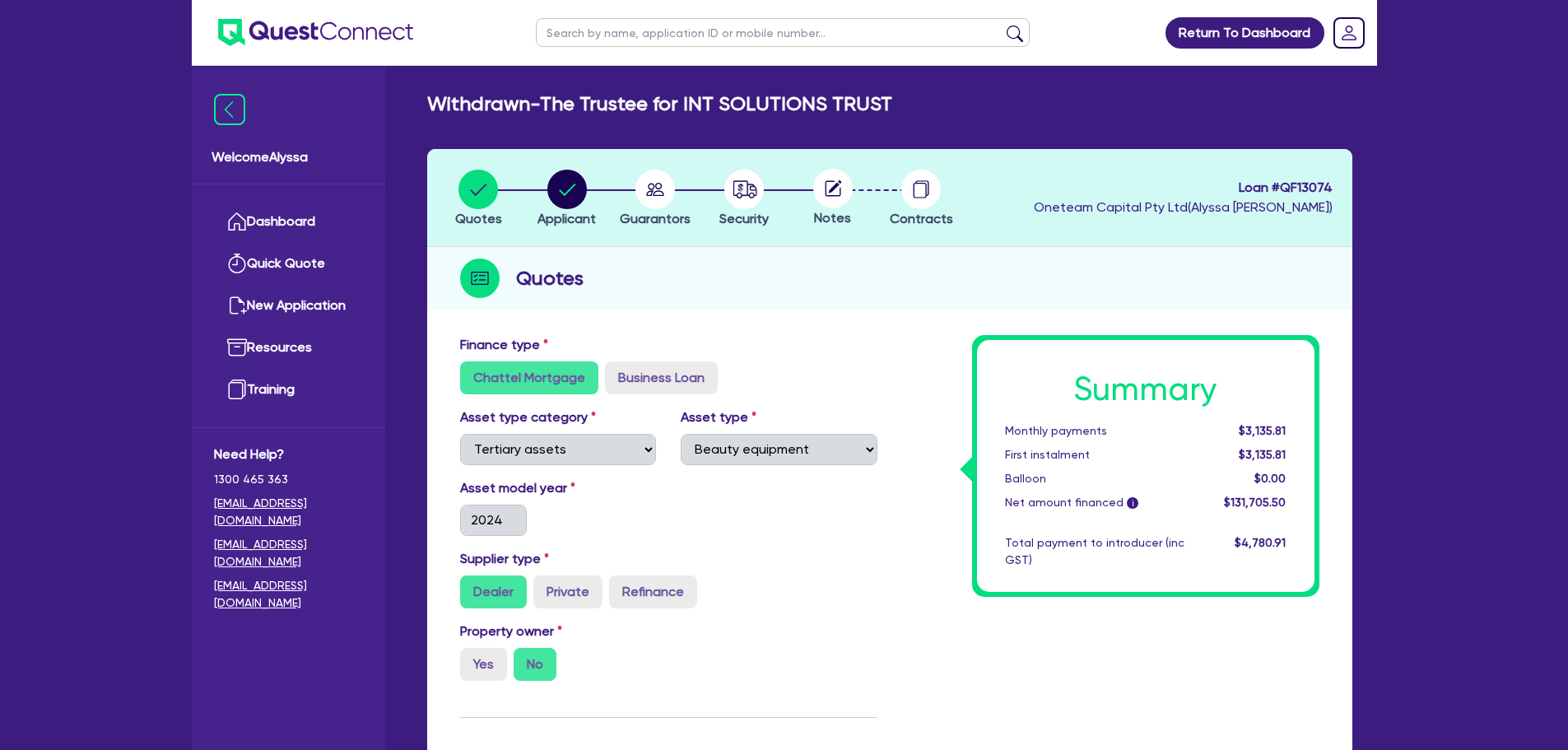
click at [835, 180] on circle at bounding box center [833, 189] width 40 height 40
click at [621, 30] on input "text" at bounding box center [782, 33] width 494 height 29
type input "[GEOGRAPHIC_DATA]"
click button "submit" at bounding box center [1014, 36] width 26 height 23
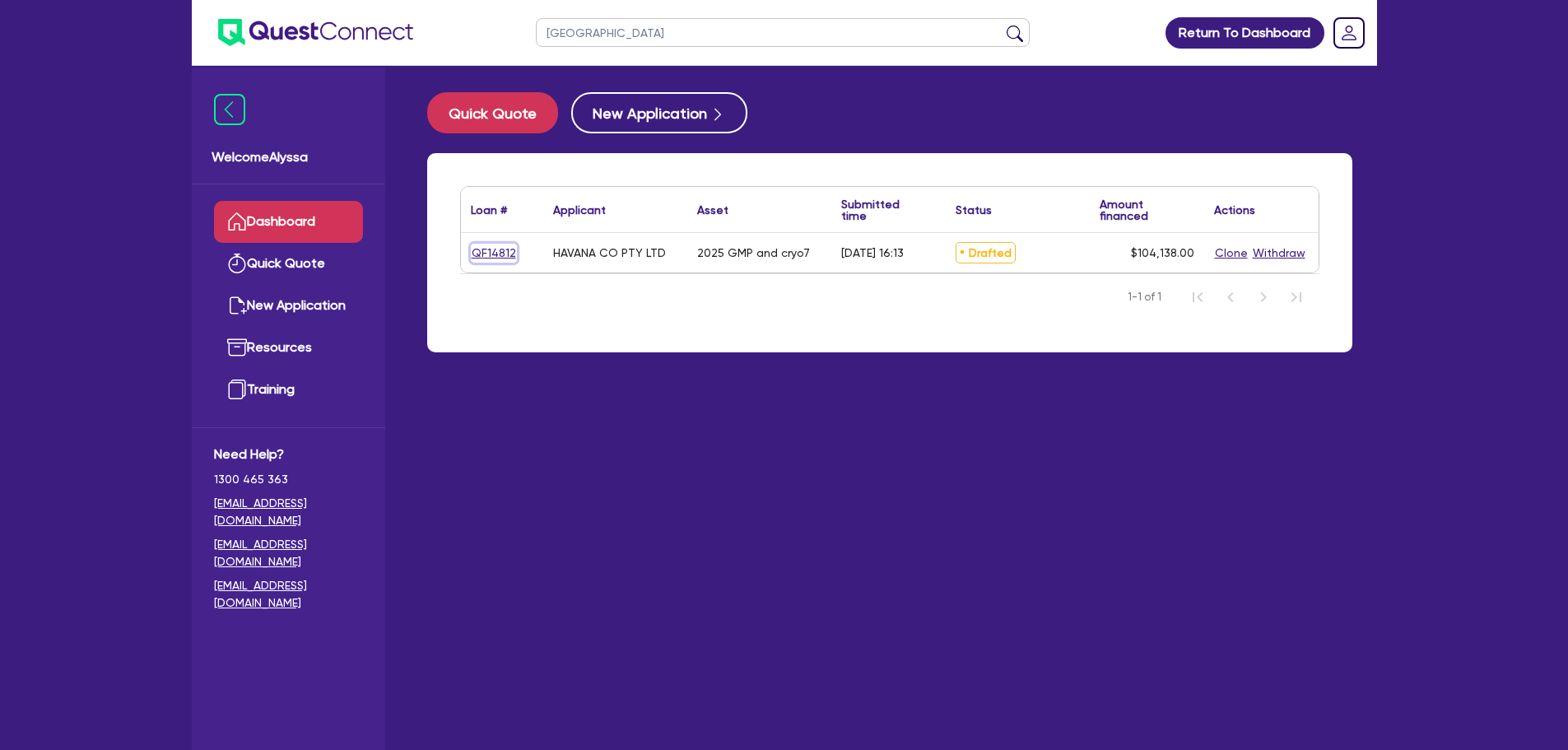
click at [499, 244] on link "QF14812" at bounding box center [493, 253] width 46 height 19
select select "TERTIARY_ASSETS"
select select "BEAUTY_EQUIPMENT"
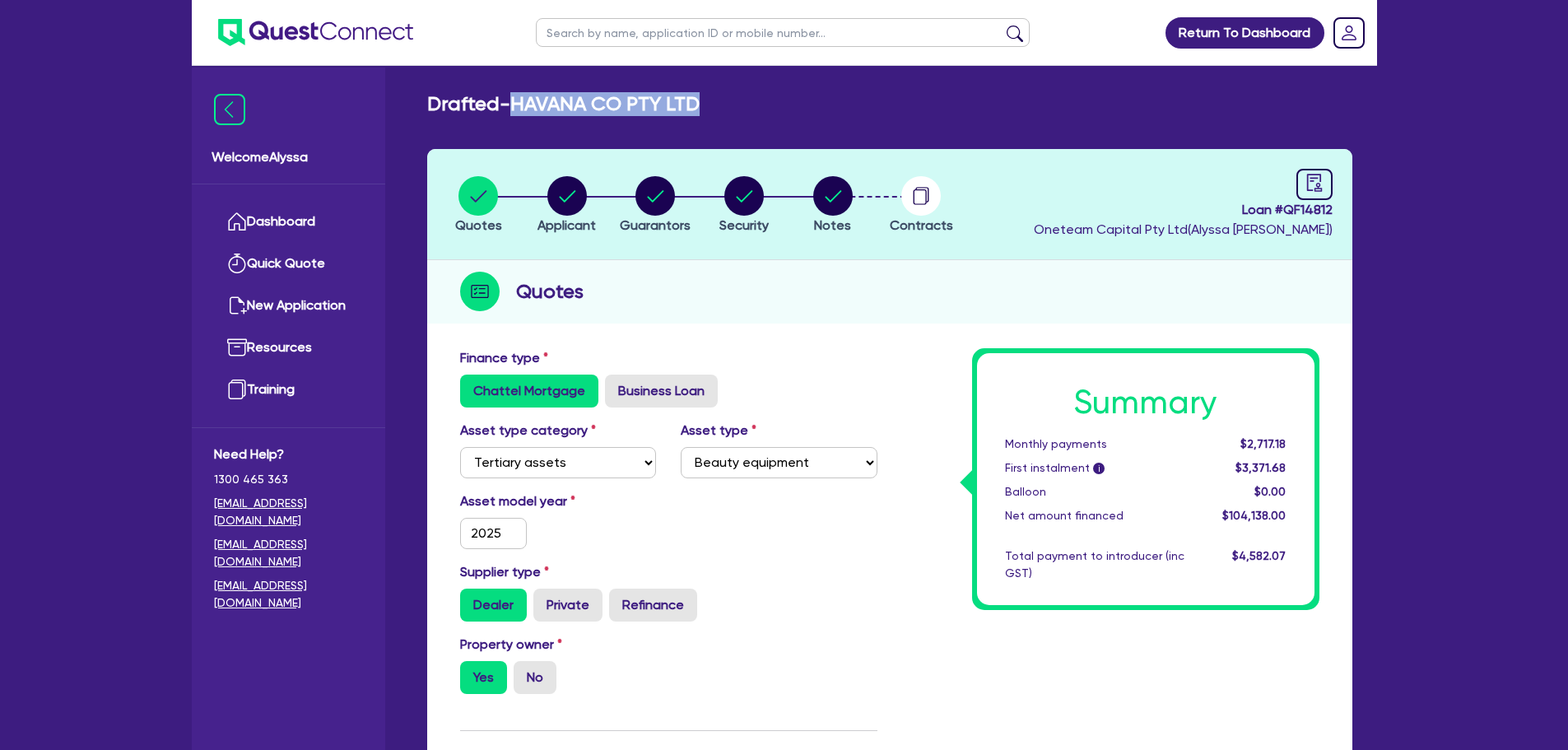
drag, startPoint x: 746, startPoint y: 103, endPoint x: 520, endPoint y: 101, distance: 226.0
click at [520, 101] on div "Drafted - HAVANA CO PTY LTD" at bounding box center [889, 104] width 949 height 23
copy h2 "HAVANA CO PTY LTD"
click at [552, 212] on icon "button" at bounding box center [567, 196] width 40 height 40
select select "COMPANY"
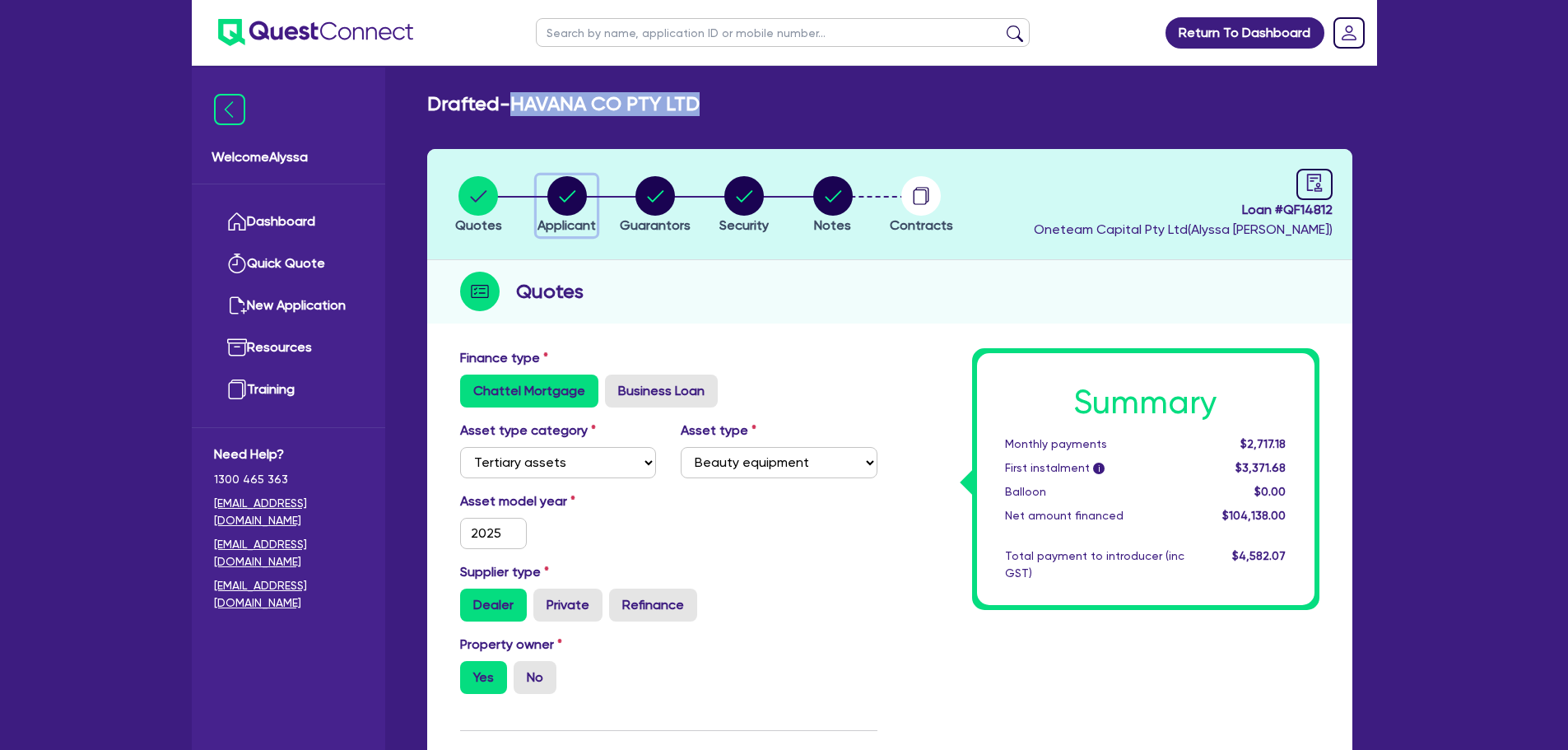
select select "HEALTH_BEAUTY"
select select "HAIR_BEAUTY_SALONS"
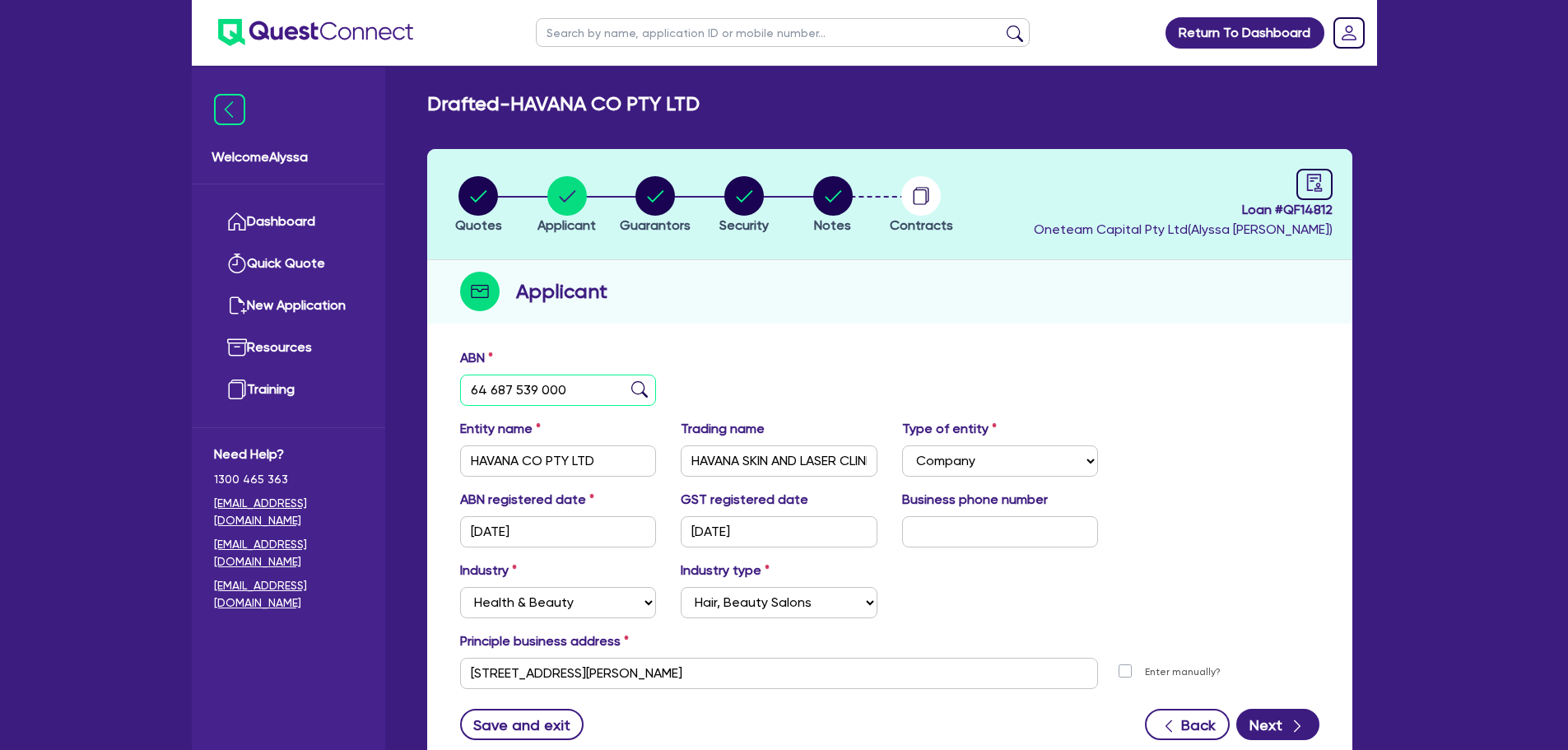
drag, startPoint x: 576, startPoint y: 396, endPoint x: 467, endPoint y: 401, distance: 109.1
click at [467, 401] on input "64 687 539 000" at bounding box center [558, 390] width 197 height 32
drag, startPoint x: 719, startPoint y: 680, endPoint x: 451, endPoint y: 659, distance: 268.8
click at [451, 659] on div "[STREET_ADDRESS][PERSON_NAME]" at bounding box center [779, 673] width 663 height 32
click at [479, 200] on icon "button" at bounding box center [479, 195] width 16 height 12
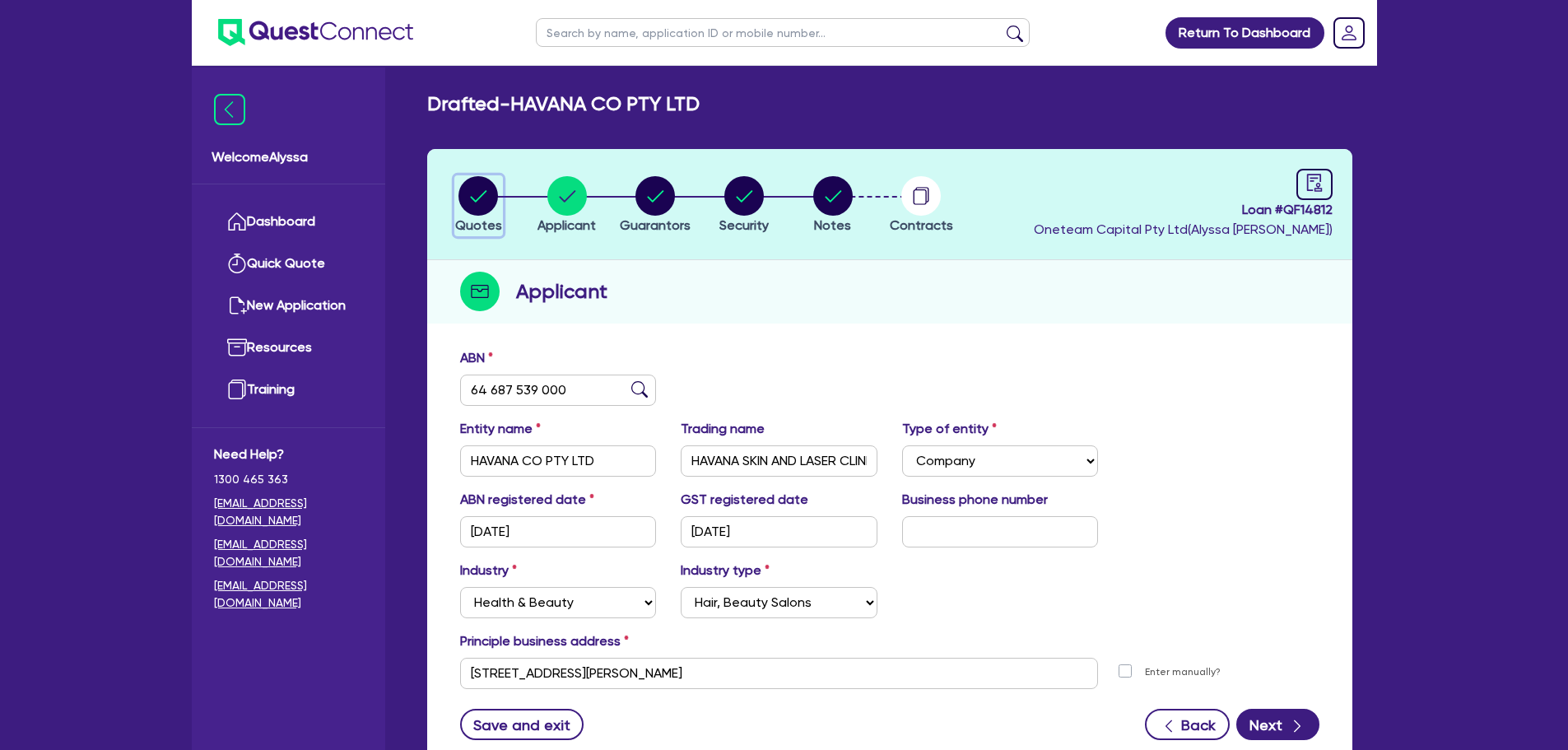
select select "TERTIARY_ASSETS"
select select "BEAUTY_EQUIPMENT"
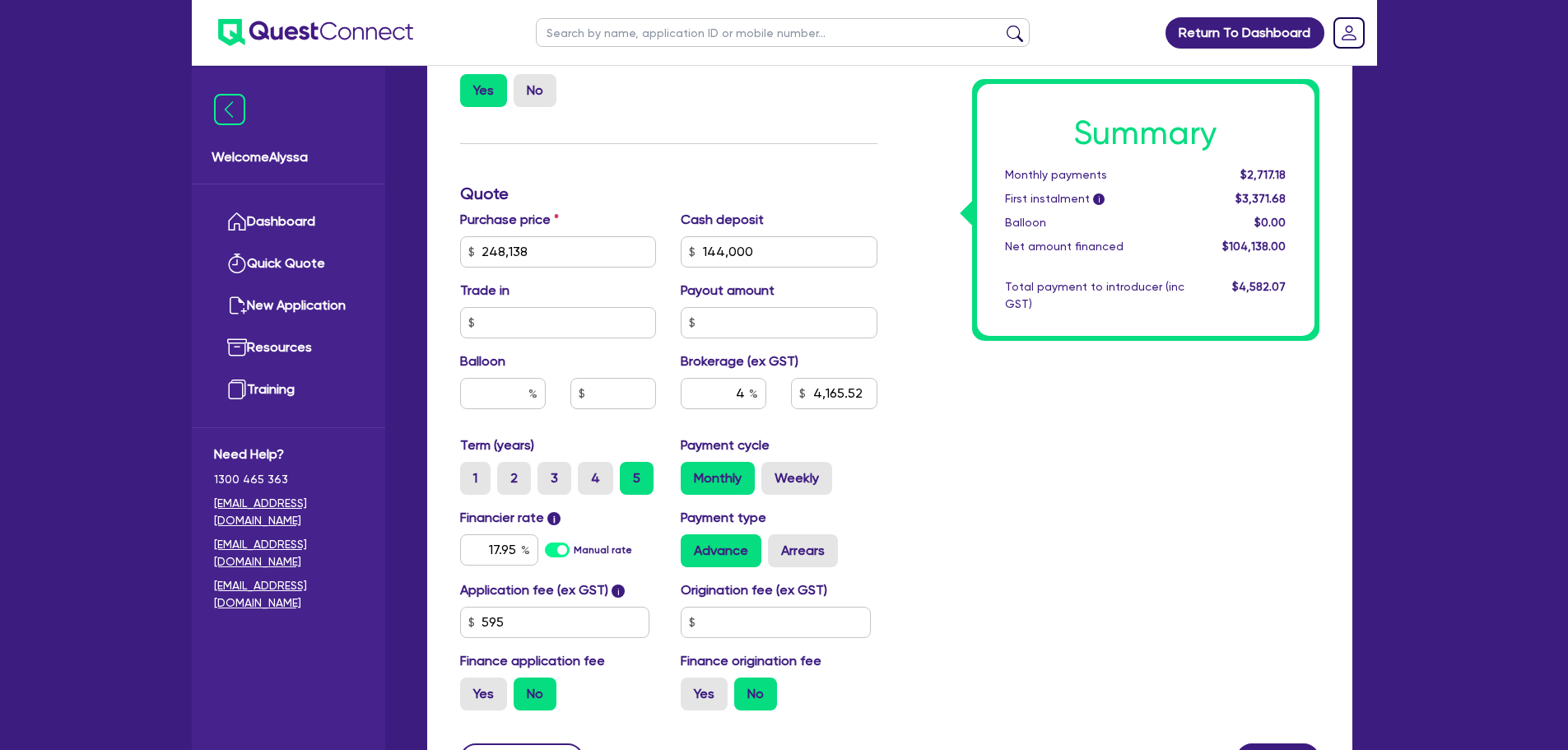
scroll to position [588, 0]
click at [929, 357] on div "Summary Monthly payments $2,717.18 First instalment i $3,371.68 Balloon $0.00 N…" at bounding box center [1110, 241] width 442 height 962
click at [607, 24] on input "text" at bounding box center [782, 33] width 494 height 29
type input "[PERSON_NAME]"
click button "submit" at bounding box center [1014, 36] width 26 height 23
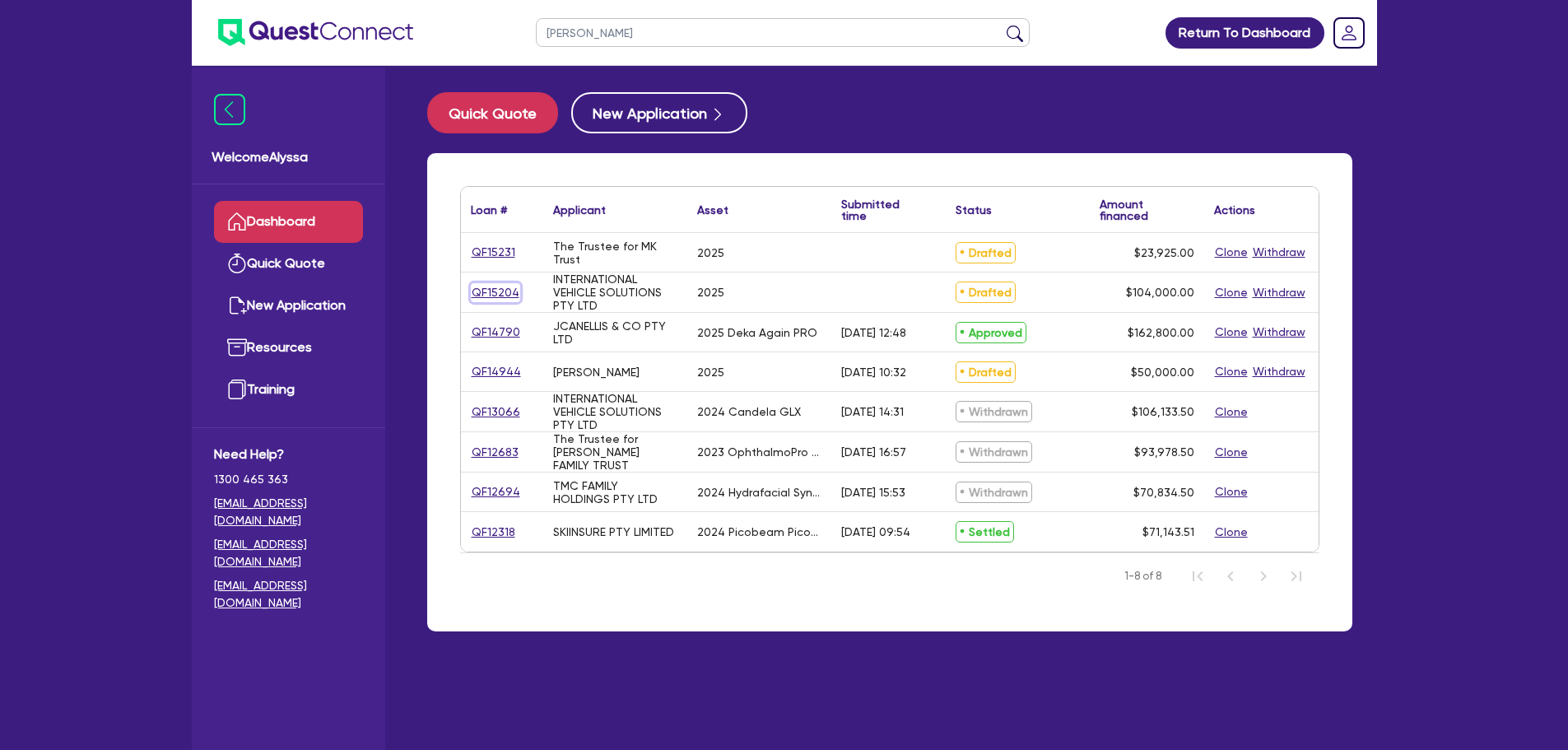
click at [502, 289] on link "QF15204" at bounding box center [495, 292] width 50 height 19
select select "TERTIARY_ASSETS"
select select "BEAUTY_EQUIPMENT"
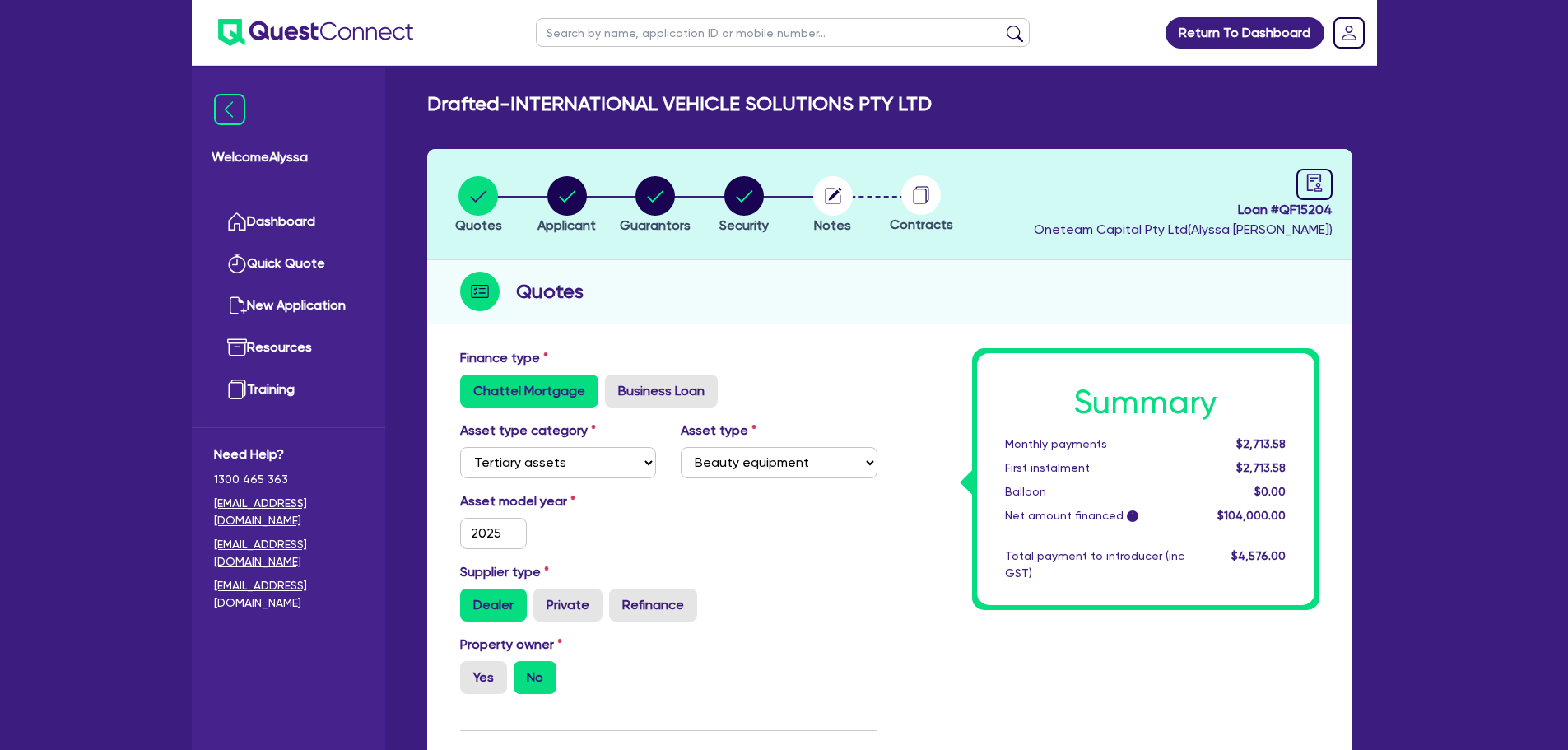
click at [810, 193] on li "Notes" at bounding box center [833, 204] width 89 height 58
click at [829, 205] on circle "button" at bounding box center [833, 196] width 40 height 40
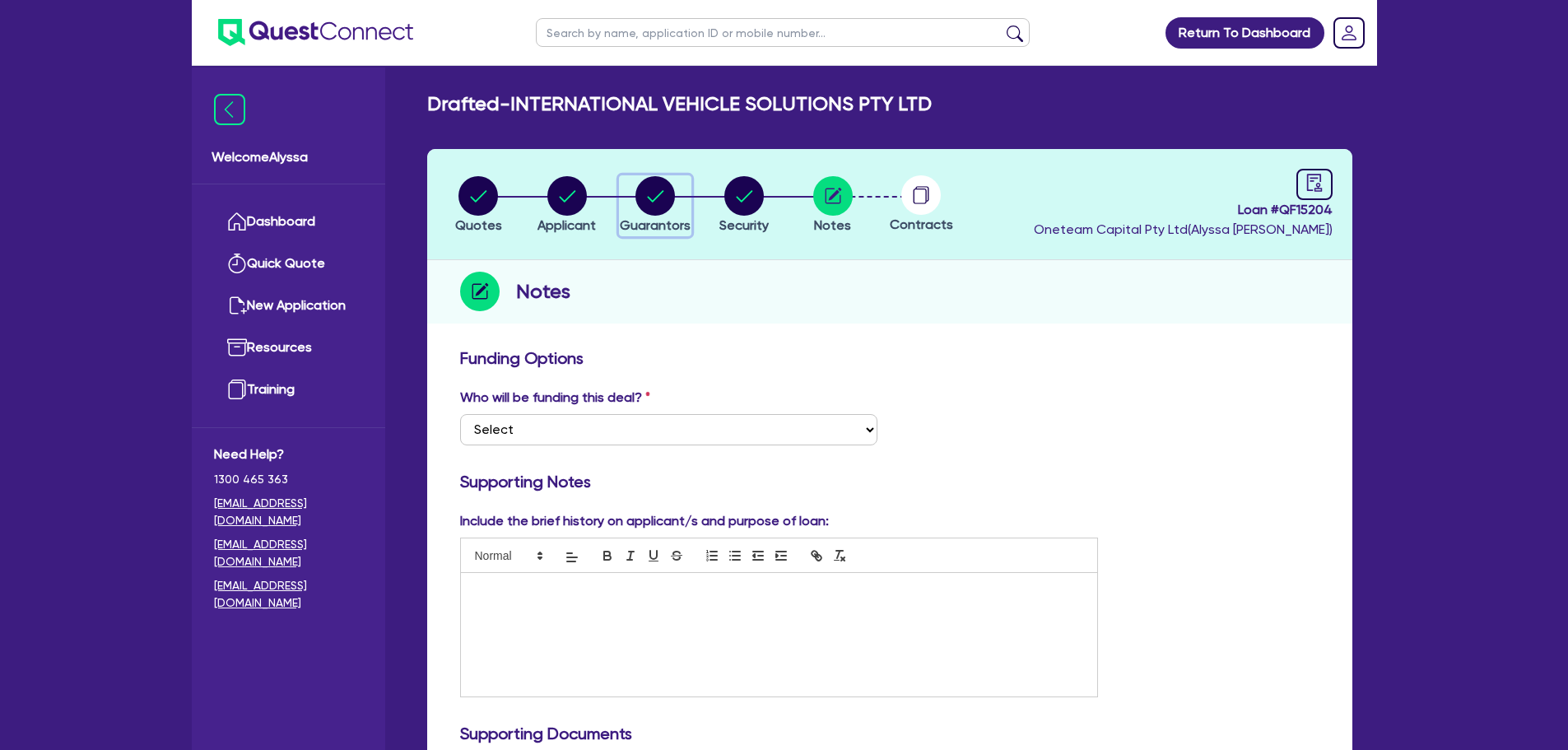
click at [647, 200] on circle "button" at bounding box center [655, 196] width 40 height 40
select select "MR"
select select "SINGLE"
select select "MR"
select select "WA"
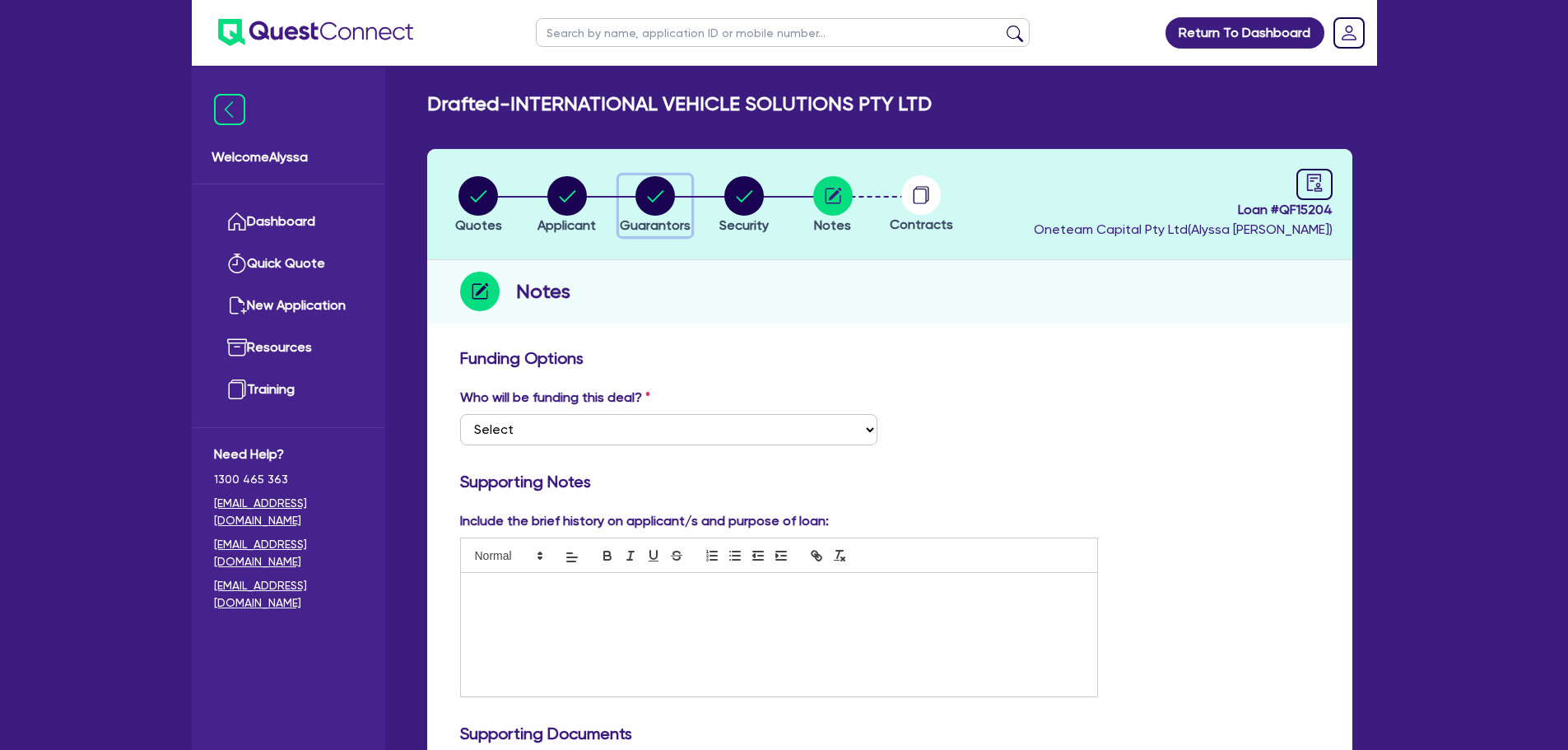
select select "SINGLE"
select select "CASH"
select select "OTHER"
select select "VEHICLE"
select select "OTHER"
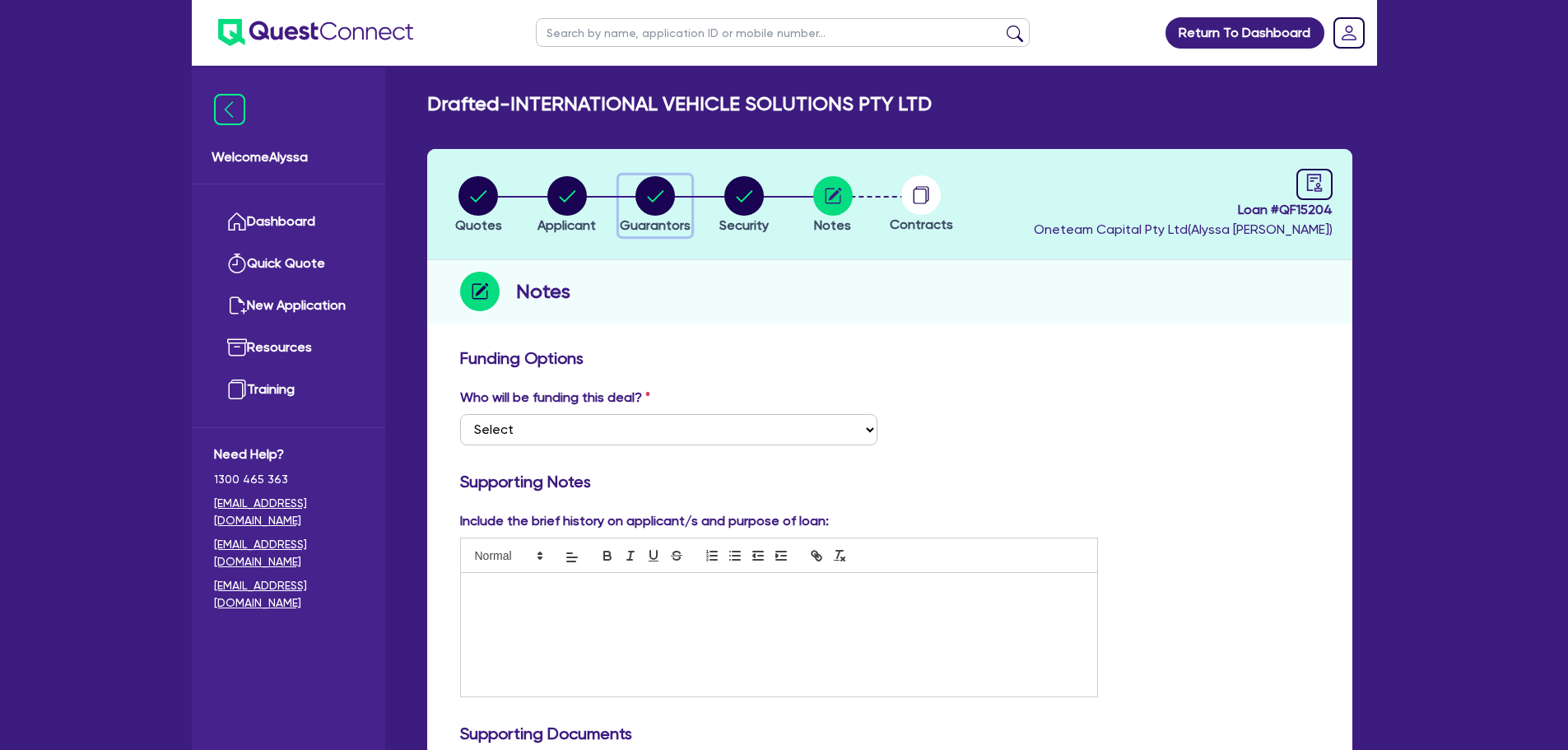
select select "OTHER"
select select "PERSONAL_LOAN"
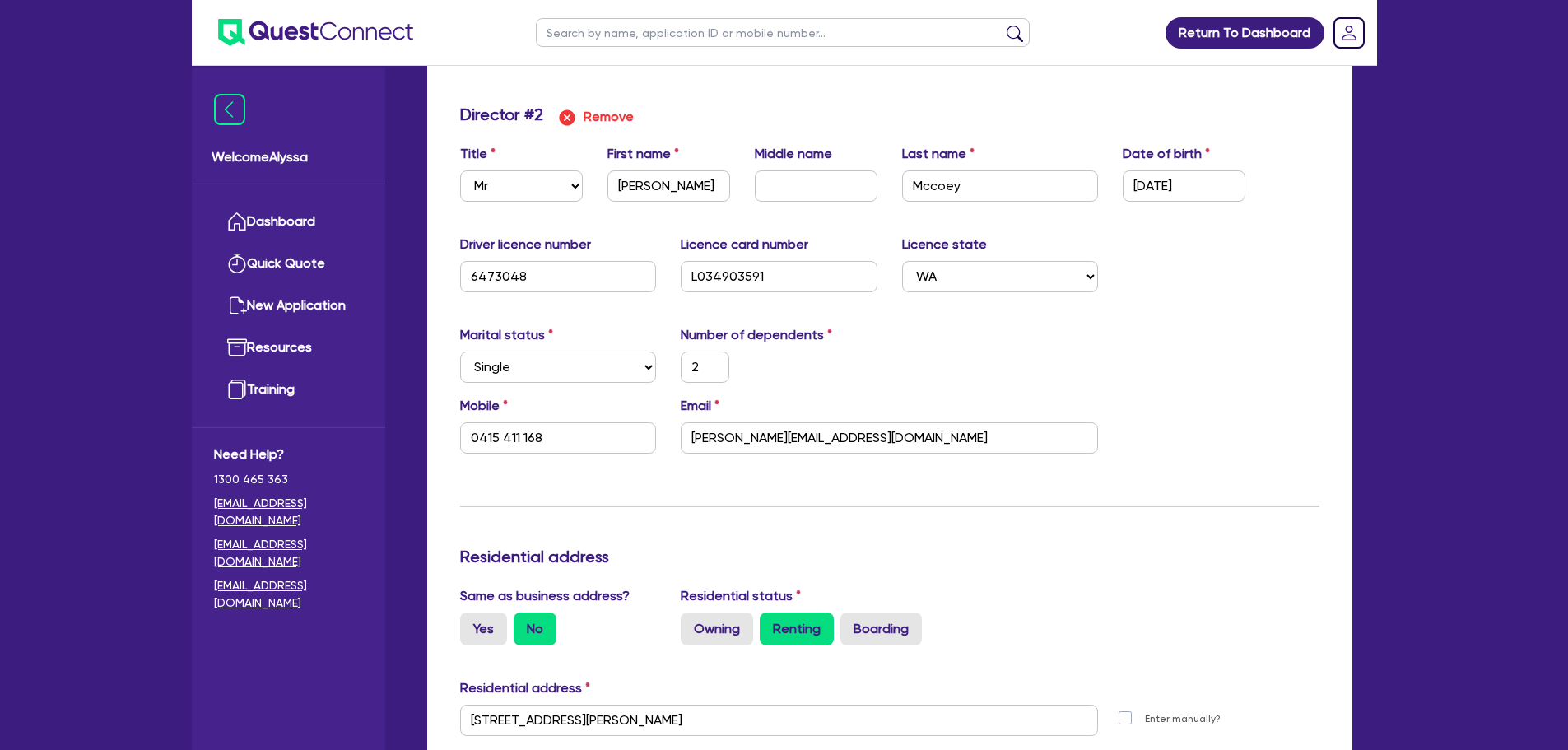
scroll to position [1543, 0]
drag, startPoint x: 902, startPoint y: 445, endPoint x: 688, endPoint y: 438, distance: 214.1
click at [688, 438] on input "[PERSON_NAME][EMAIL_ADDRESS][DOMAIN_NAME]" at bounding box center [890, 437] width 417 height 32
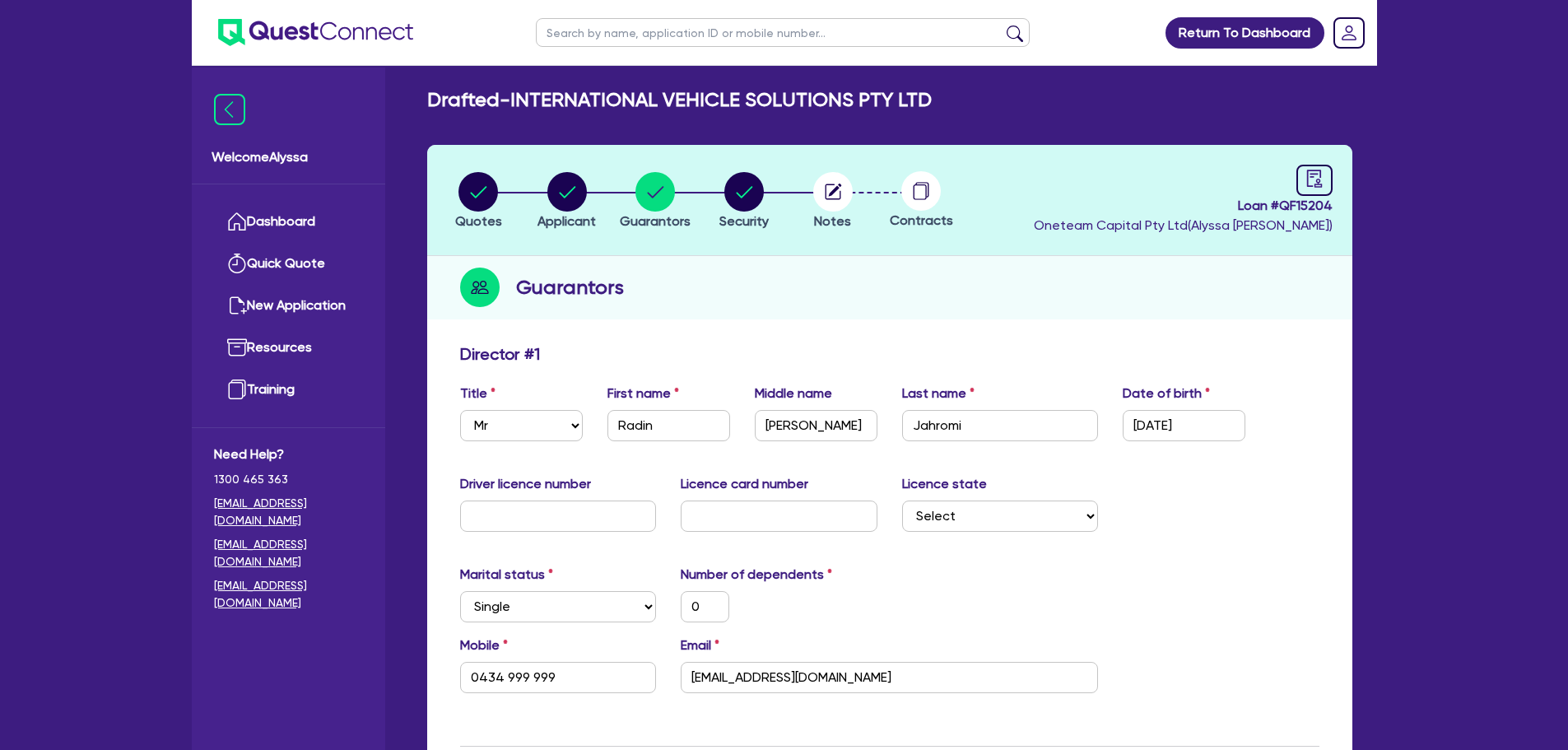
scroll to position [4, 0]
click at [479, 187] on circle "button" at bounding box center [479, 192] width 40 height 40
select select "TERTIARY_ASSETS"
select select "BEAUTY_EQUIPMENT"
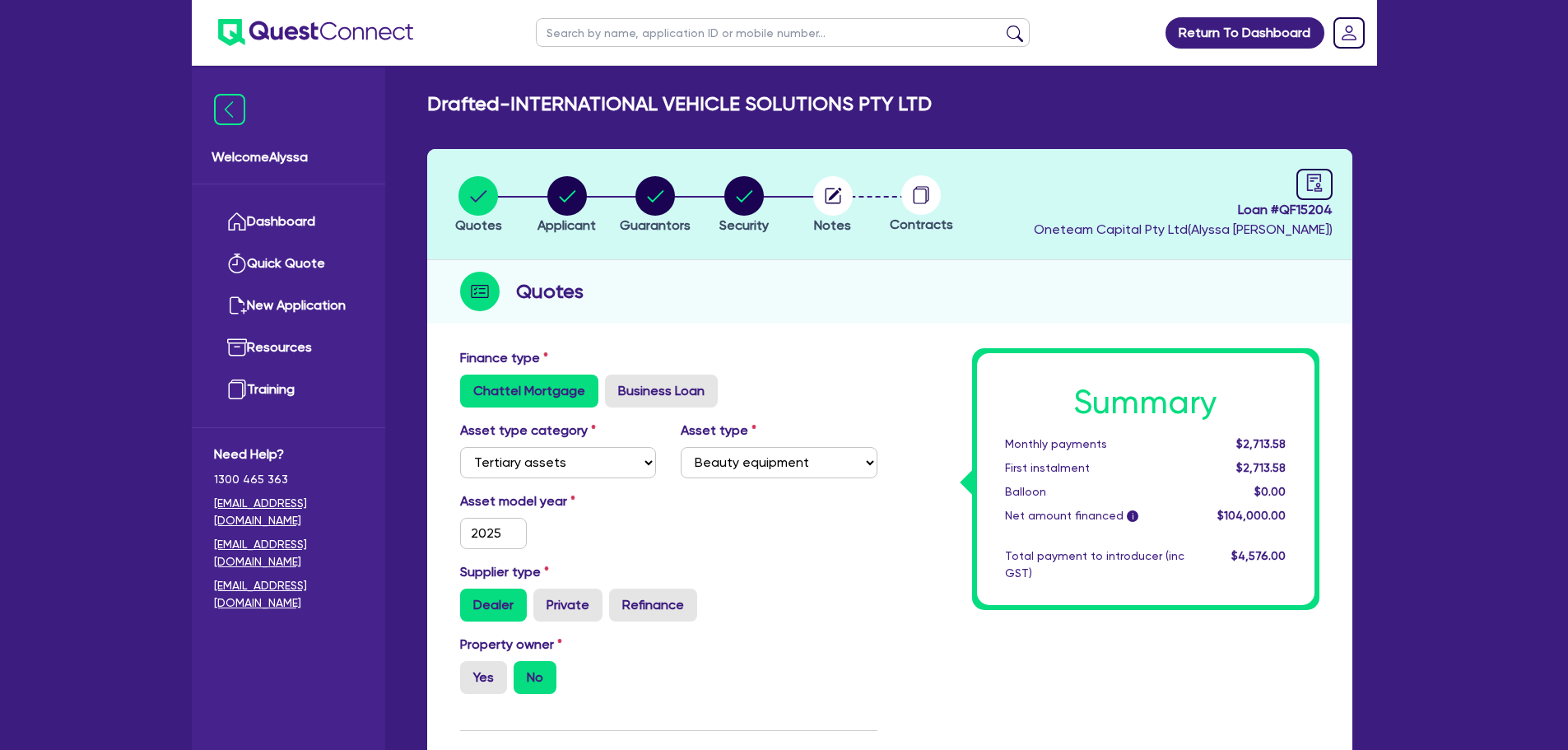
click at [581, 25] on input "text" at bounding box center [782, 33] width 494 height 29
type input "[GEOGRAPHIC_DATA]"
click button "submit" at bounding box center [1014, 36] width 26 height 23
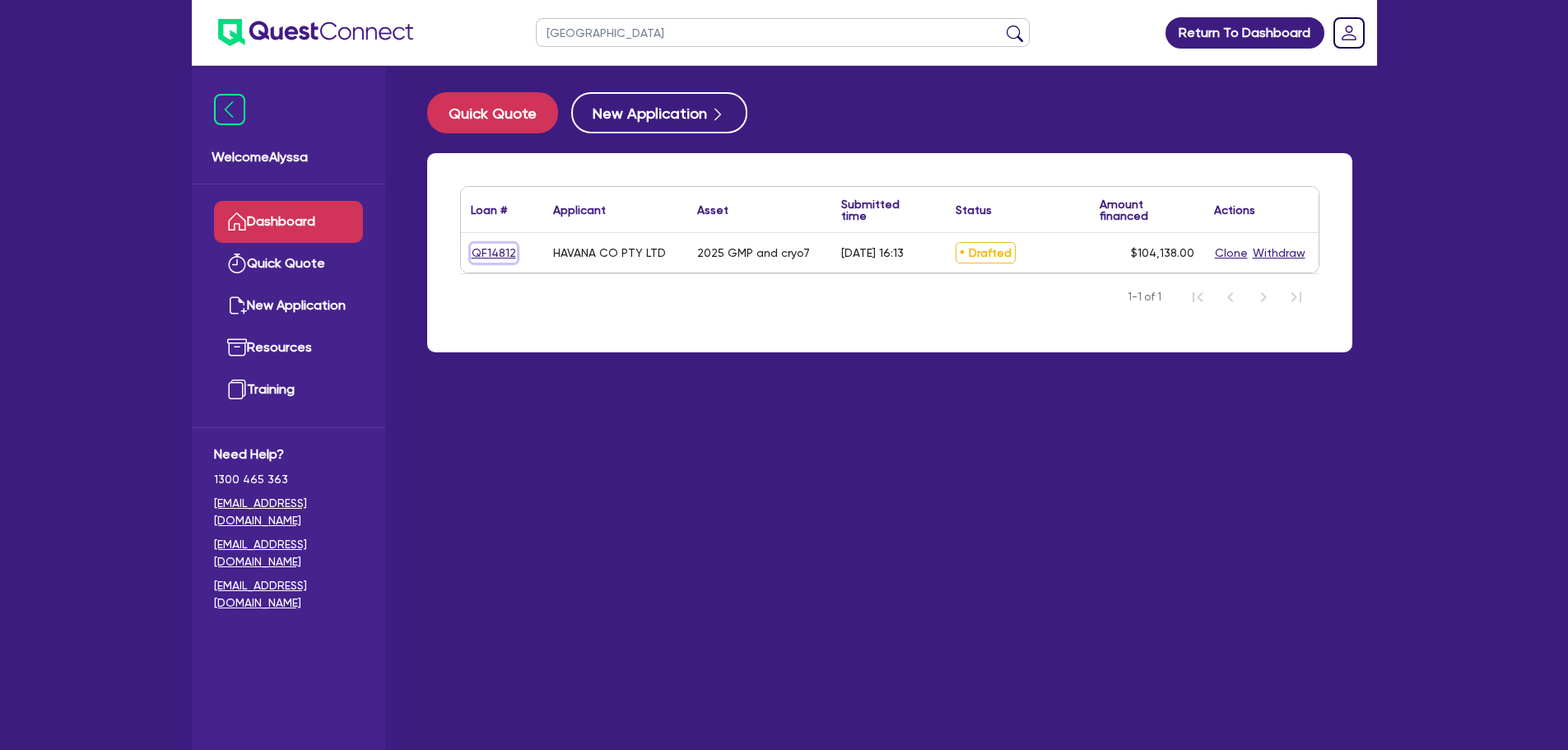
click at [496, 253] on link "QF14812" at bounding box center [493, 253] width 46 height 19
select select "TERTIARY_ASSETS"
select select "BEAUTY_EQUIPMENT"
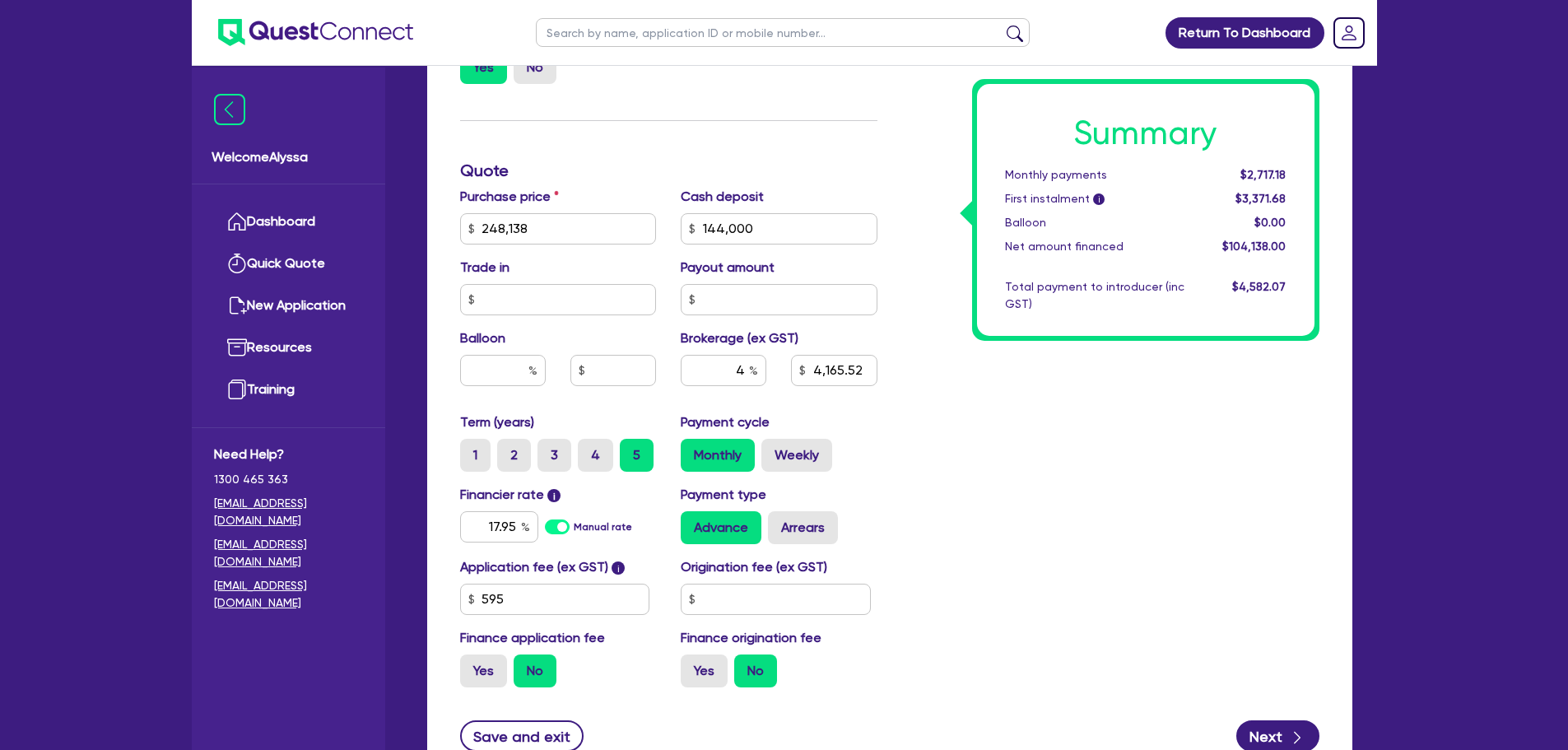
scroll to position [611, 0]
drag, startPoint x: 1290, startPoint y: 178, endPoint x: 1244, endPoint y: 182, distance: 46.2
drag, startPoint x: 1244, startPoint y: 182, endPoint x: 1280, endPoint y: 160, distance: 42.2
click at [1280, 160] on div "Summary Monthly payments $2,717.18 First instalment i $3,371.68 Balloon $0.00 N…" at bounding box center [1146, 210] width 338 height 252
drag, startPoint x: 1283, startPoint y: 172, endPoint x: 1252, endPoint y: 173, distance: 31.0
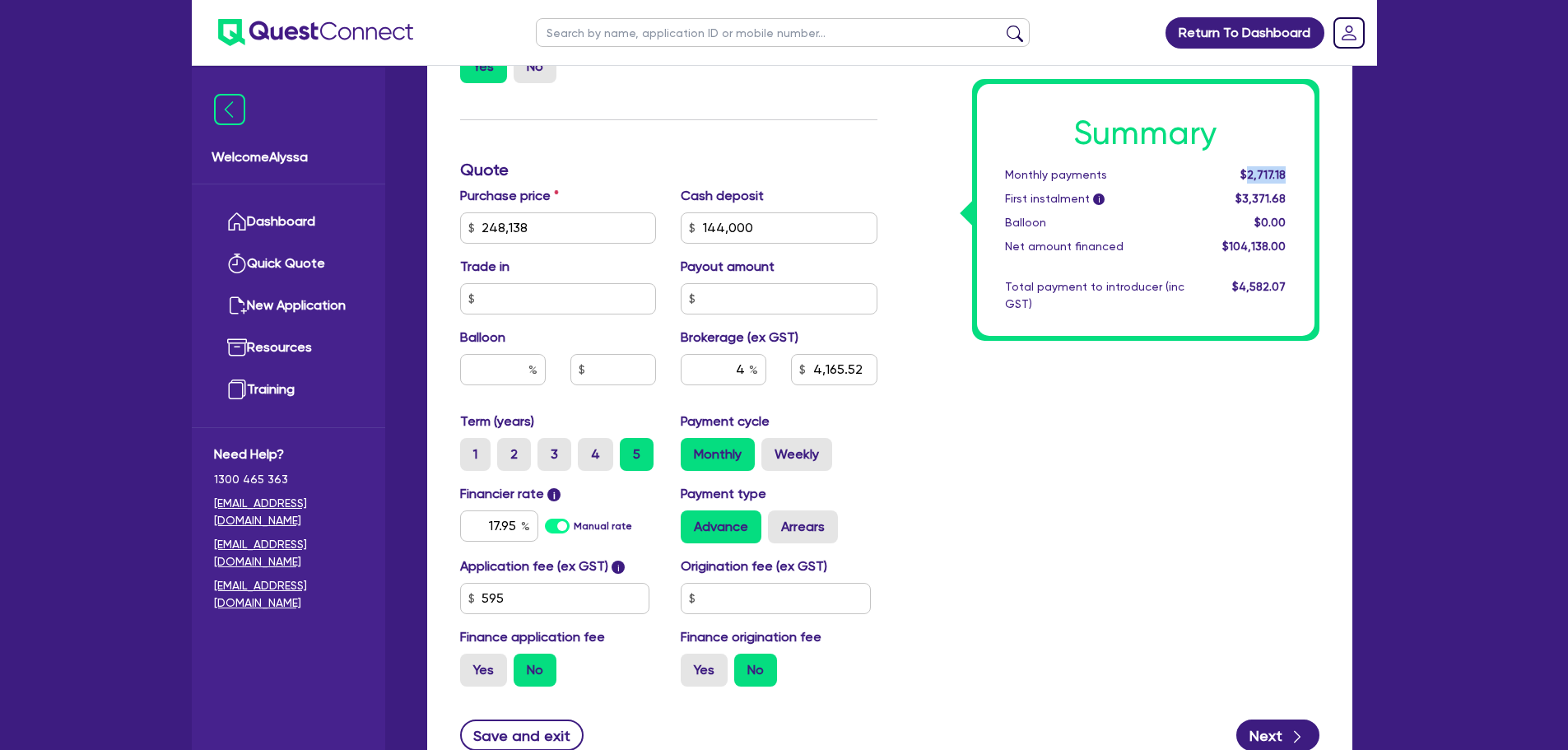
click at [1252, 173] on span "$2,717.18" at bounding box center [1263, 174] width 45 height 14
copy span "2,717.18"
drag, startPoint x: 1283, startPoint y: 195, endPoint x: 1237, endPoint y: 196, distance: 46.0
click at [1237, 196] on div "$3,371.68" at bounding box center [1247, 198] width 102 height 17
copy span "$3,371.6"
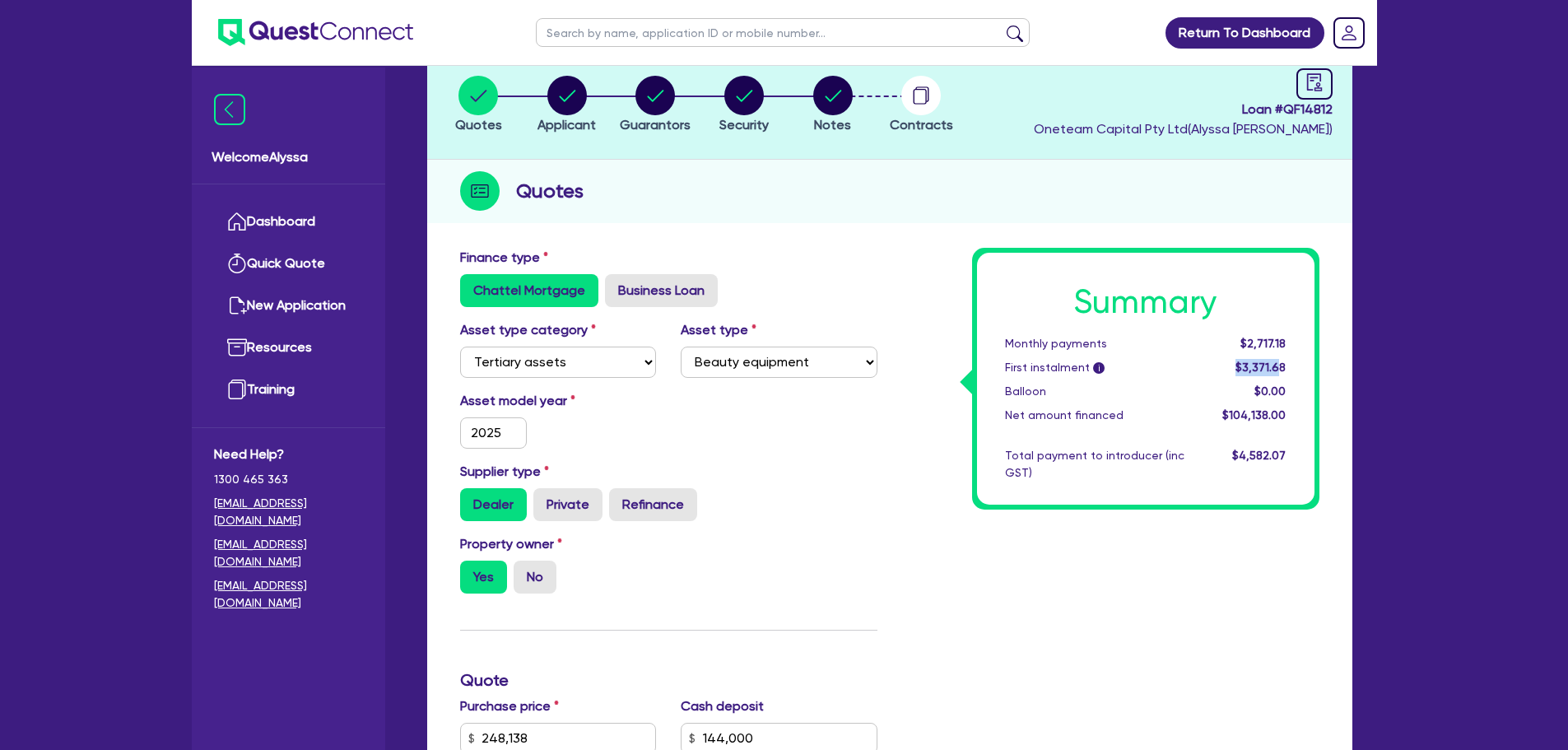
scroll to position [0, 0]
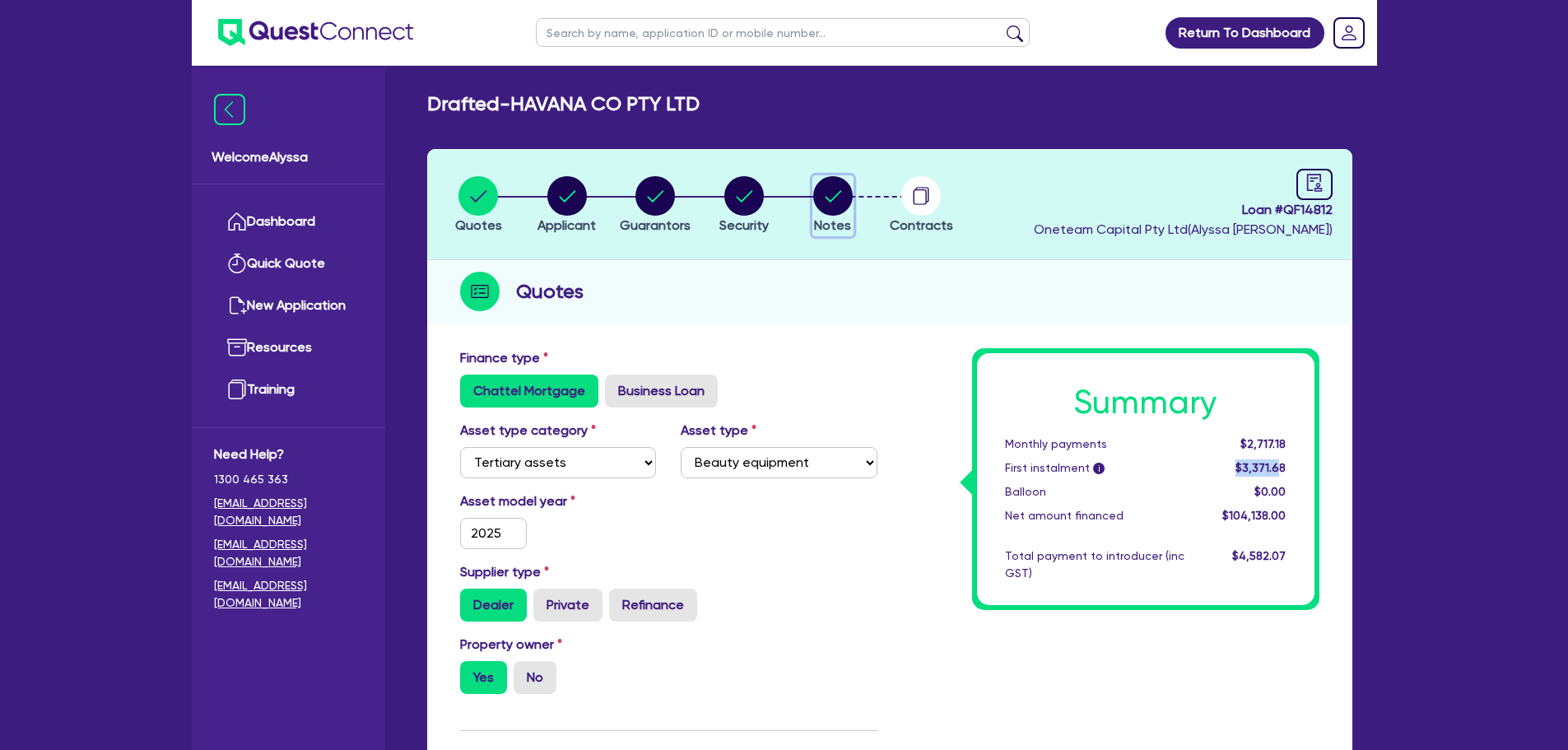
click at [822, 192] on circle "button" at bounding box center [833, 196] width 40 height 40
select select "Other"
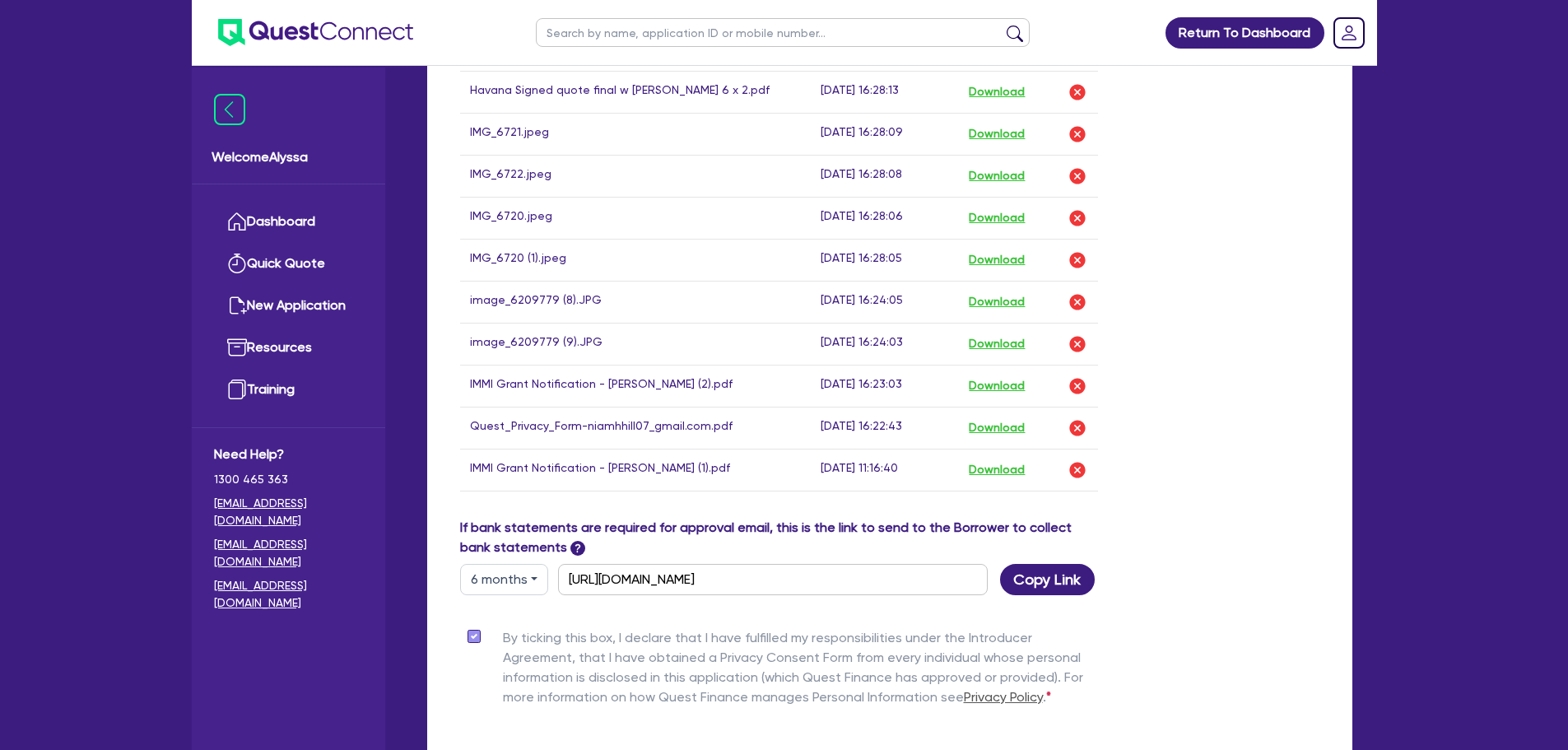
scroll to position [1222, 0]
click at [1001, 482] on button "Download" at bounding box center [997, 471] width 58 height 22
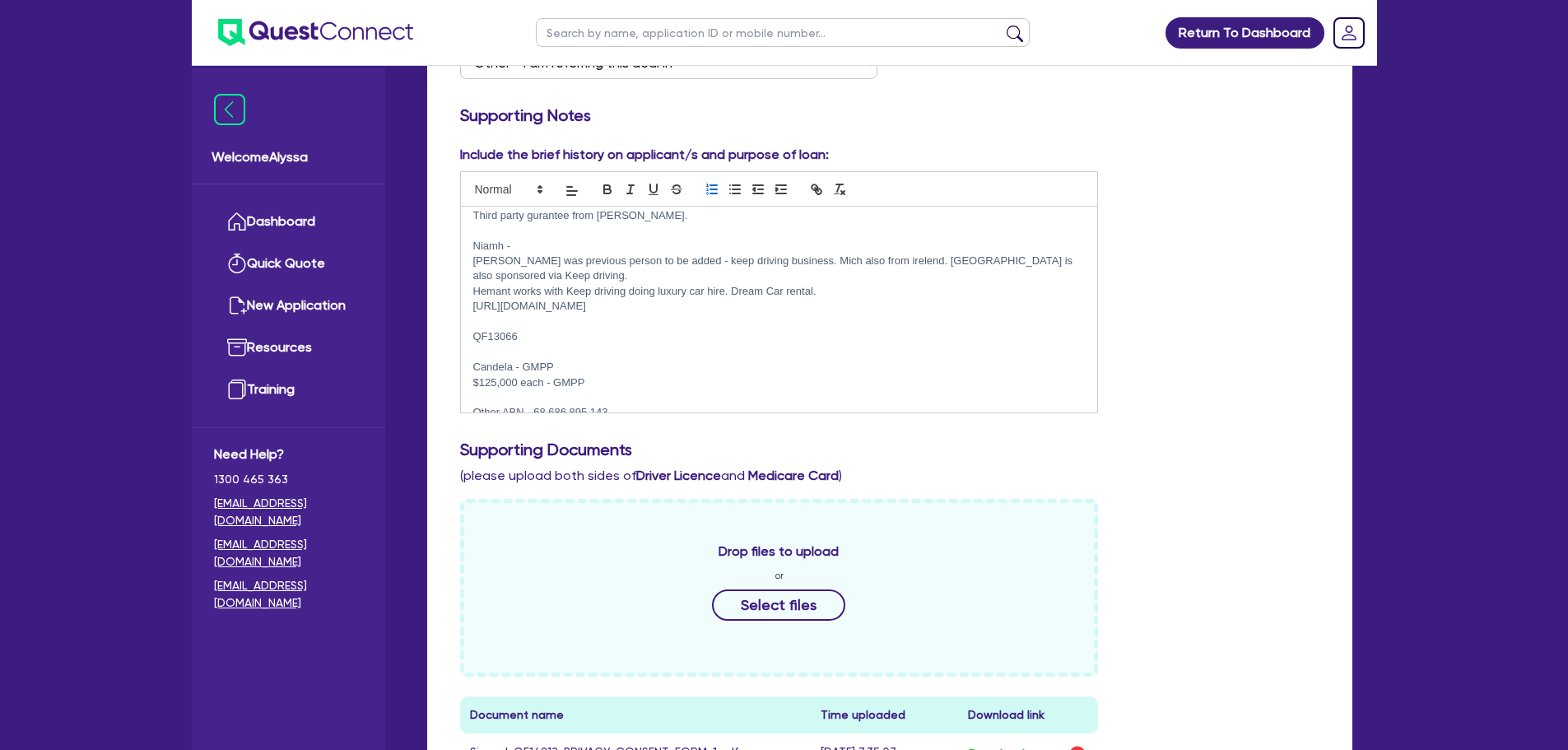
scroll to position [0, 0]
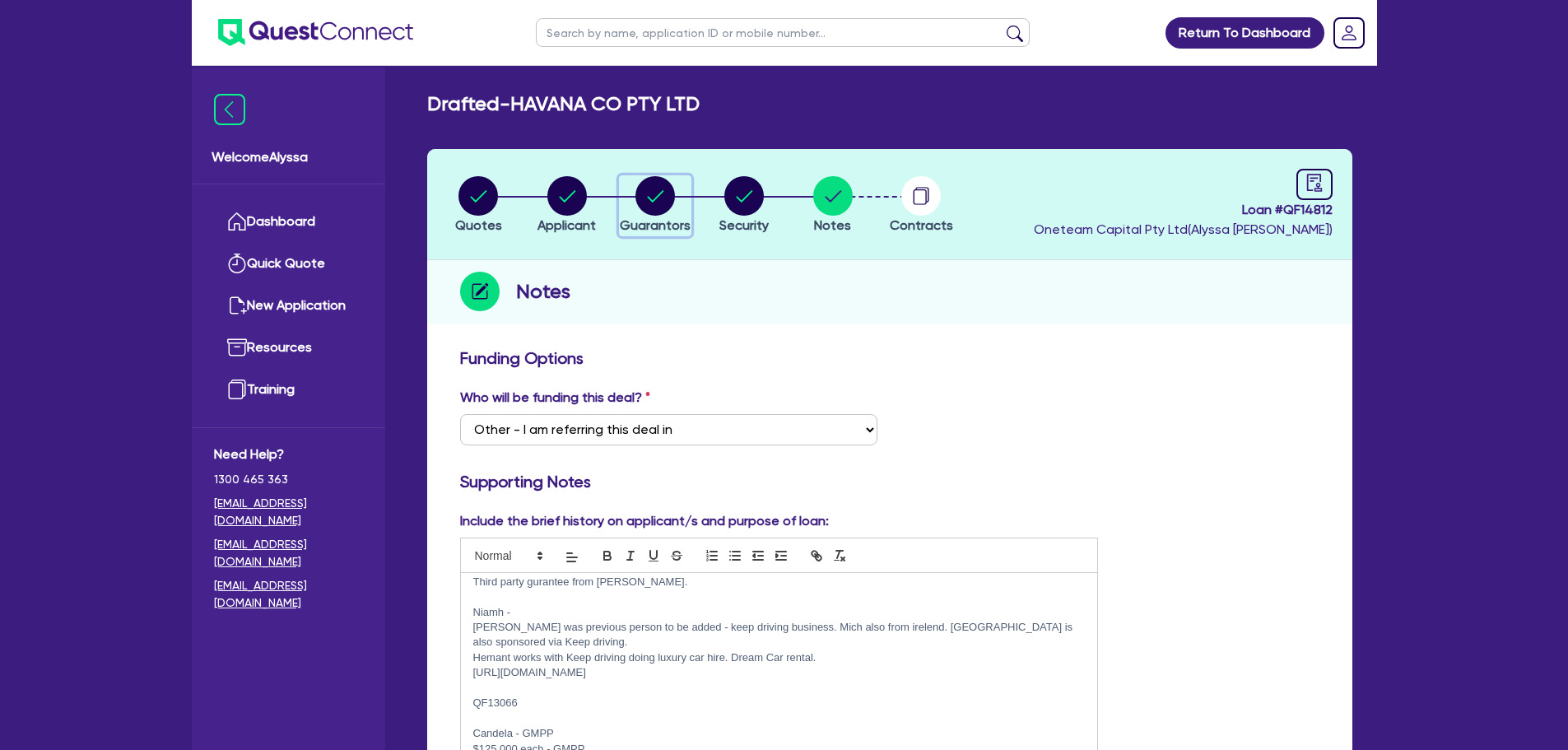
click at [643, 203] on circle "button" at bounding box center [655, 196] width 40 height 40
select select "MISS"
select select "WA"
select select "SINGLE"
select select "VEHICLE"
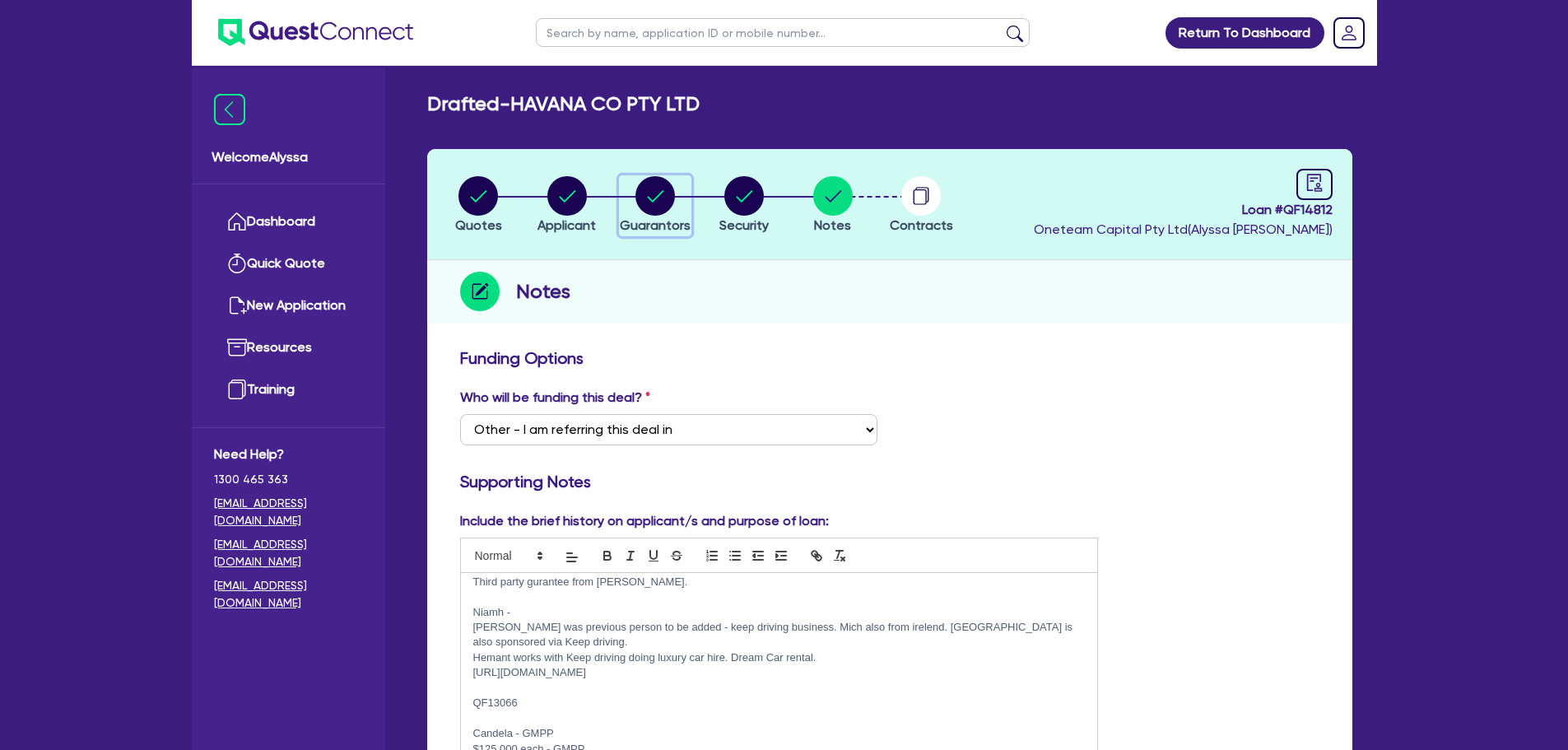
select select "MR"
select select "WA"
select select "MARRIED"
select select "PROPERTY"
select select "INVESTMENT_PROPERTY"
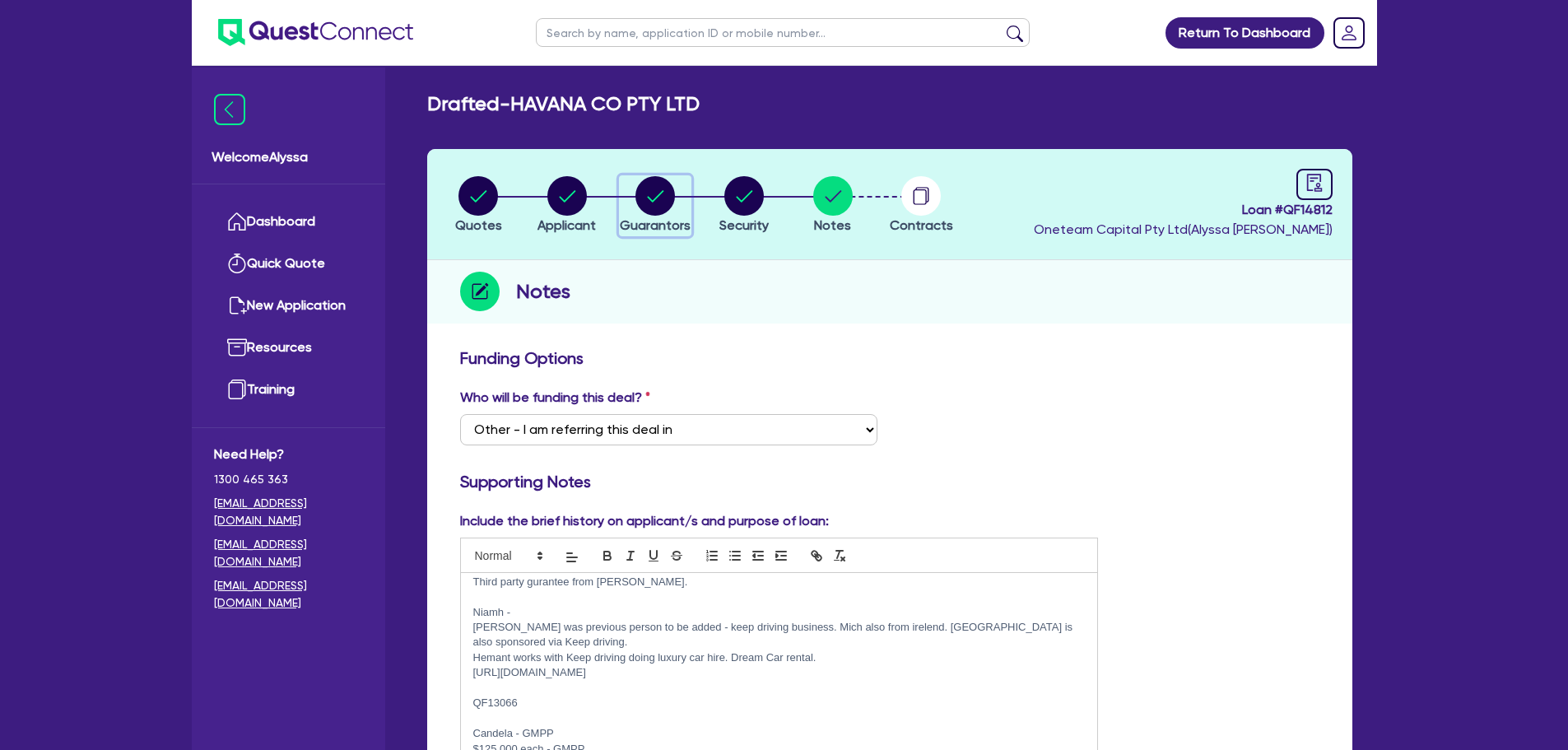
select select "CASH"
select select "VEHICLE"
select select "MORTGAGE"
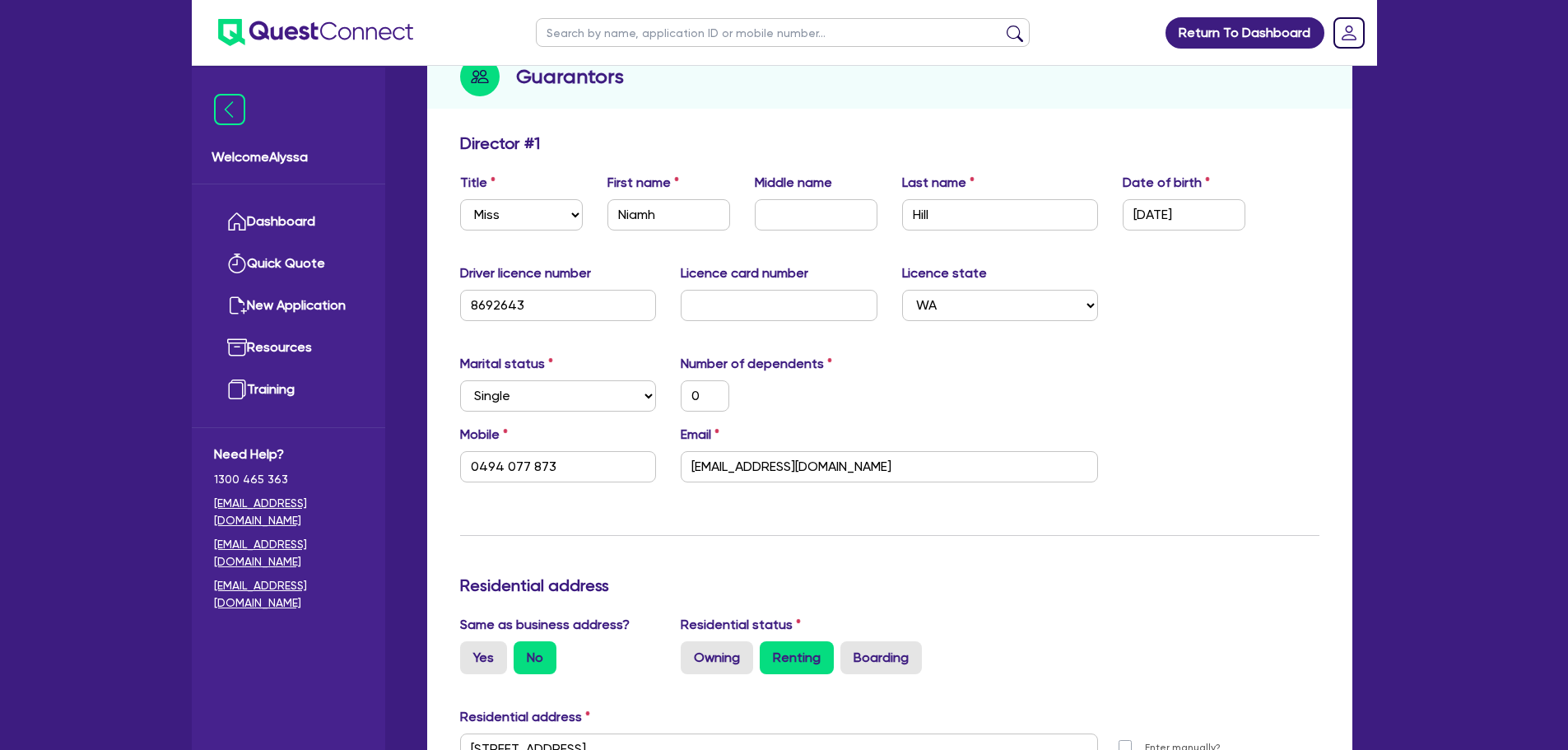
scroll to position [216, 0]
drag, startPoint x: 870, startPoint y: 471, endPoint x: 681, endPoint y: 481, distance: 189.3
click at [681, 481] on div "Email [EMAIL_ADDRESS][DOMAIN_NAME]" at bounding box center [889, 453] width 442 height 58
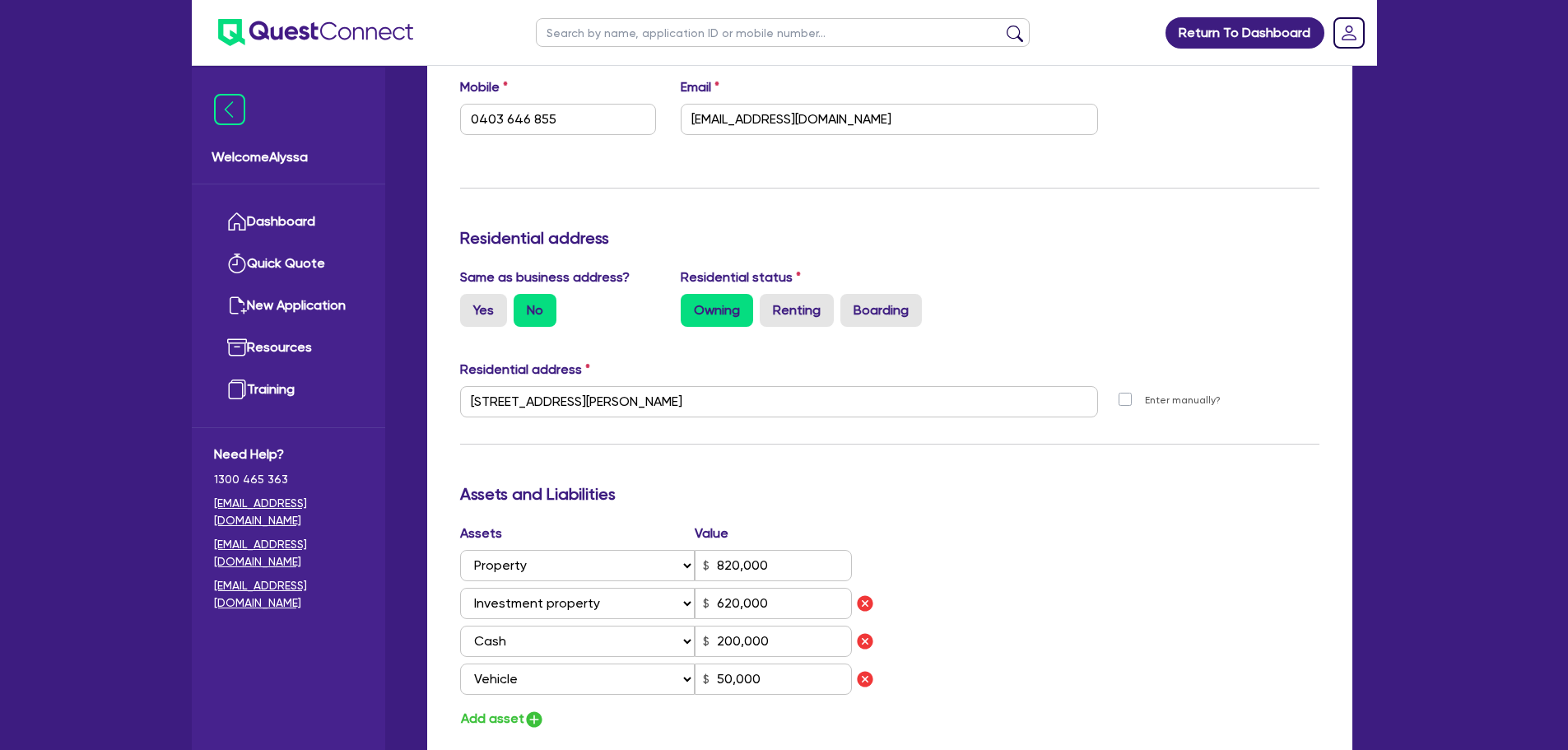
scroll to position [1862, 0]
drag, startPoint x: 834, startPoint y: 126, endPoint x: 654, endPoint y: 128, distance: 180.0
click at [654, 128] on div "Mobile [PHONE_NUMBER] Email [EMAIL_ADDRESS][DOMAIN_NAME]" at bounding box center [890, 111] width 884 height 70
click at [667, 38] on input "text" at bounding box center [782, 33] width 494 height 29
type input "[PERSON_NAME]"
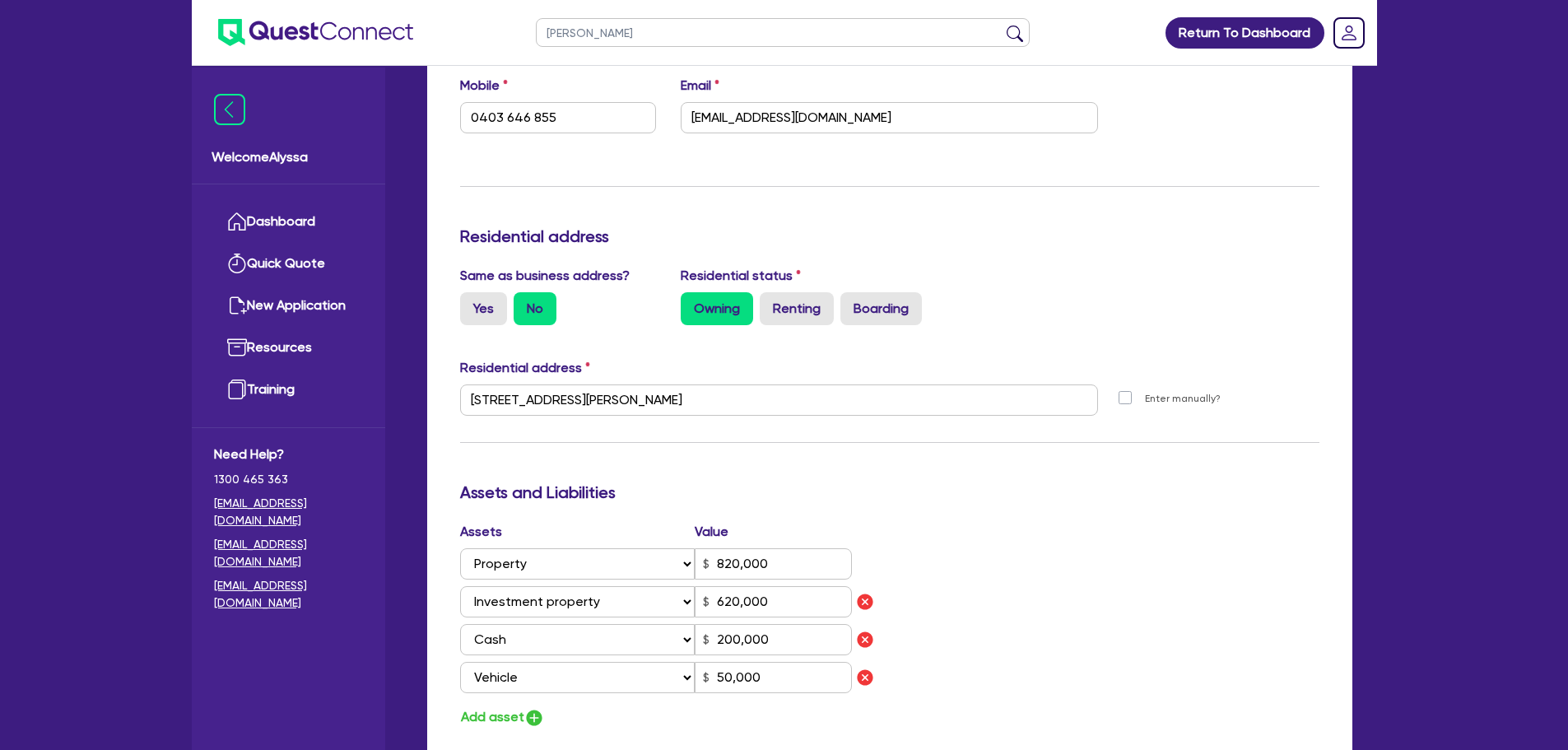
click button "submit" at bounding box center [1014, 36] width 26 height 23
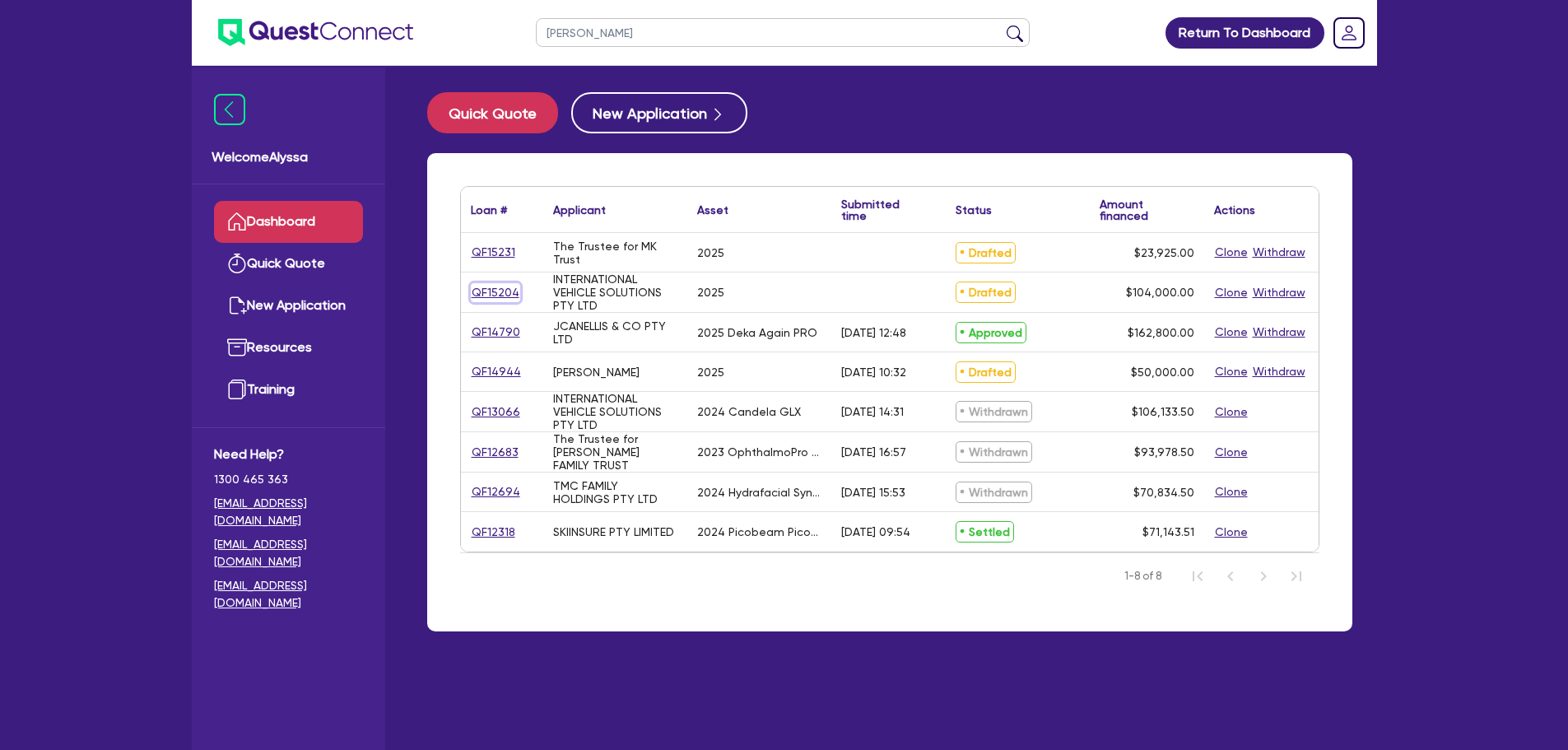
click at [495, 295] on link "QF15204" at bounding box center [495, 292] width 50 height 19
select select "TERTIARY_ASSETS"
select select "BEAUTY_EQUIPMENT"
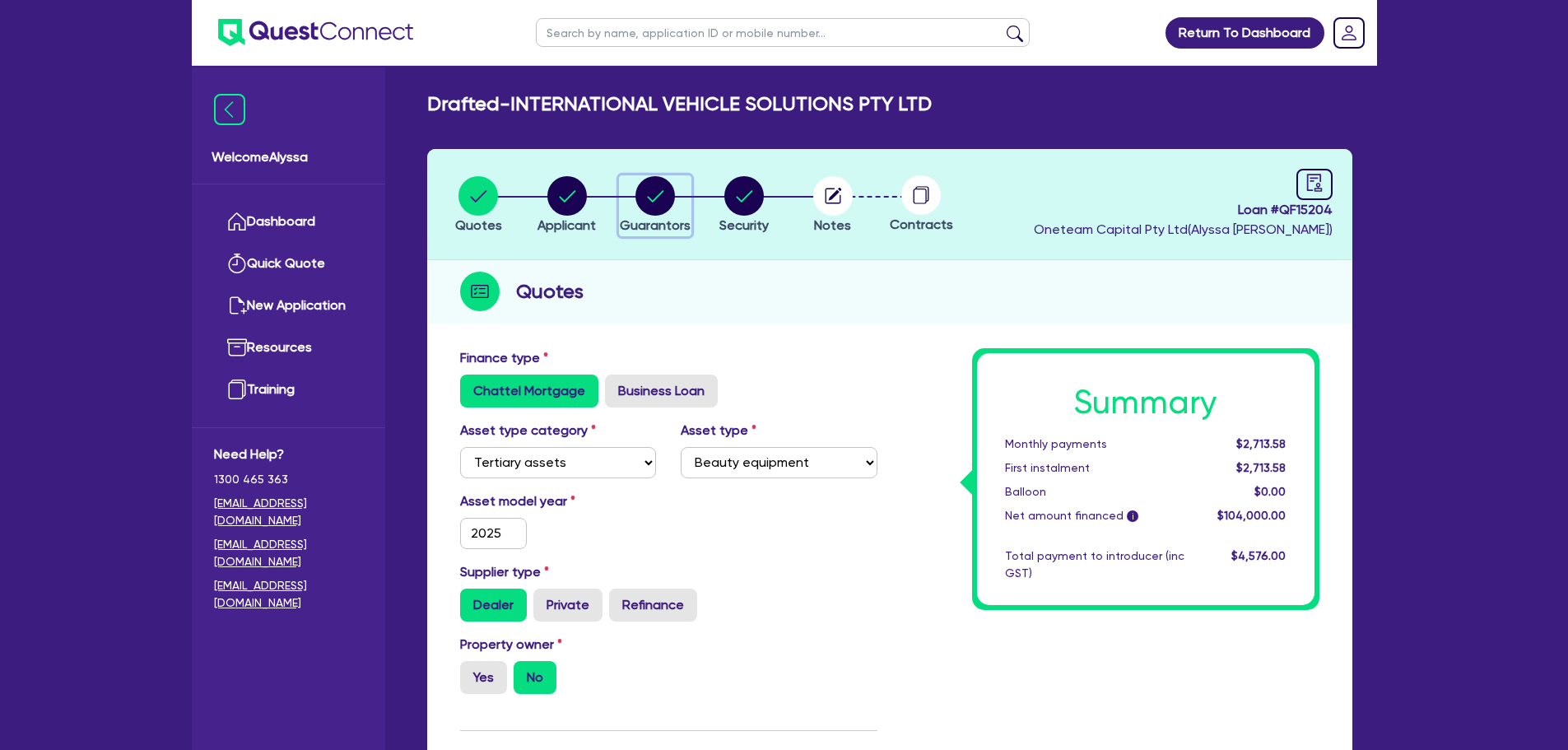
click at [662, 210] on circle "button" at bounding box center [655, 196] width 40 height 40
select select "MR"
select select "SINGLE"
select select "MR"
select select "WA"
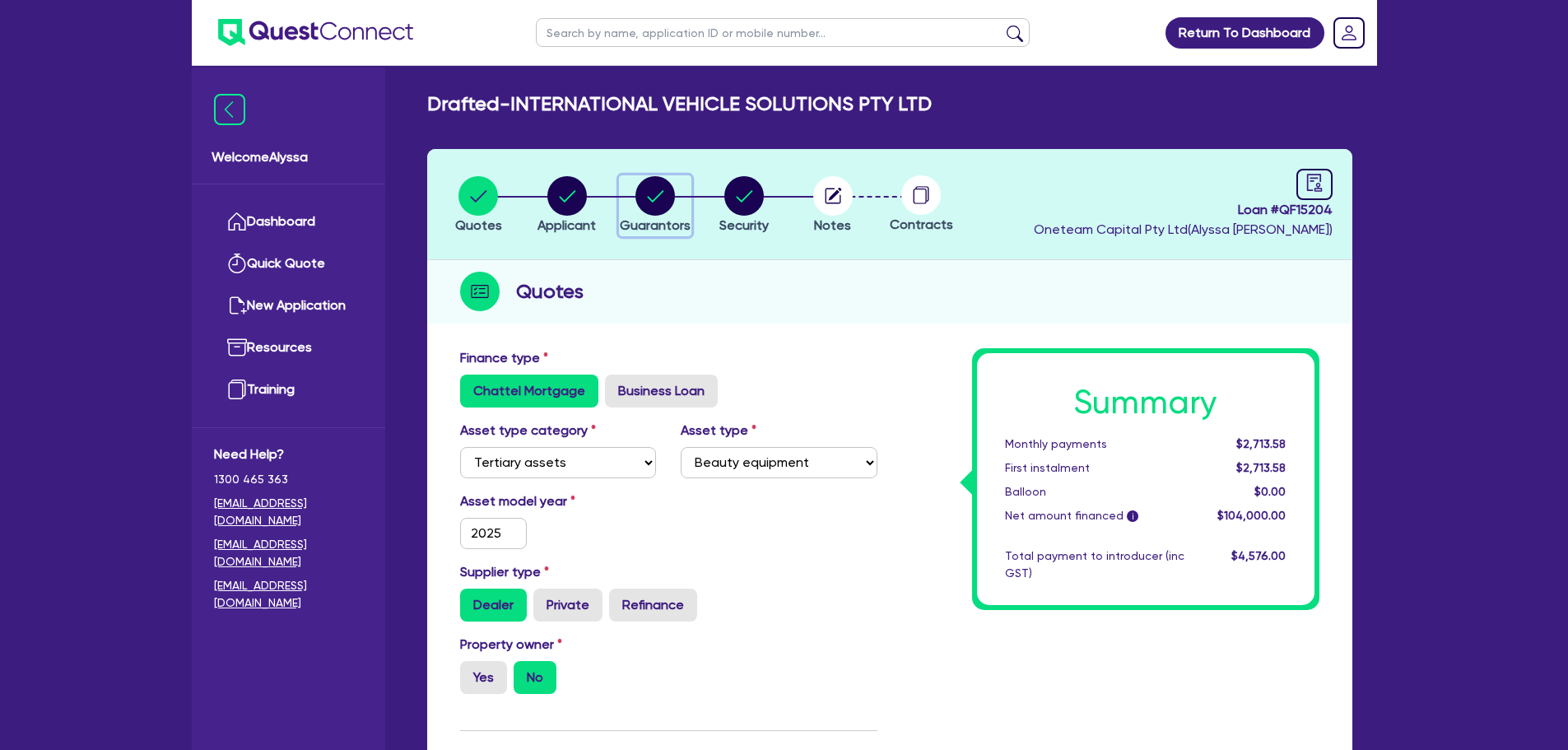
select select "SINGLE"
select select "CASH"
select select "OTHER"
select select "VEHICLE"
select select "OTHER"
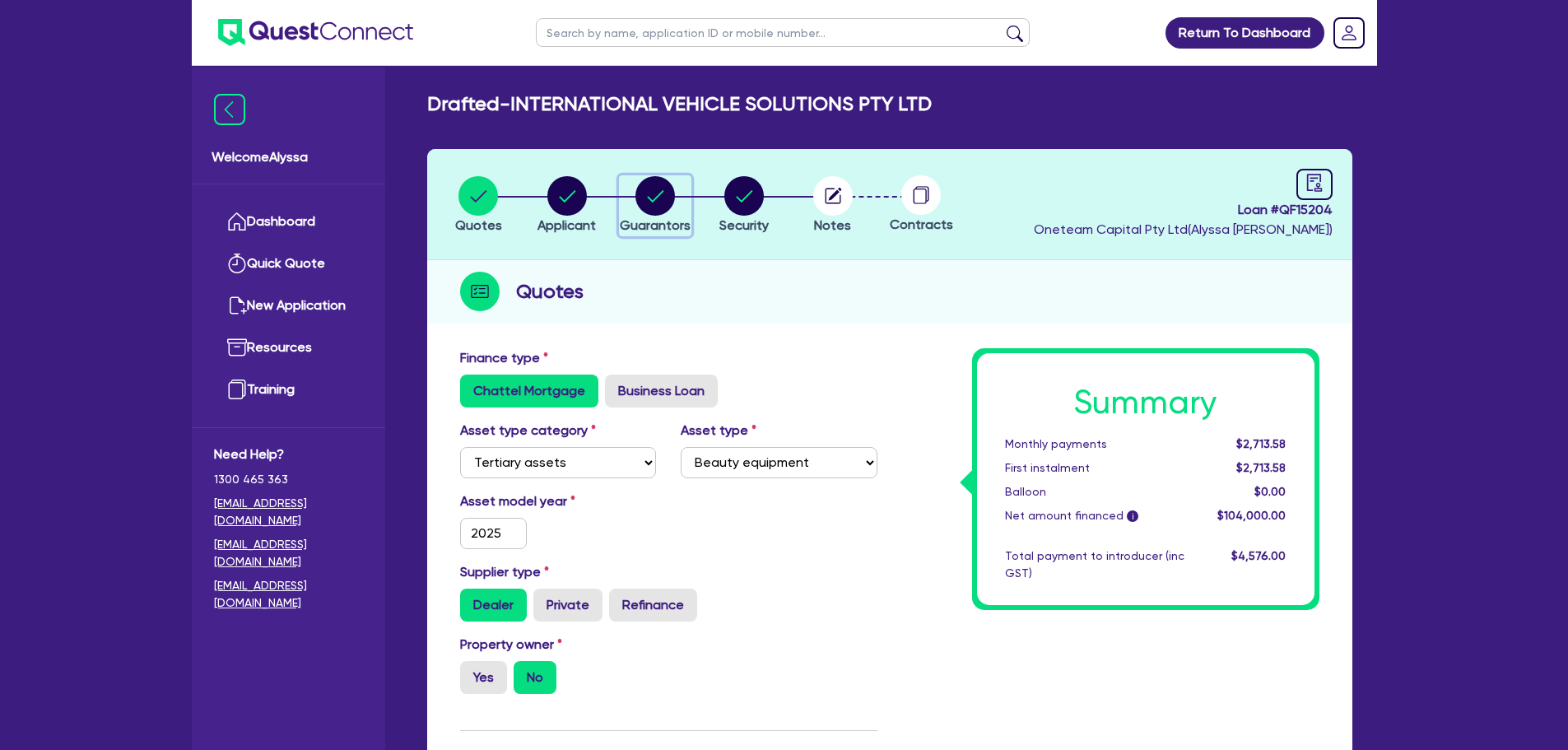
select select "OTHER"
select select "PERSONAL_LOAN"
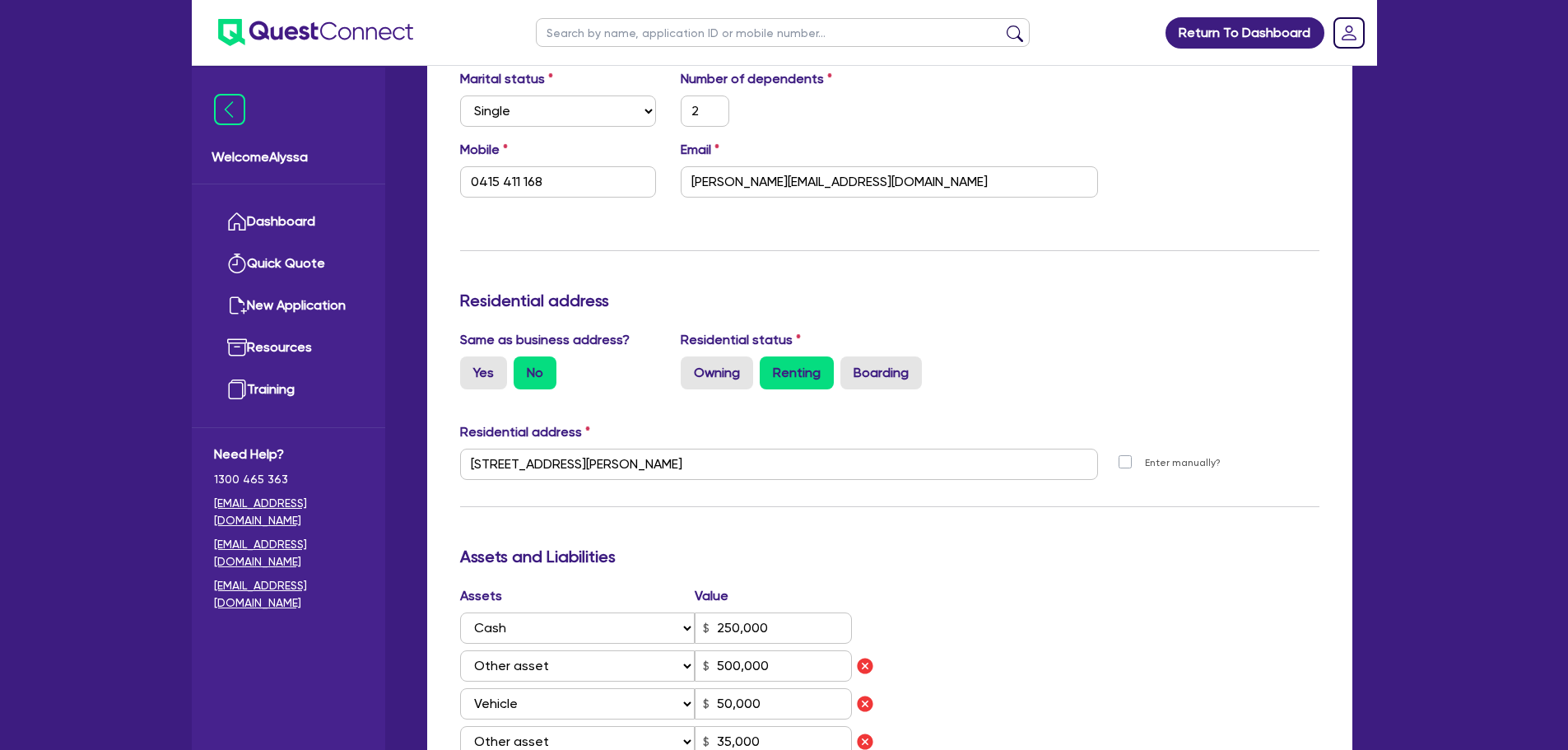
scroll to position [1797, 0]
drag, startPoint x: 882, startPoint y: 185, endPoint x: 677, endPoint y: 188, distance: 205.0
click at [677, 188] on div "Email [PERSON_NAME][EMAIL_ADDRESS][DOMAIN_NAME]" at bounding box center [889, 170] width 442 height 58
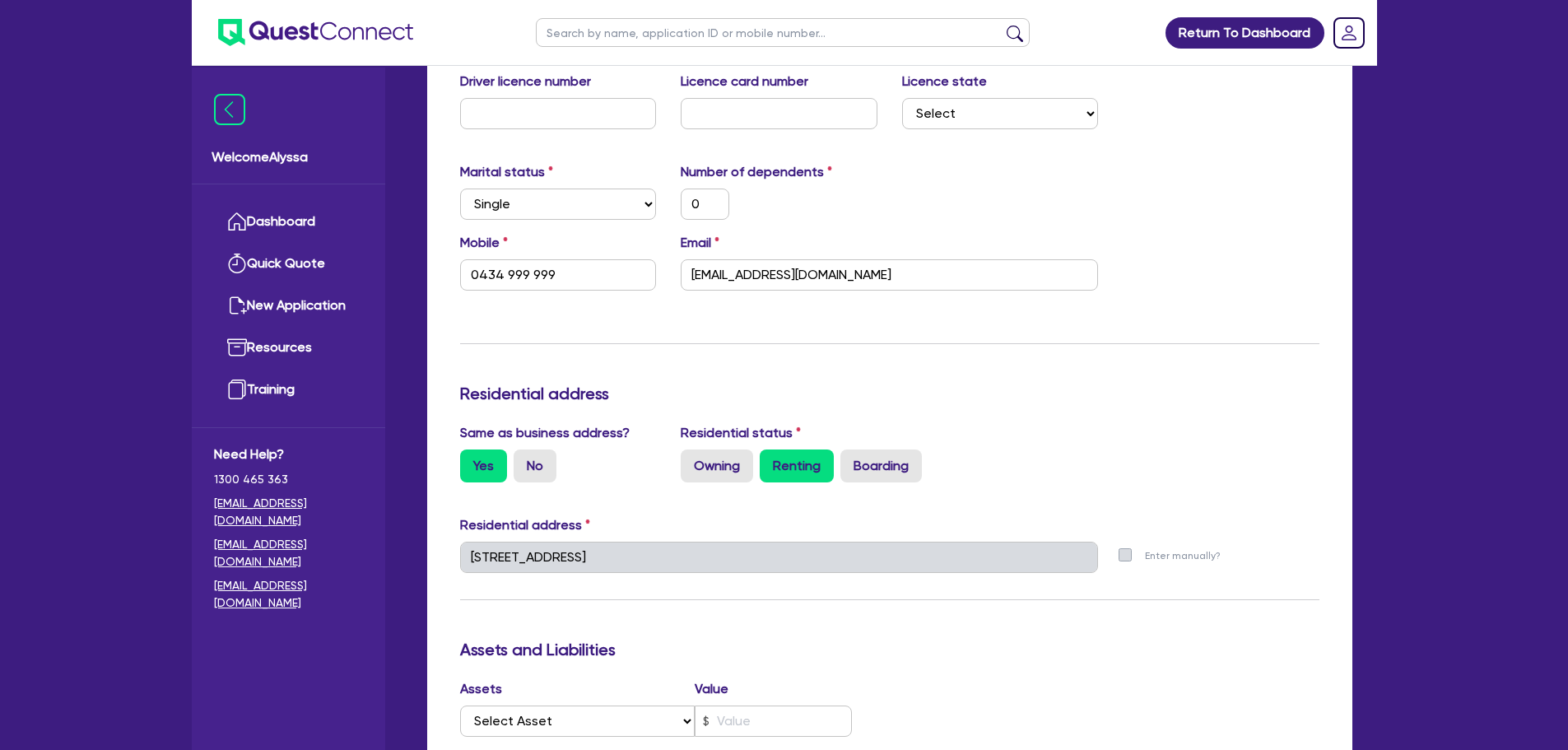
scroll to position [0, 0]
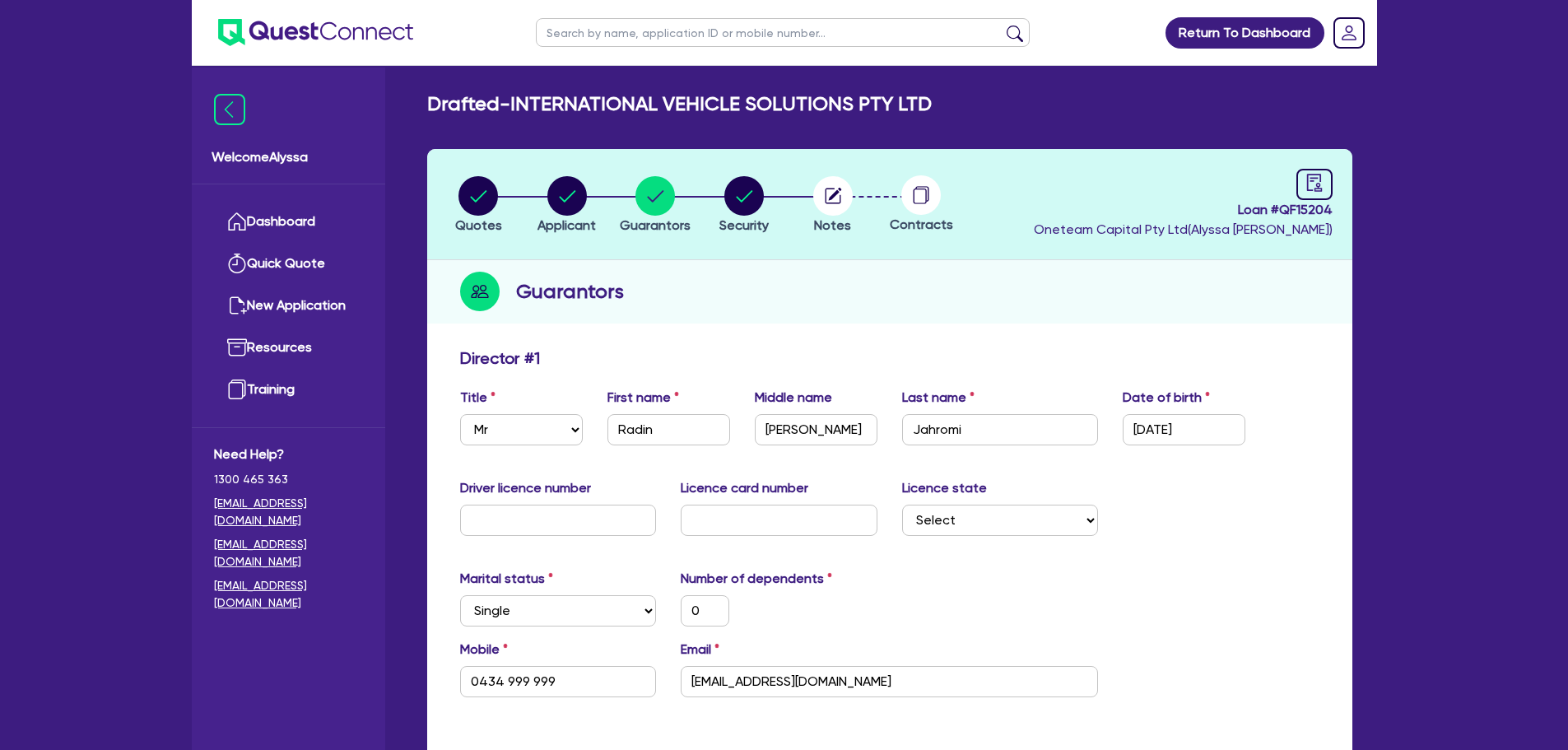
click at [617, 35] on input "text" at bounding box center [782, 33] width 494 height 29
type input "[GEOGRAPHIC_DATA]"
click button "submit" at bounding box center [1014, 36] width 26 height 23
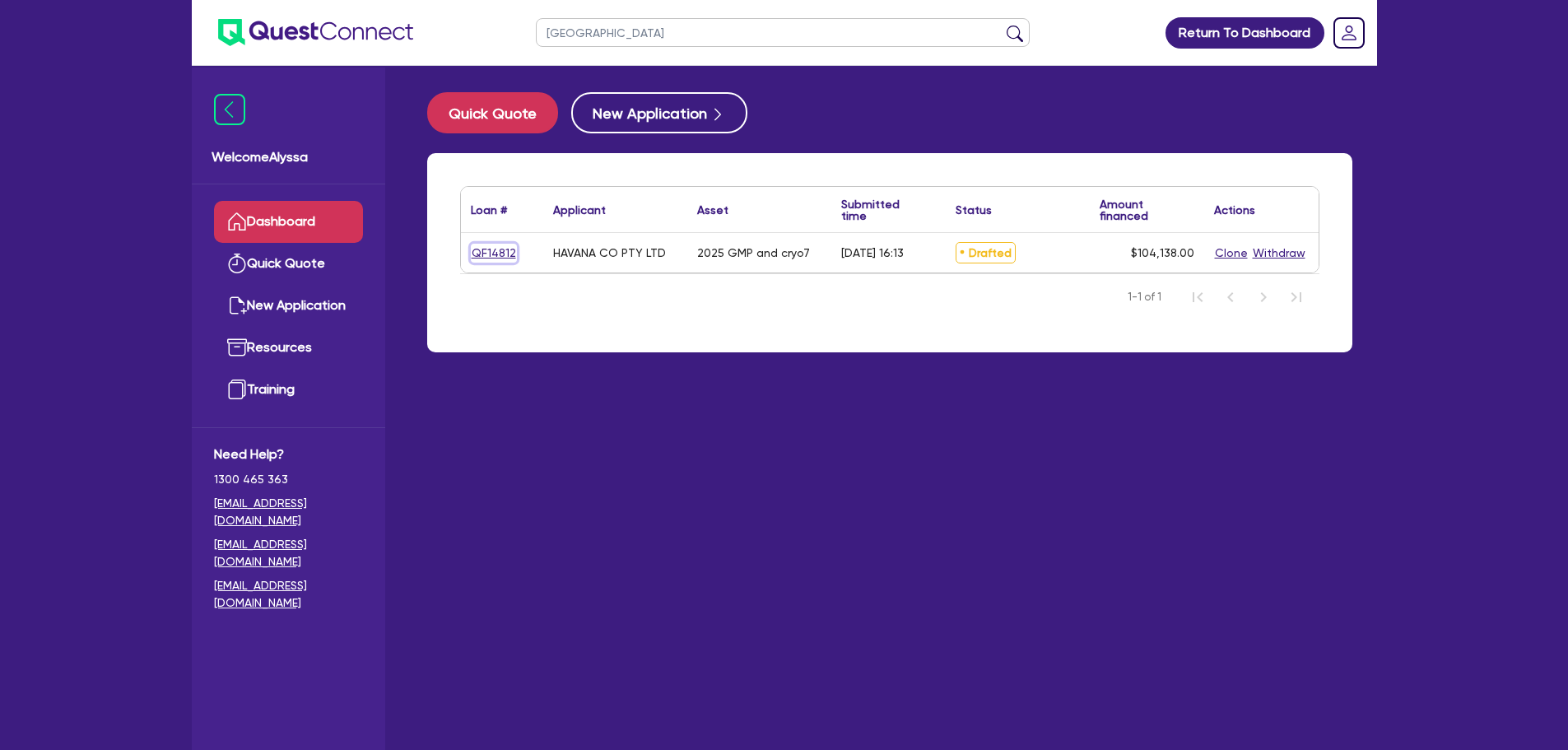
click at [496, 248] on link "QF14812" at bounding box center [493, 253] width 46 height 19
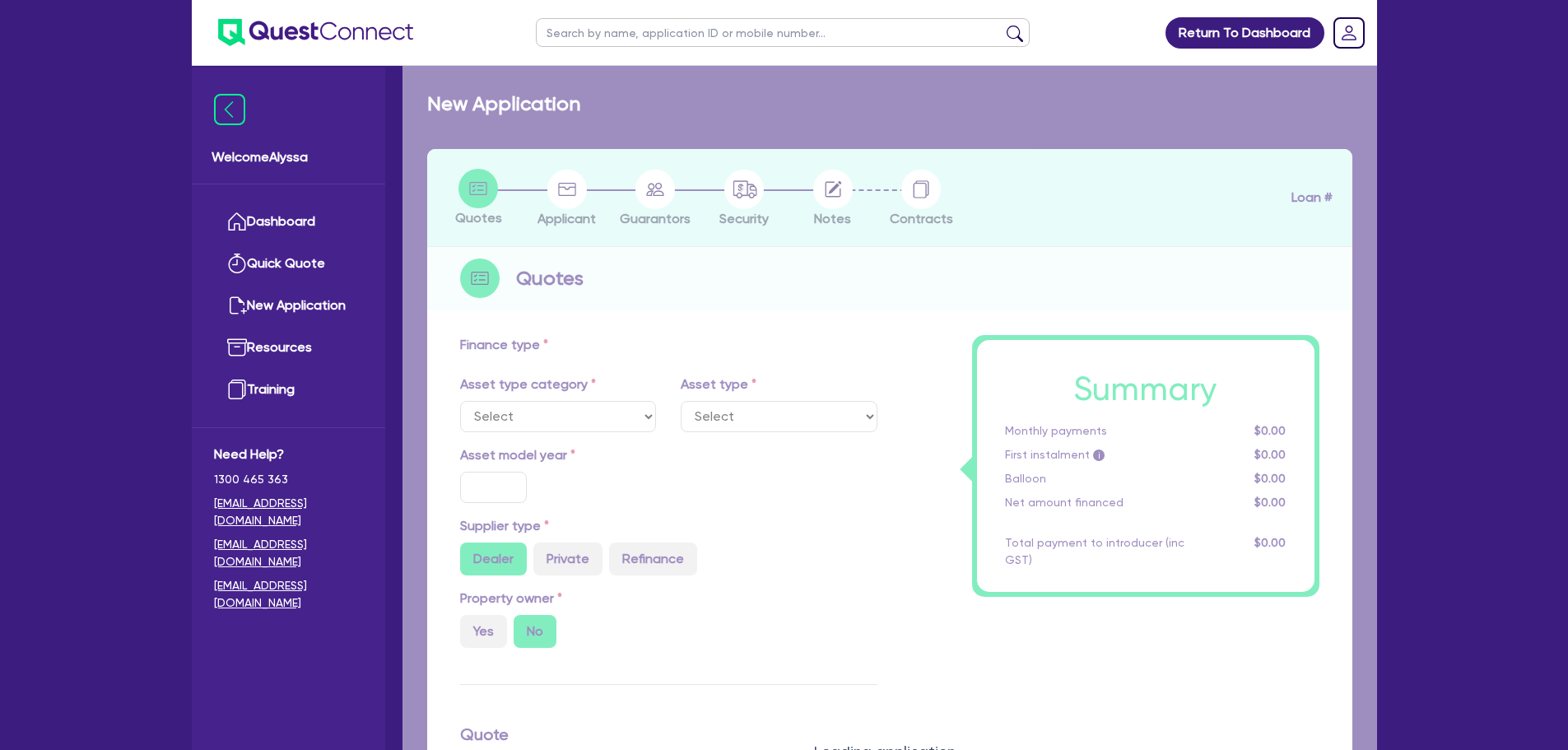
select select "TERTIARY_ASSETS"
type input "2025"
radio input "true"
type input "248,138"
type input "144,000"
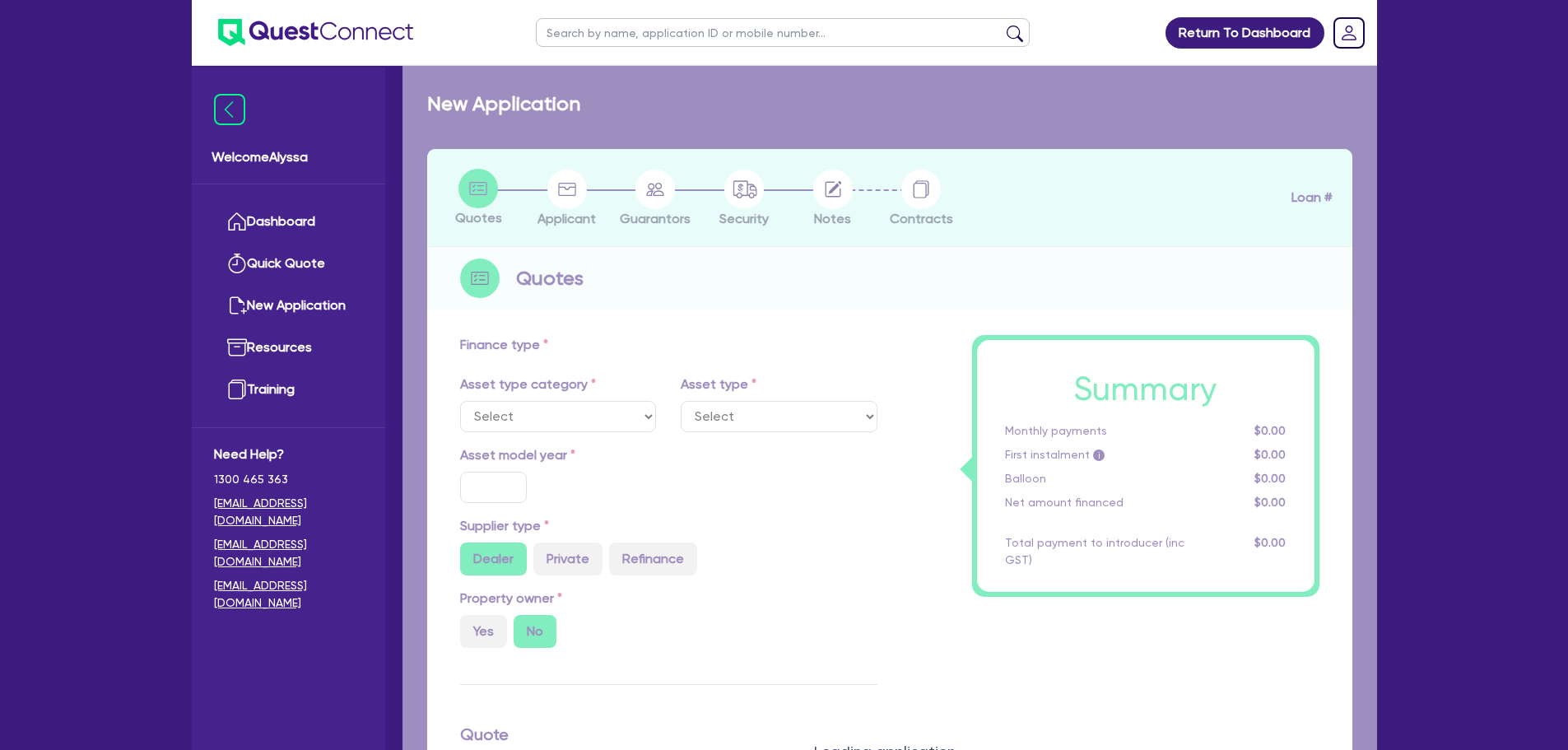
type input "4"
type input "4,165.52"
type input "17.95"
select select "BEAUTY_EQUIPMENT"
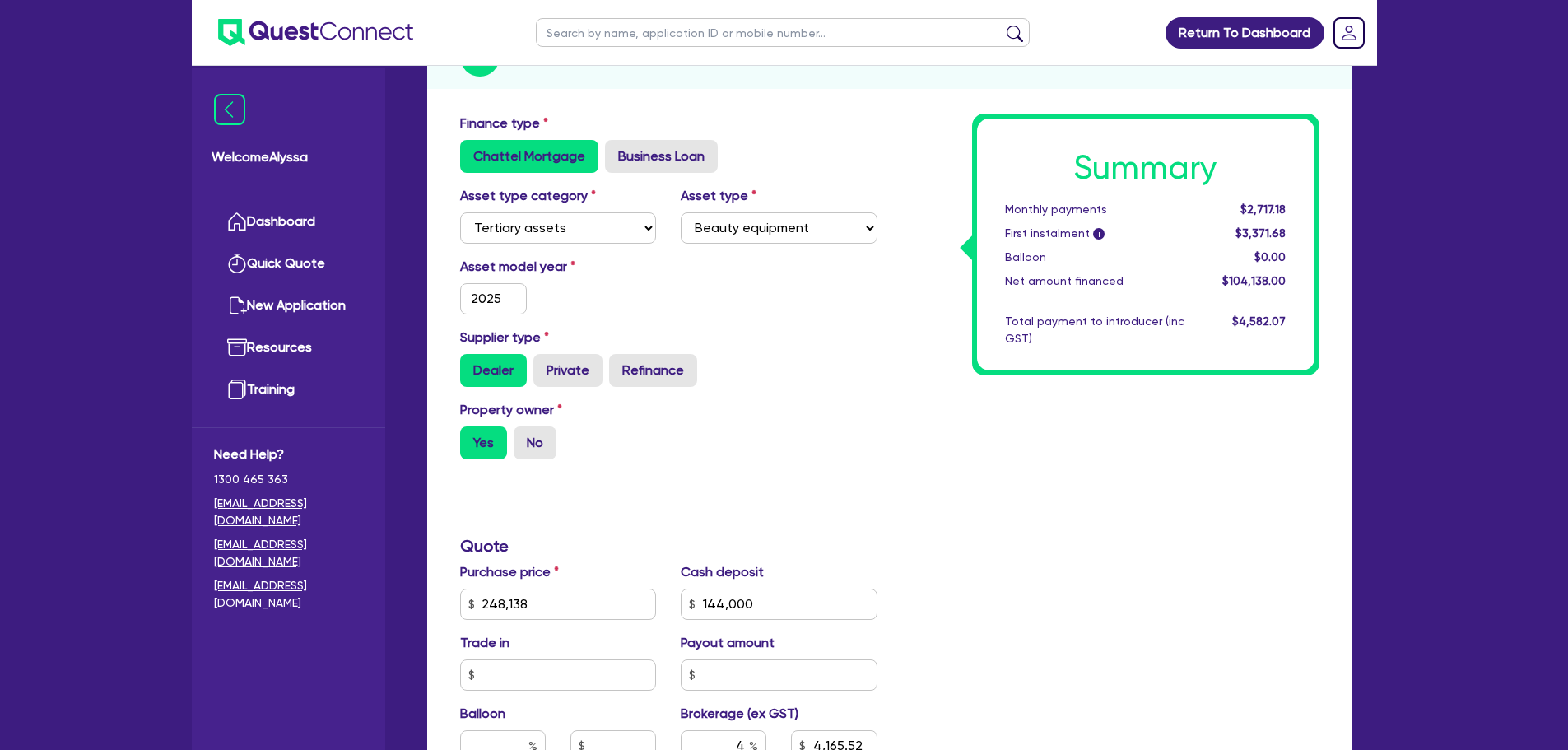
scroll to position [502, 0]
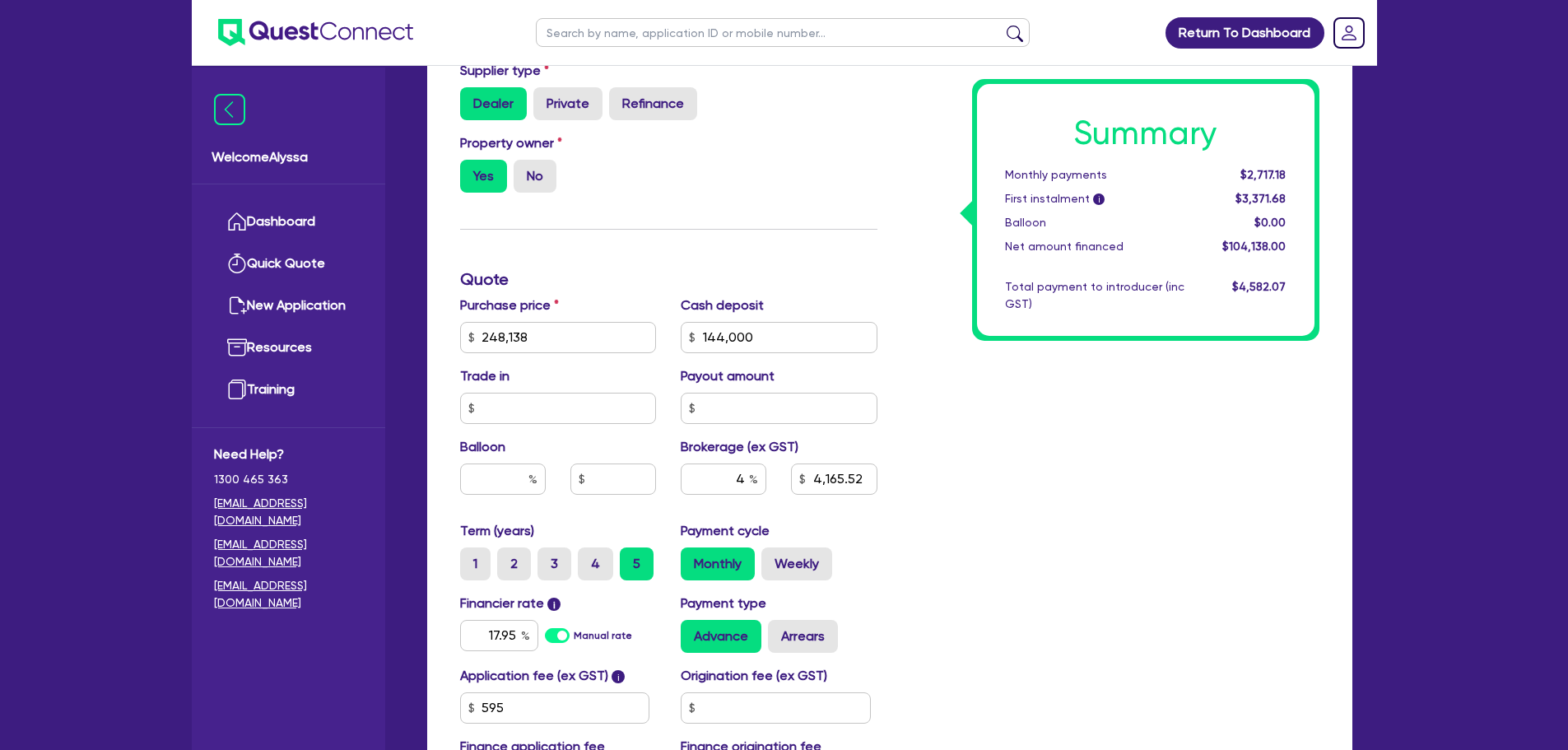
click at [590, 24] on input "text" at bounding box center [782, 33] width 494 height 29
type input "alyssa"
click button "submit" at bounding box center [1014, 36] width 26 height 23
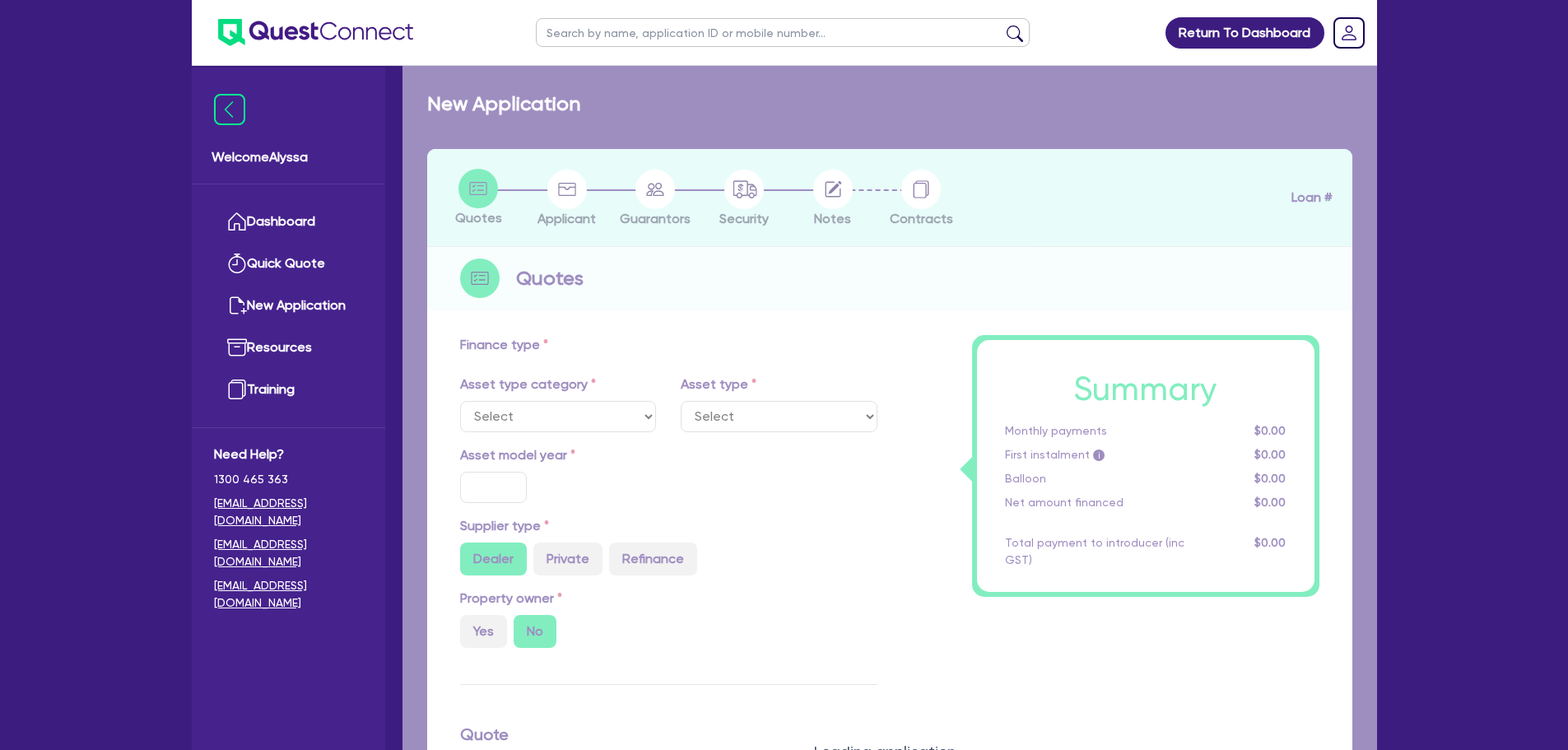
type input "10,000"
type input "1"
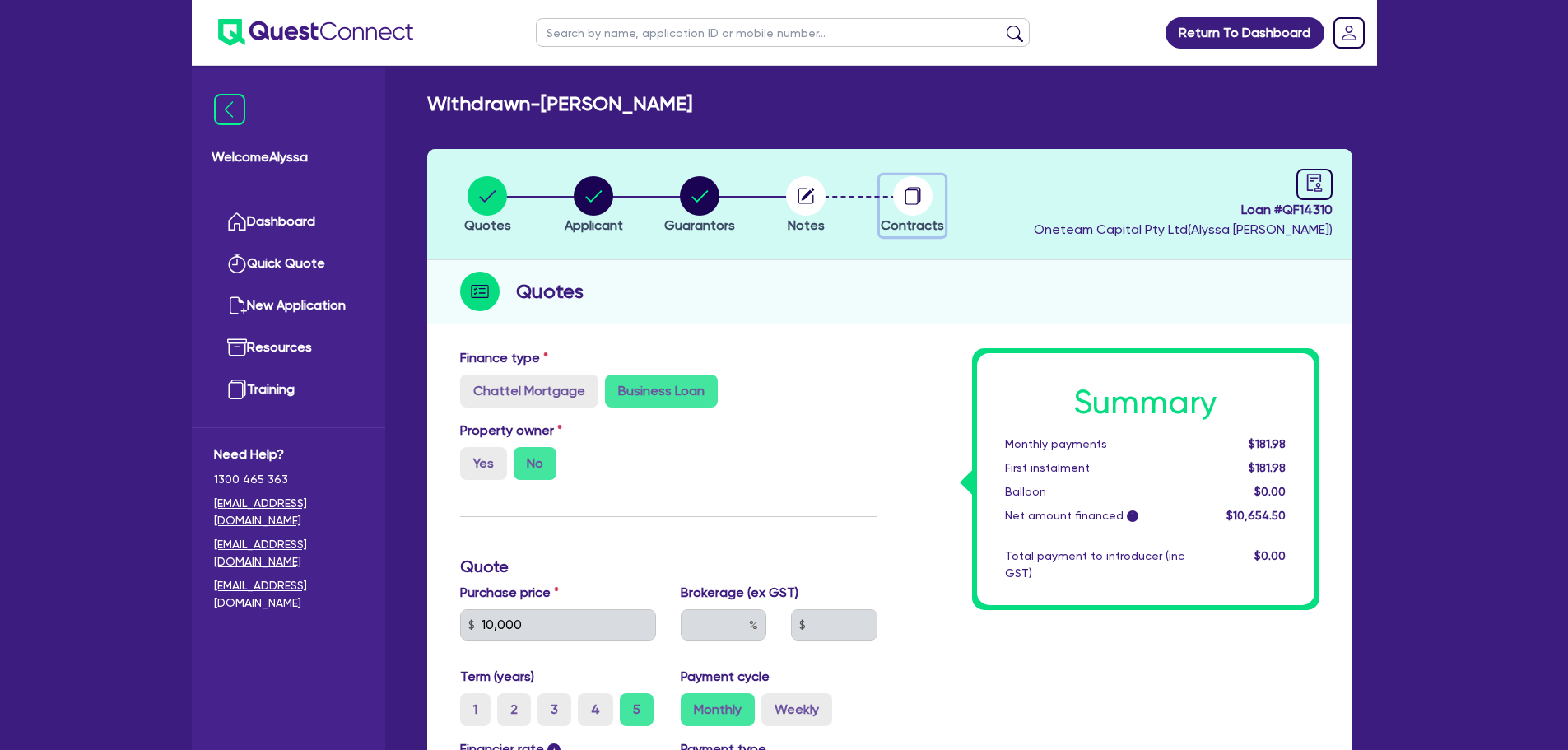
click at [916, 206] on circle "button" at bounding box center [913, 196] width 40 height 40
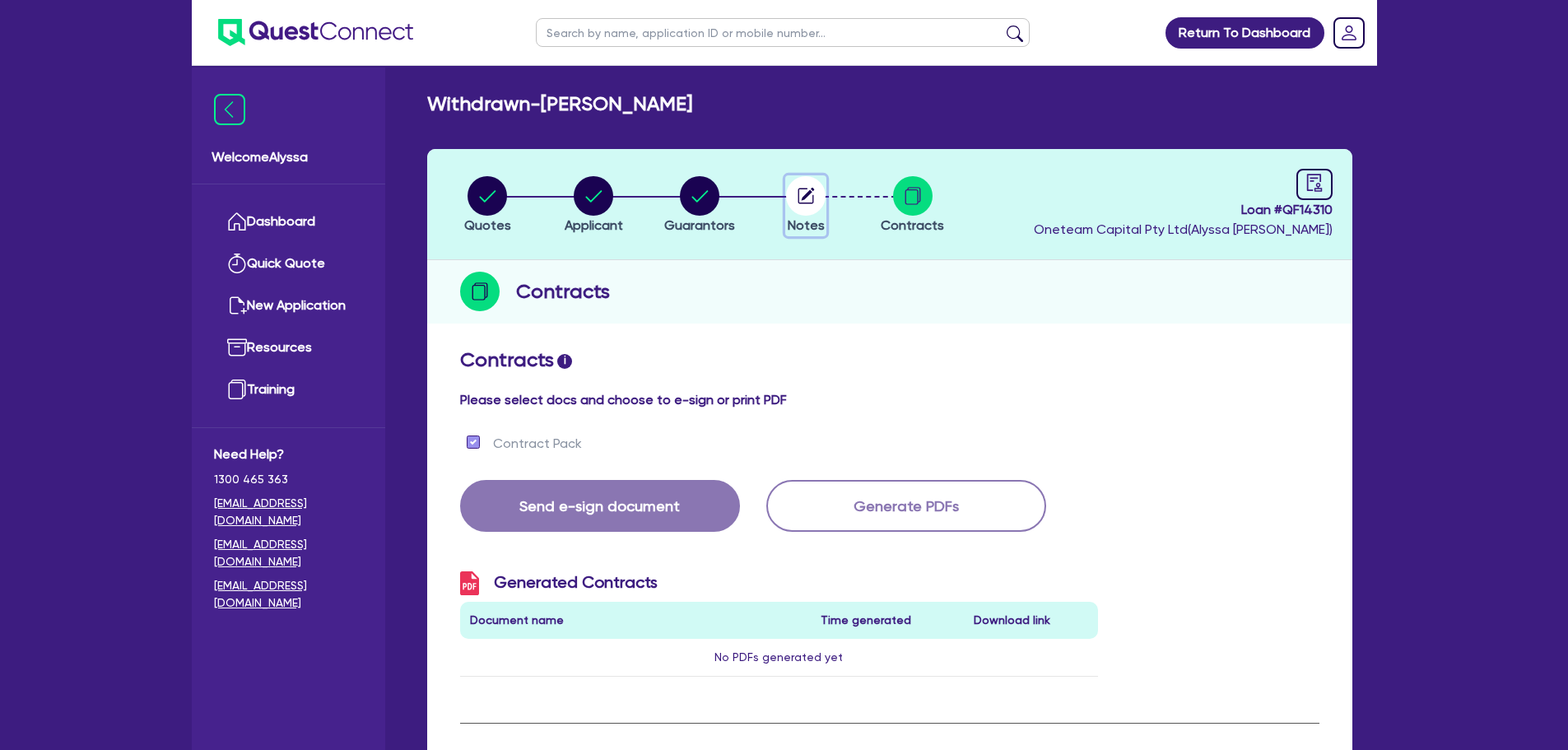
click at [810, 211] on circle "button" at bounding box center [806, 196] width 40 height 40
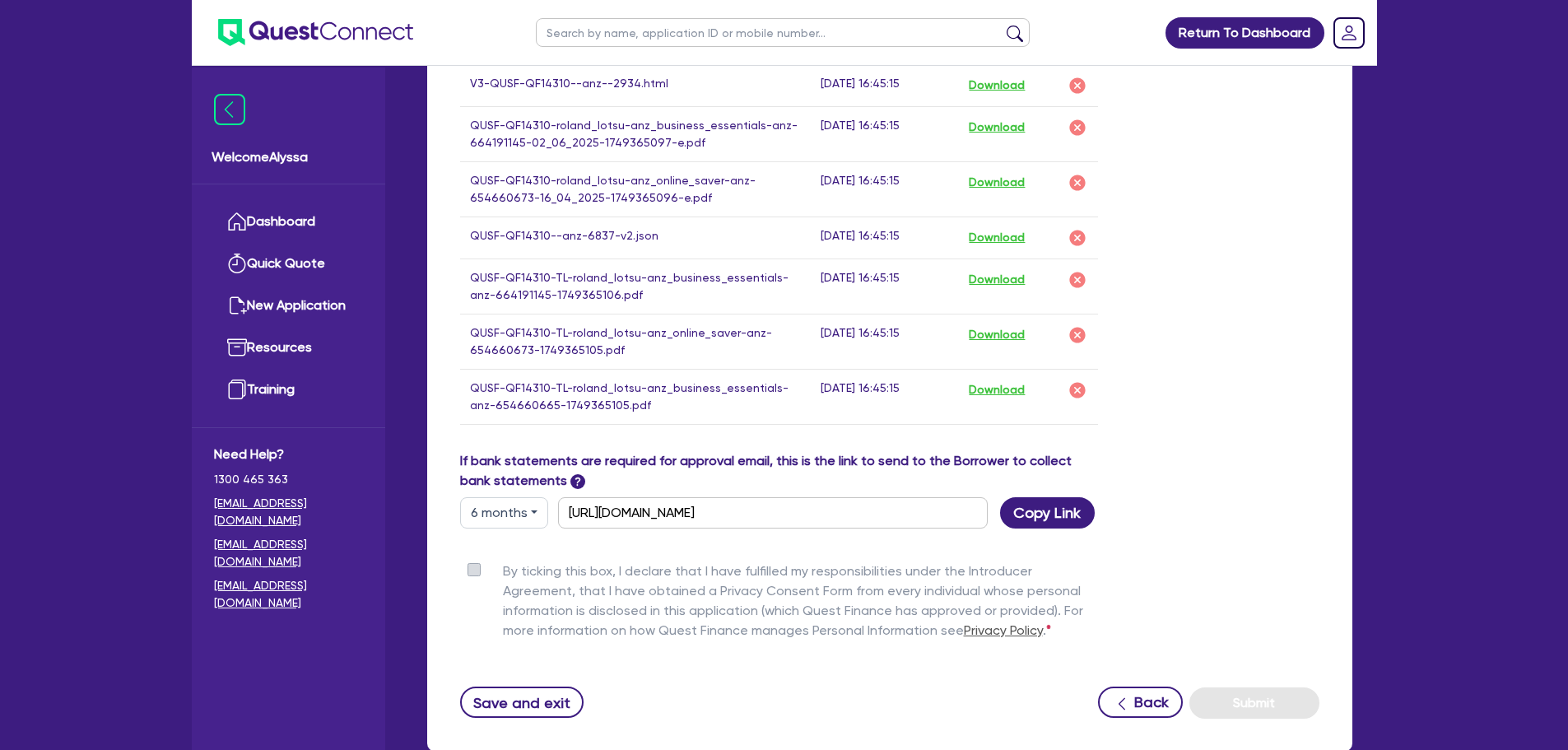
scroll to position [1288, 0]
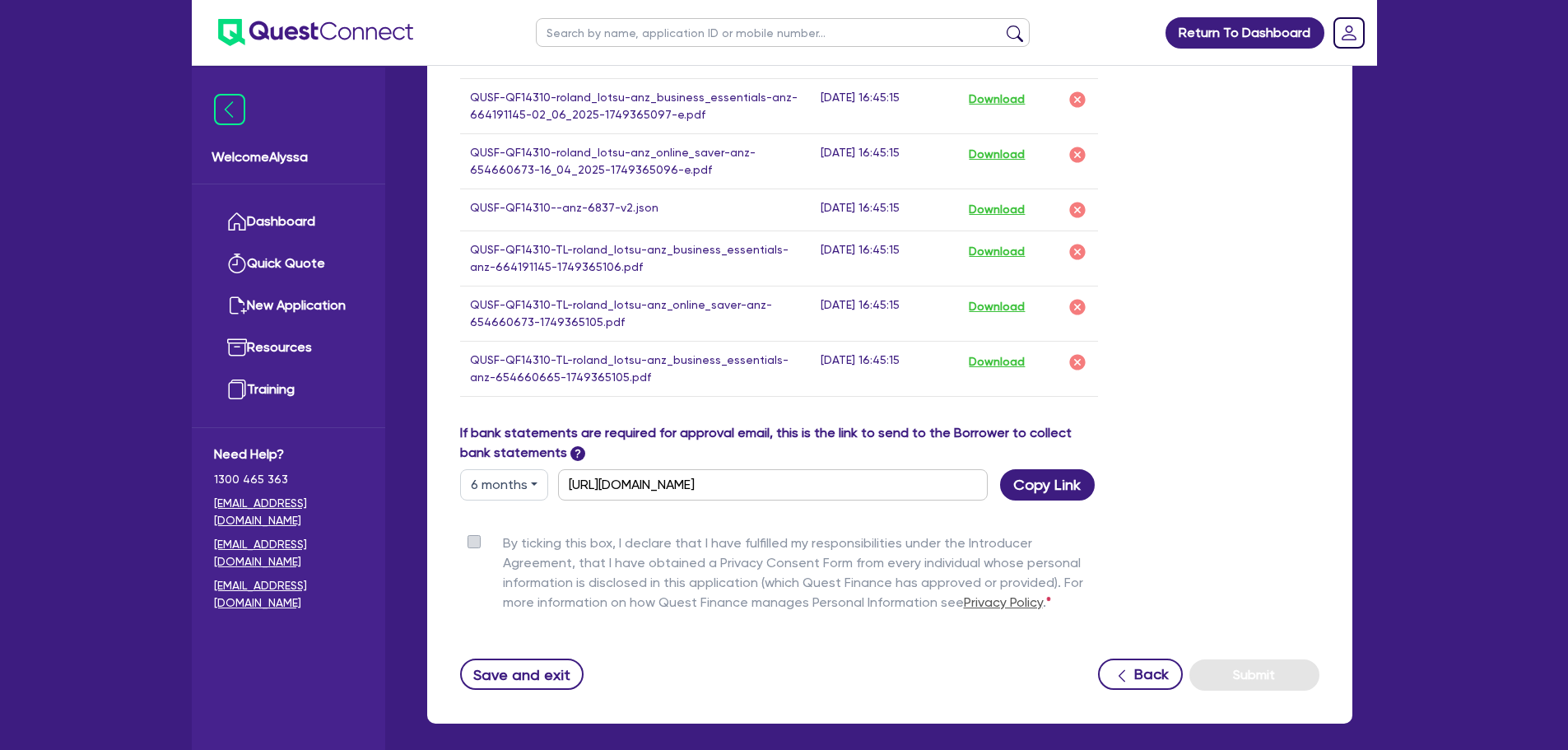
click at [504, 488] on button "6 months" at bounding box center [503, 484] width 88 height 32
click at [522, 509] on link "3 months" at bounding box center [526, 523] width 130 height 31
type input "[URL][DOMAIN_NAME]"
click at [1051, 481] on button "Copy Link" at bounding box center [1047, 484] width 95 height 32
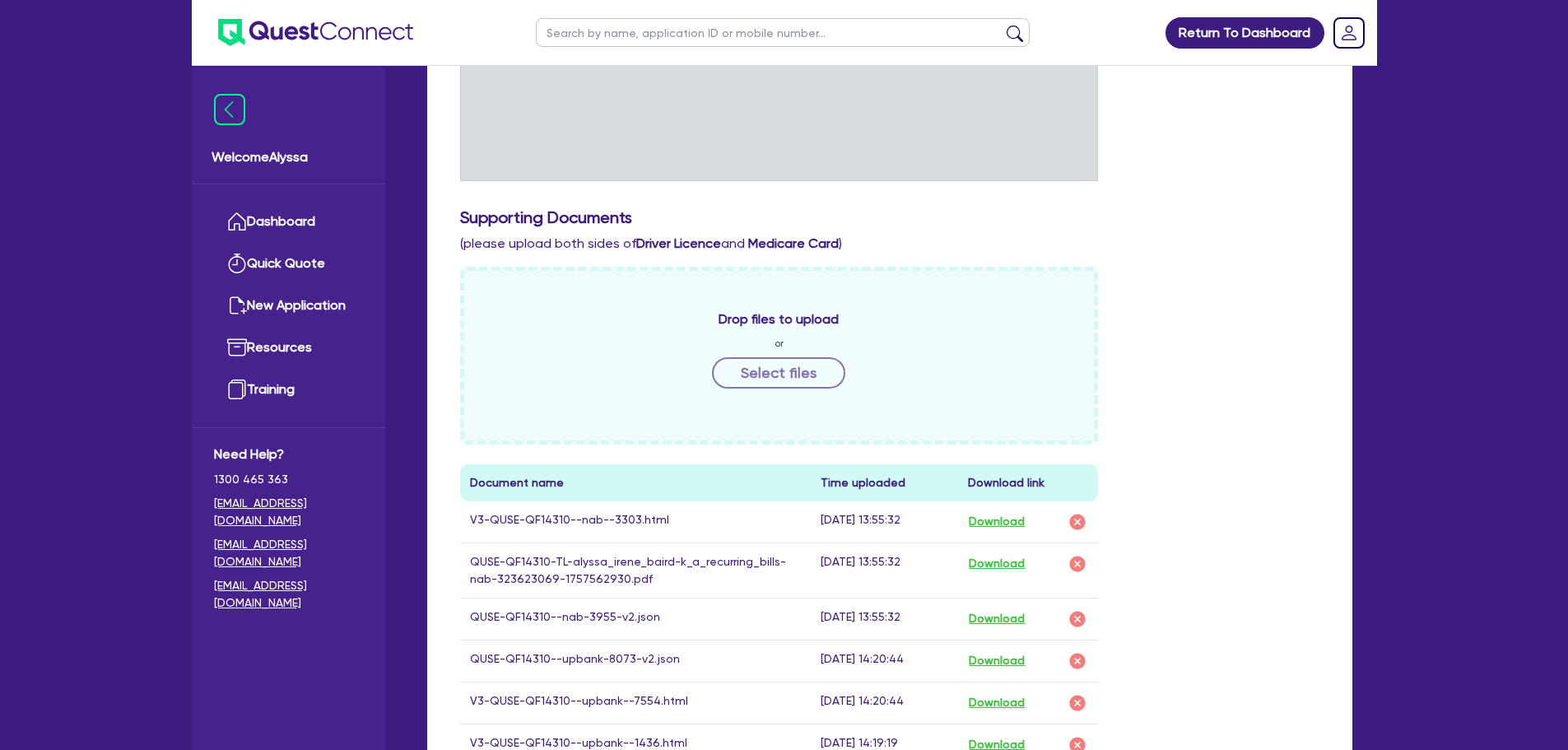
scroll to position [768, 0]
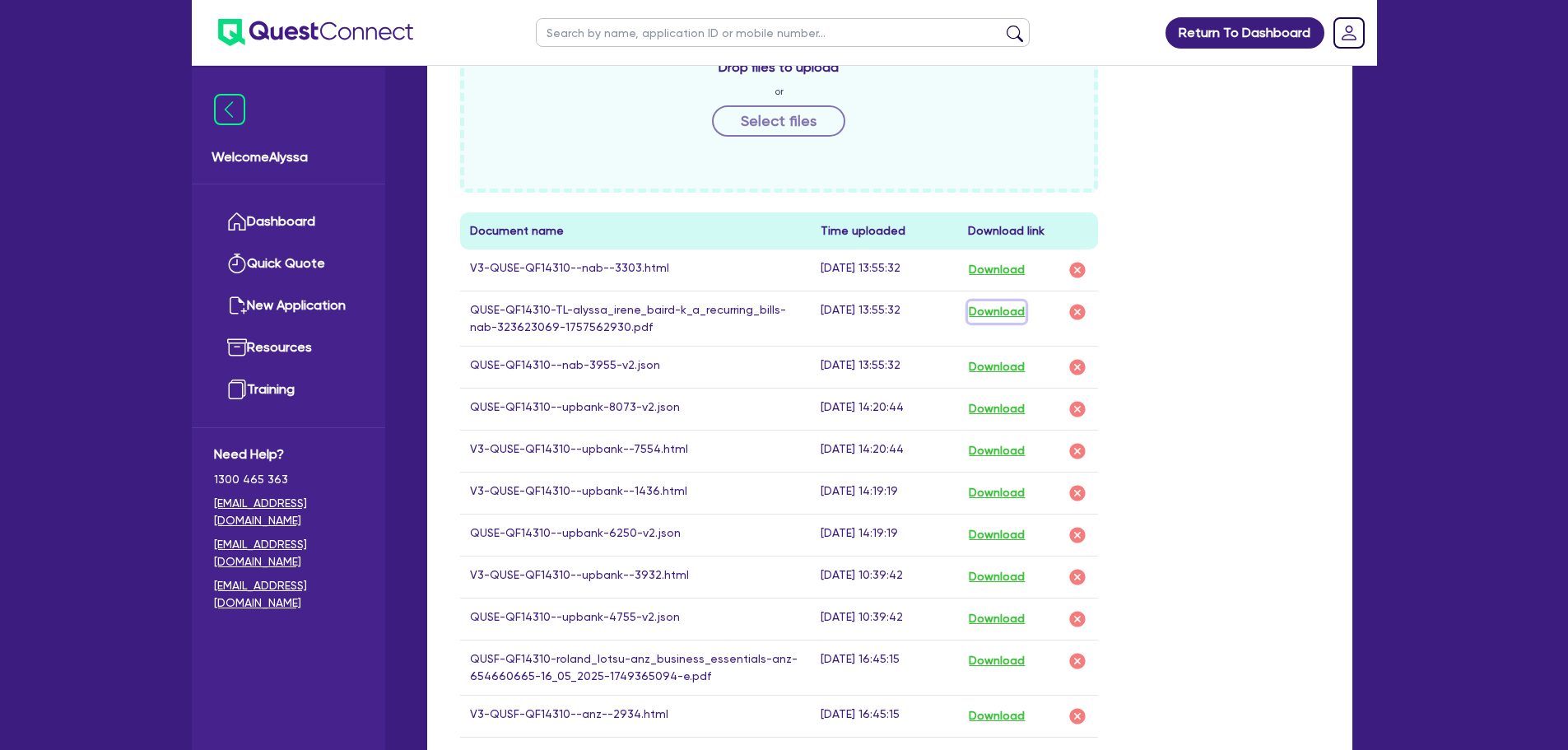
click at [1021, 312] on button "Download" at bounding box center [997, 312] width 58 height 22
click at [1005, 266] on button "Download" at bounding box center [997, 270] width 58 height 22
